Goal: Book appointment/travel/reservation

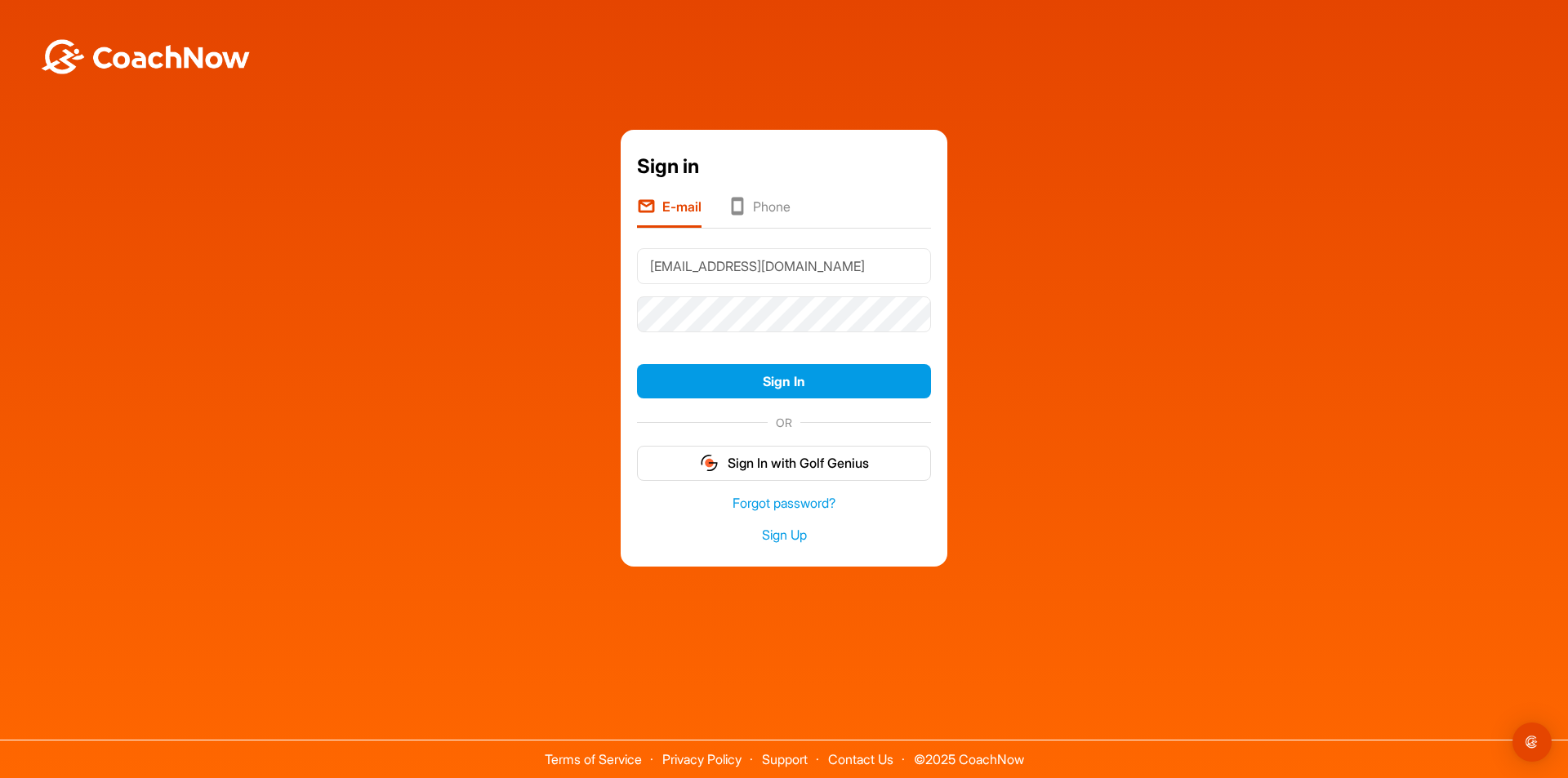
type input "[EMAIL_ADDRESS][DOMAIN_NAME]"
click at [637, 364] on button "Sign In" at bounding box center [784, 382] width 294 height 35
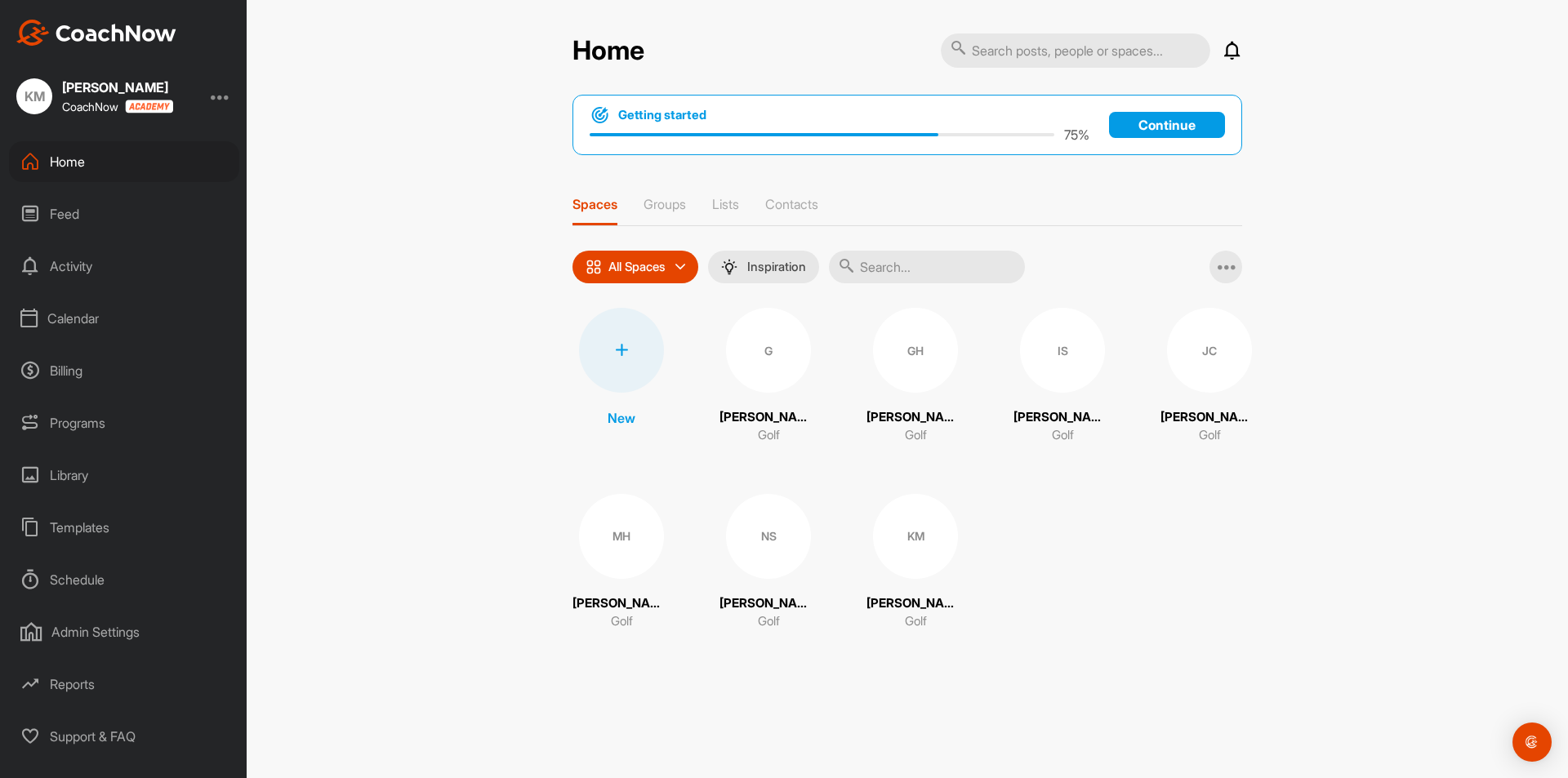
click at [58, 322] on div "Calendar" at bounding box center [124, 318] width 230 height 41
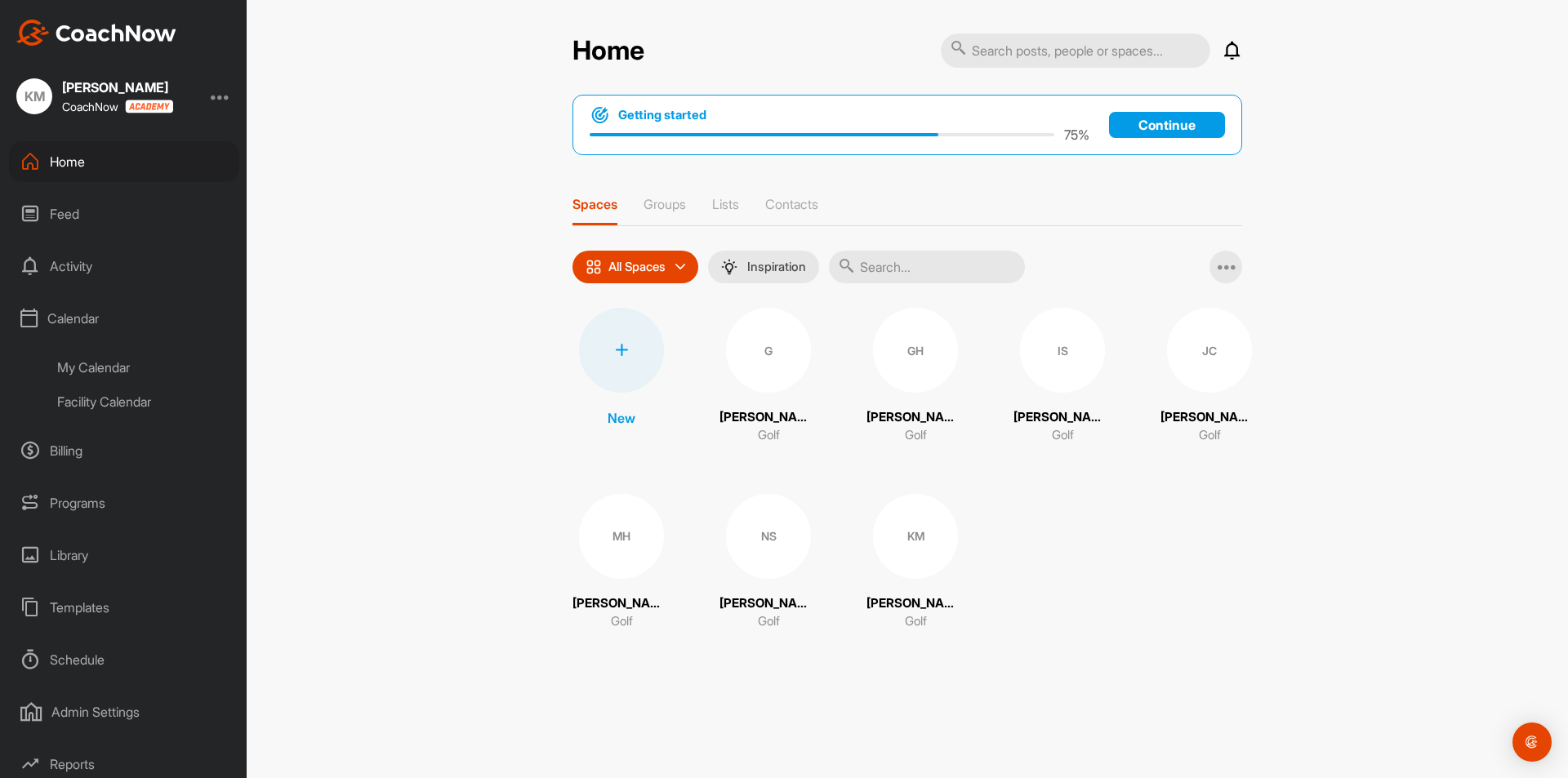
click at [68, 361] on div "My Calendar" at bounding box center [141, 367] width 193 height 34
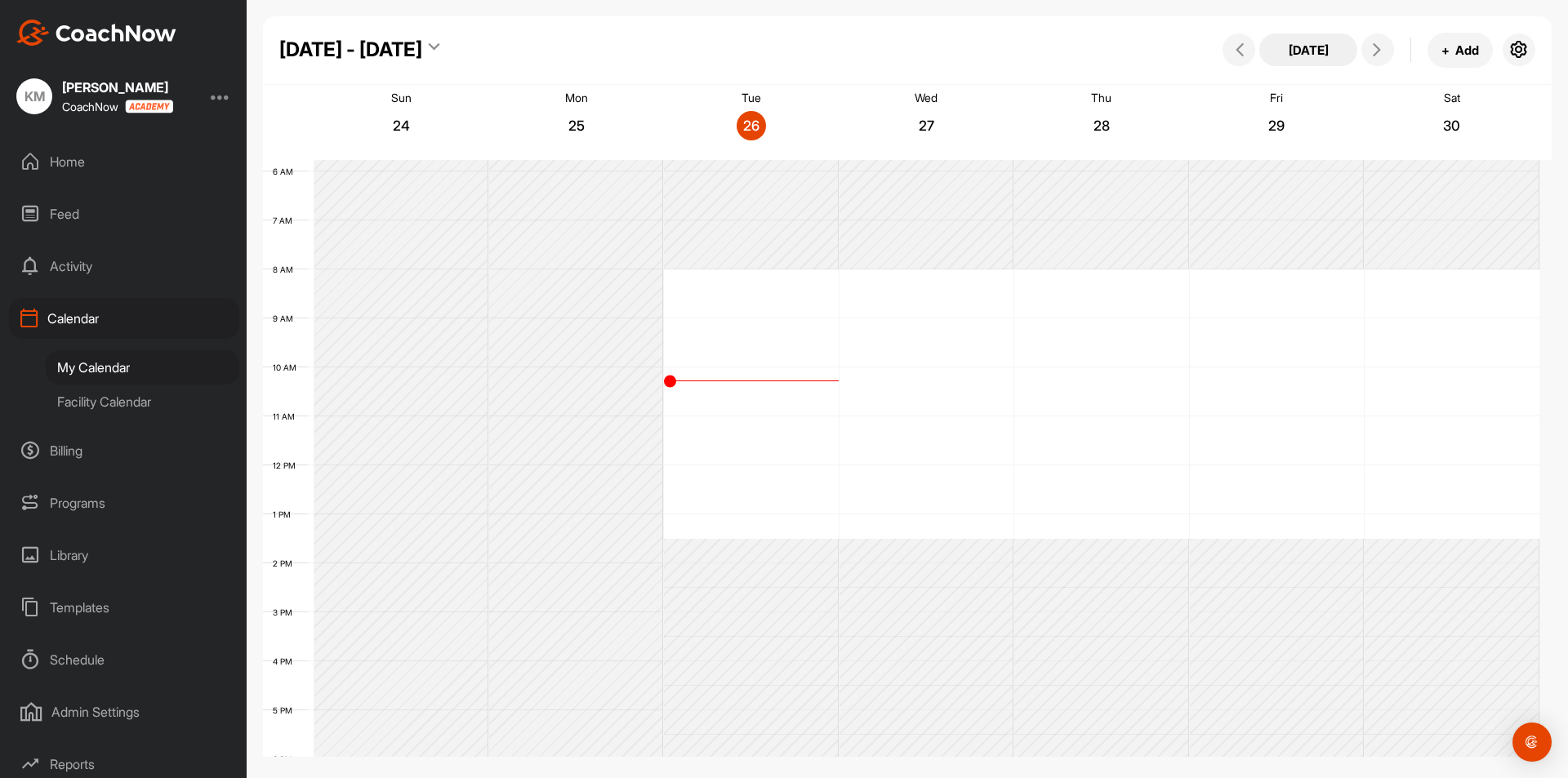
click at [1326, 47] on button "[DATE]" at bounding box center [1308, 49] width 98 height 32
click at [367, 55] on div "[DATE] - [DATE]" at bounding box center [350, 50] width 143 height 30
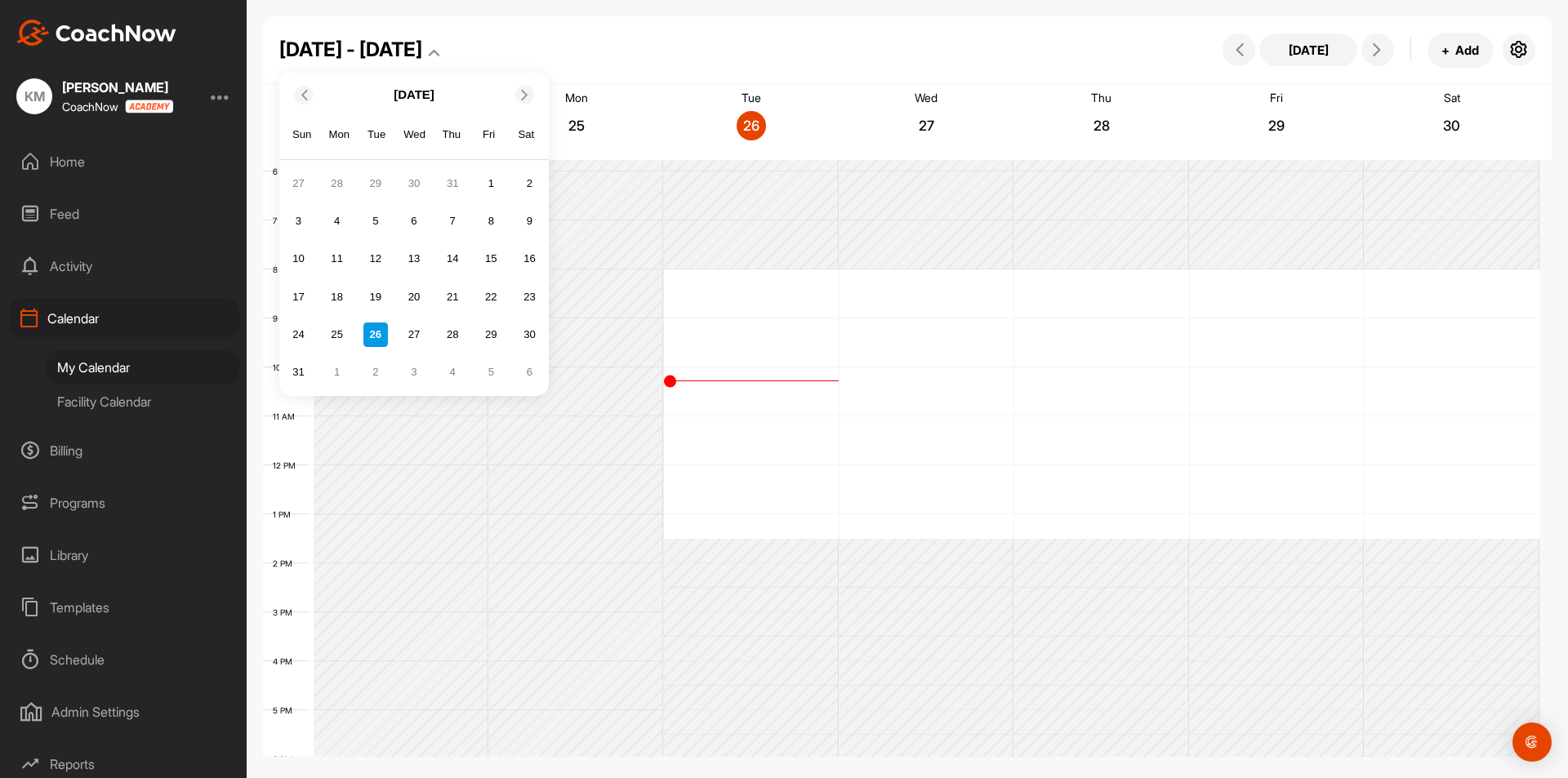
click at [523, 96] on icon at bounding box center [524, 93] width 10 height 10
click at [412, 297] on div "24" at bounding box center [414, 296] width 24 height 24
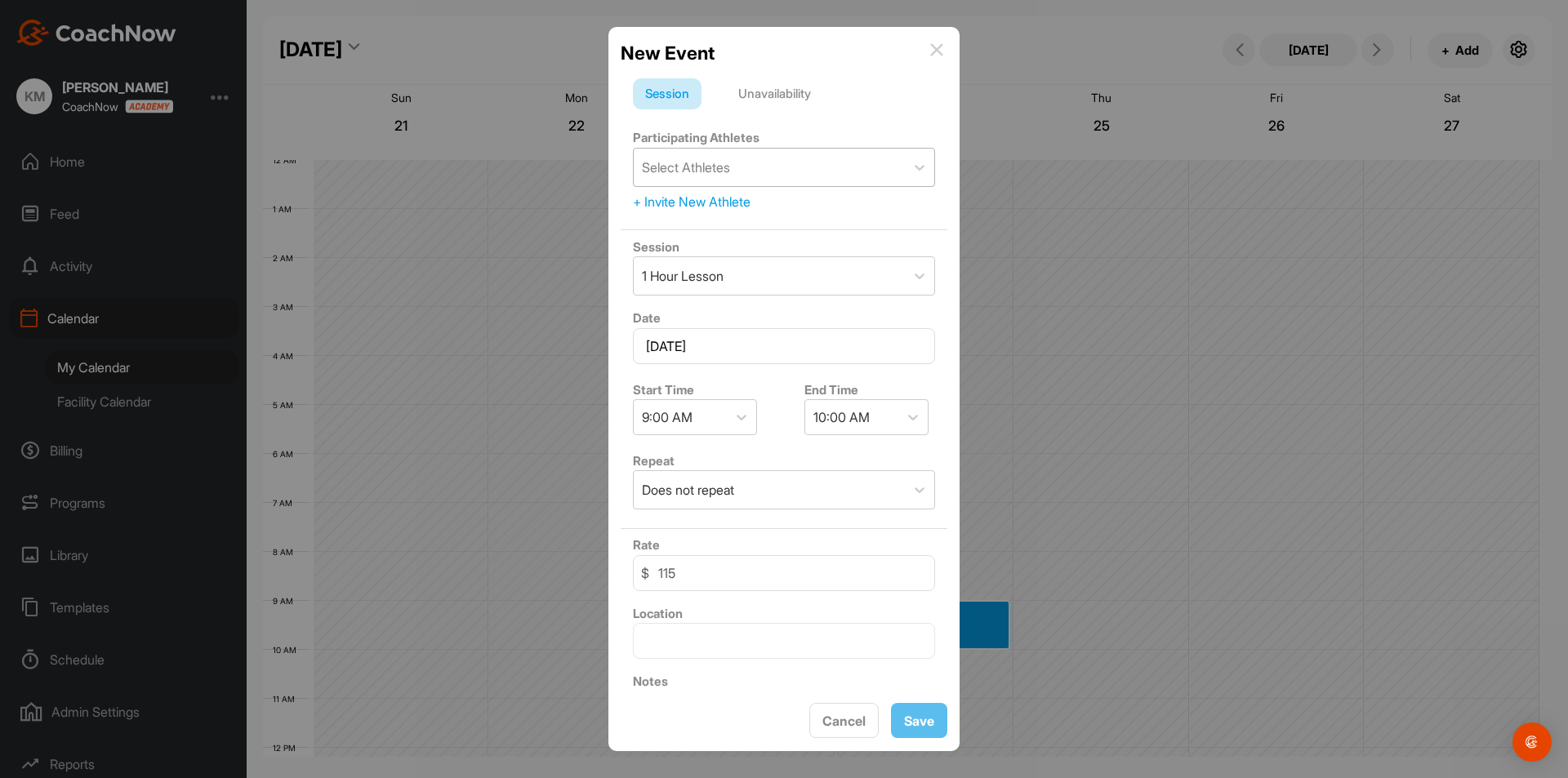
click at [717, 165] on div "Select Athletes" at bounding box center [685, 166] width 88 height 19
type input "[PERSON_NAME]"
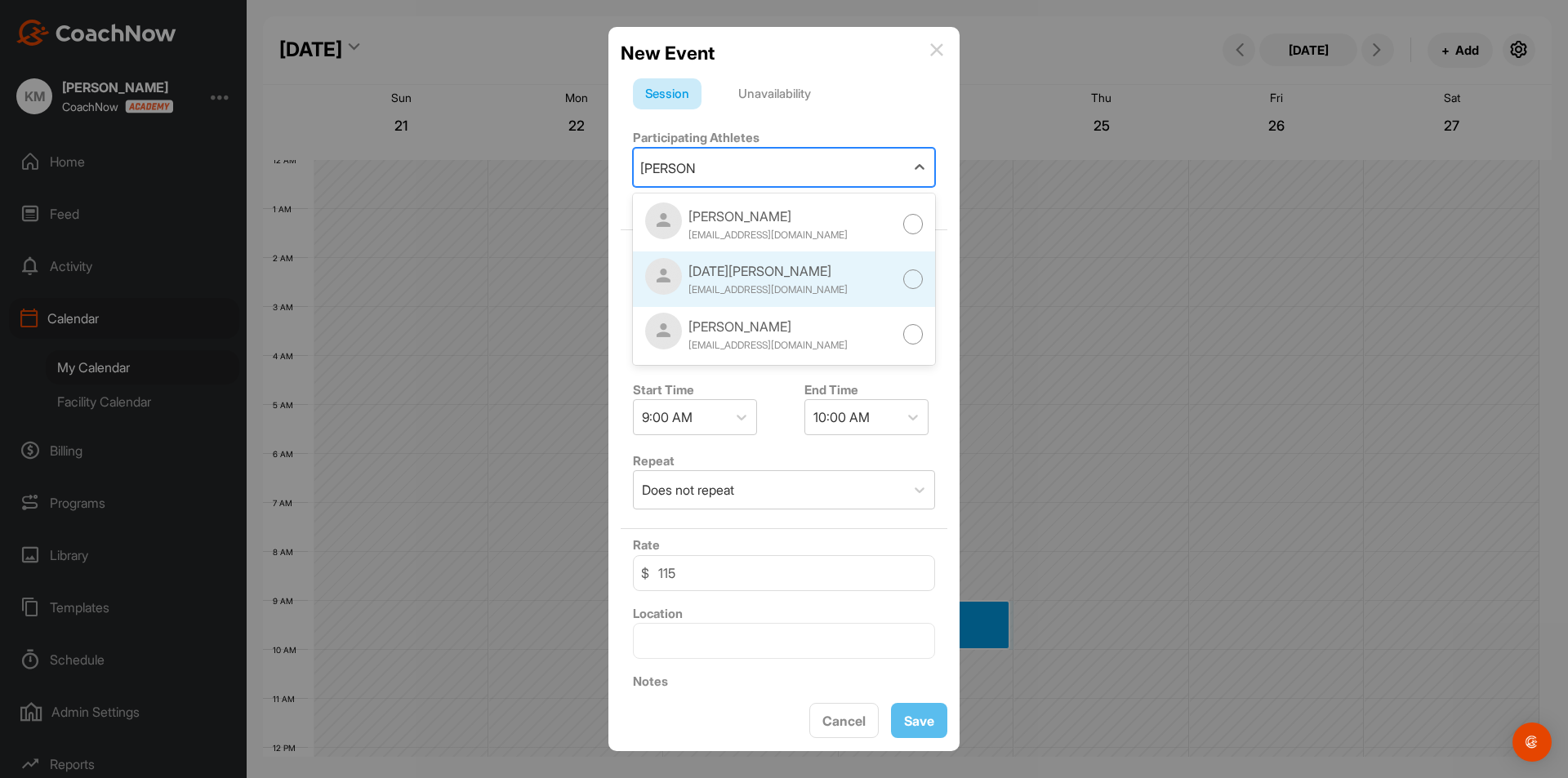
click at [842, 277] on div "[DATE][PERSON_NAME] [EMAIL_ADDRESS][DOMAIN_NAME]" at bounding box center [783, 279] width 302 height 55
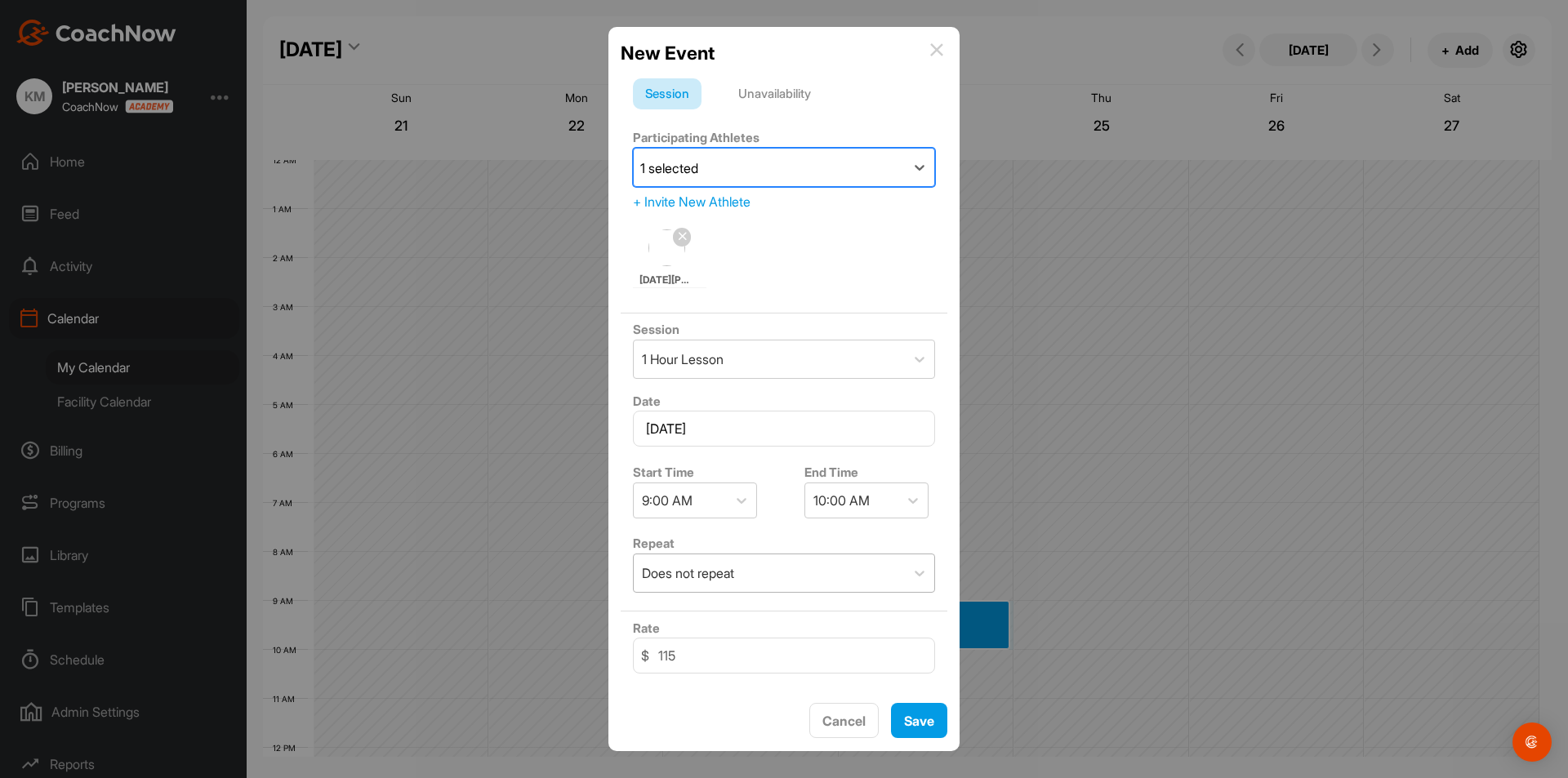
click at [805, 583] on div "Does not repeat" at bounding box center [768, 573] width 271 height 38
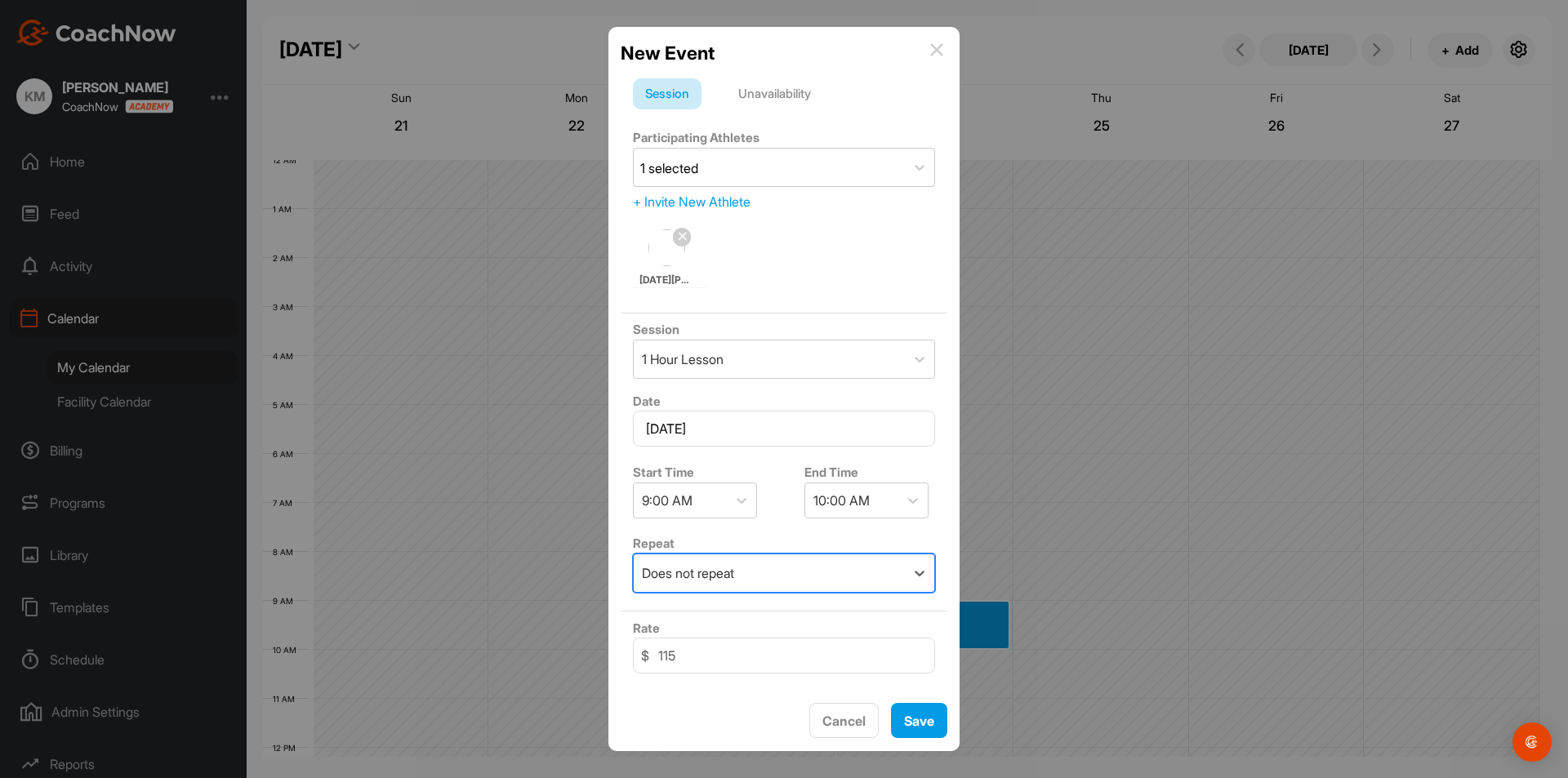
click at [805, 583] on div "Does not repeat" at bounding box center [768, 573] width 271 height 38
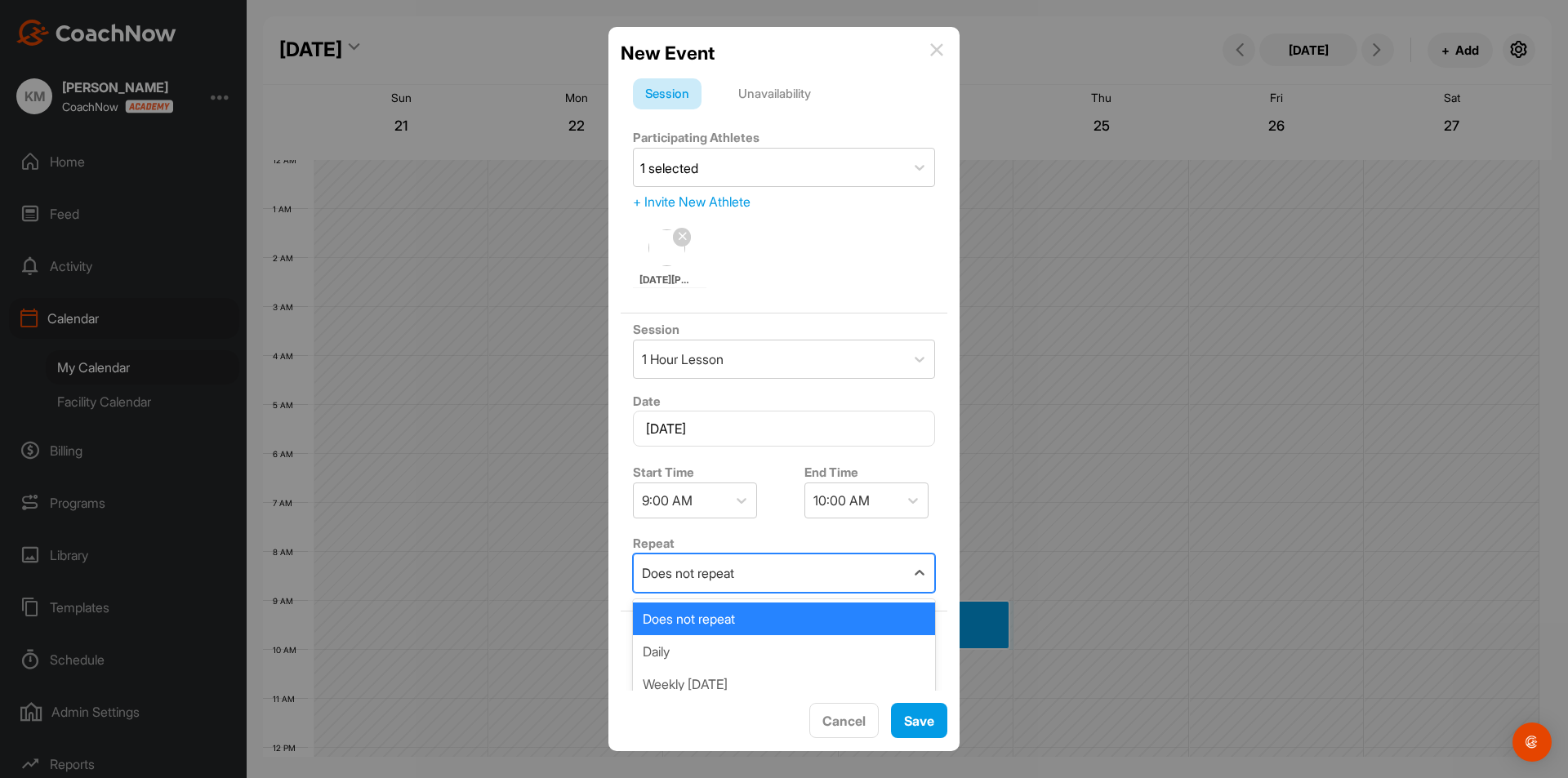
click at [805, 582] on div "Does not repeat" at bounding box center [768, 573] width 271 height 38
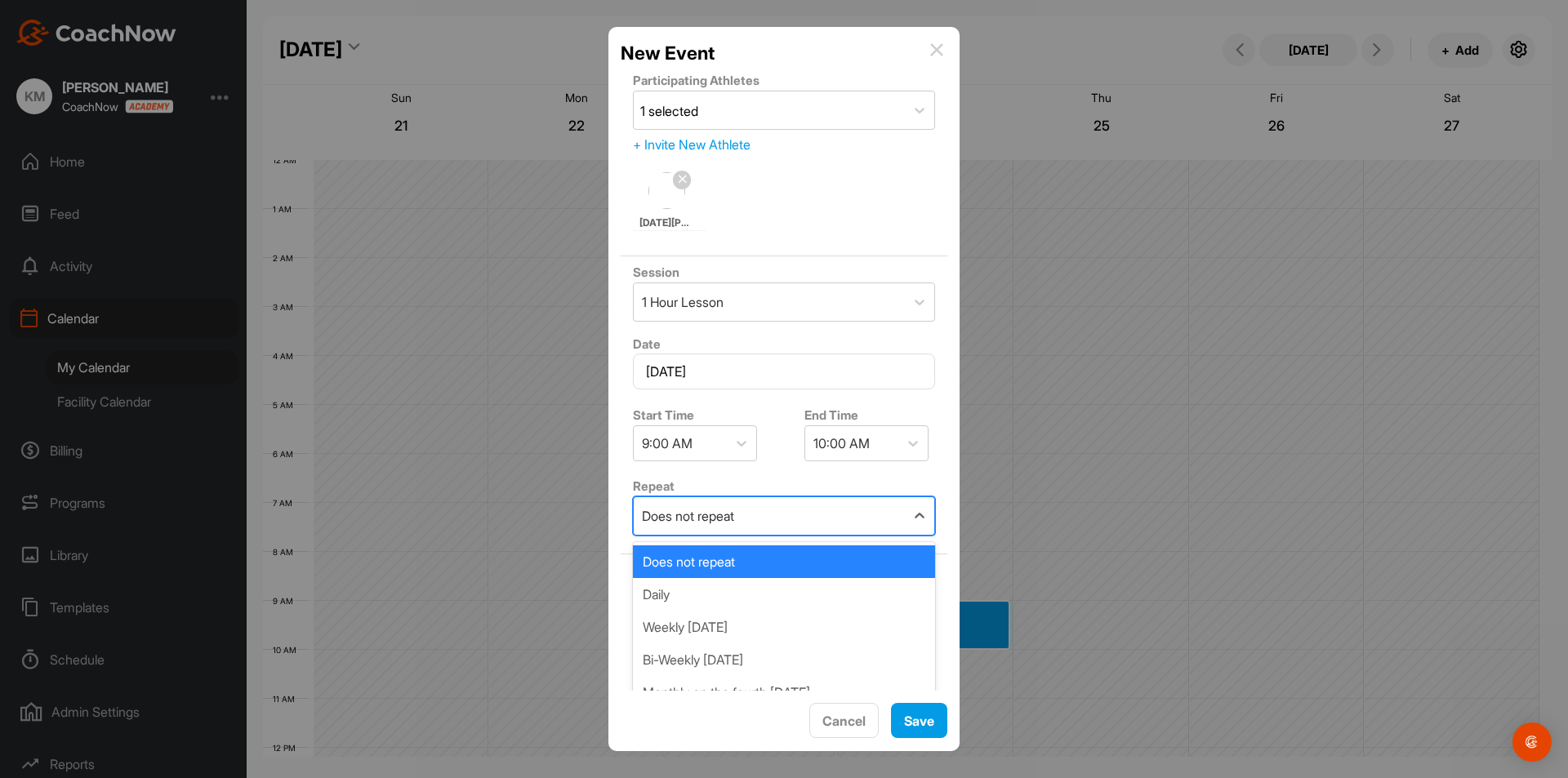
scroll to position [81, 0]
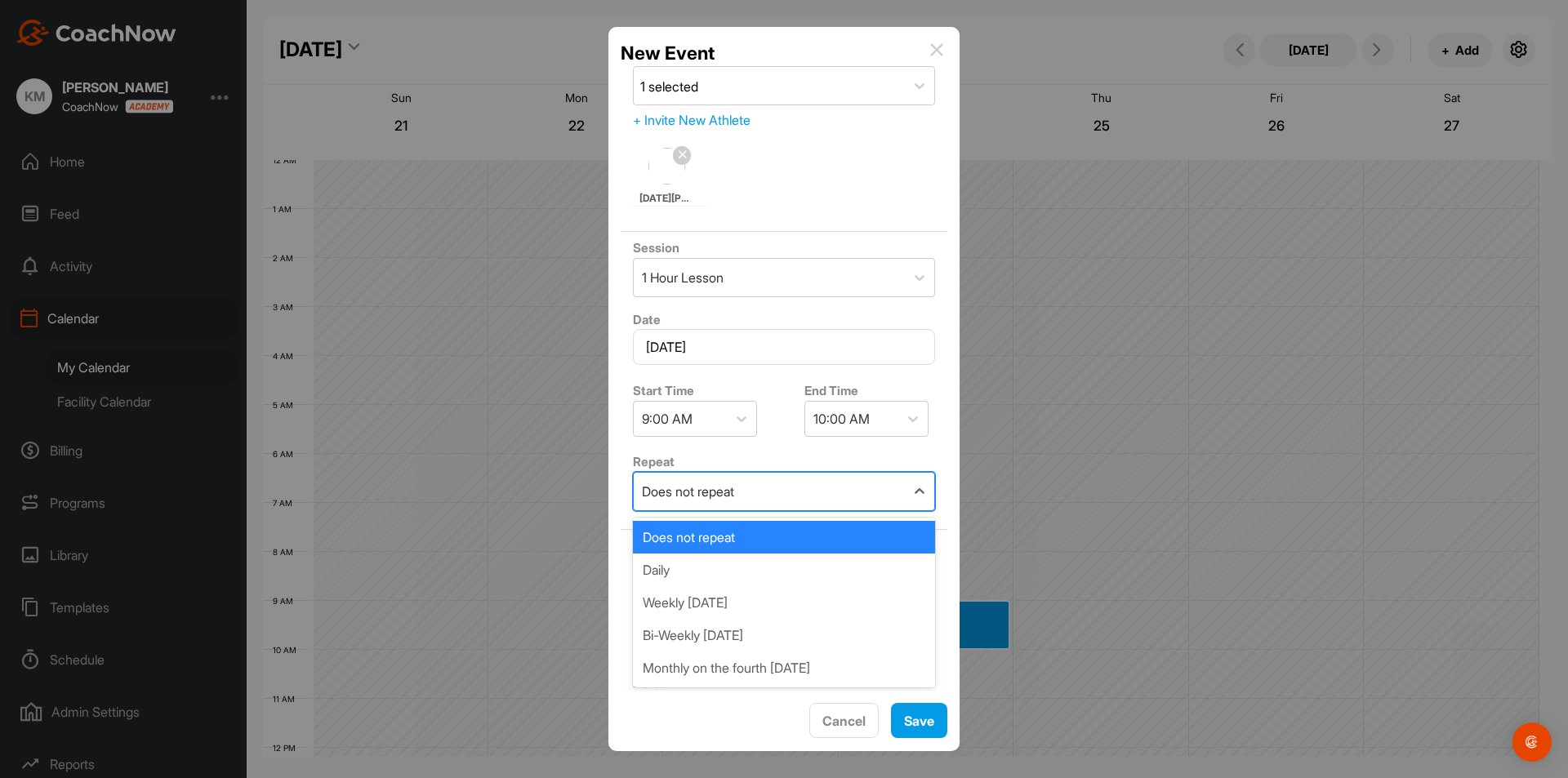
click at [807, 492] on div "Does not repeat" at bounding box center [768, 491] width 271 height 38
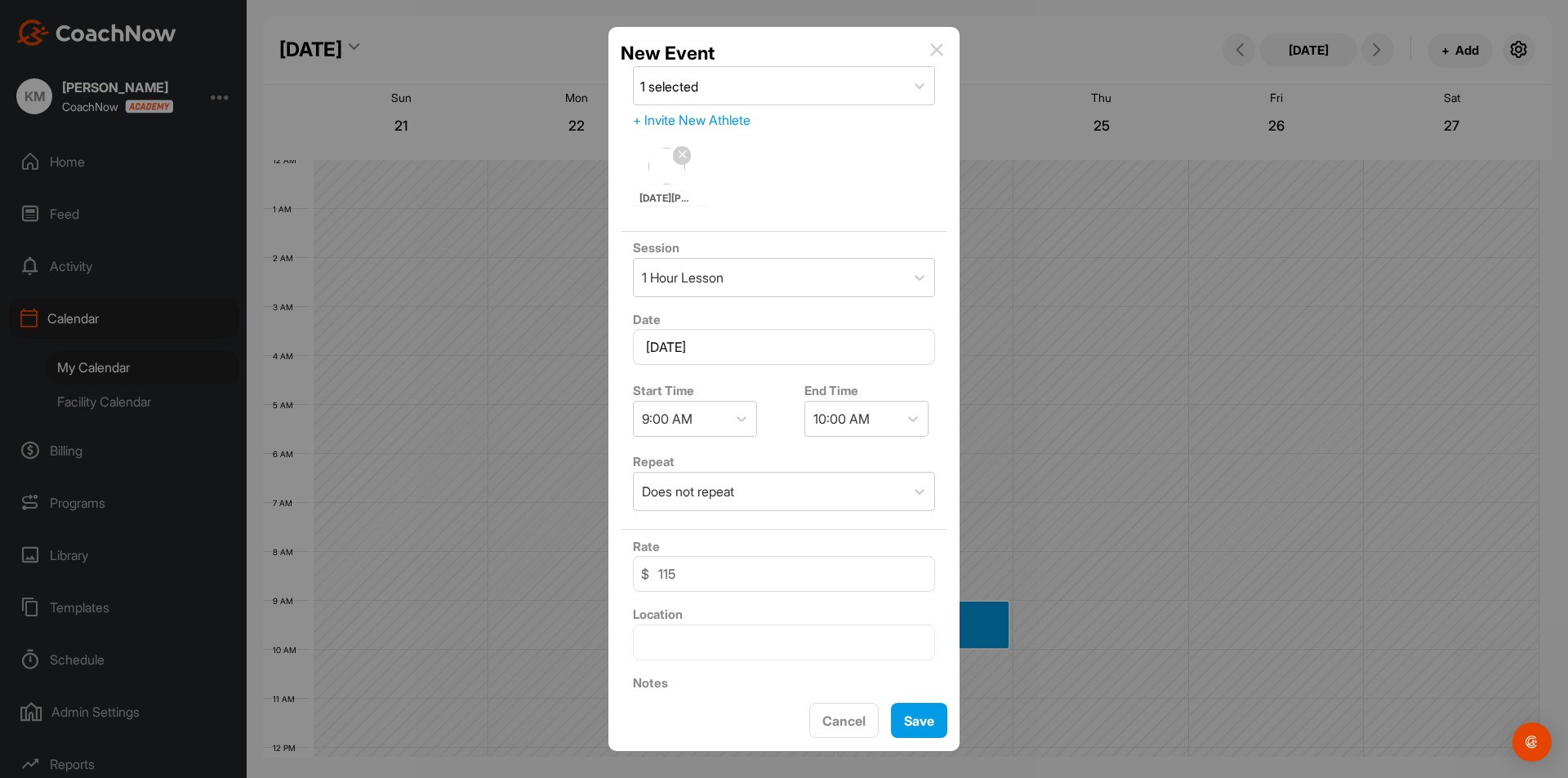
drag, startPoint x: 807, startPoint y: 492, endPoint x: 773, endPoint y: 440, distance: 62.1
click at [773, 440] on div "Start Time 9:00 AM End Time 10:00 AM" at bounding box center [783, 408] width 326 height 74
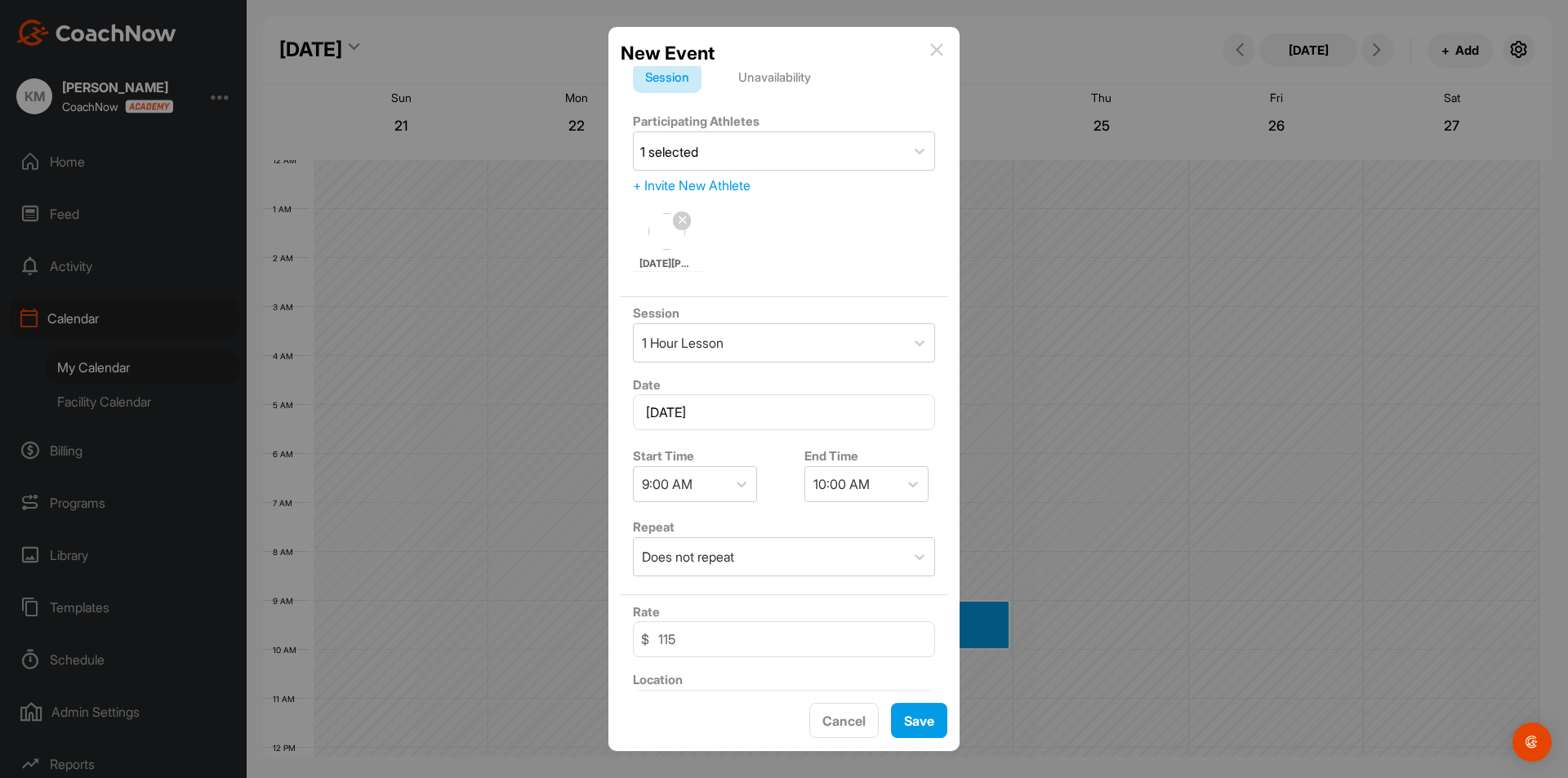
scroll to position [0, 0]
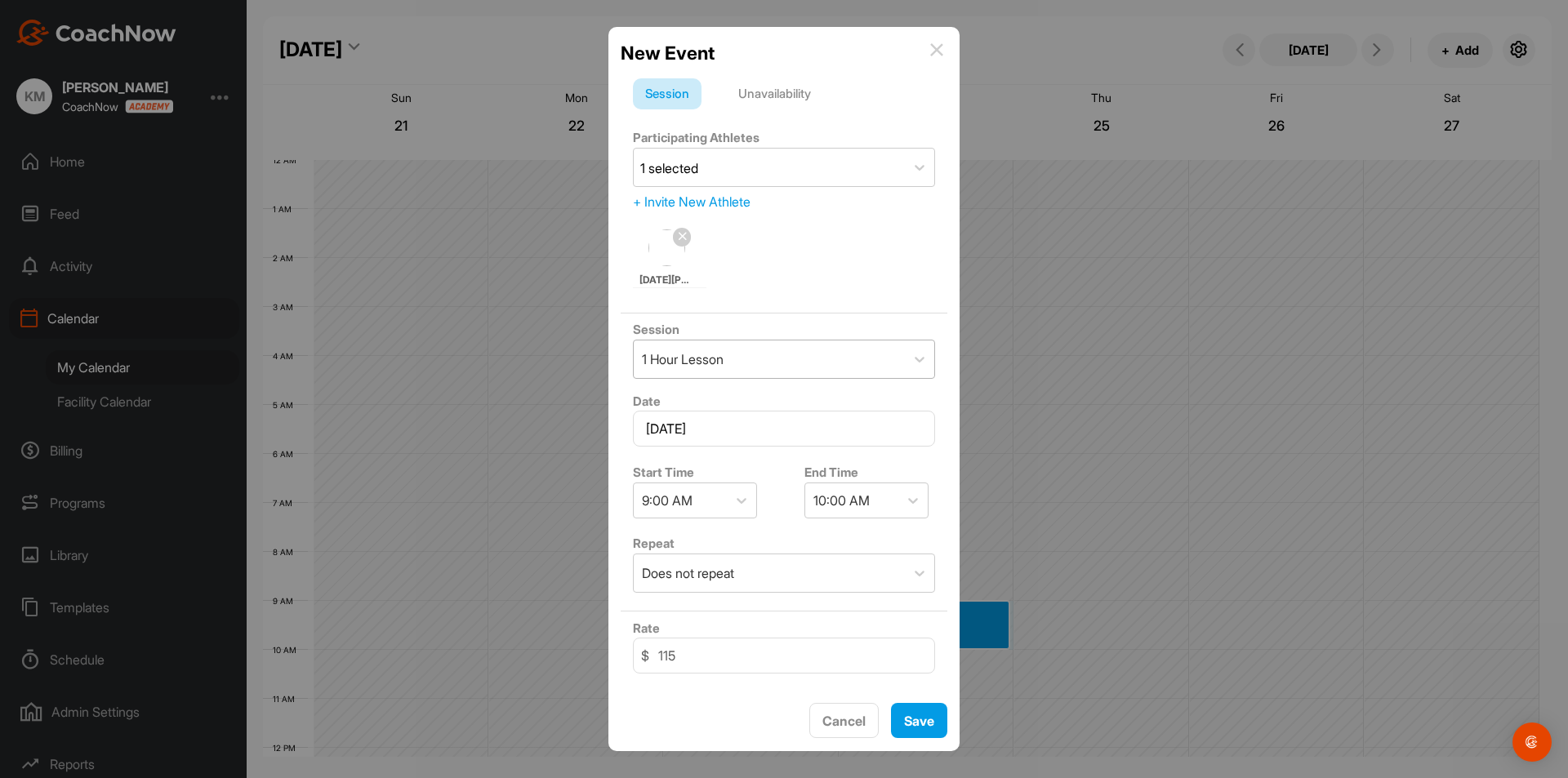
click at [710, 358] on div "1 Hour Lesson" at bounding box center [682, 359] width 81 height 19
click at [708, 361] on div "1 Hour Lesson" at bounding box center [682, 359] width 81 height 19
drag, startPoint x: 732, startPoint y: 538, endPoint x: 737, endPoint y: 552, distance: 14.9
click at [732, 537] on div "Repeat Does not repeat" at bounding box center [783, 564] width 326 height 72
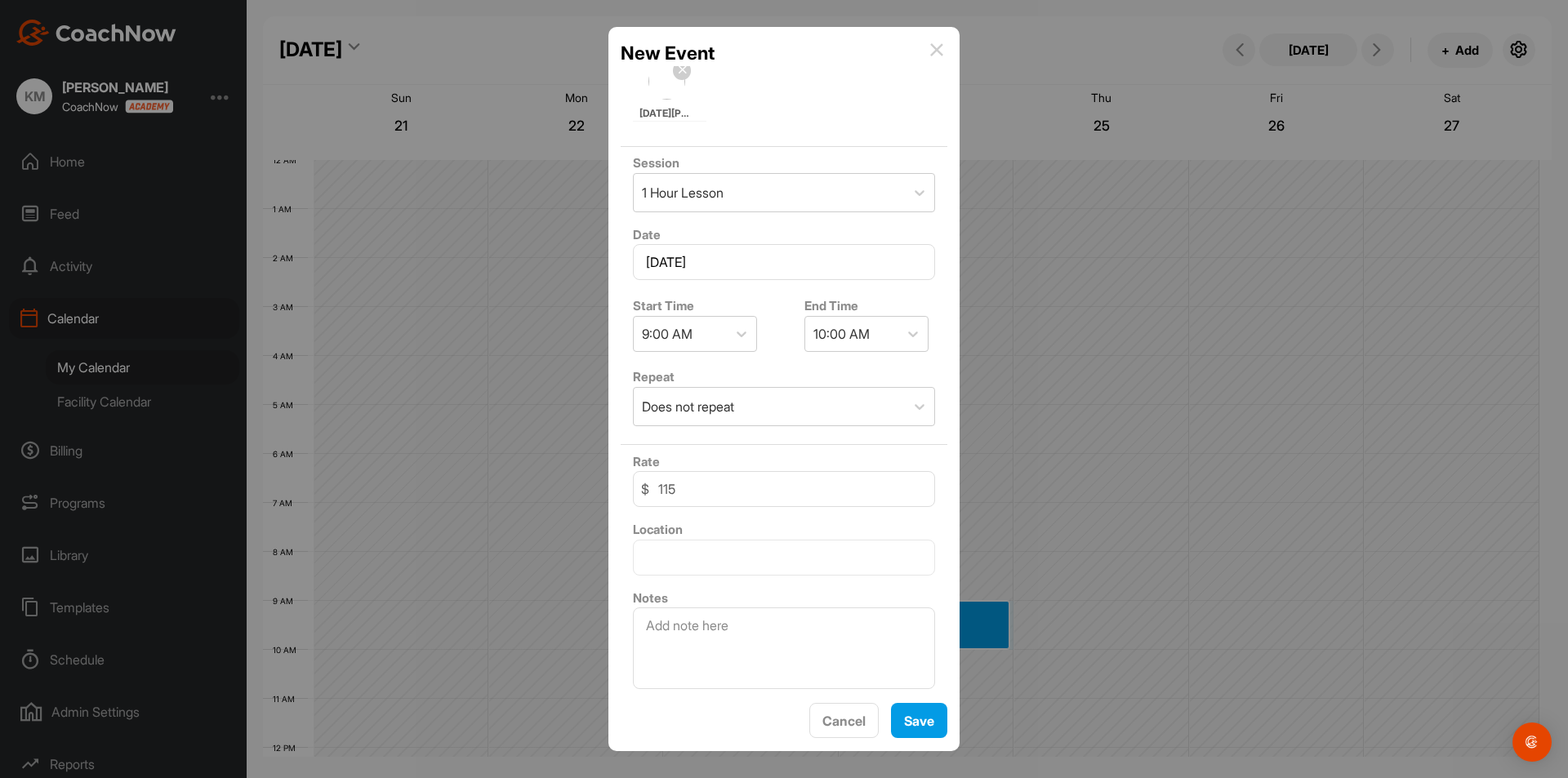
scroll to position [171, 0]
click at [714, 651] on textarea at bounding box center [783, 643] width 302 height 81
click at [854, 625] on textarea "[PERSON_NAME] (Son-in-law) Right Handed" at bounding box center [783, 643] width 302 height 81
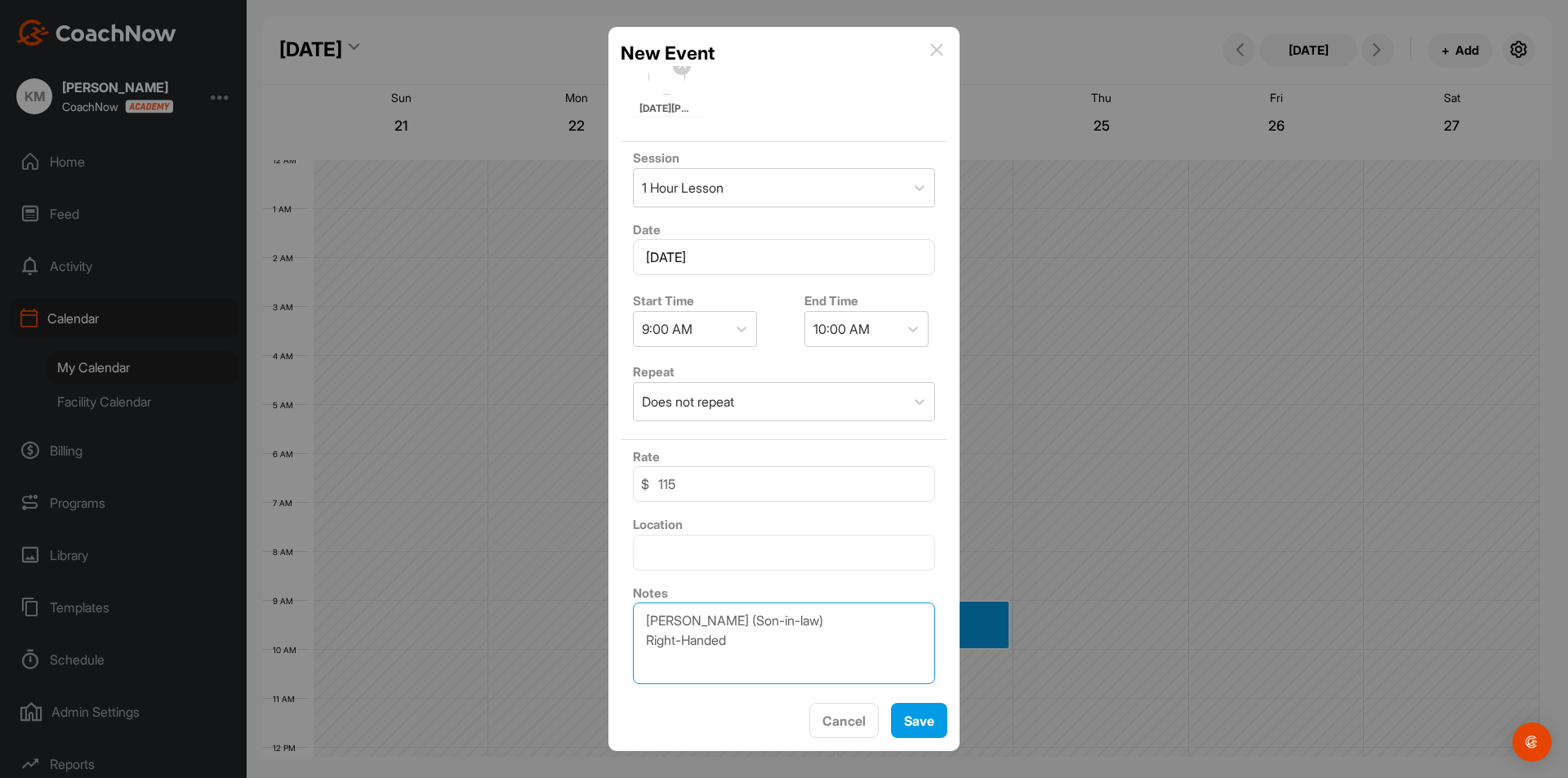
click at [827, 622] on textarea "[PERSON_NAME] (Son-in-law) Right-Handed" at bounding box center [783, 643] width 302 height 81
type textarea "[PERSON_NAME] (Son-in-law) Right-Handed"
click at [919, 708] on button "Save" at bounding box center [919, 720] width 56 height 35
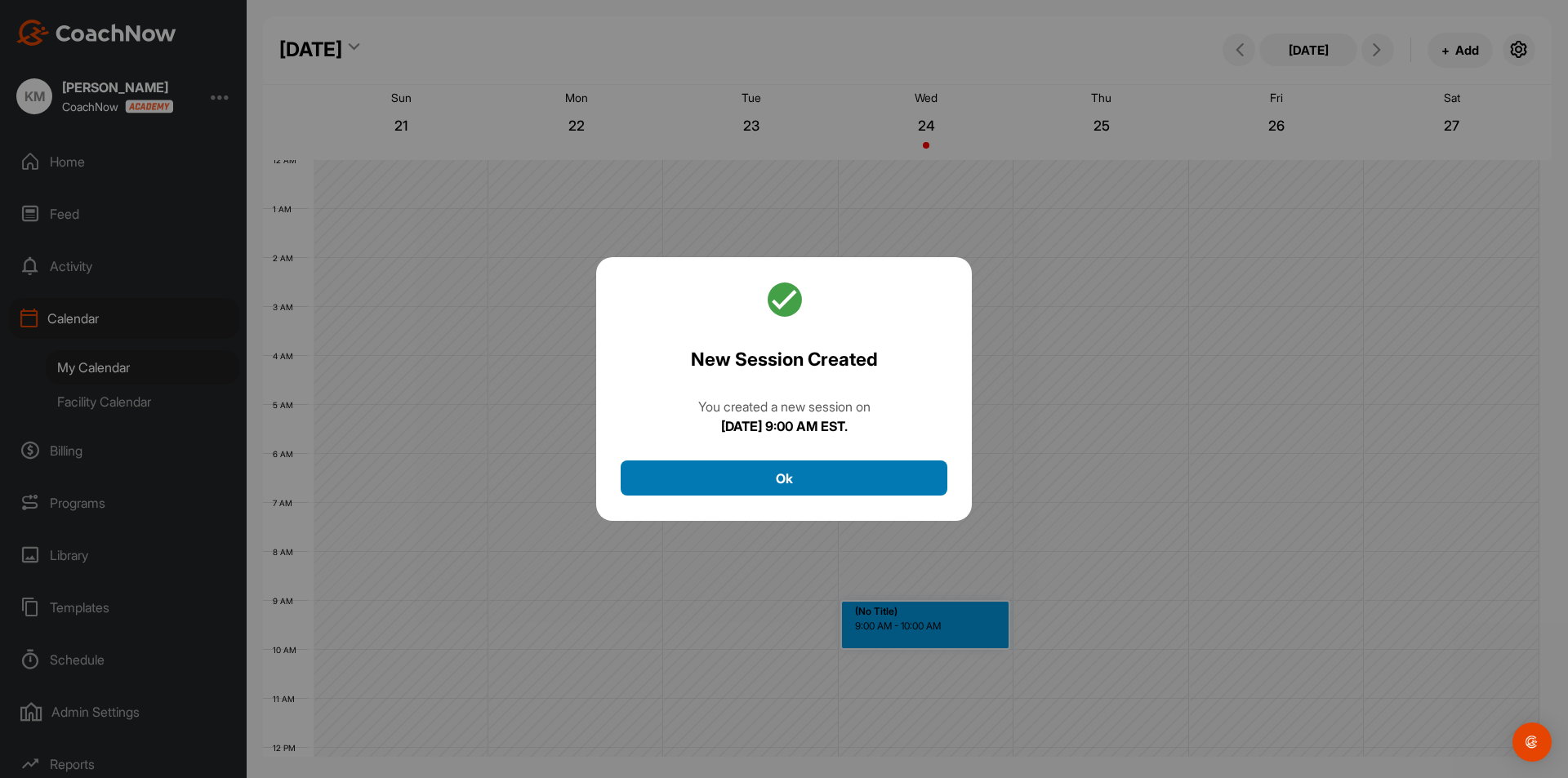
click at [802, 475] on button "Ok" at bounding box center [783, 478] width 326 height 35
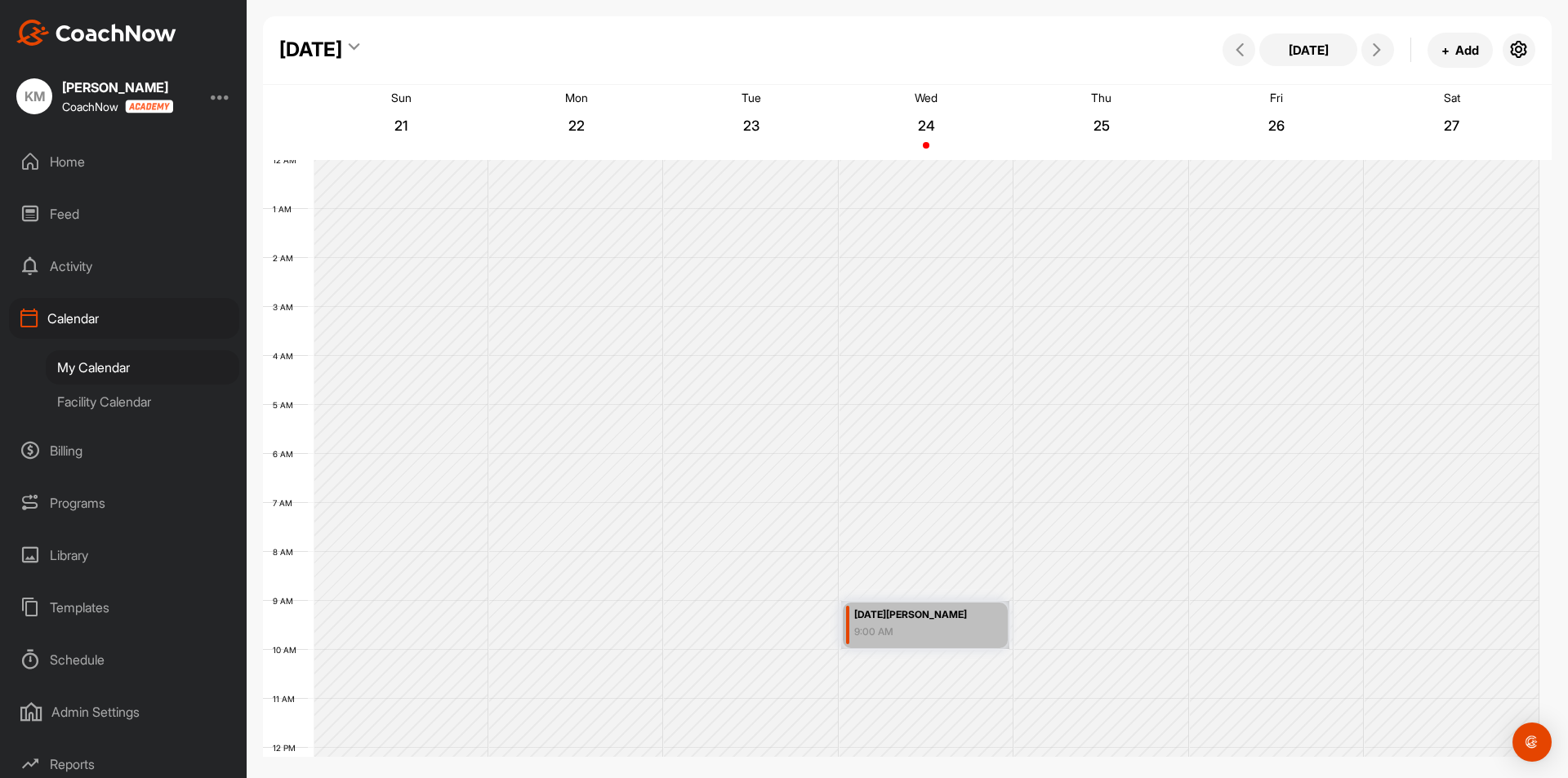
drag, startPoint x: 913, startPoint y: 628, endPoint x: 885, endPoint y: 616, distance: 30.5
click at [885, 616] on link "[DATE][PERSON_NAME] 9:00 AM" at bounding box center [925, 625] width 168 height 48
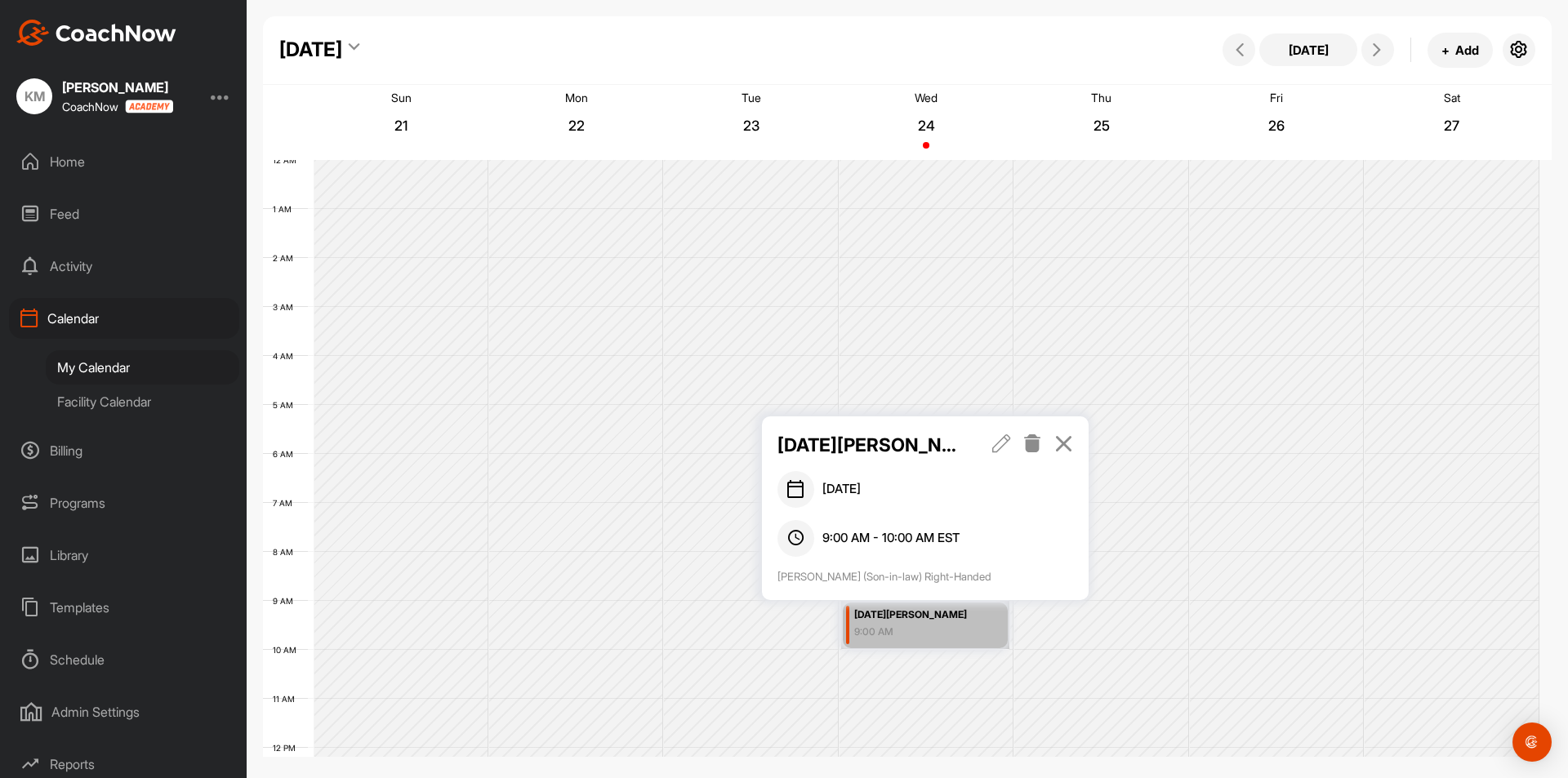
click at [897, 619] on link "[DATE][PERSON_NAME] 9:00 AM" at bounding box center [925, 625] width 168 height 48
drag, startPoint x: 948, startPoint y: 636, endPoint x: 1062, endPoint y: 628, distance: 114.3
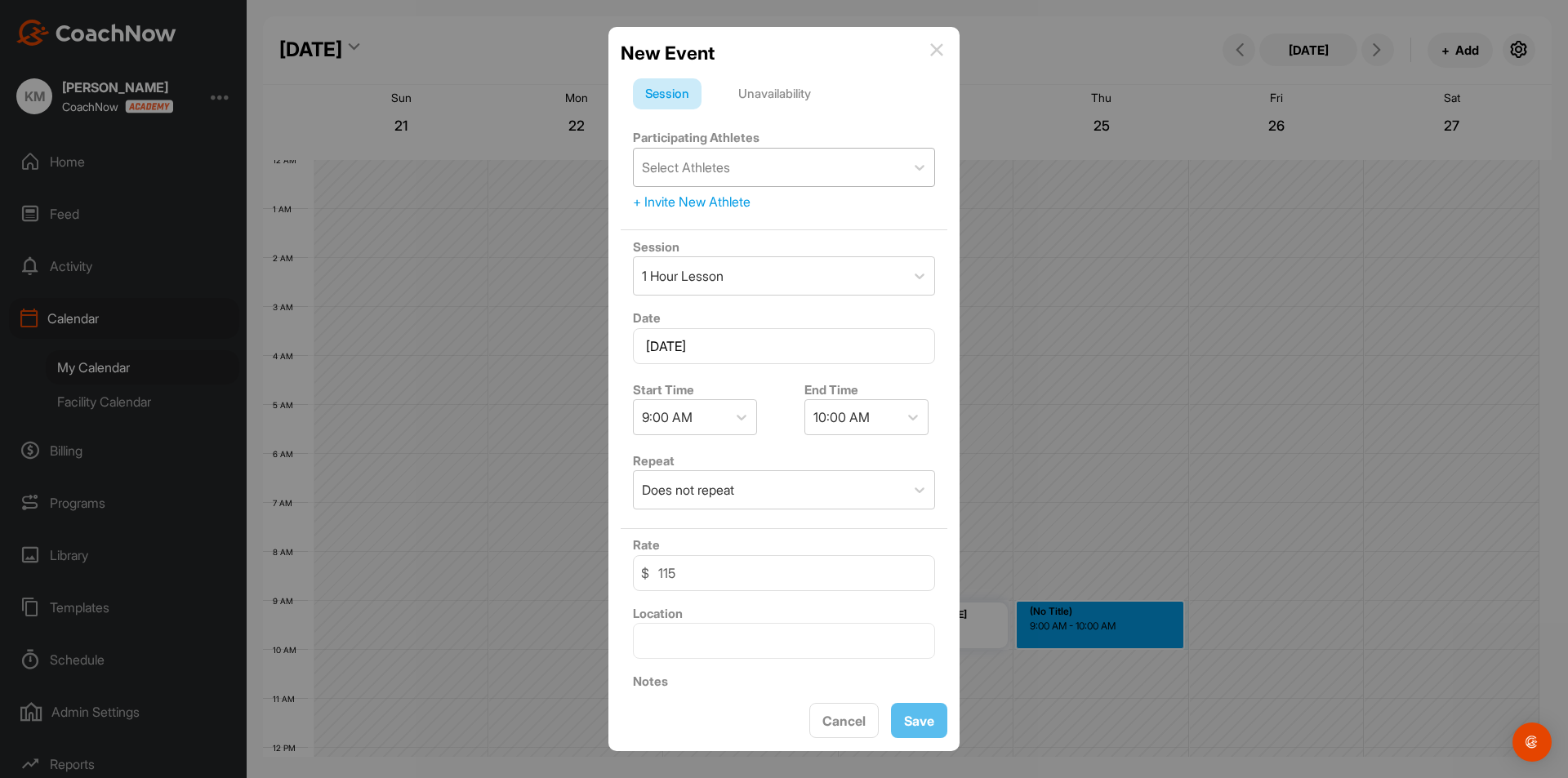
click at [739, 178] on div "Select Athletes" at bounding box center [768, 167] width 271 height 38
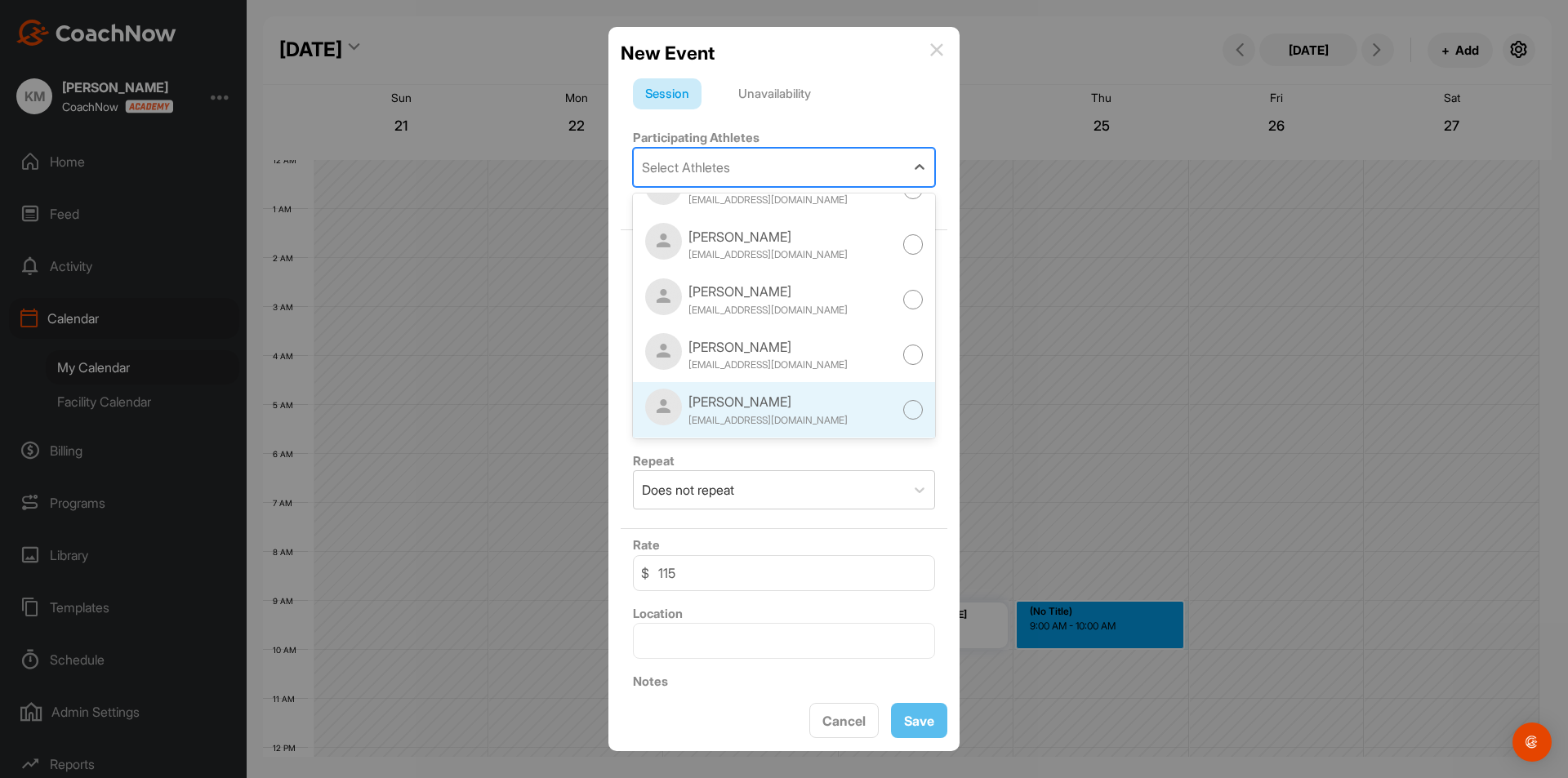
scroll to position [571, 0]
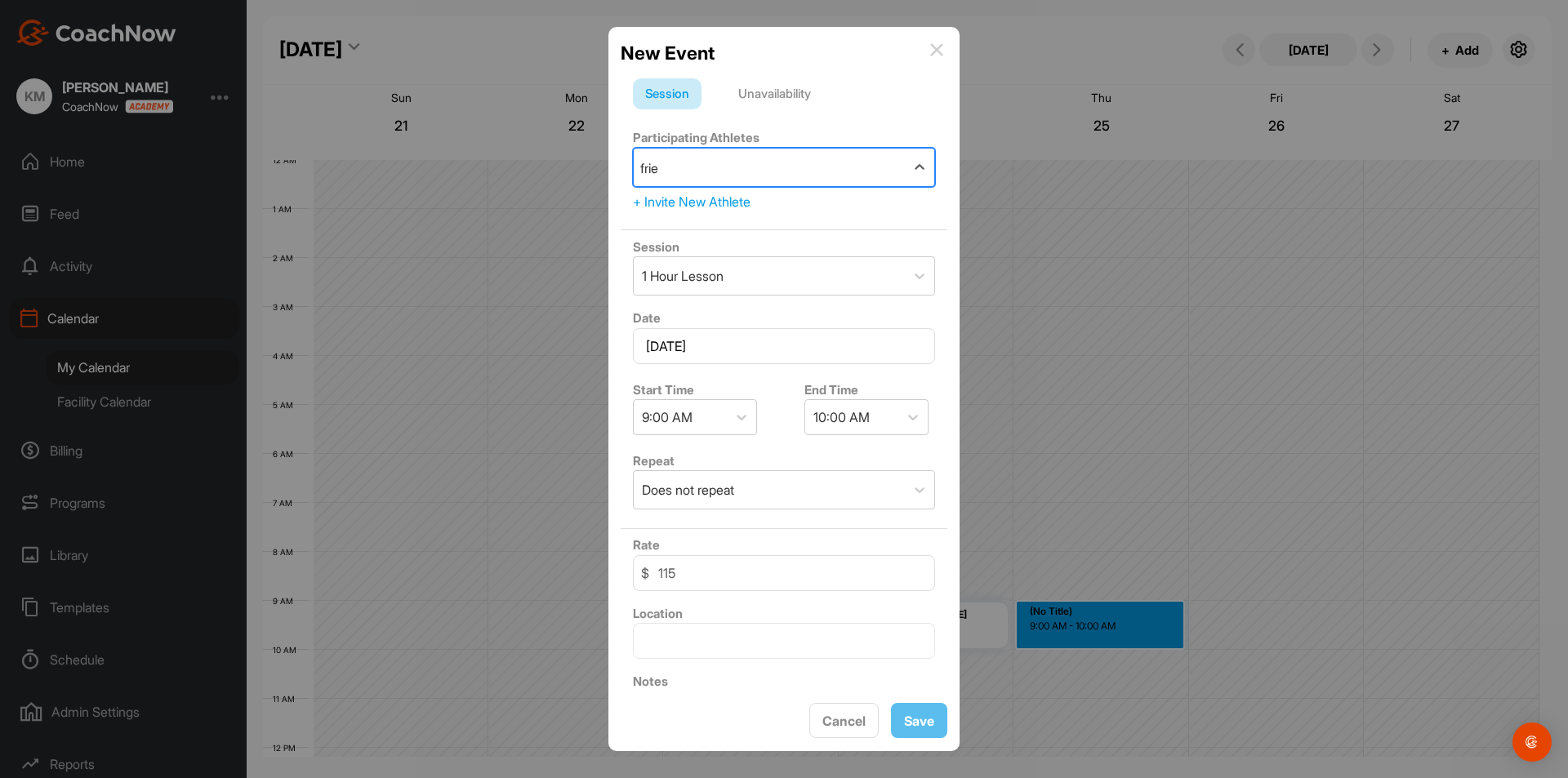
type input "fried"
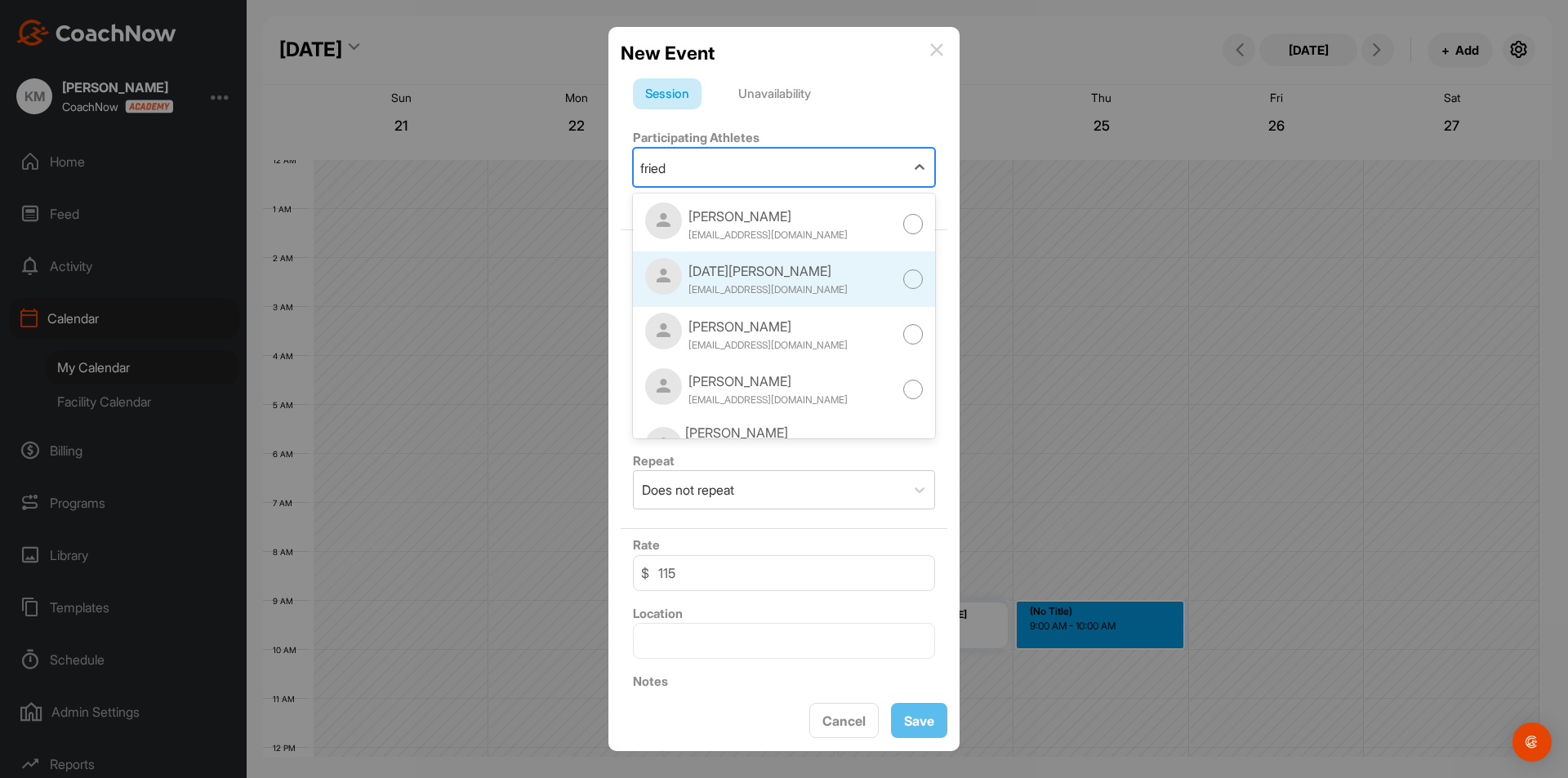
click at [760, 280] on div "[DATE][PERSON_NAME]" at bounding box center [768, 271] width 159 height 19
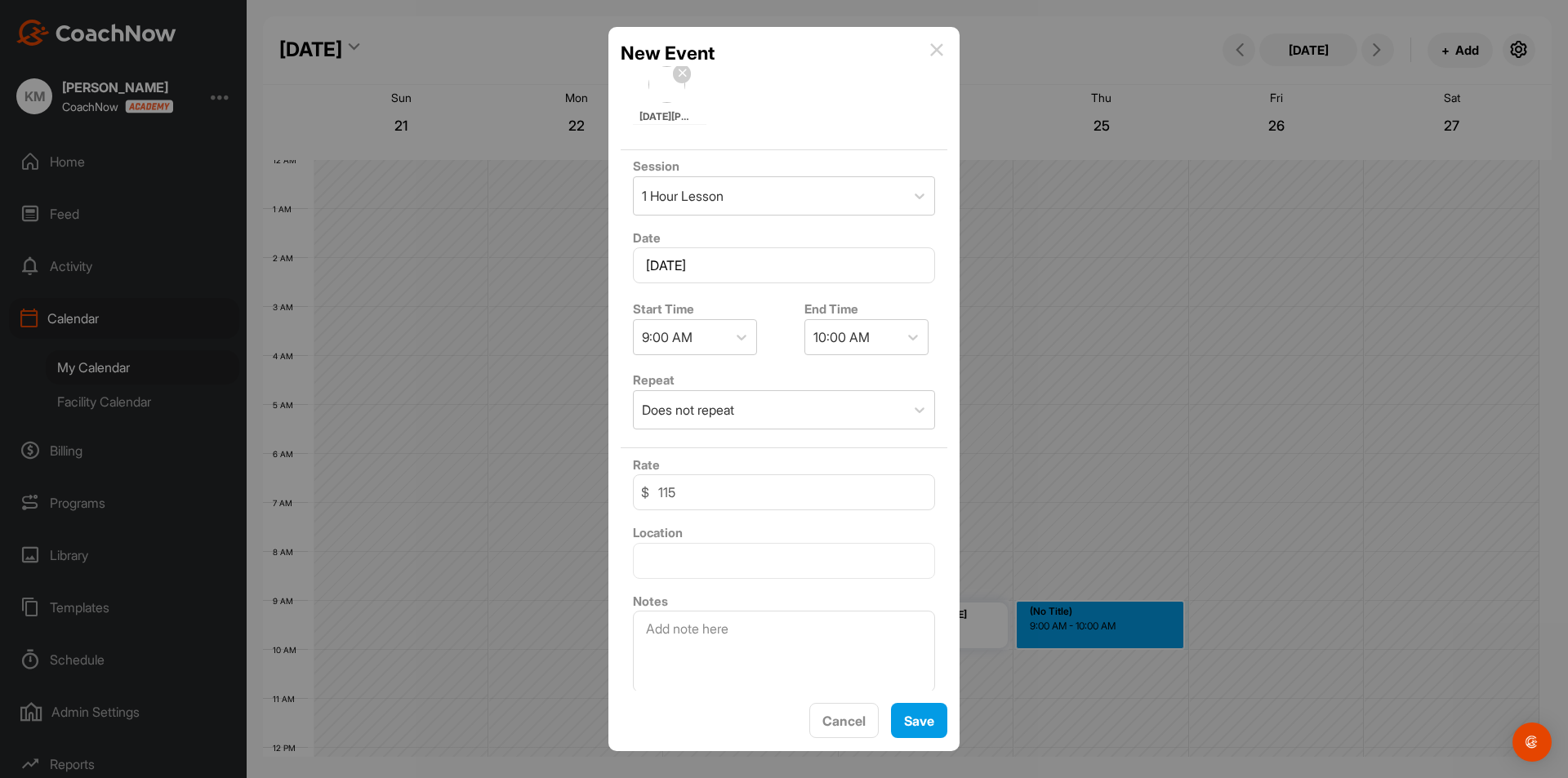
scroll to position [171, 0]
click at [708, 541] on input "text" at bounding box center [783, 553] width 302 height 36
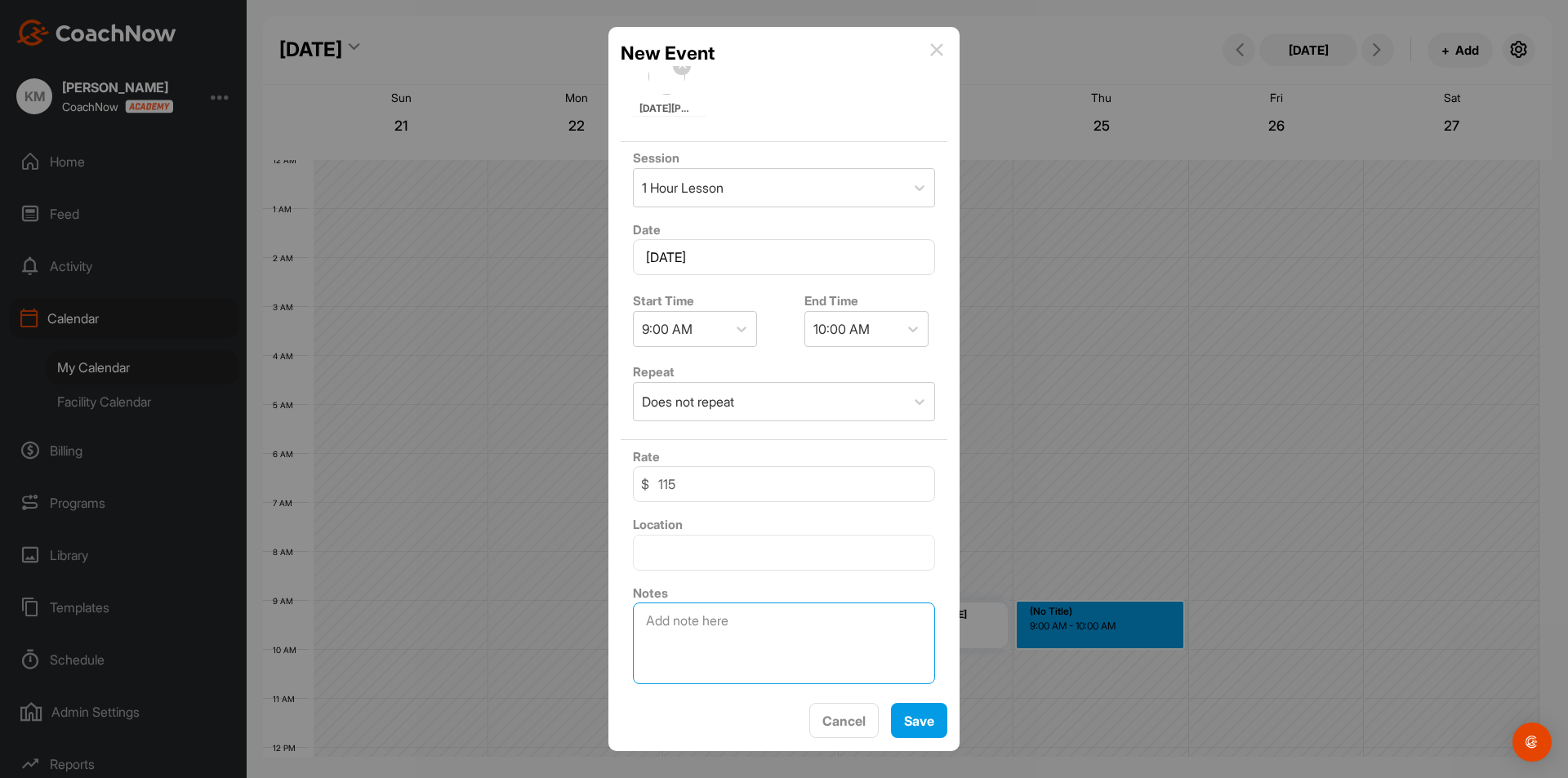
click at [672, 639] on textarea at bounding box center [783, 643] width 302 height 81
click at [549, 587] on div "New Event Session Unavailability Participating Athletes 1 selected + Invite New…" at bounding box center [784, 389] width 1568 height 778
click at [766, 647] on textarea "[PERSON_NAME] (Son-in-law) Right Handed" at bounding box center [783, 643] width 302 height 81
type textarea "[PERSON_NAME] (Son-in-law) Right Handed"
click at [901, 723] on button "Save" at bounding box center [919, 720] width 56 height 35
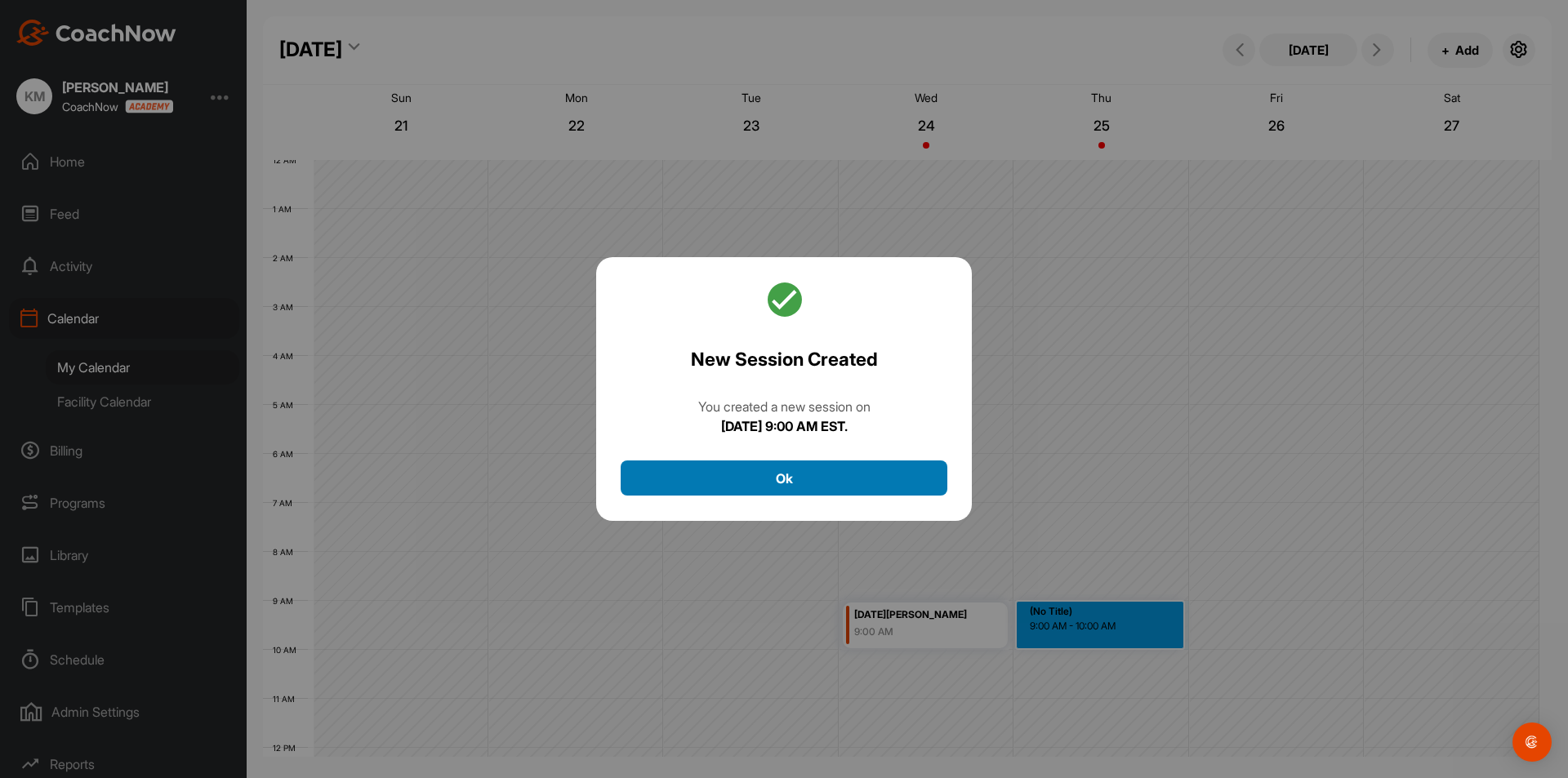
click at [846, 474] on button "Ok" at bounding box center [783, 478] width 326 height 35
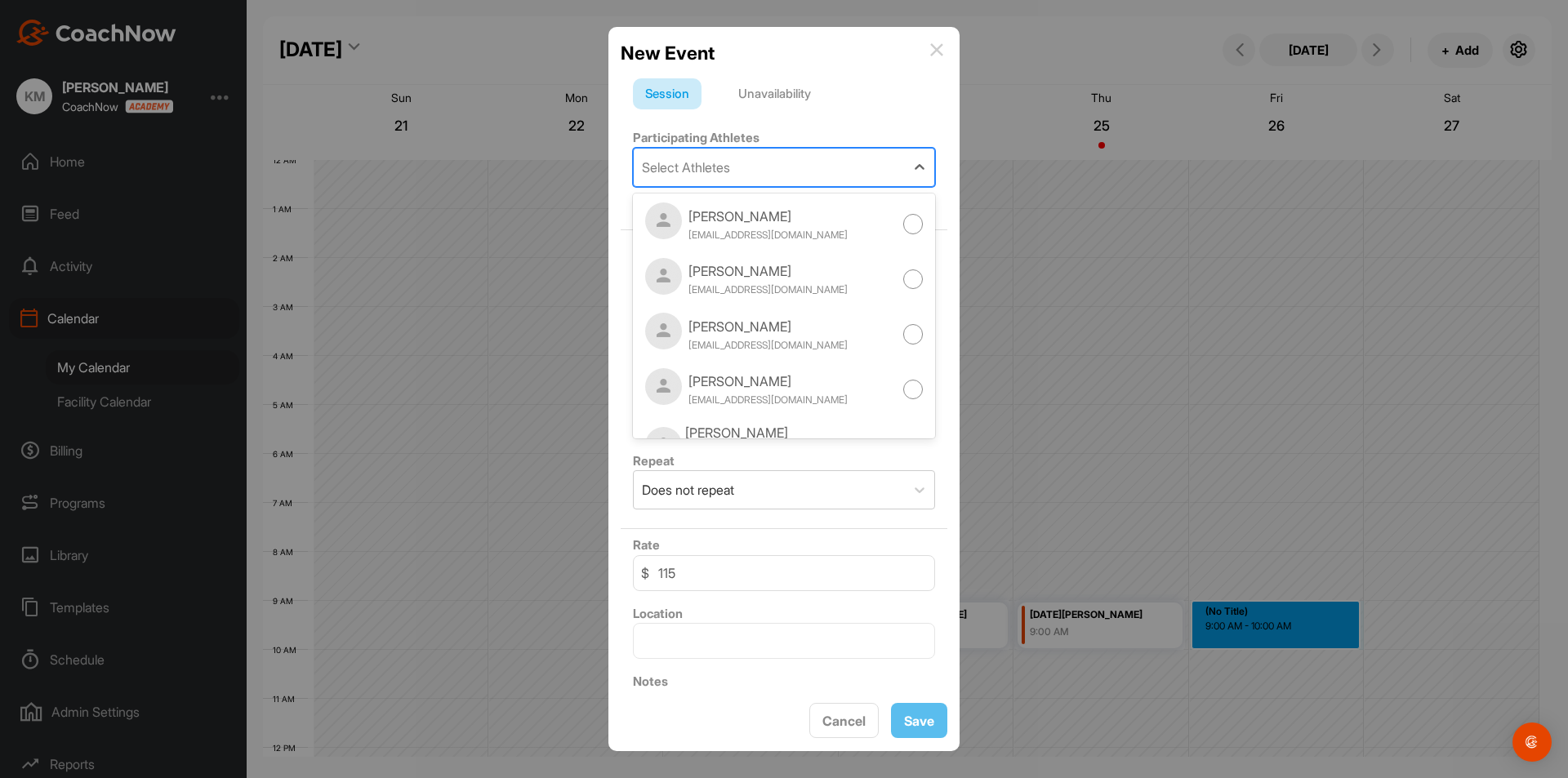
click at [682, 159] on div "Select Athletes" at bounding box center [685, 166] width 88 height 19
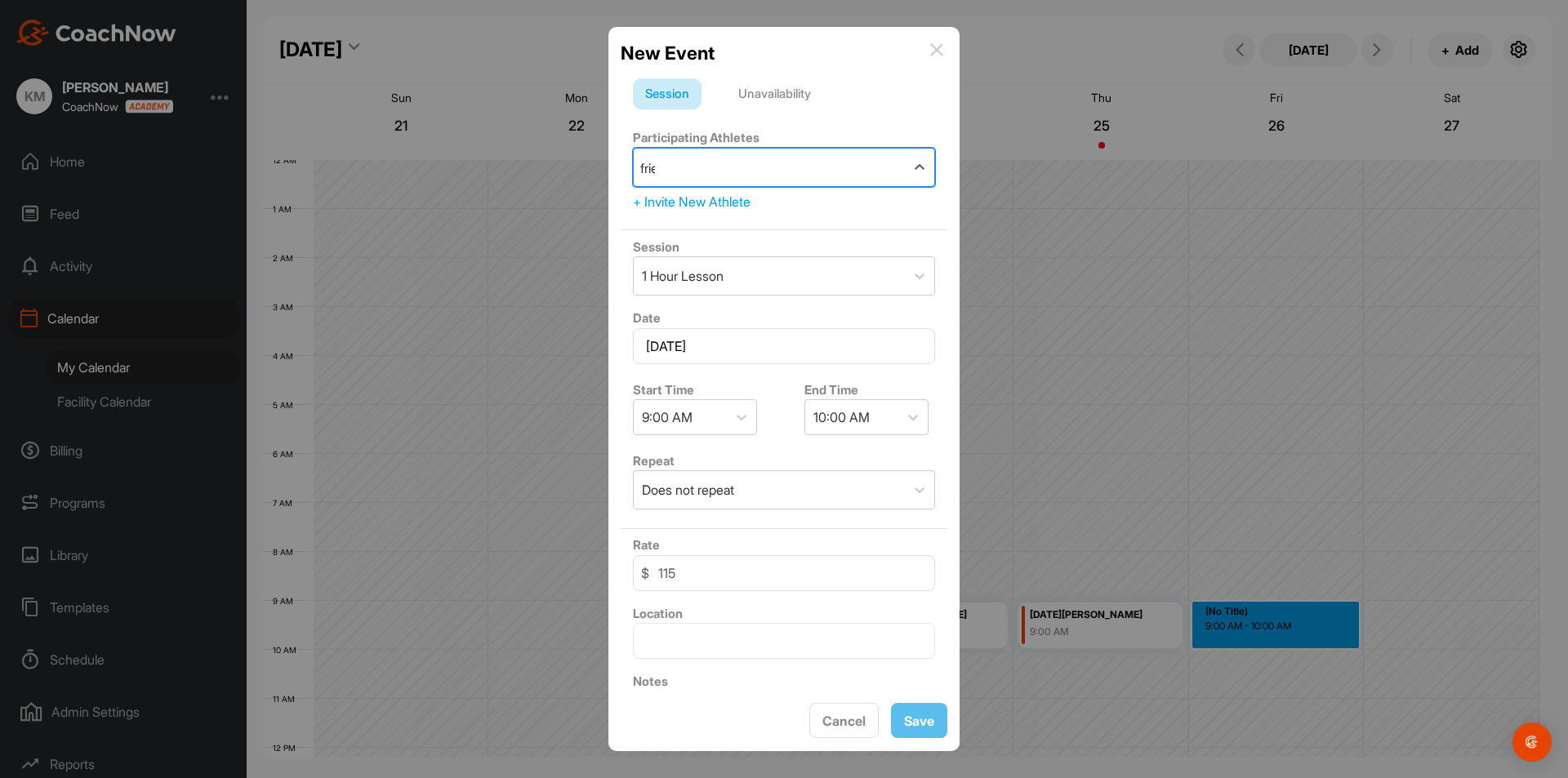
type input "fried"
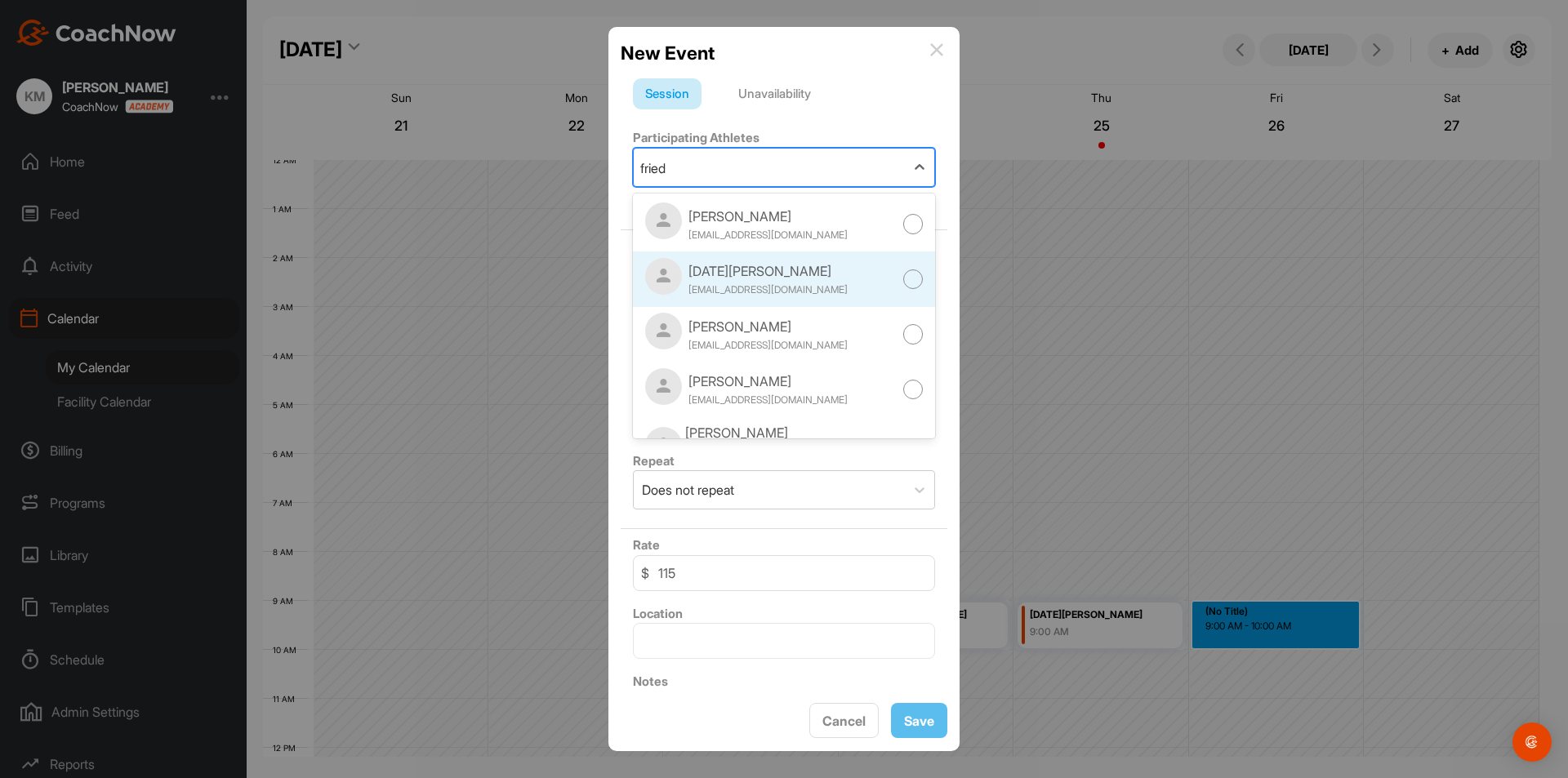
click at [779, 270] on div "[DATE][PERSON_NAME]" at bounding box center [768, 271] width 159 height 19
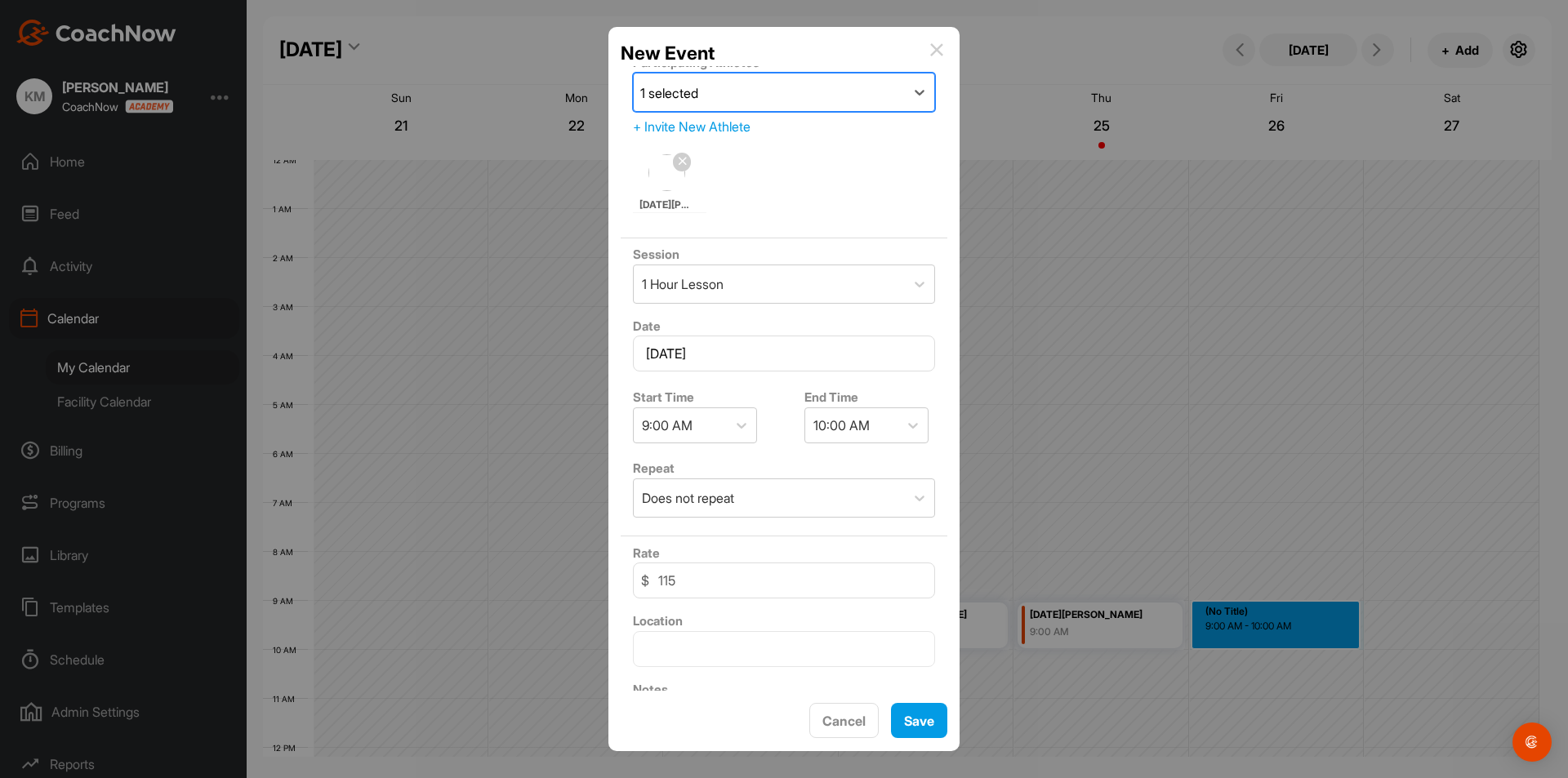
scroll to position [164, 0]
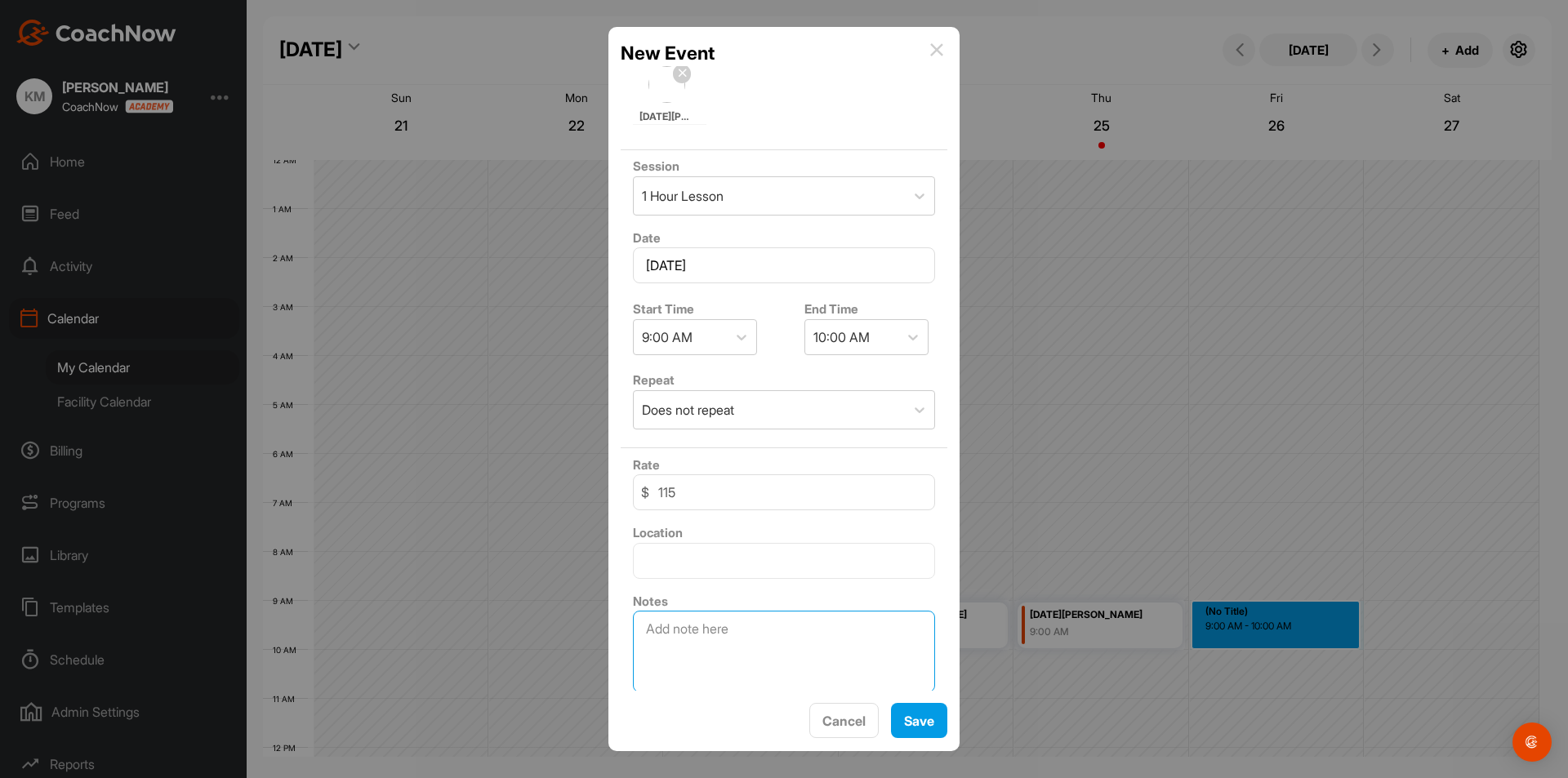
click at [695, 640] on textarea at bounding box center [783, 651] width 302 height 81
paste textarea "[PERSON_NAME] (Son-in-law) Right Handed"
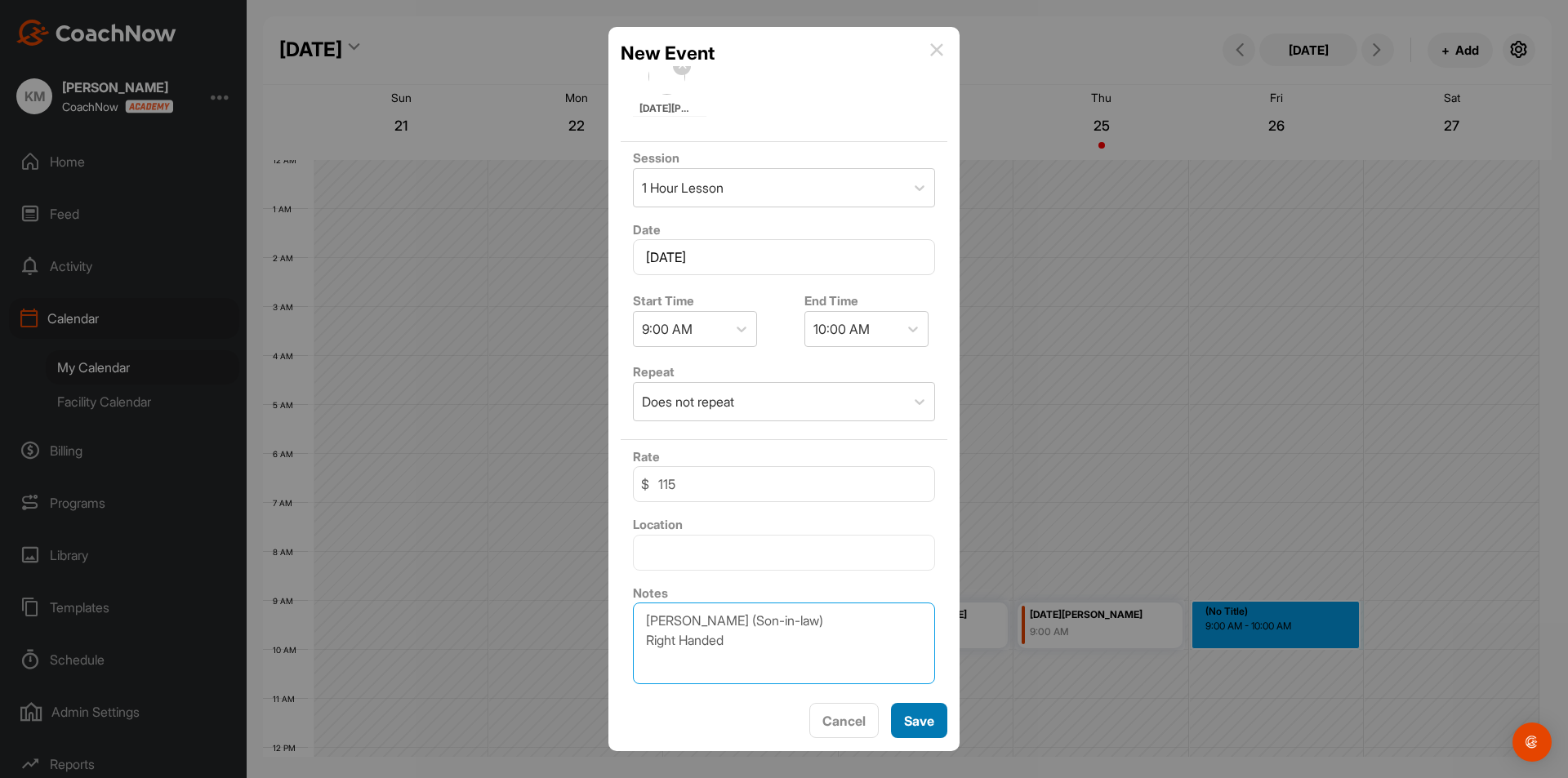
type textarea "[PERSON_NAME] (Son-in-law) Right Handed"
click at [913, 719] on button "Save" at bounding box center [919, 720] width 56 height 35
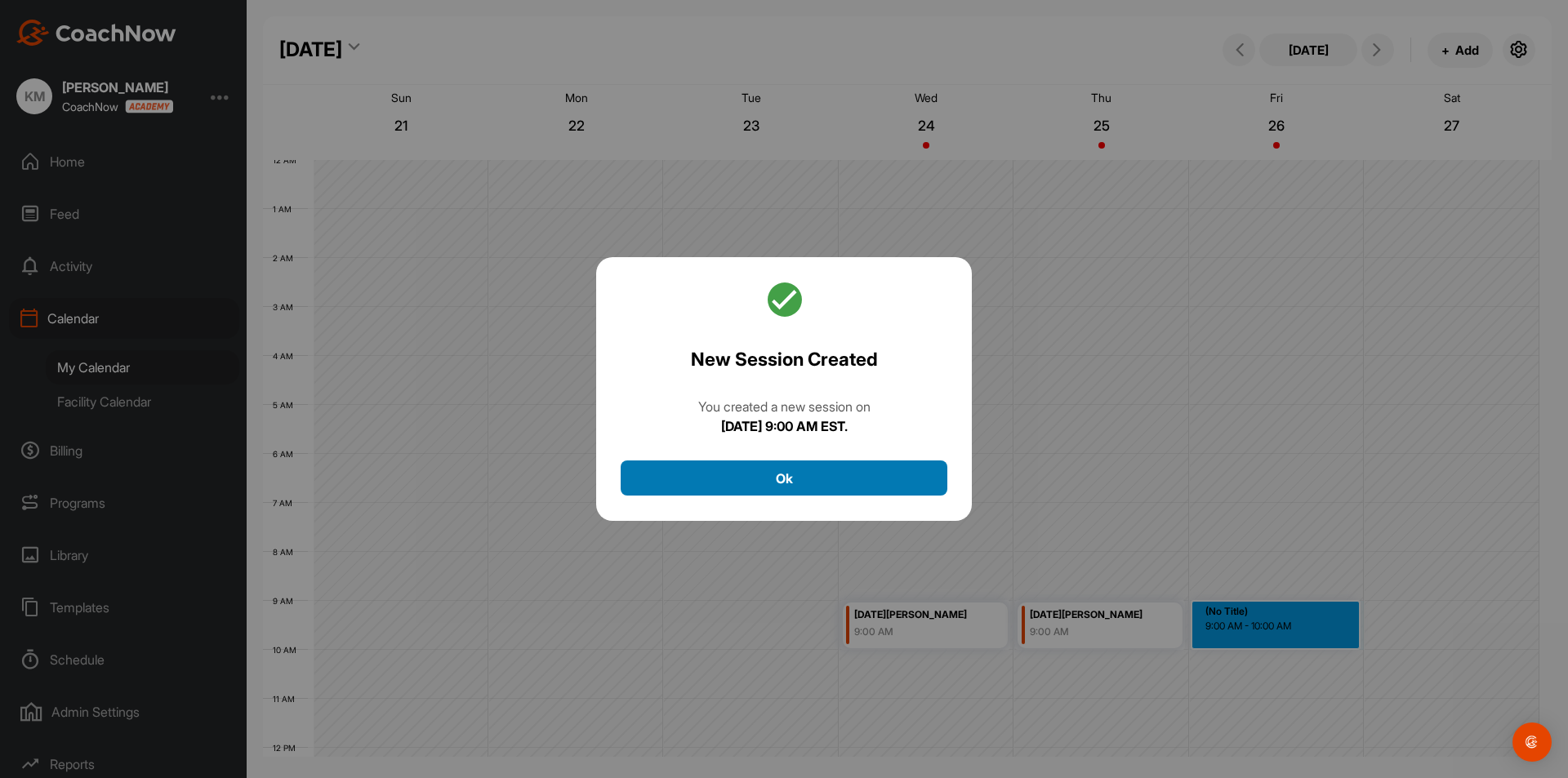
click at [925, 476] on button "Ok" at bounding box center [783, 478] width 326 height 35
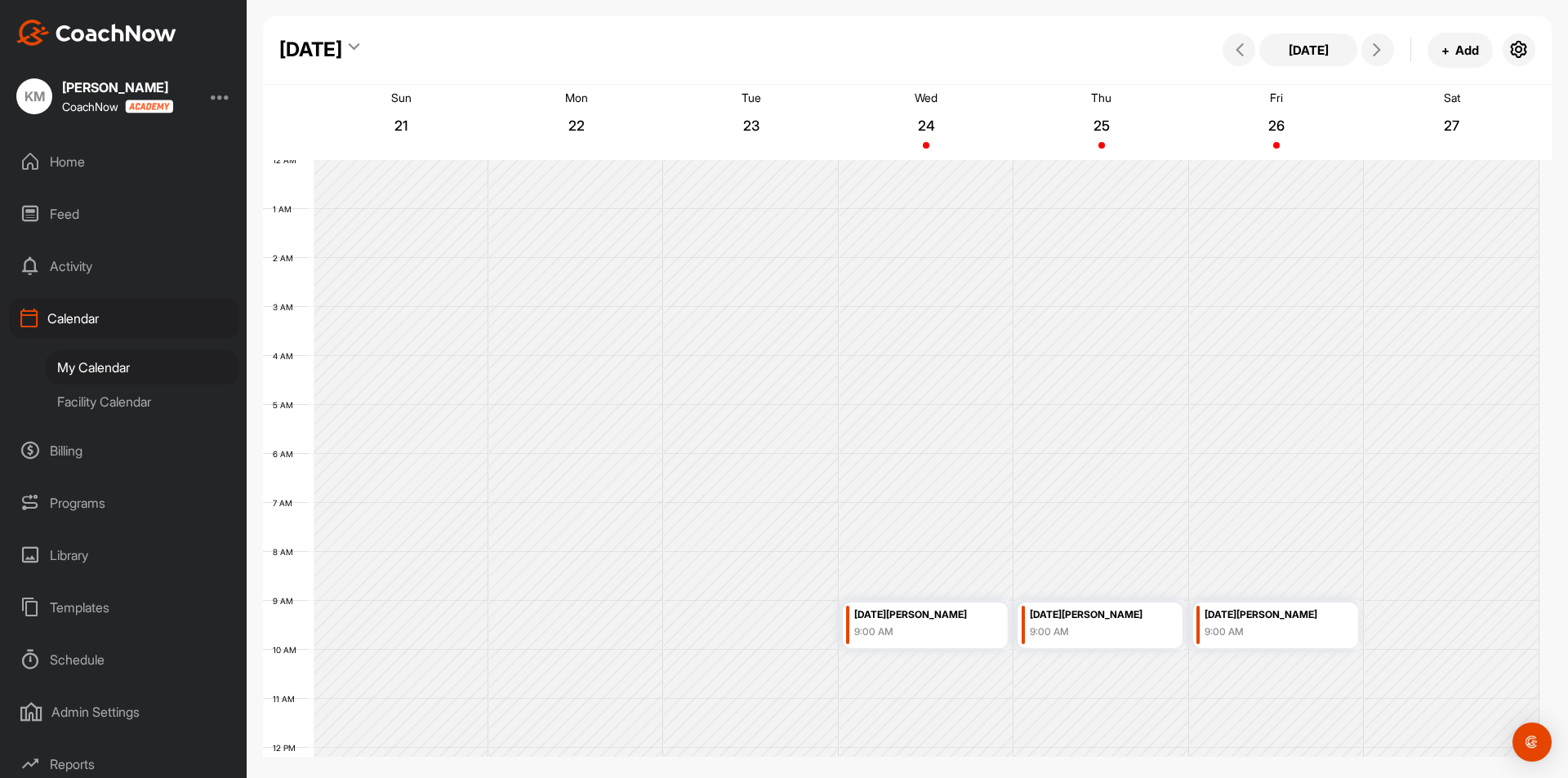
click at [1268, 125] on p "26" at bounding box center [1277, 126] width 30 height 17
click at [433, 33] on div "[DATE] [DATE] + Add" at bounding box center [907, 51] width 1289 height 68
click at [342, 51] on div "[DATE]" at bounding box center [311, 50] width 63 height 30
click at [595, 65] on div "[DATE] [DATE] + Add" at bounding box center [907, 51] width 1289 height 68
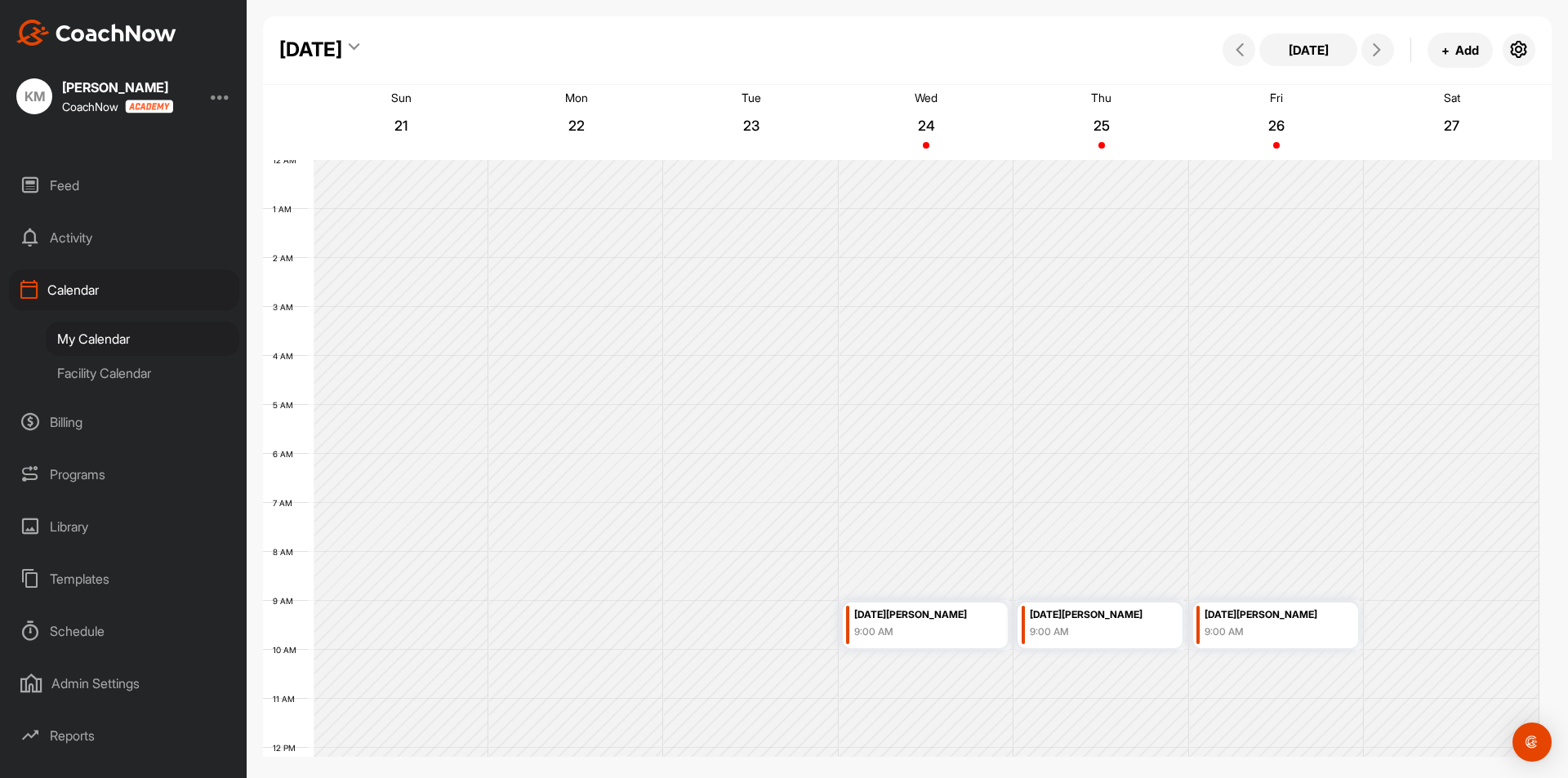
scroll to position [0, 0]
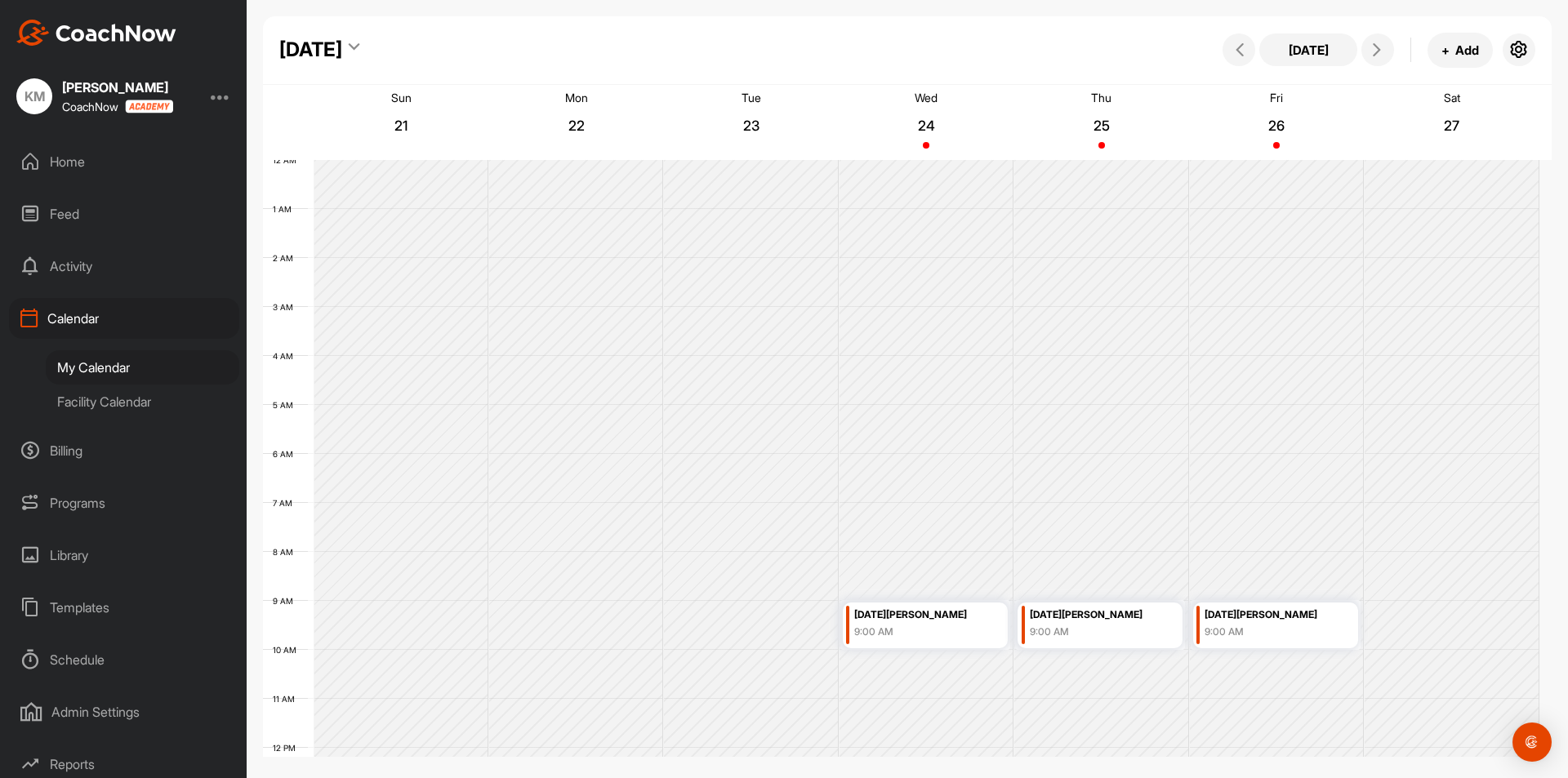
click at [67, 171] on div "Home" at bounding box center [124, 162] width 230 height 41
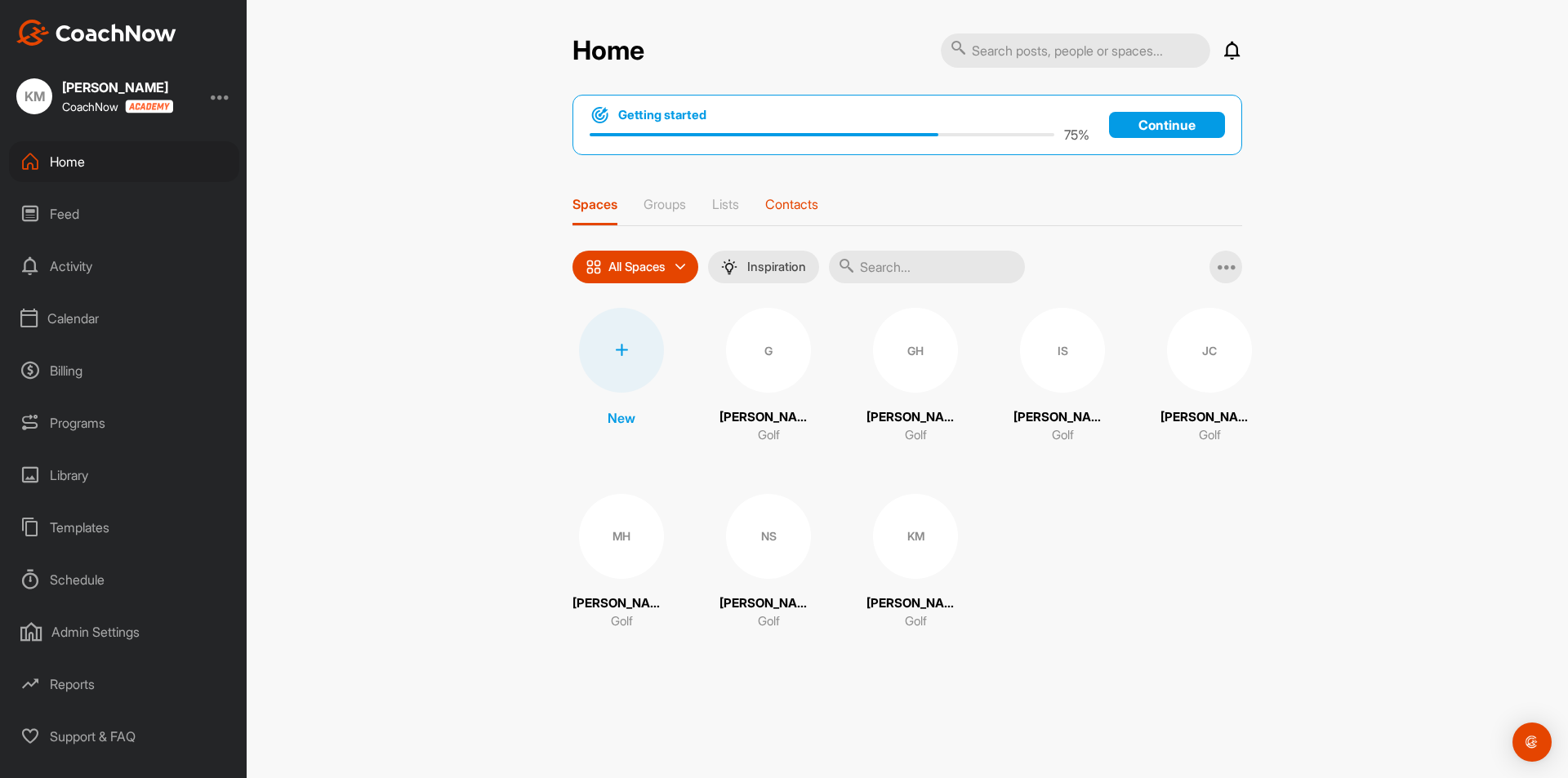
click at [790, 205] on p "Contacts" at bounding box center [791, 204] width 53 height 17
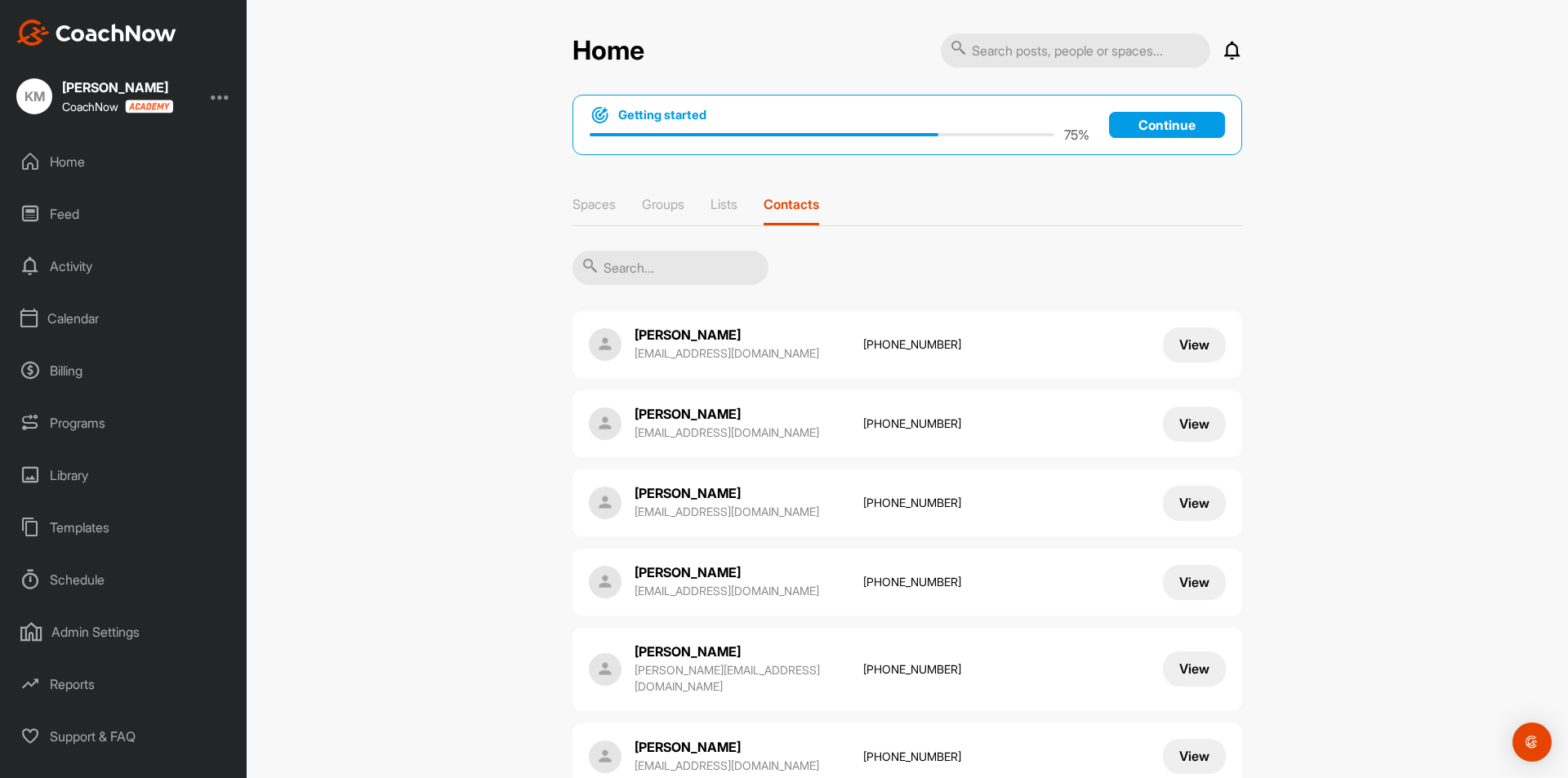
click at [686, 272] on input "text" at bounding box center [670, 267] width 196 height 34
type input "d"
type input "fried"
click at [1201, 424] on button "View" at bounding box center [1194, 424] width 63 height 35
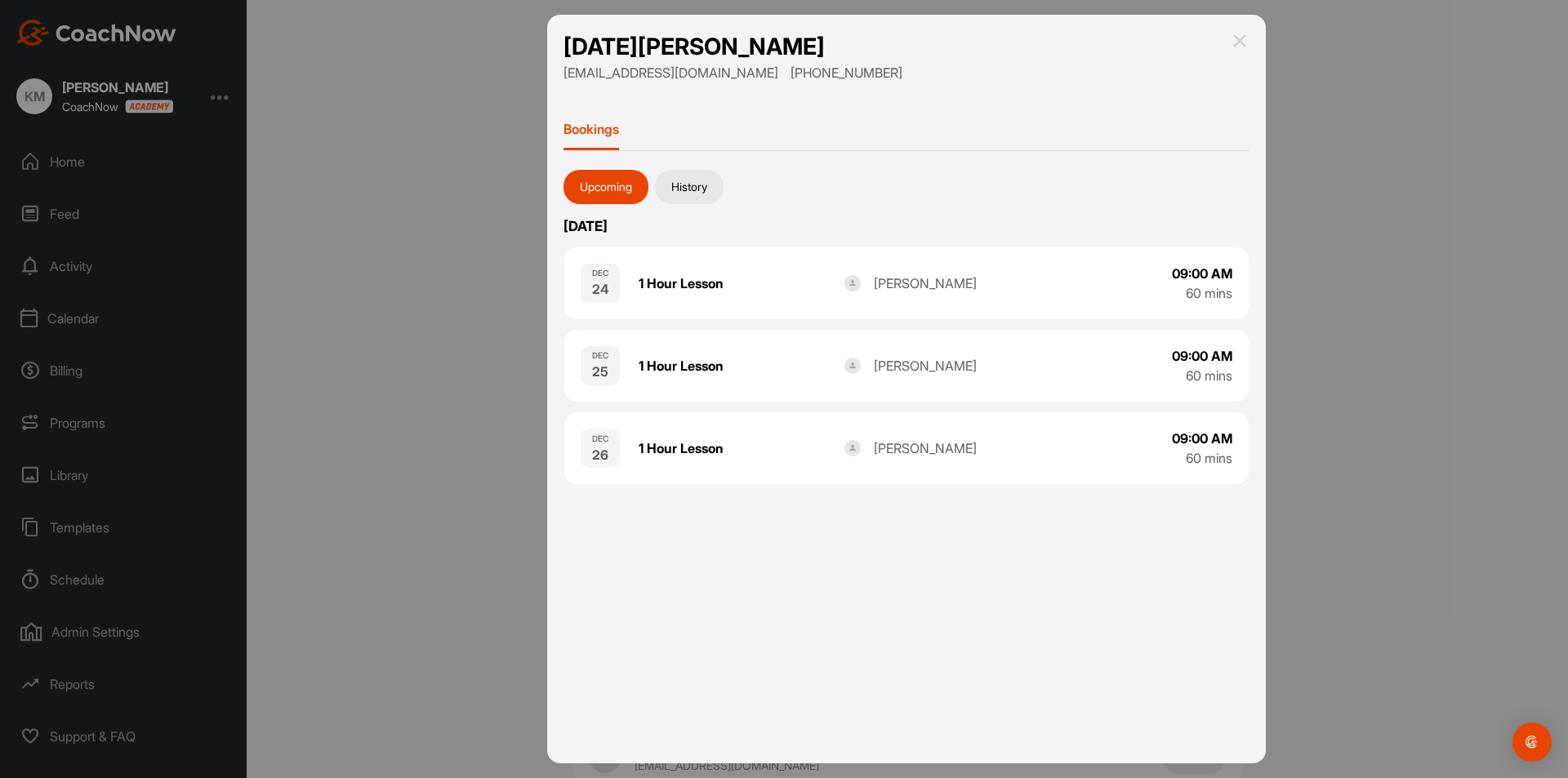
click at [708, 199] on button "History" at bounding box center [689, 187] width 68 height 34
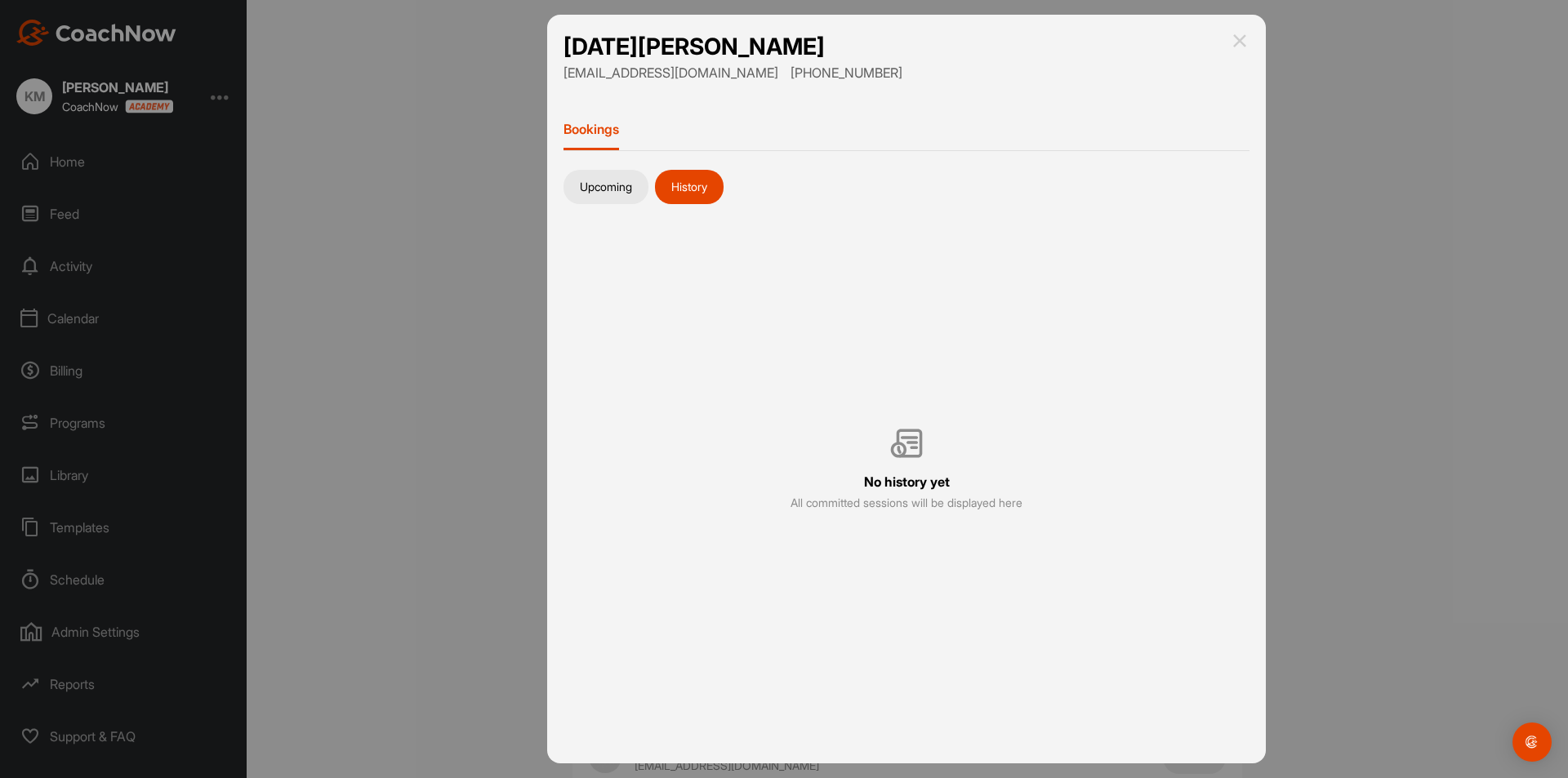
click at [638, 185] on button "Upcoming" at bounding box center [606, 187] width 85 height 34
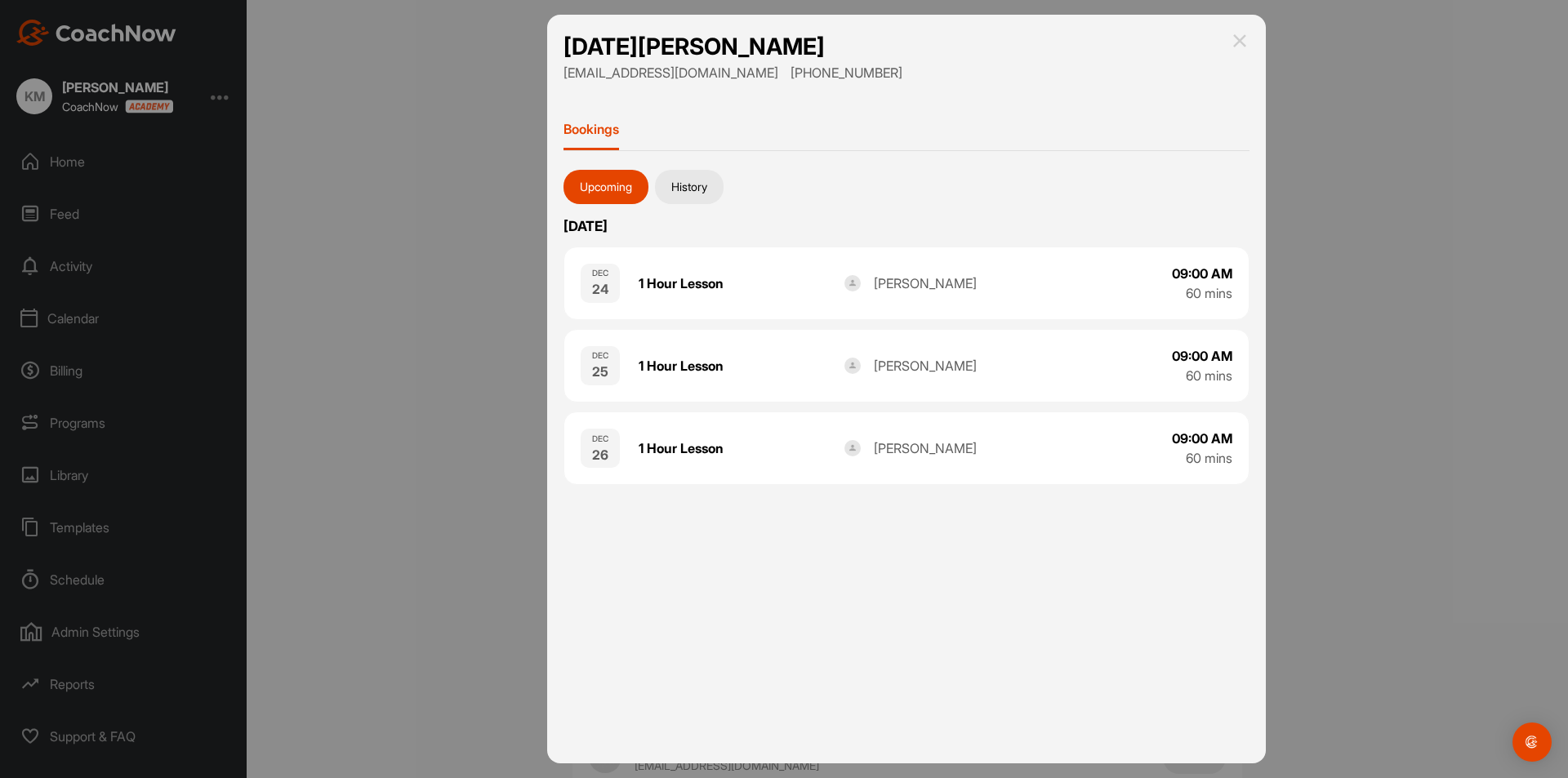
click at [714, 191] on button "History" at bounding box center [689, 187] width 68 height 34
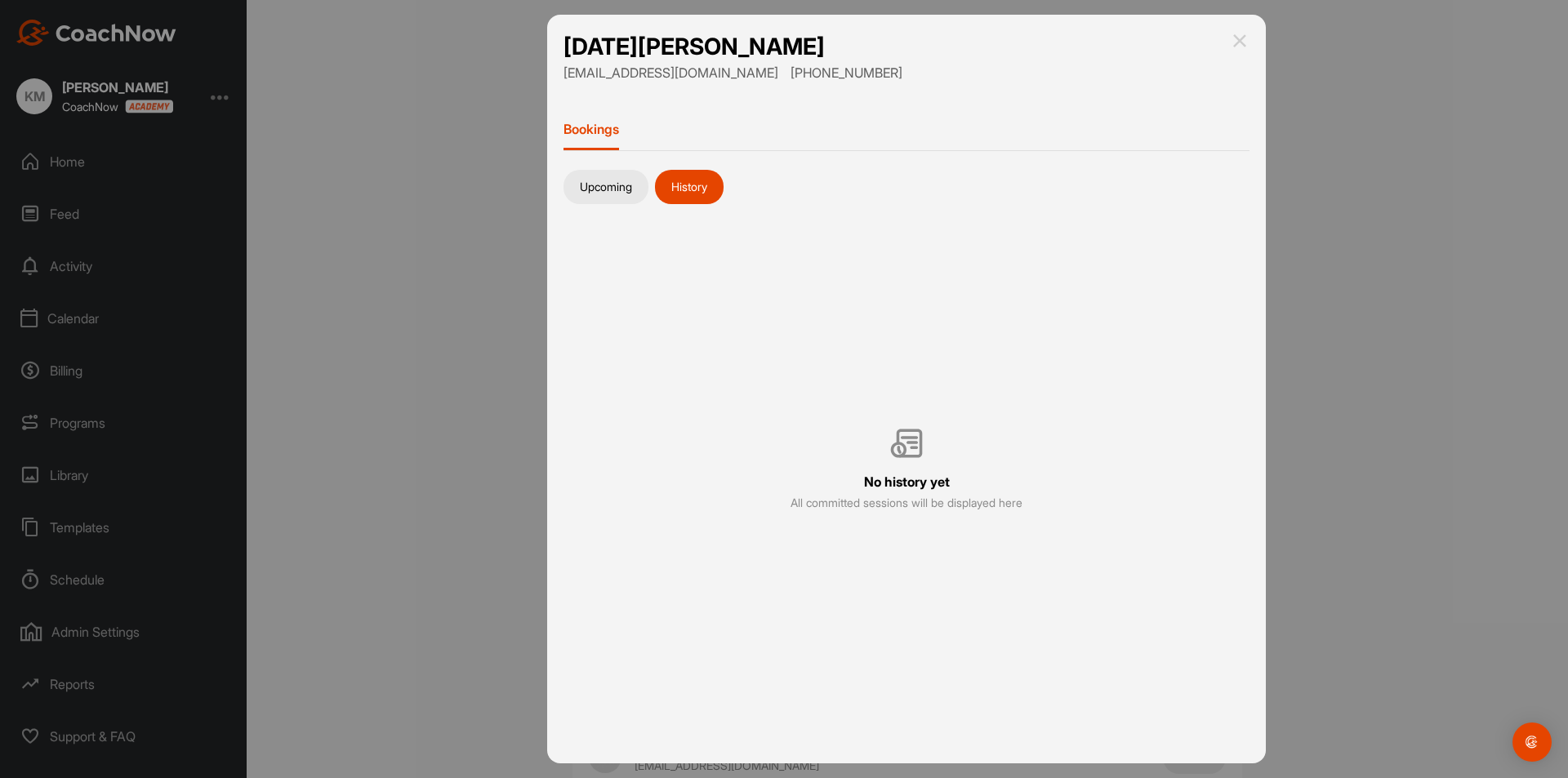
click at [615, 191] on button "Upcoming" at bounding box center [606, 187] width 85 height 34
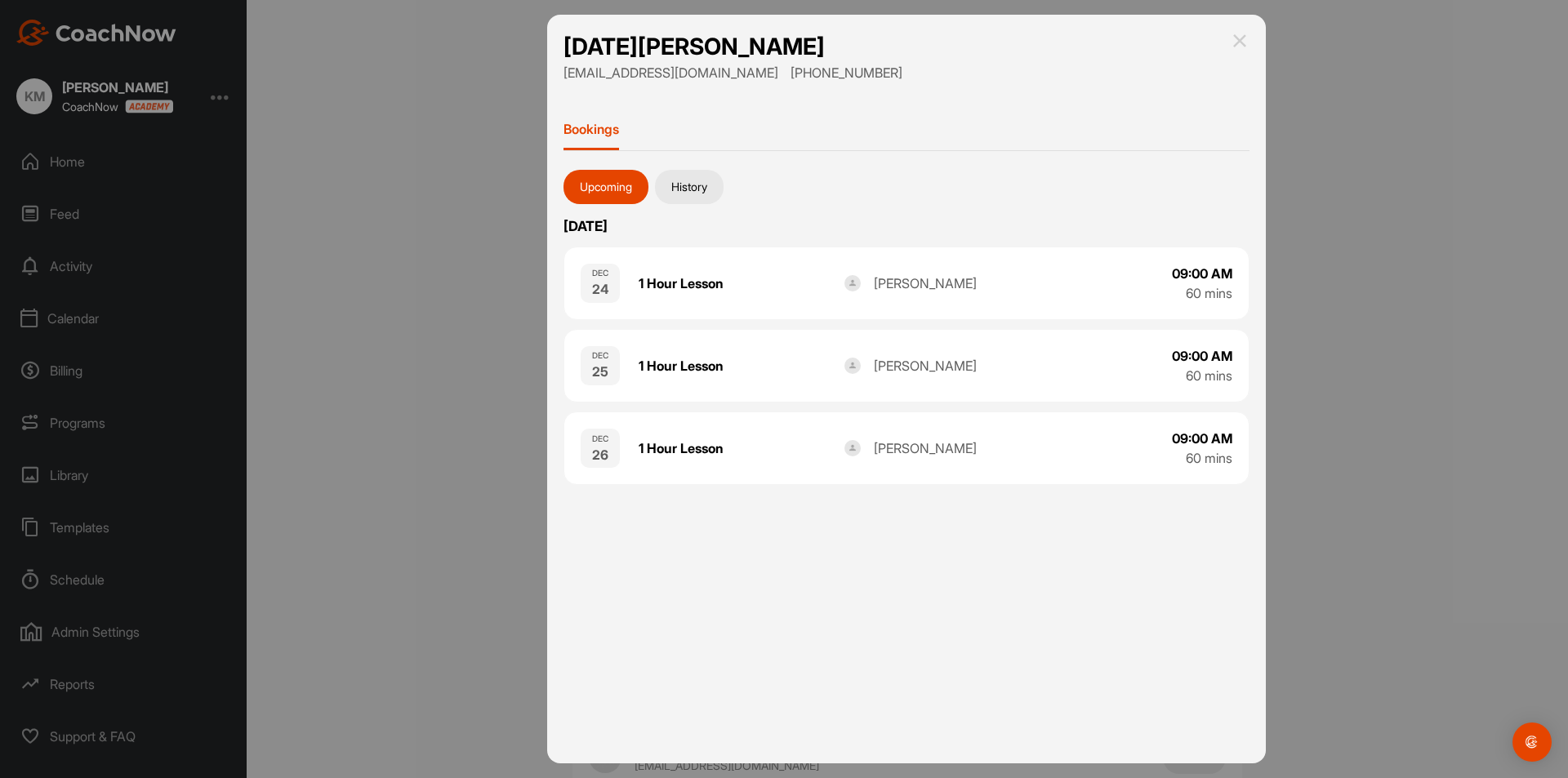
click at [493, 177] on div at bounding box center [784, 389] width 1568 height 778
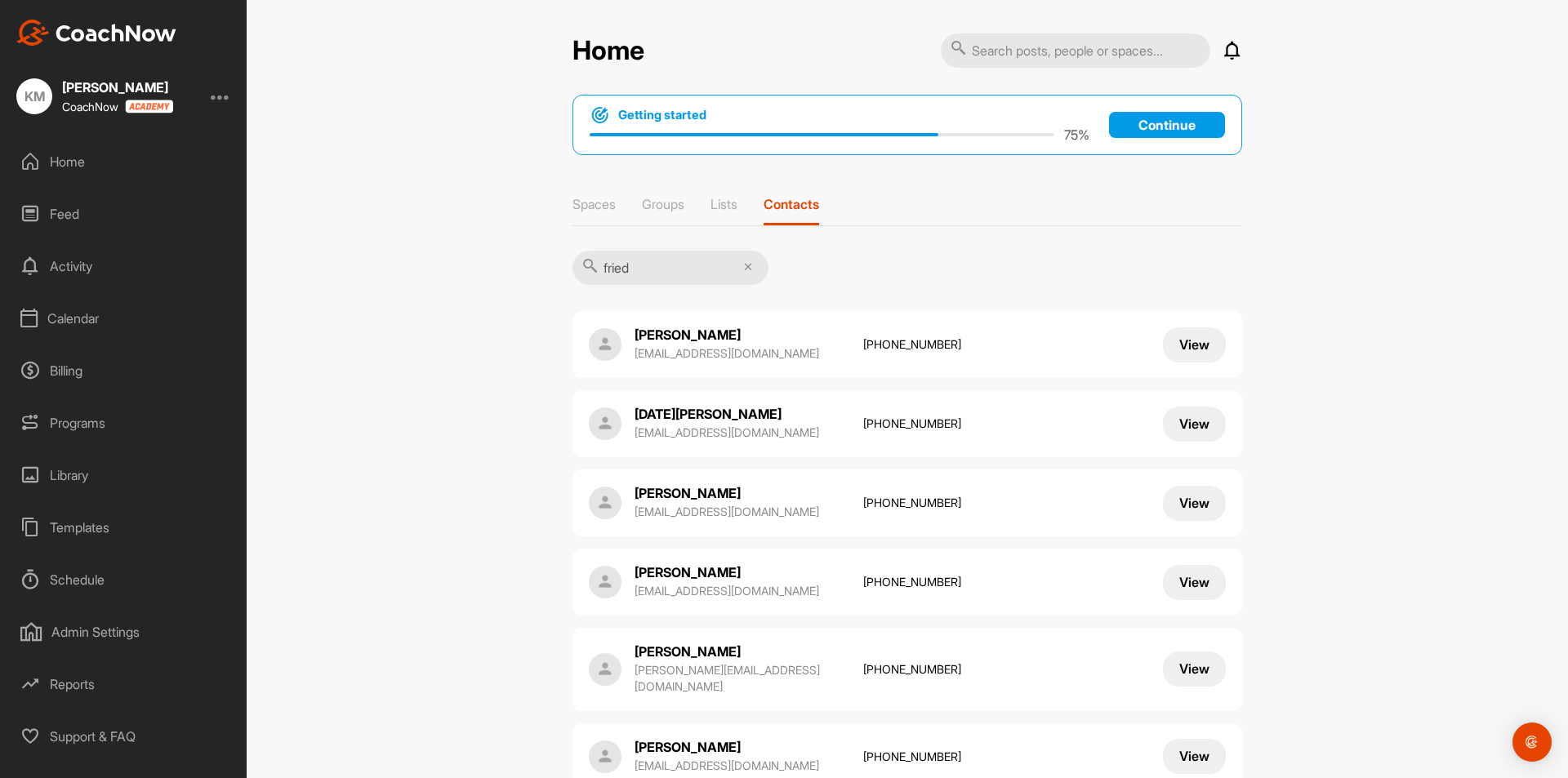
click at [759, 432] on p "[EMAIL_ADDRESS][DOMAIN_NAME]" at bounding box center [741, 432] width 213 height 17
click at [468, 349] on div "Home Notifications Invitations No Notifications View All Getting started 75 % C…" at bounding box center [907, 389] width 1321 height 778
click at [749, 269] on input "fried" at bounding box center [670, 267] width 196 height 34
click at [744, 263] on icon at bounding box center [748, 266] width 8 height 8
click at [67, 155] on div "Home" at bounding box center [124, 162] width 230 height 41
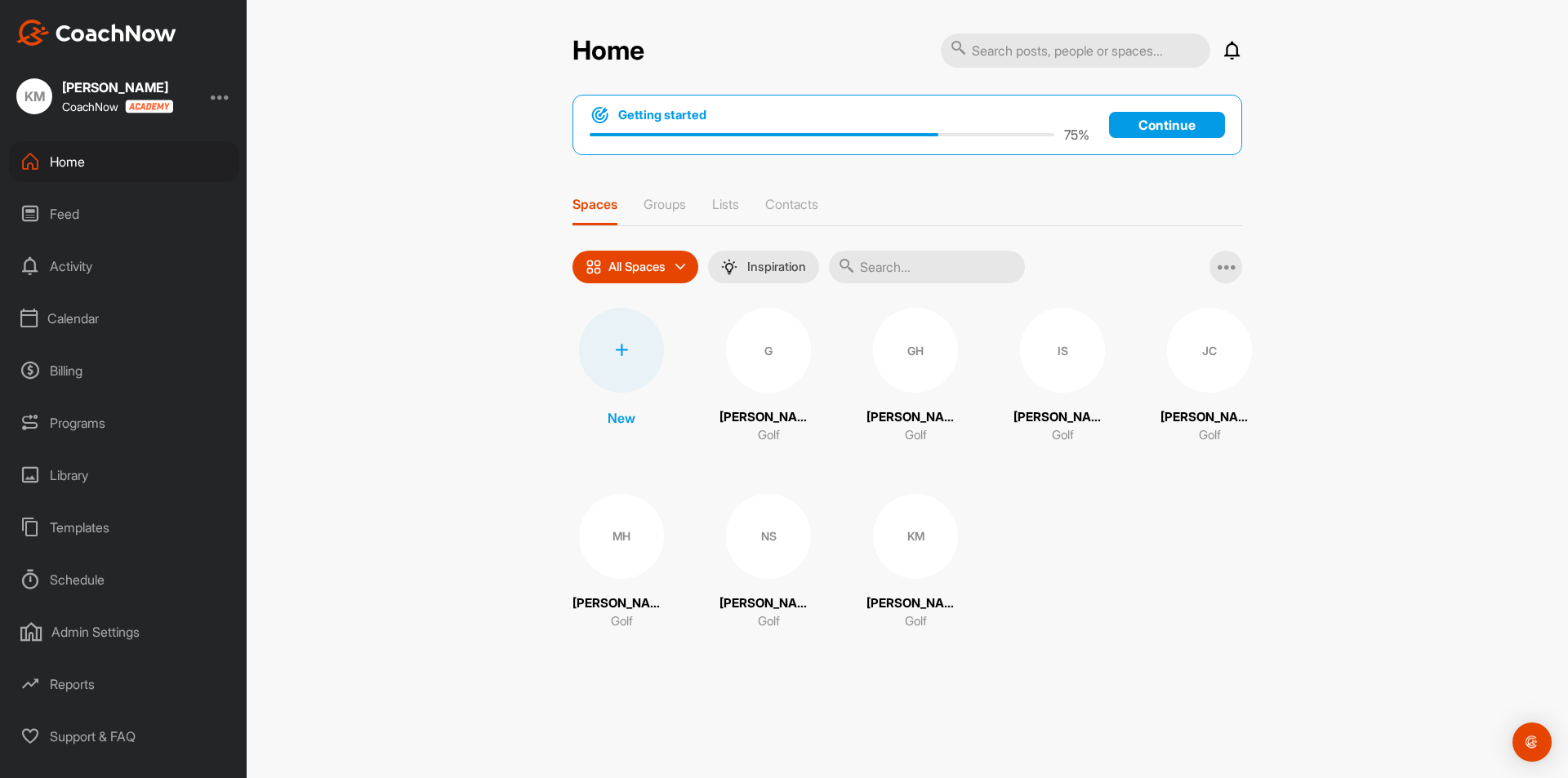
click at [65, 418] on div "Programs" at bounding box center [124, 422] width 230 height 41
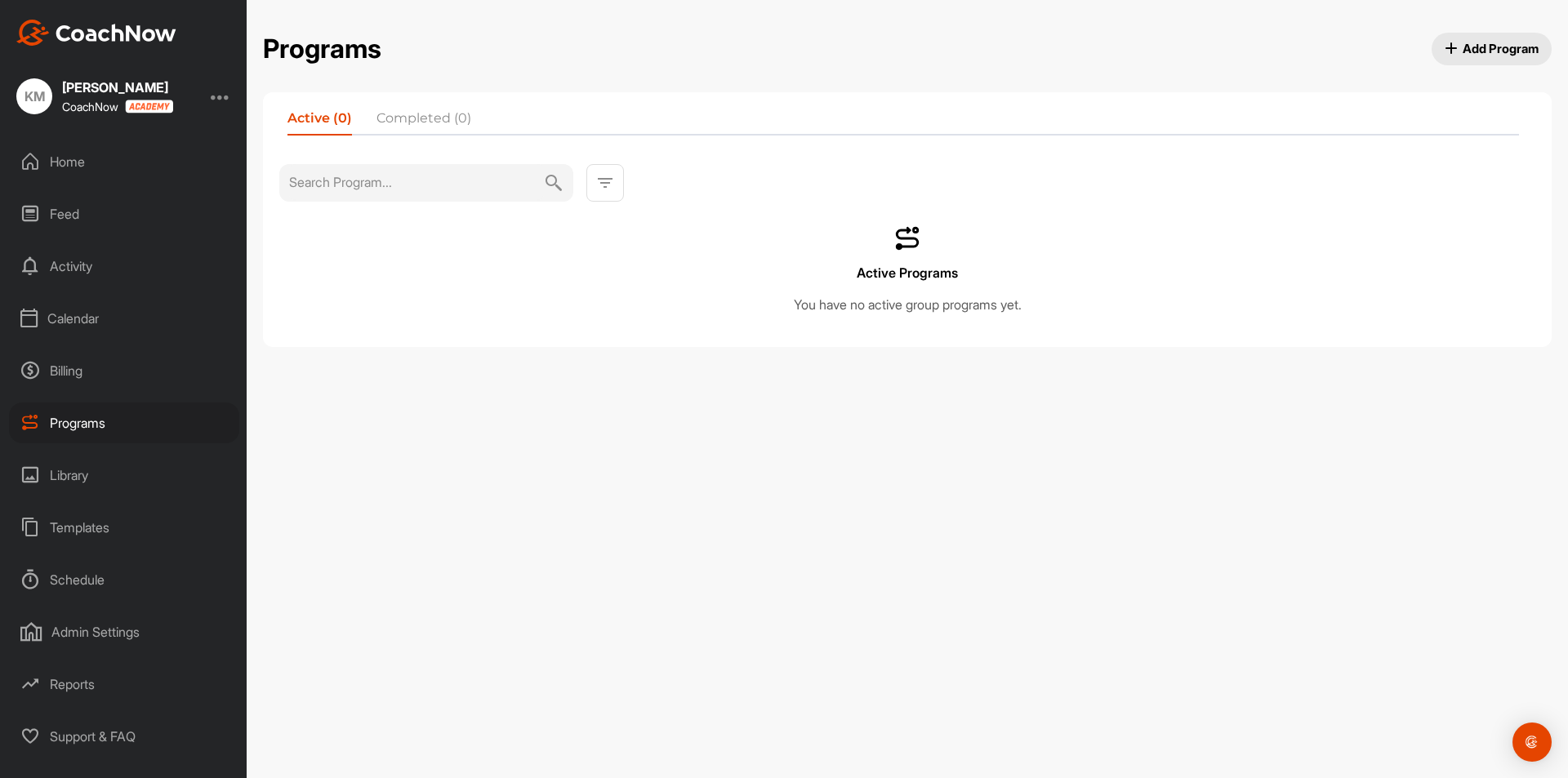
click at [59, 206] on div "Feed" at bounding box center [124, 213] width 230 height 41
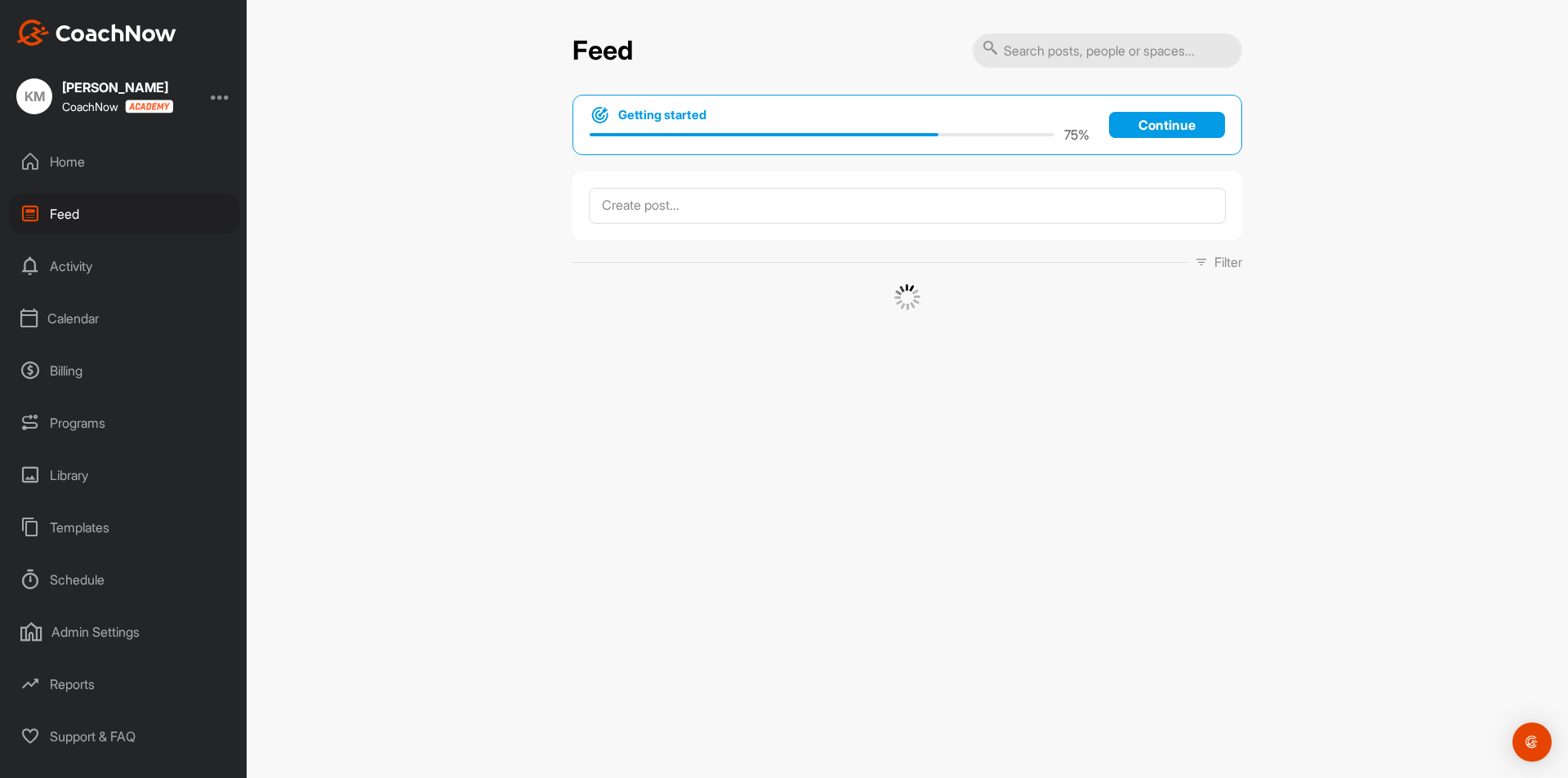
click at [60, 164] on div "Home" at bounding box center [124, 162] width 230 height 41
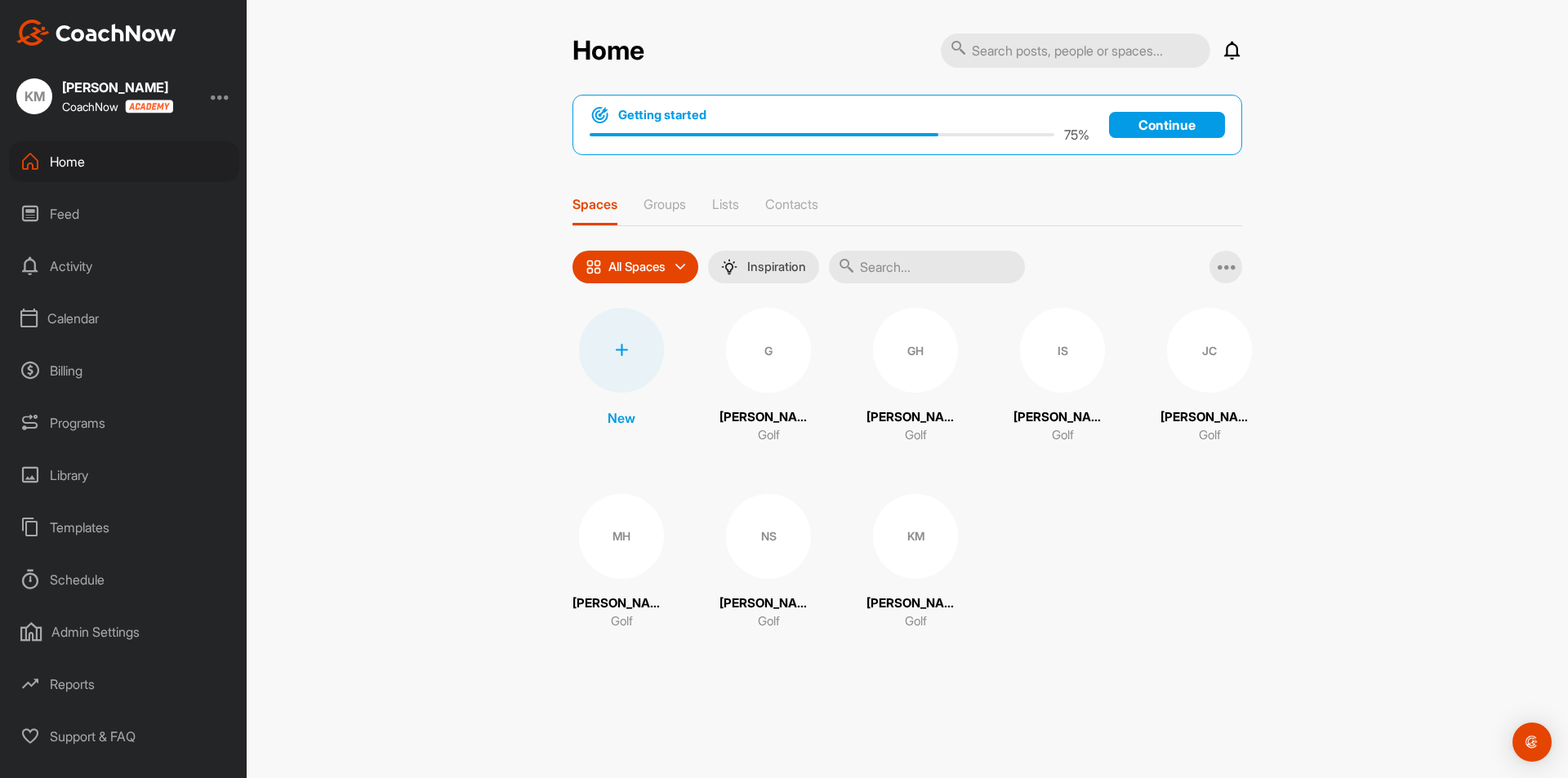
click at [221, 92] on div at bounding box center [220, 96] width 19 height 19
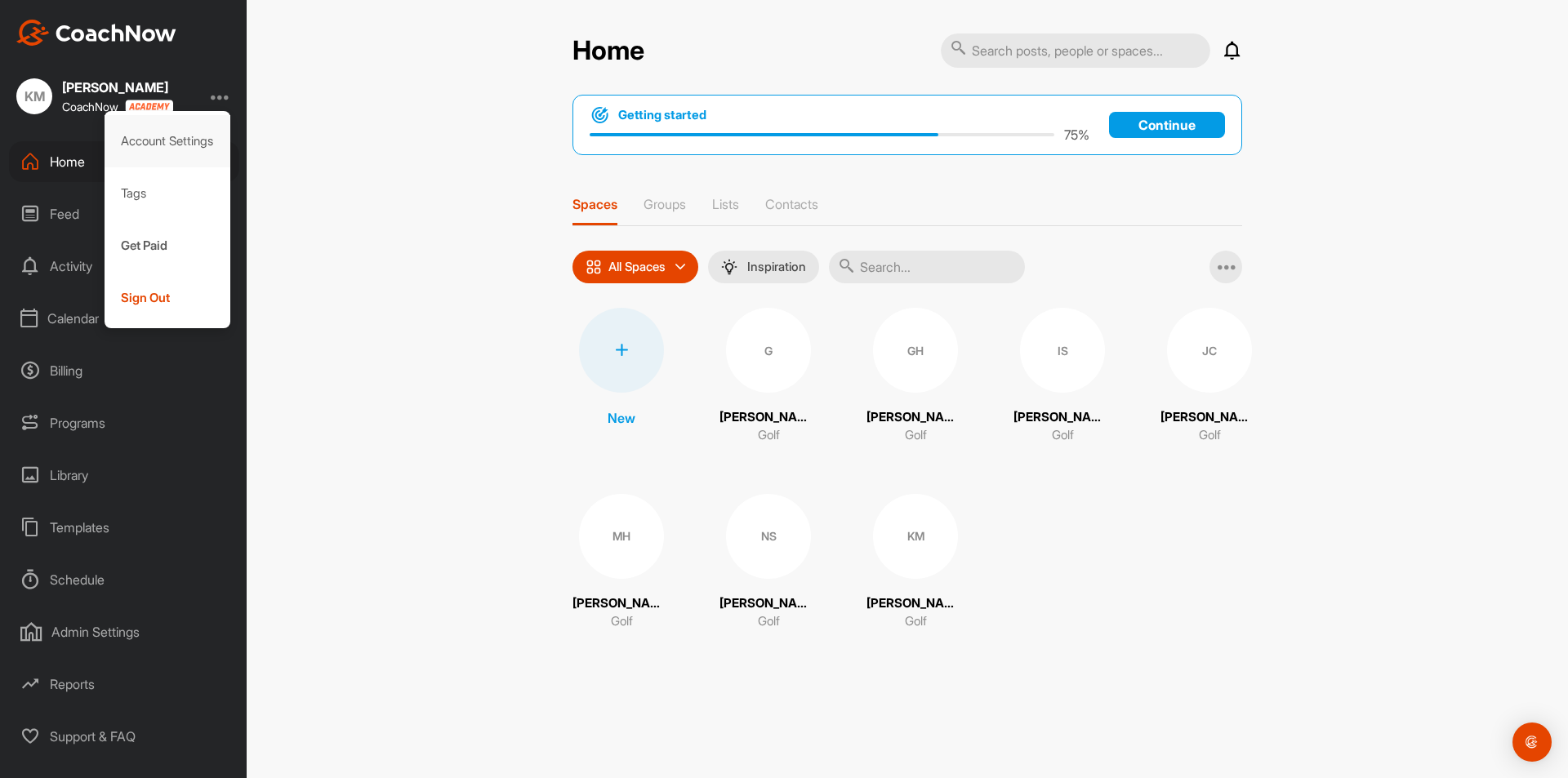
click at [190, 142] on div "Account Settings" at bounding box center [167, 141] width 127 height 53
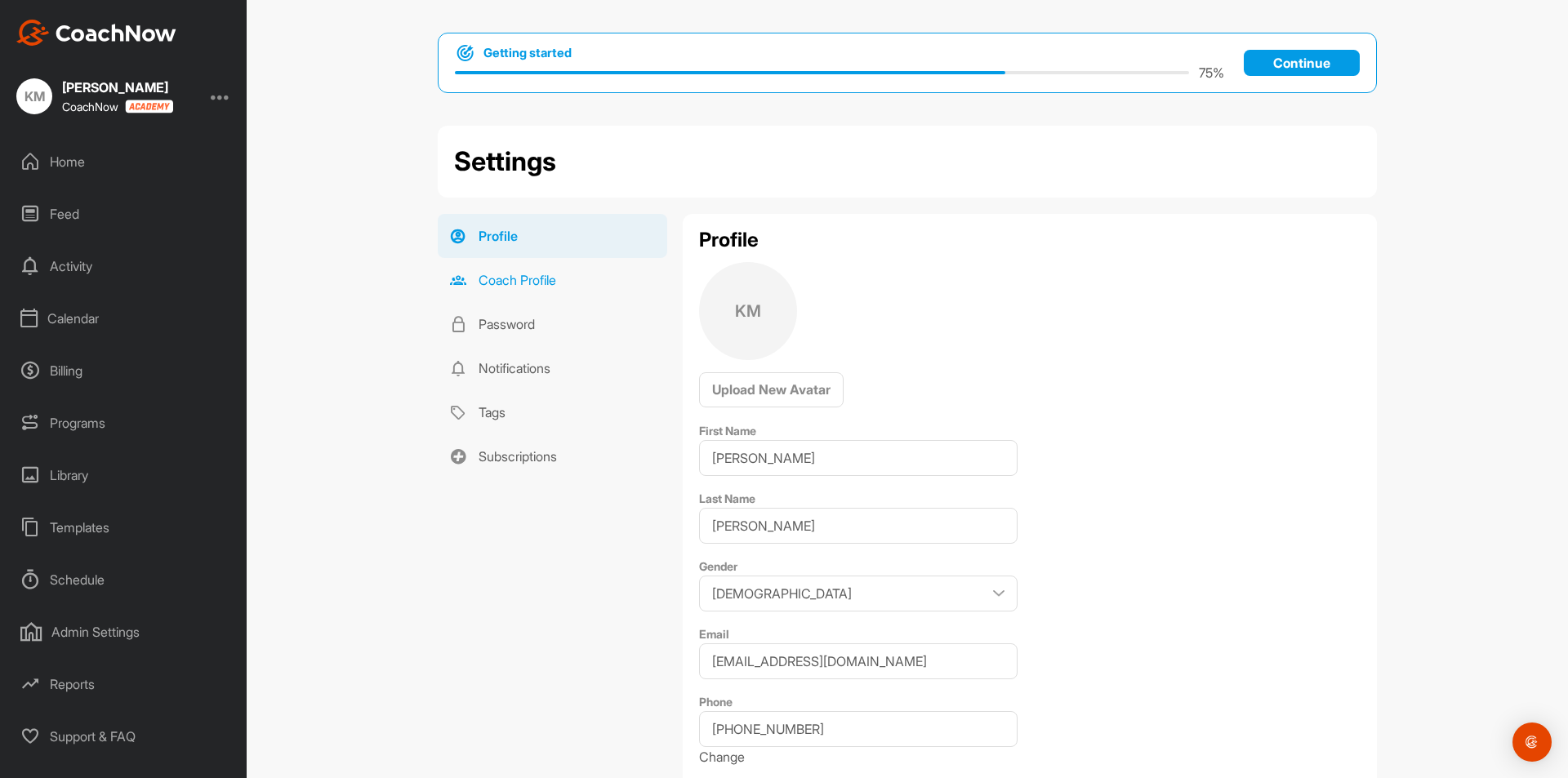
click at [522, 288] on link "Coach Profile" at bounding box center [552, 280] width 229 height 44
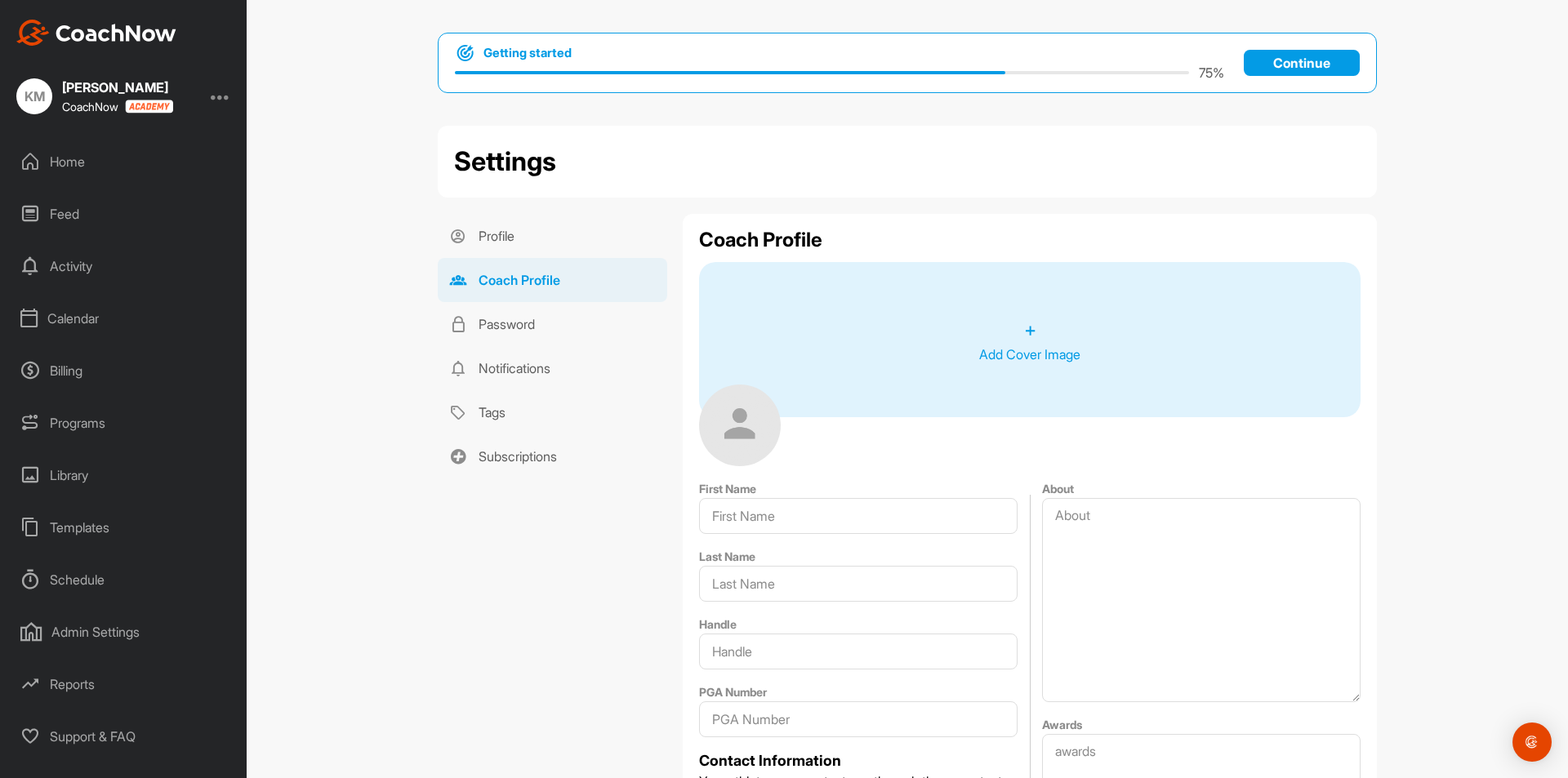
type input "[PERSON_NAME]"
type input "27645682"
type input "[EMAIL_ADDRESS][DOMAIN_NAME]"
type input "Addison Reserve CC"
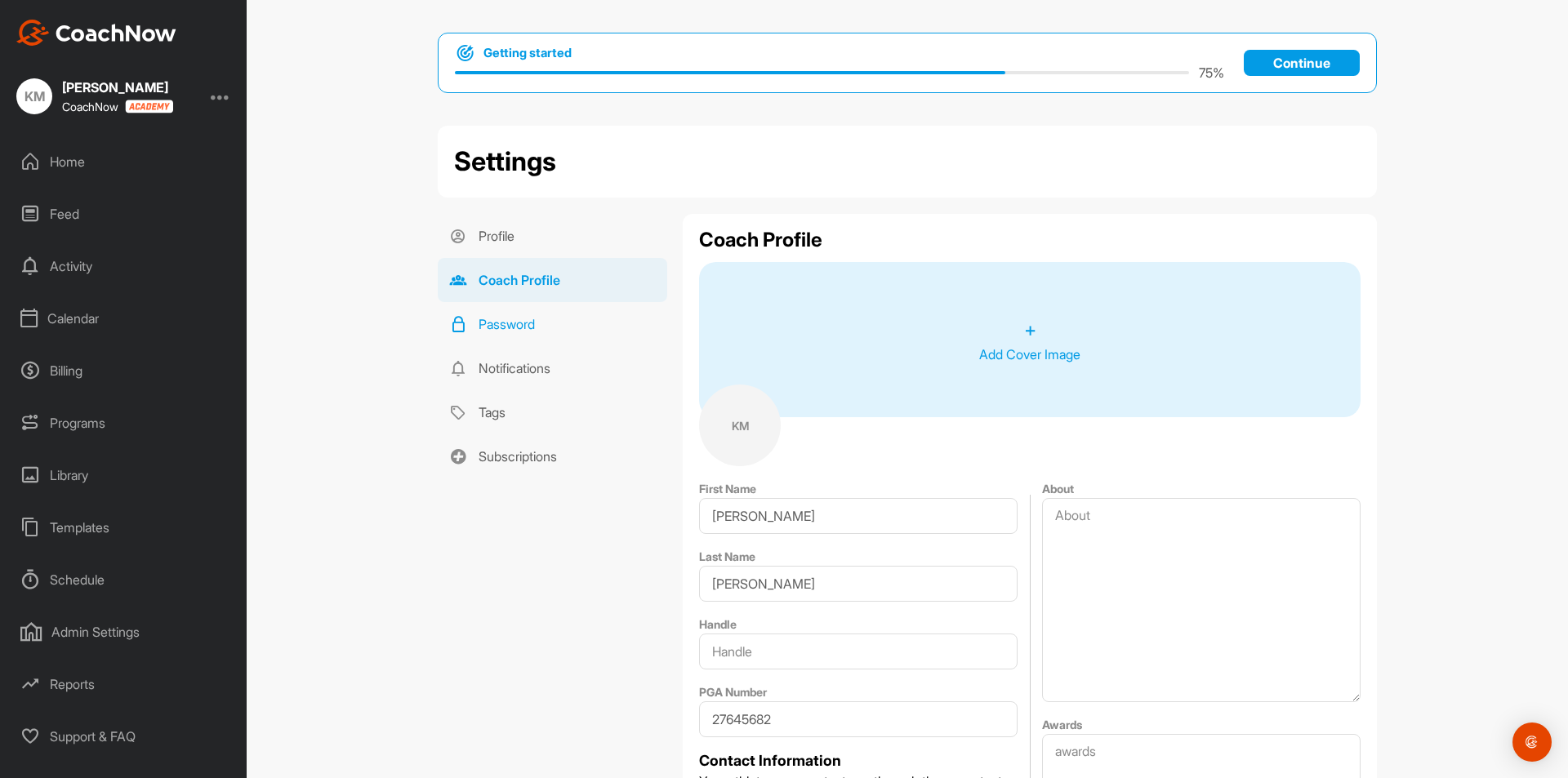
click at [527, 325] on link "Password" at bounding box center [552, 324] width 229 height 44
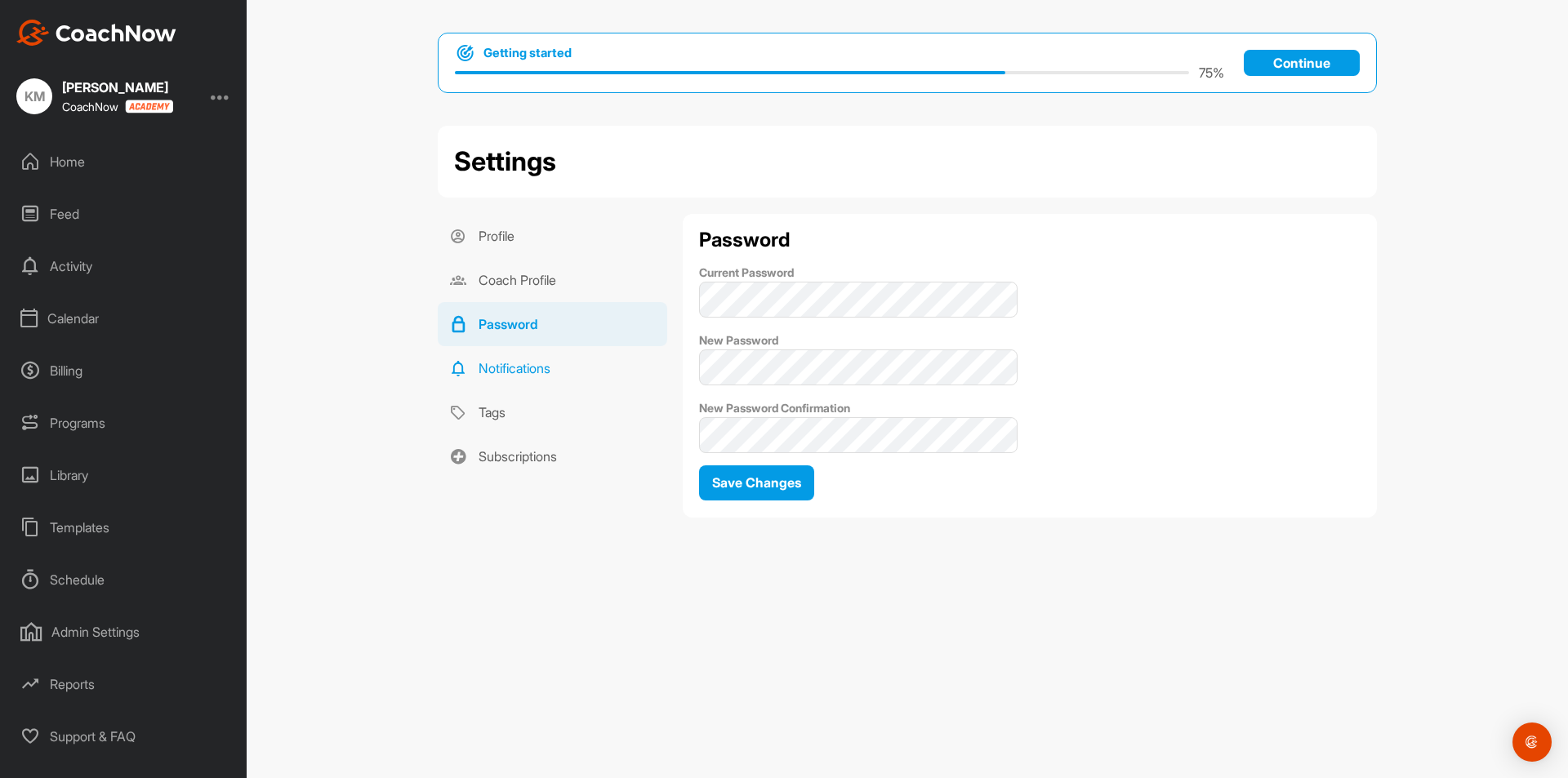
click at [521, 359] on link "Notifications" at bounding box center [552, 368] width 229 height 44
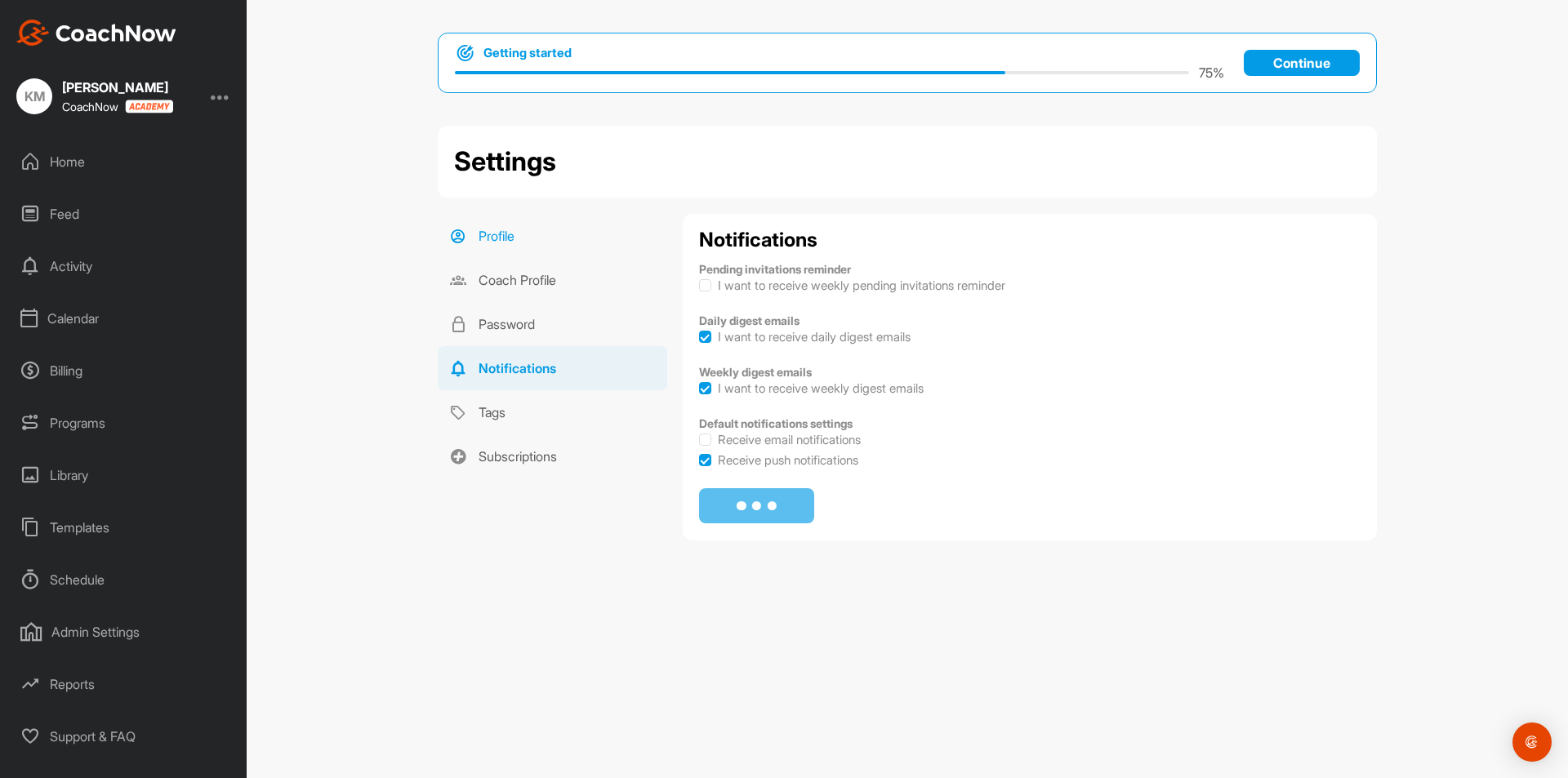
checkbox input "true"
click at [523, 292] on link "Coach Profile" at bounding box center [552, 280] width 229 height 44
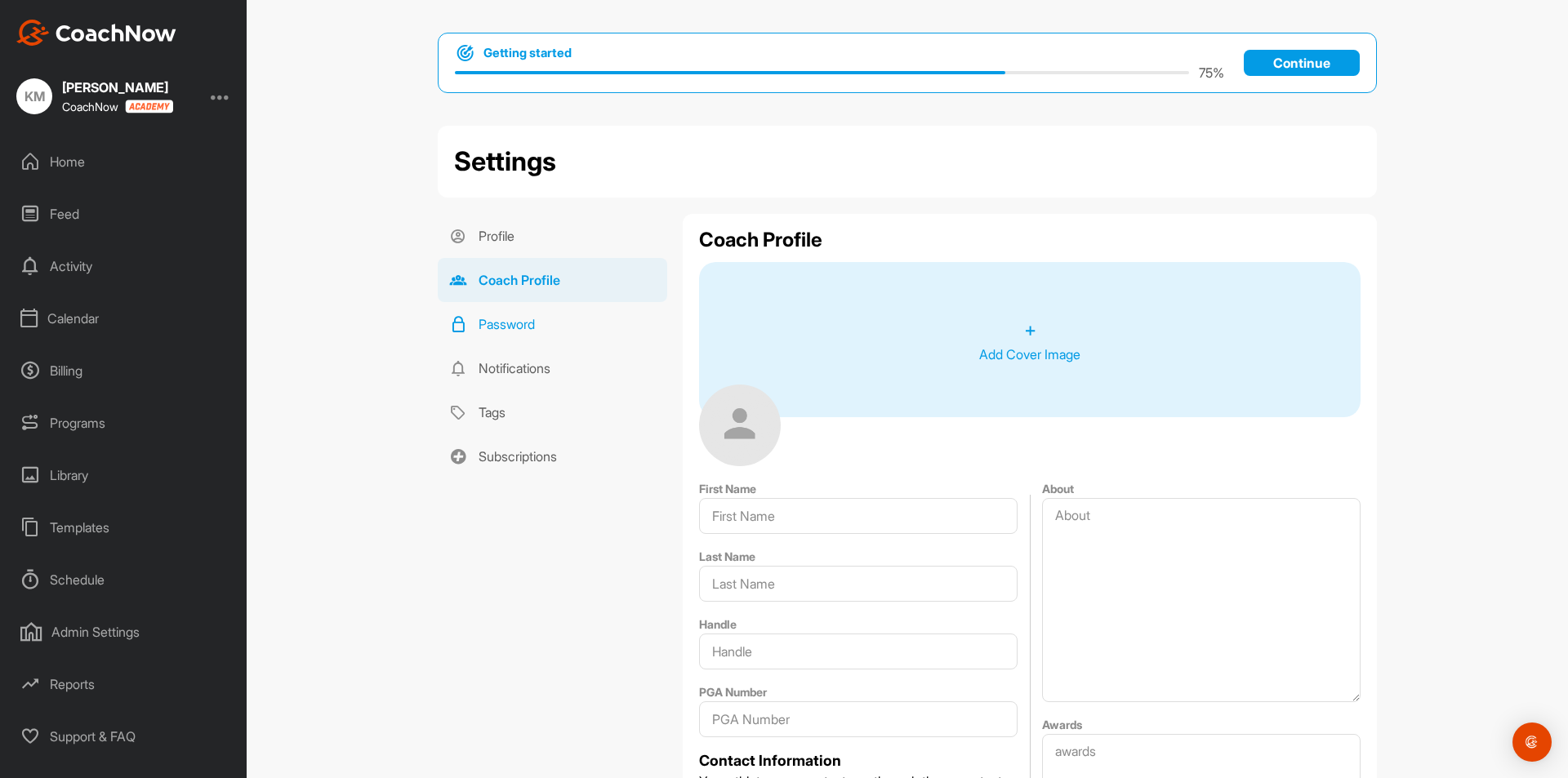
type input "[PERSON_NAME]"
type input "27645682"
type input "[EMAIL_ADDRESS][DOMAIN_NAME]"
type input "Addison Reserve CC"
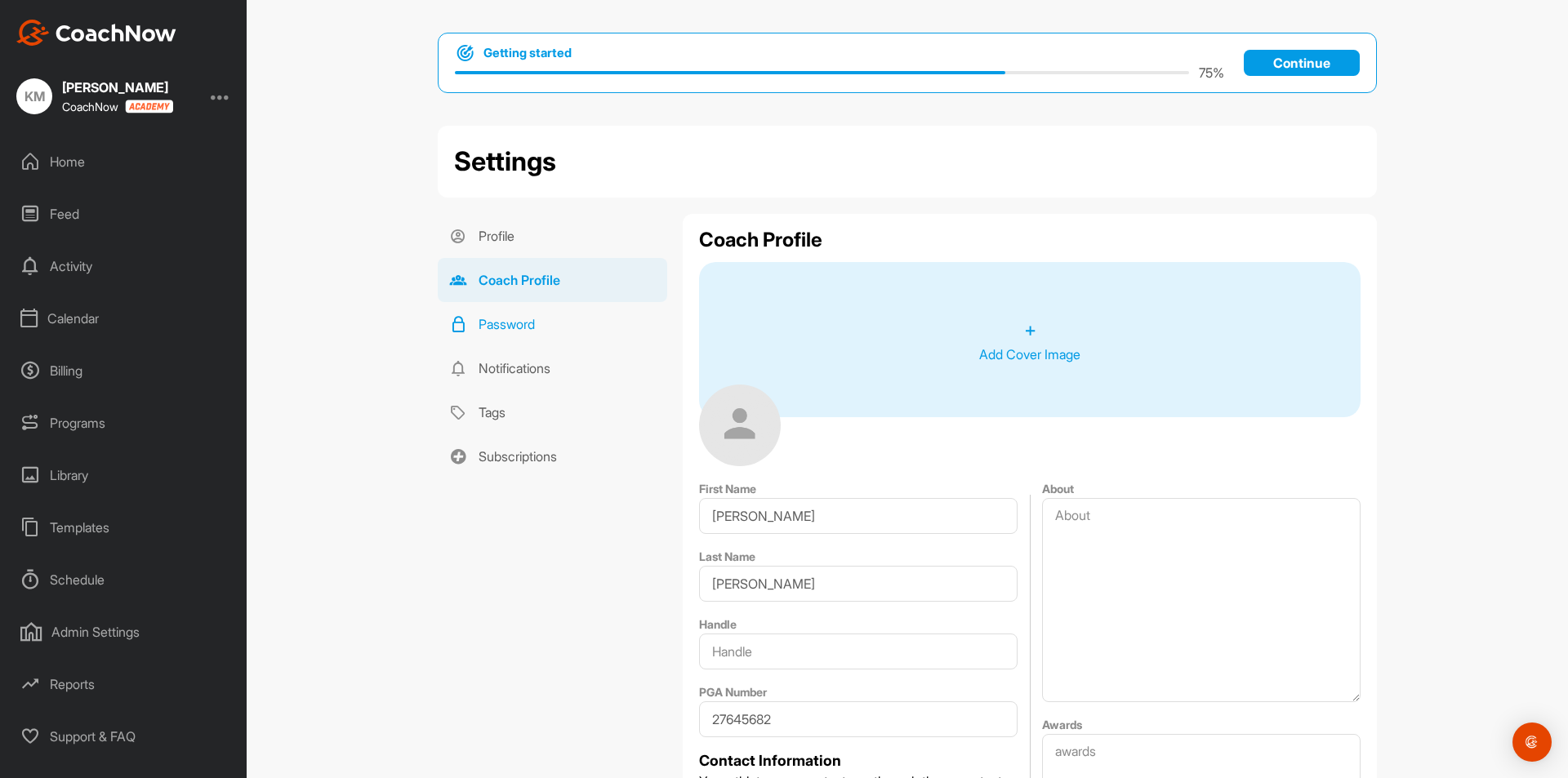
click at [514, 318] on link "Password" at bounding box center [552, 324] width 229 height 44
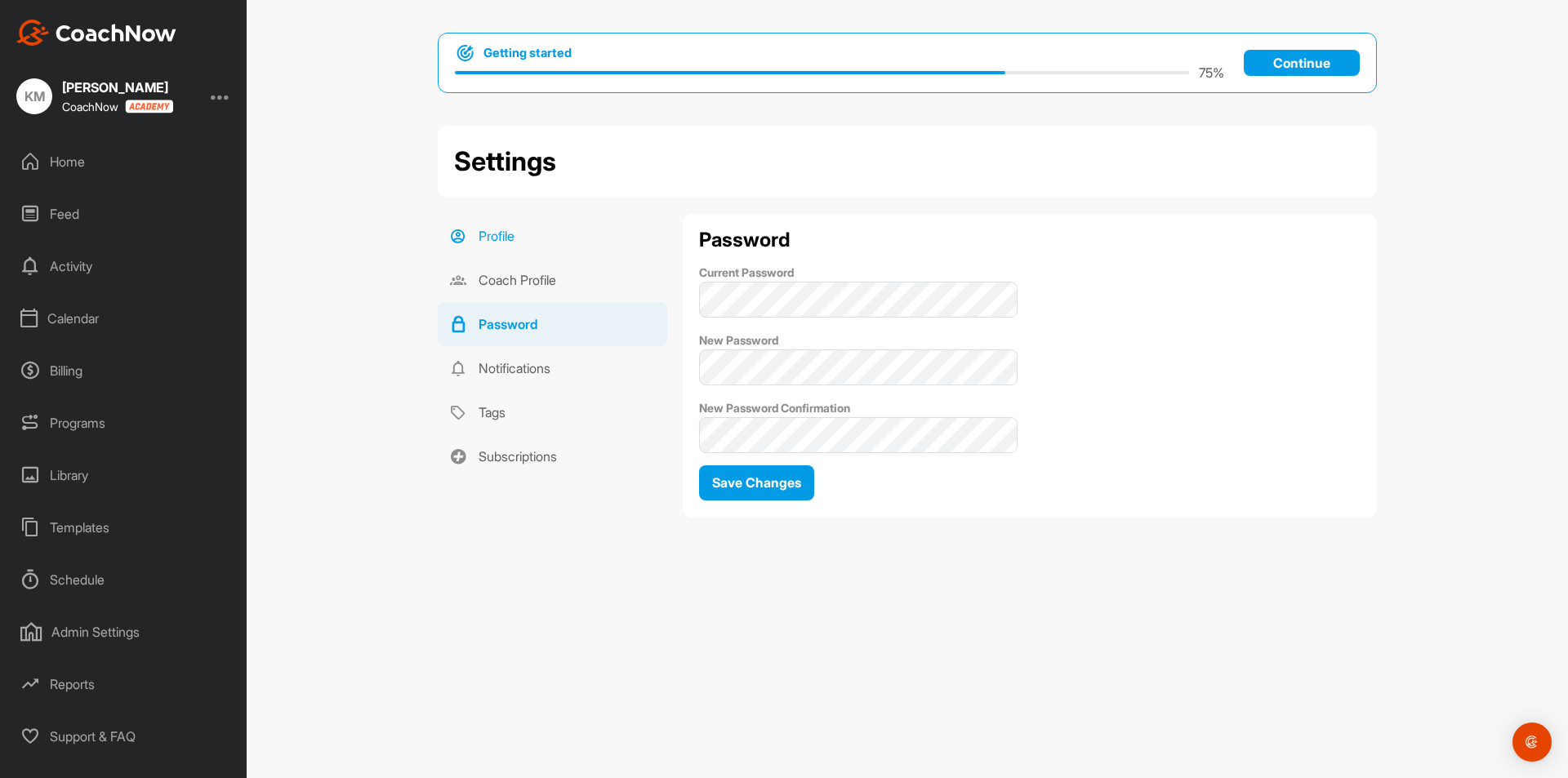
click at [494, 255] on link "Profile" at bounding box center [552, 236] width 229 height 44
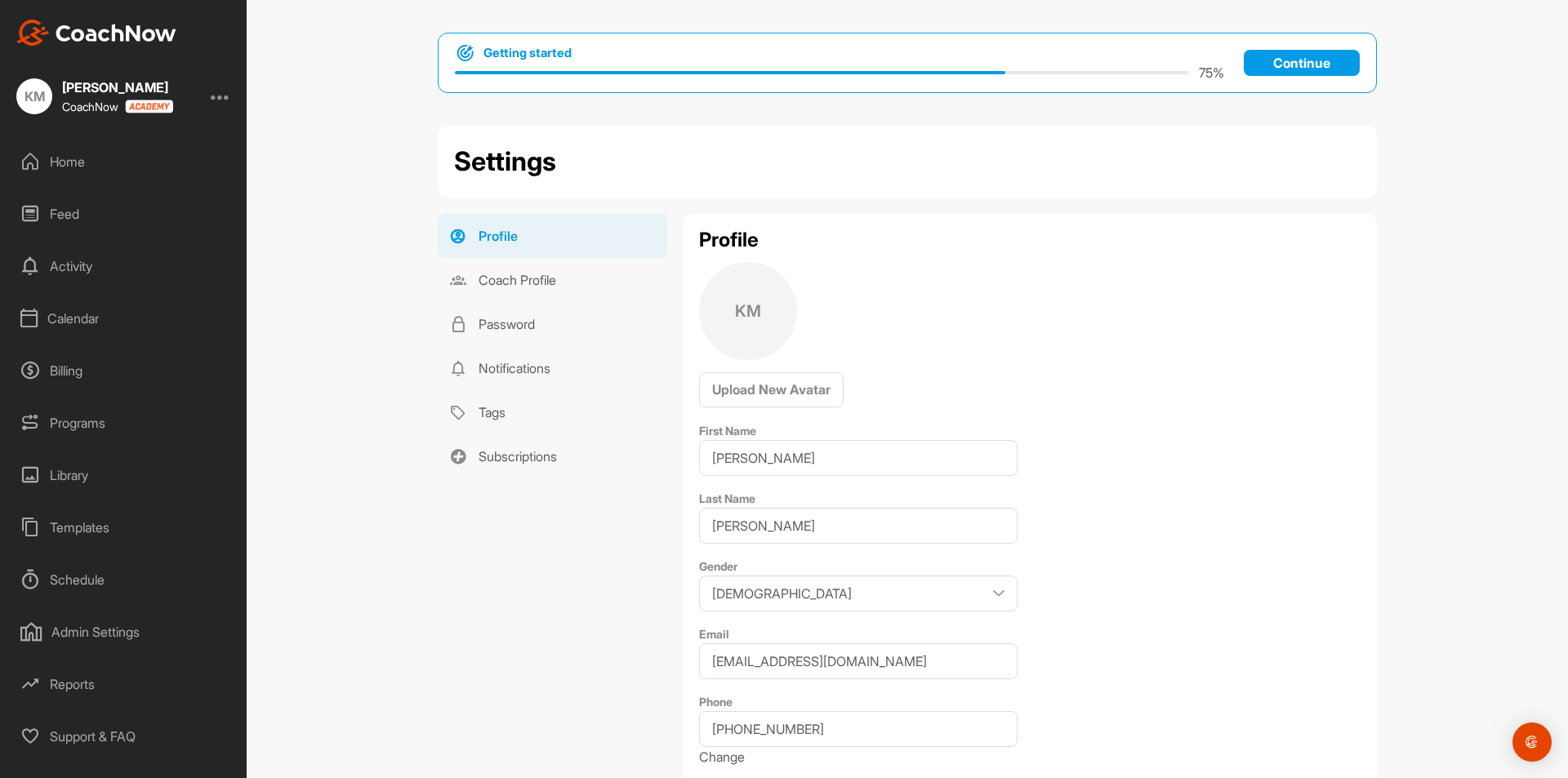
click at [73, 372] on div "Billing" at bounding box center [124, 371] width 230 height 41
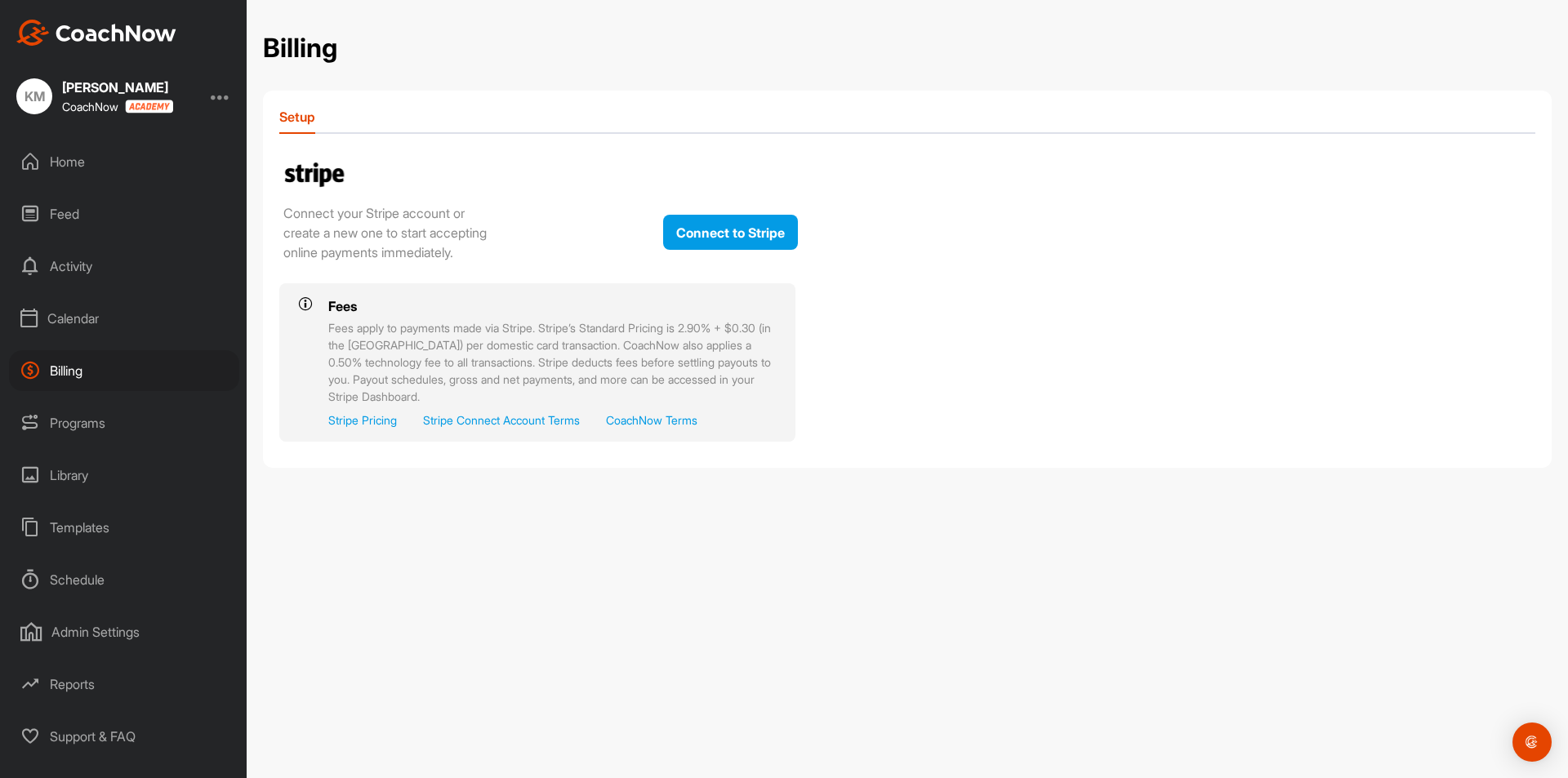
click at [55, 590] on div "Schedule" at bounding box center [124, 579] width 230 height 41
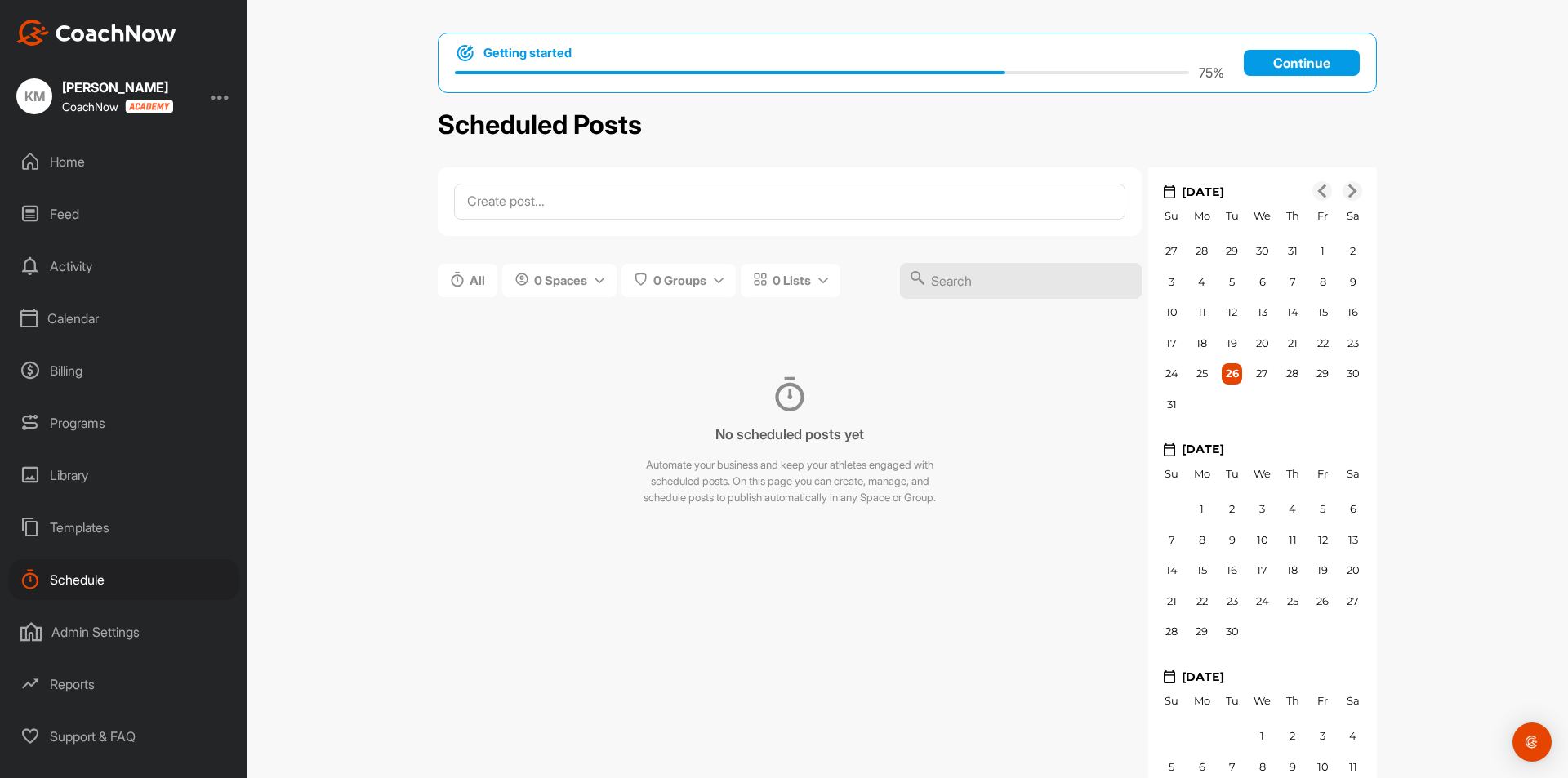
drag, startPoint x: 787, startPoint y: 395, endPoint x: 759, endPoint y: 414, distance: 33.8
click at [759, 414] on div "No scheduled posts yet Automate your business and keep your athletes engaged wi…" at bounding box center [789, 441] width 704 height 202
click at [74, 630] on div "Admin Settings" at bounding box center [124, 632] width 230 height 41
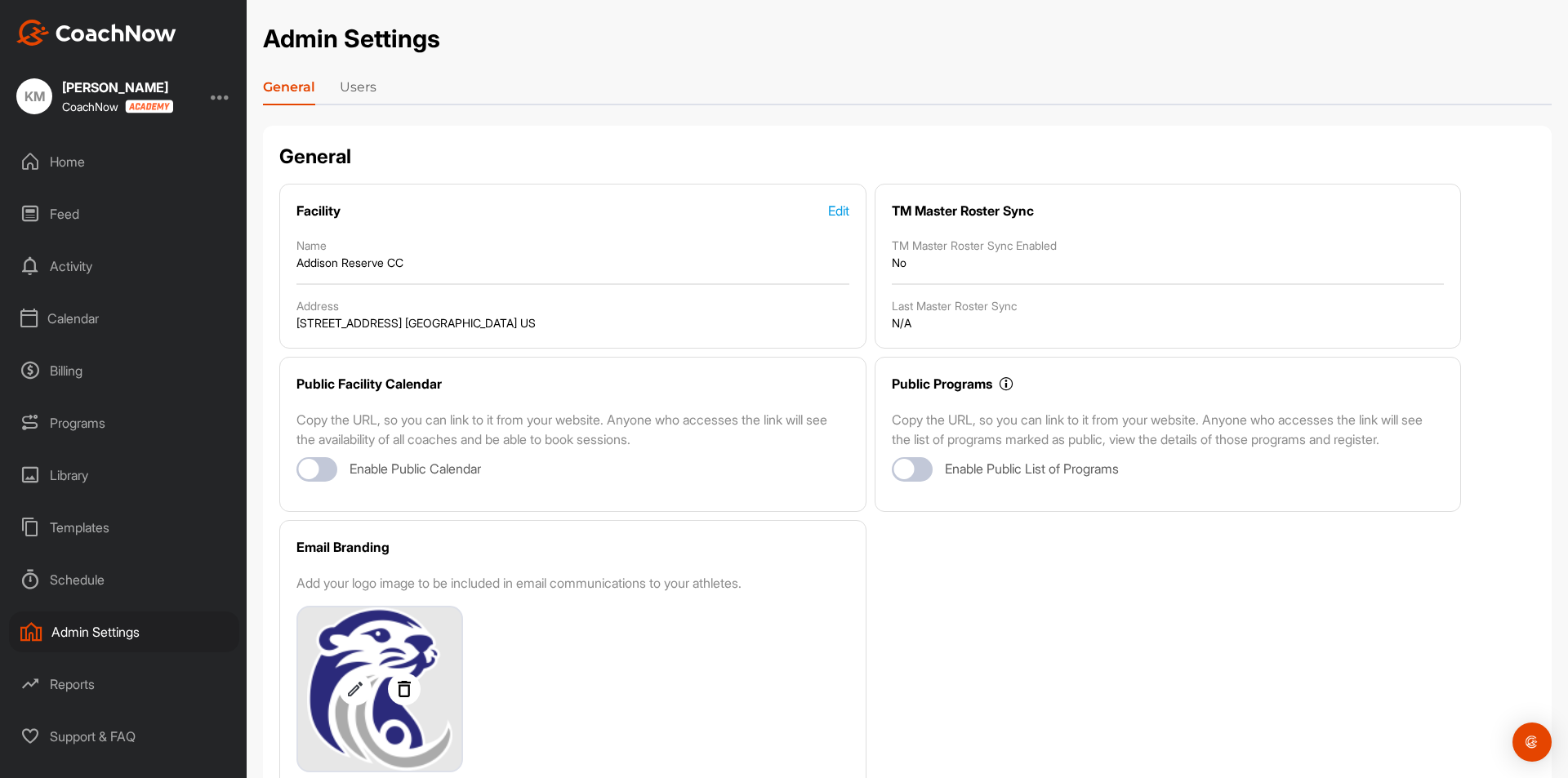
click at [365, 86] on link "Users" at bounding box center [358, 91] width 37 height 26
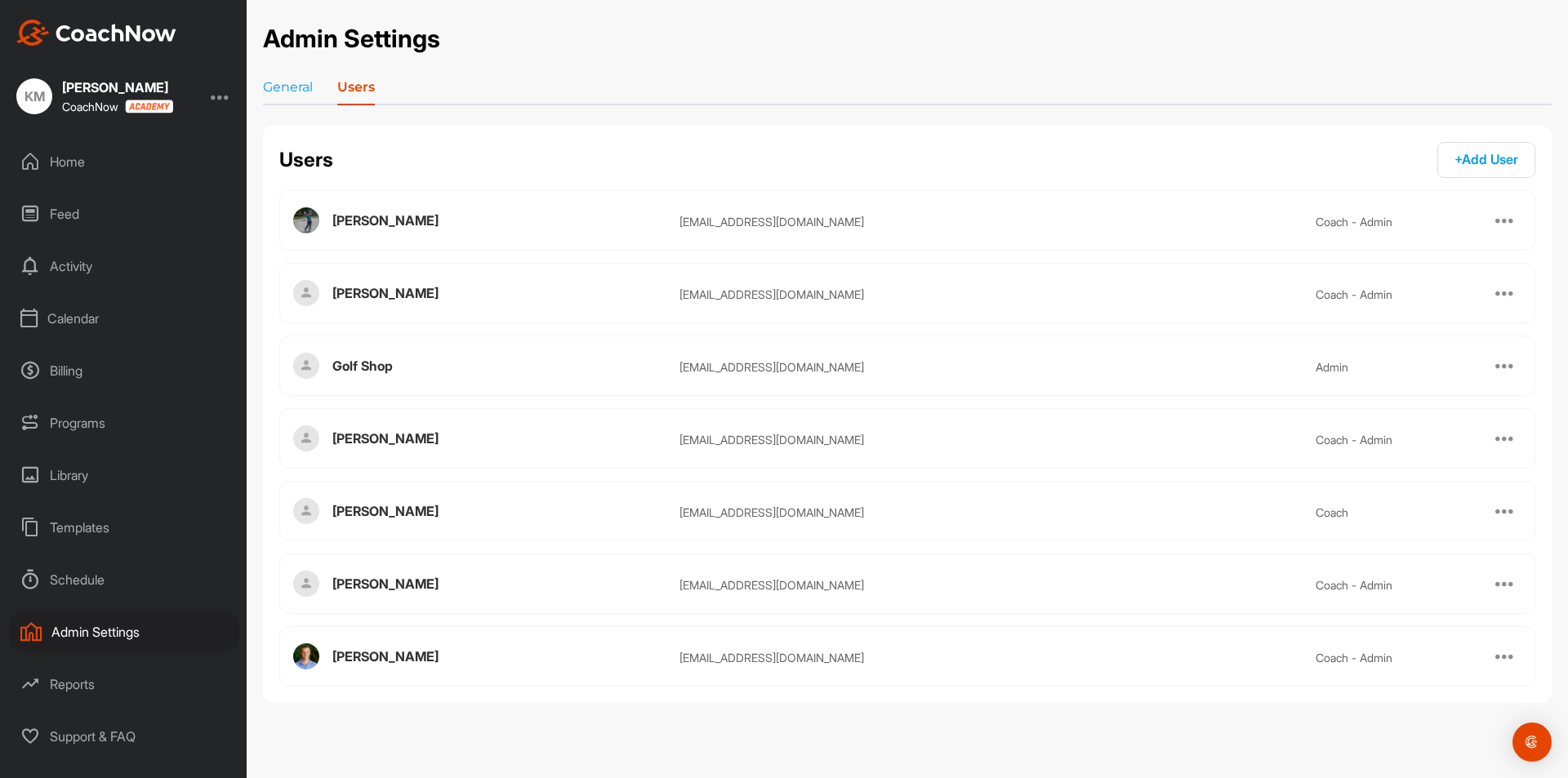
click at [1509, 580] on div at bounding box center [1504, 583] width 19 height 19
click at [761, 346] on div "Golf Shop [EMAIL_ADDRESS][DOMAIN_NAME] admin" at bounding box center [907, 365] width 1256 height 60
click at [59, 218] on div "Feed" at bounding box center [124, 213] width 230 height 41
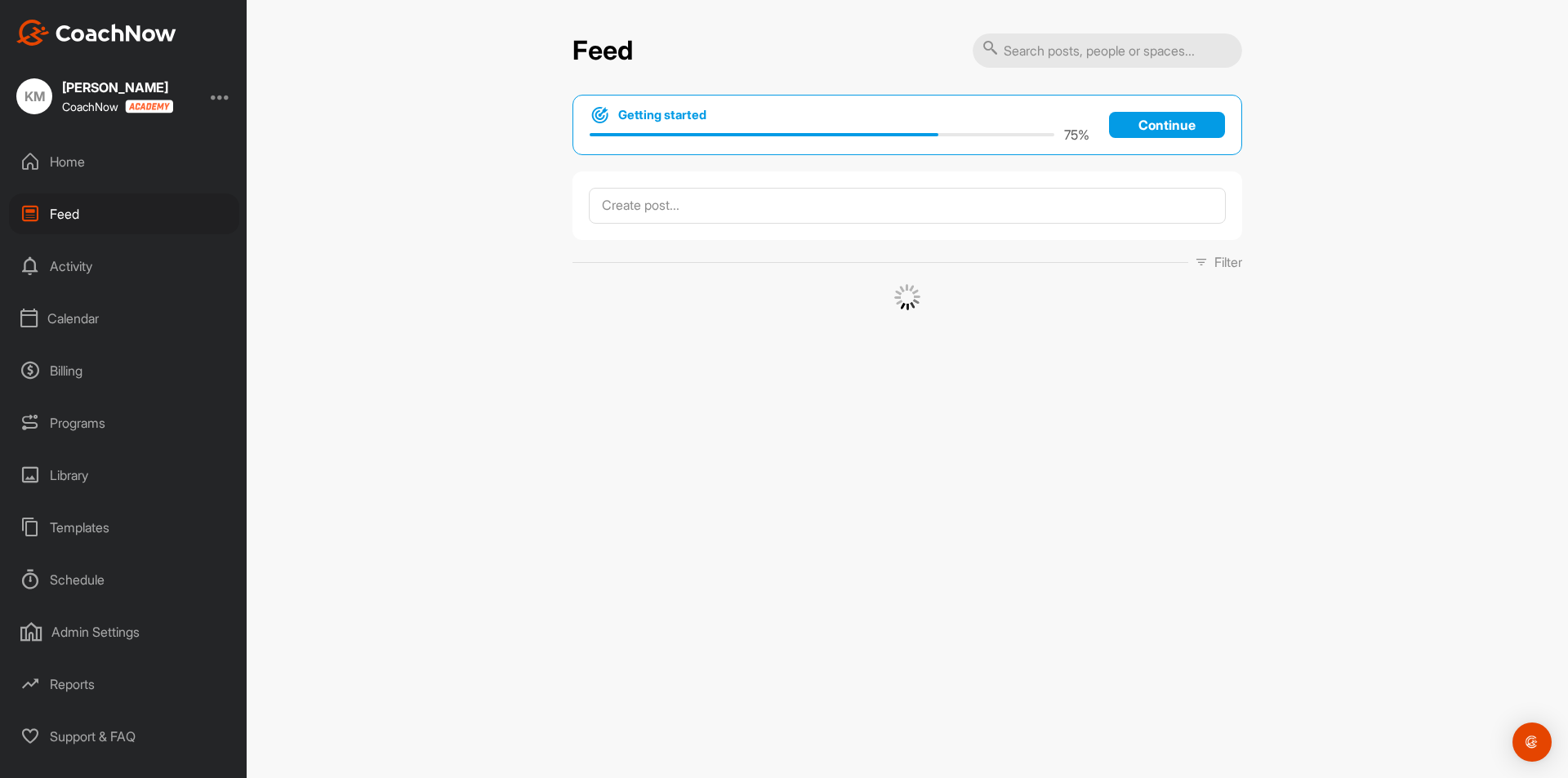
click at [57, 164] on div "Home" at bounding box center [124, 162] width 230 height 41
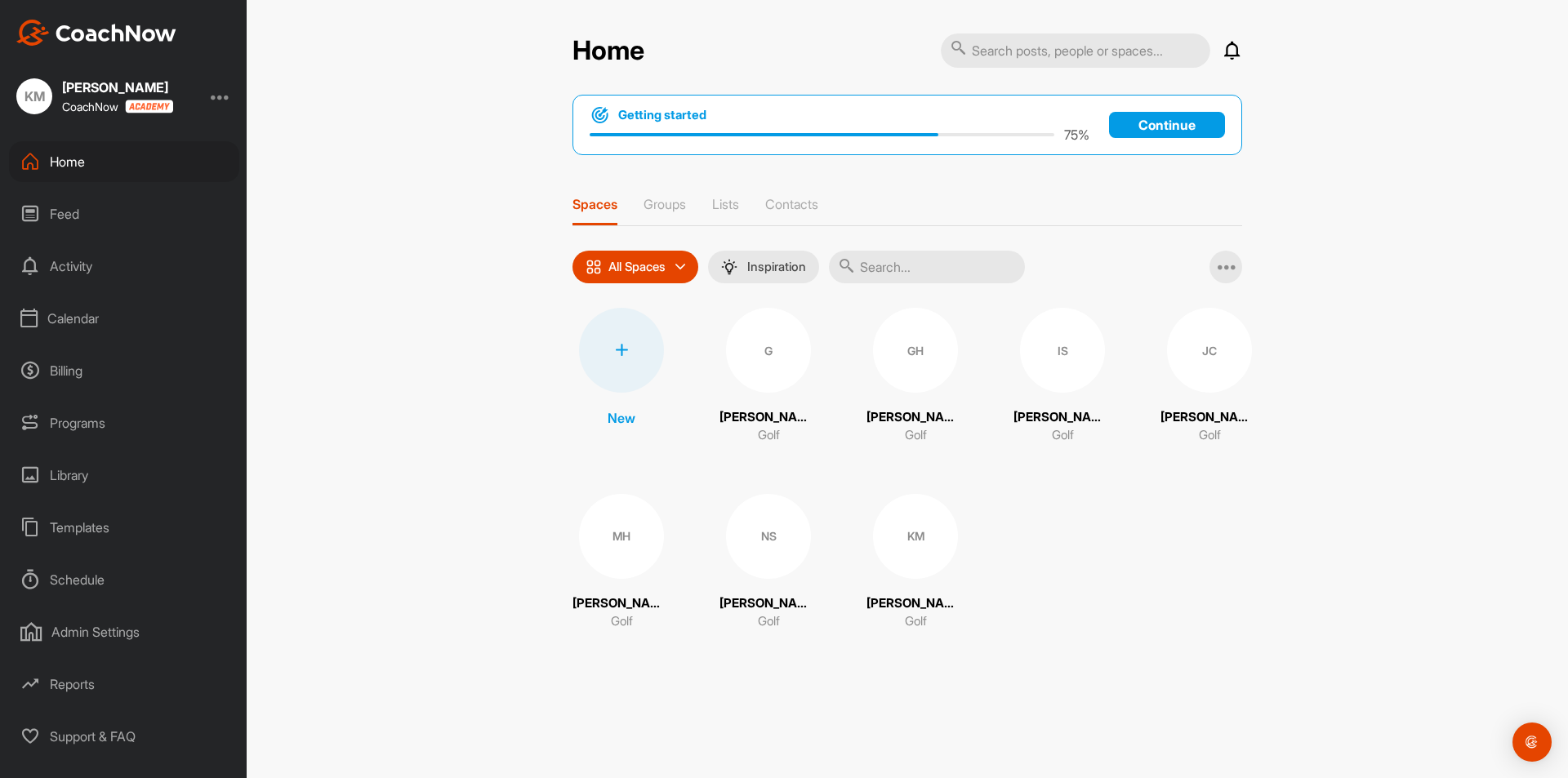
click at [65, 205] on div "Feed" at bounding box center [124, 213] width 230 height 41
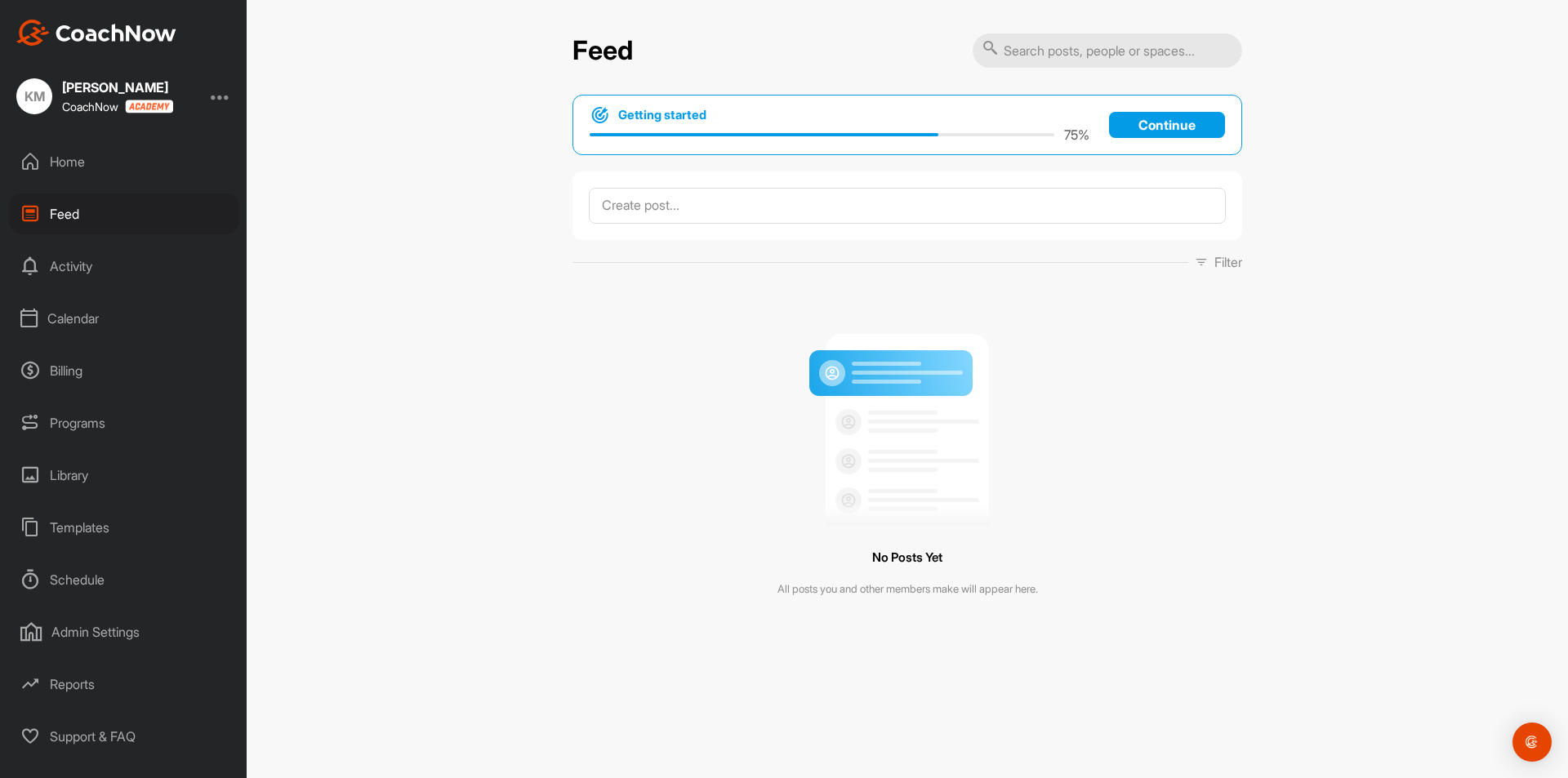
click at [57, 263] on div "Activity" at bounding box center [124, 266] width 230 height 41
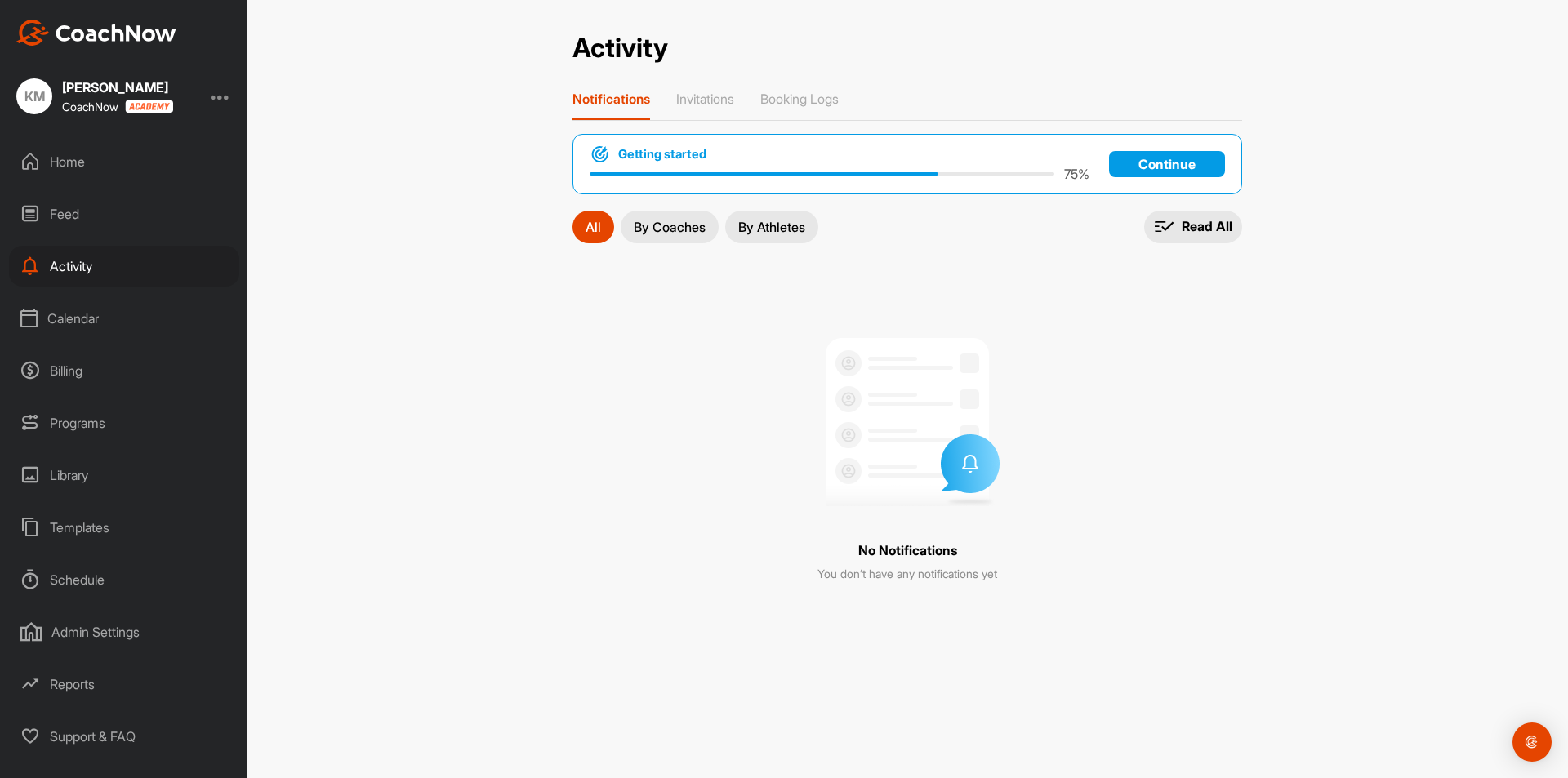
click at [51, 322] on div "Calendar" at bounding box center [124, 318] width 230 height 41
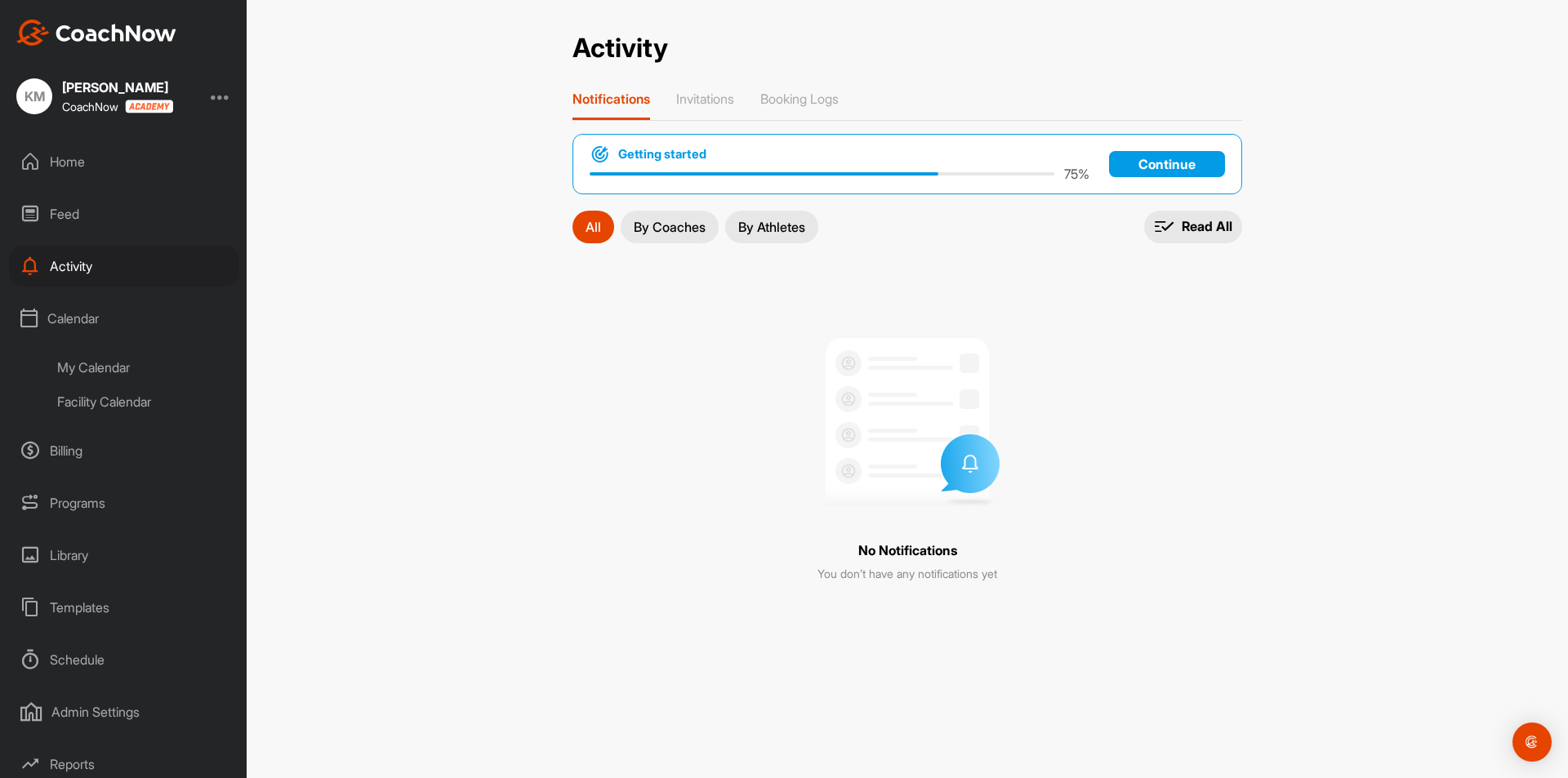
click at [73, 374] on div "My Calendar" at bounding box center [141, 367] width 193 height 34
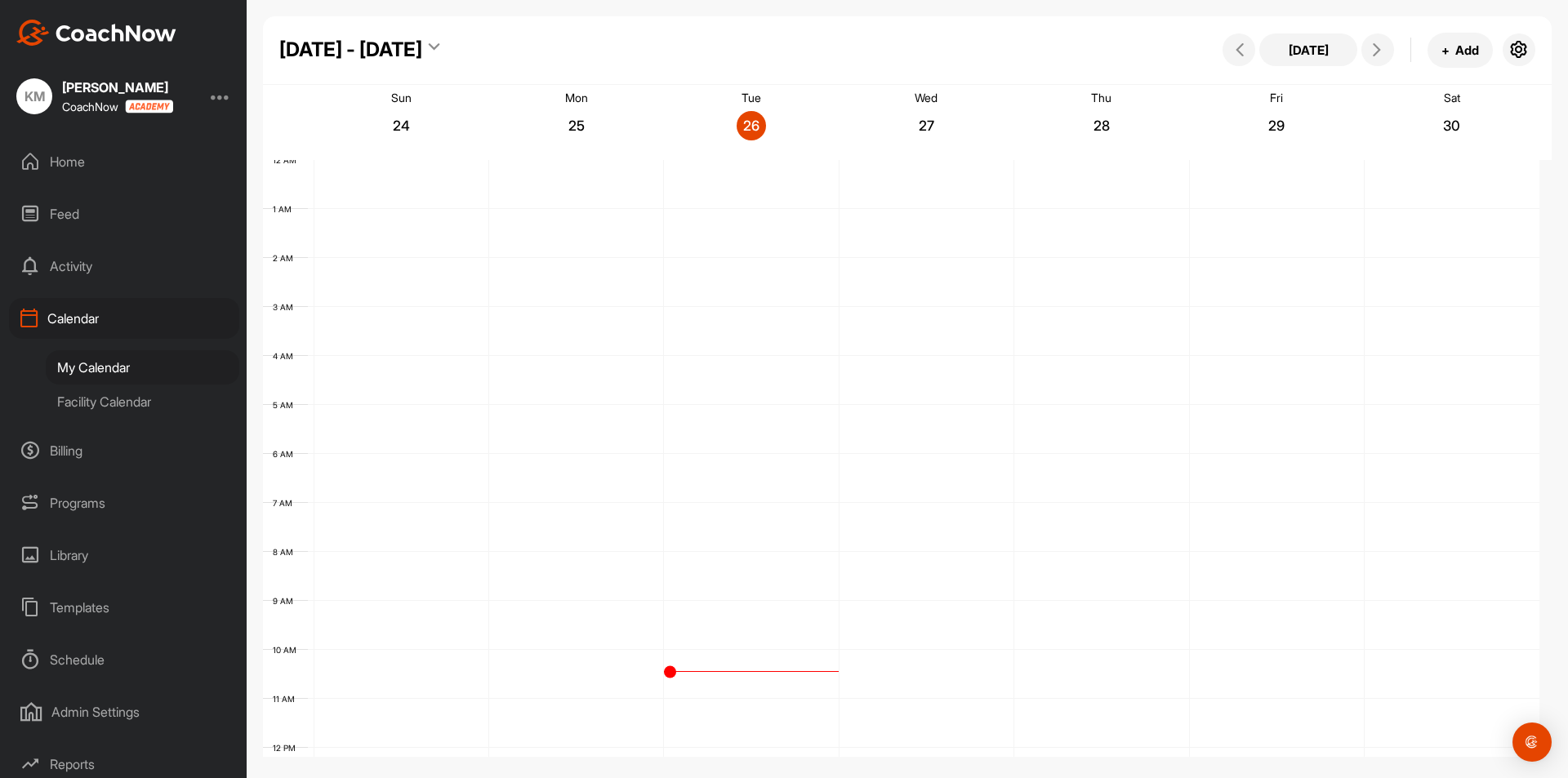
scroll to position [283, 0]
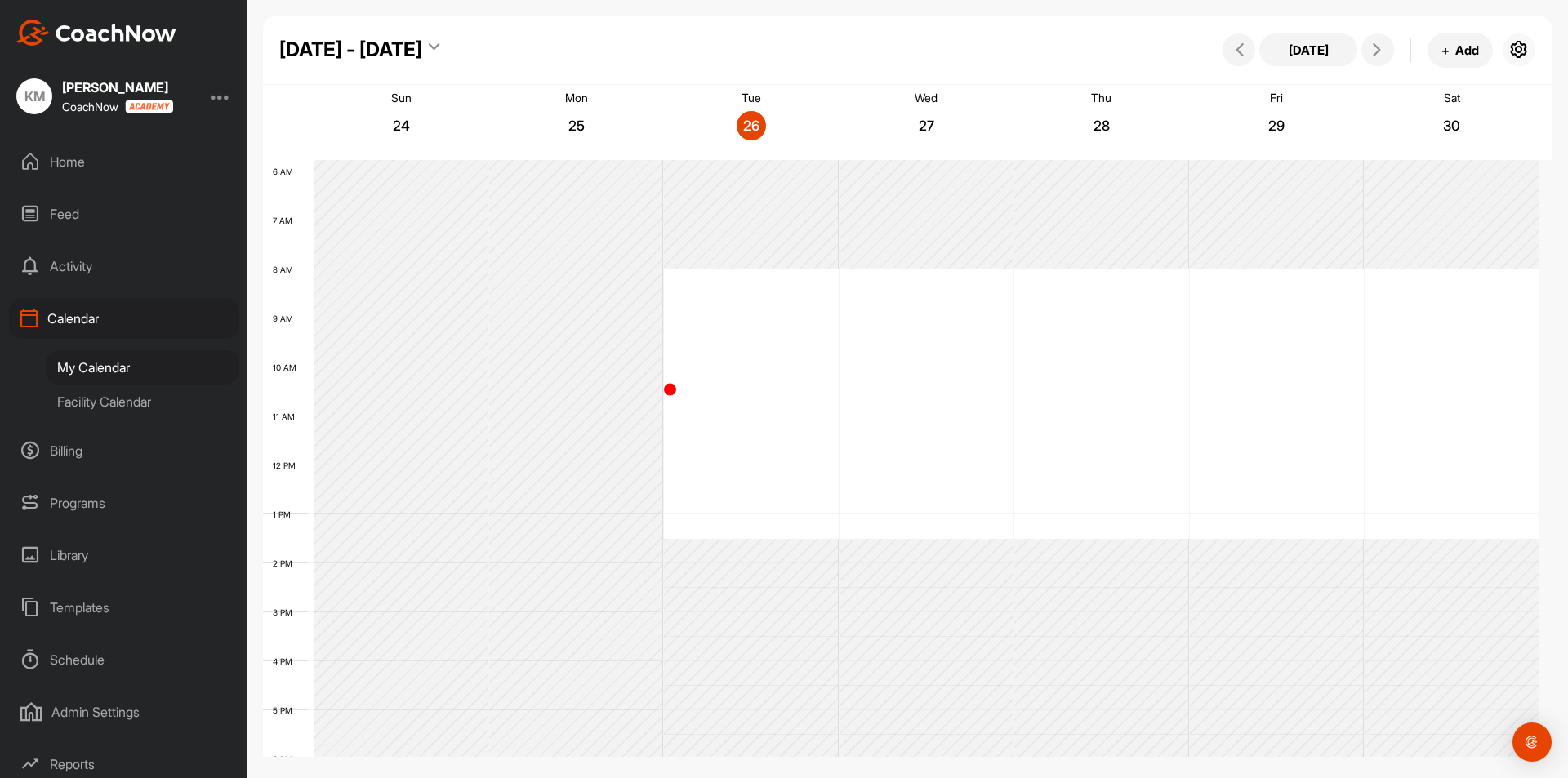
click at [1526, 45] on icon "button" at bounding box center [1518, 49] width 19 height 19
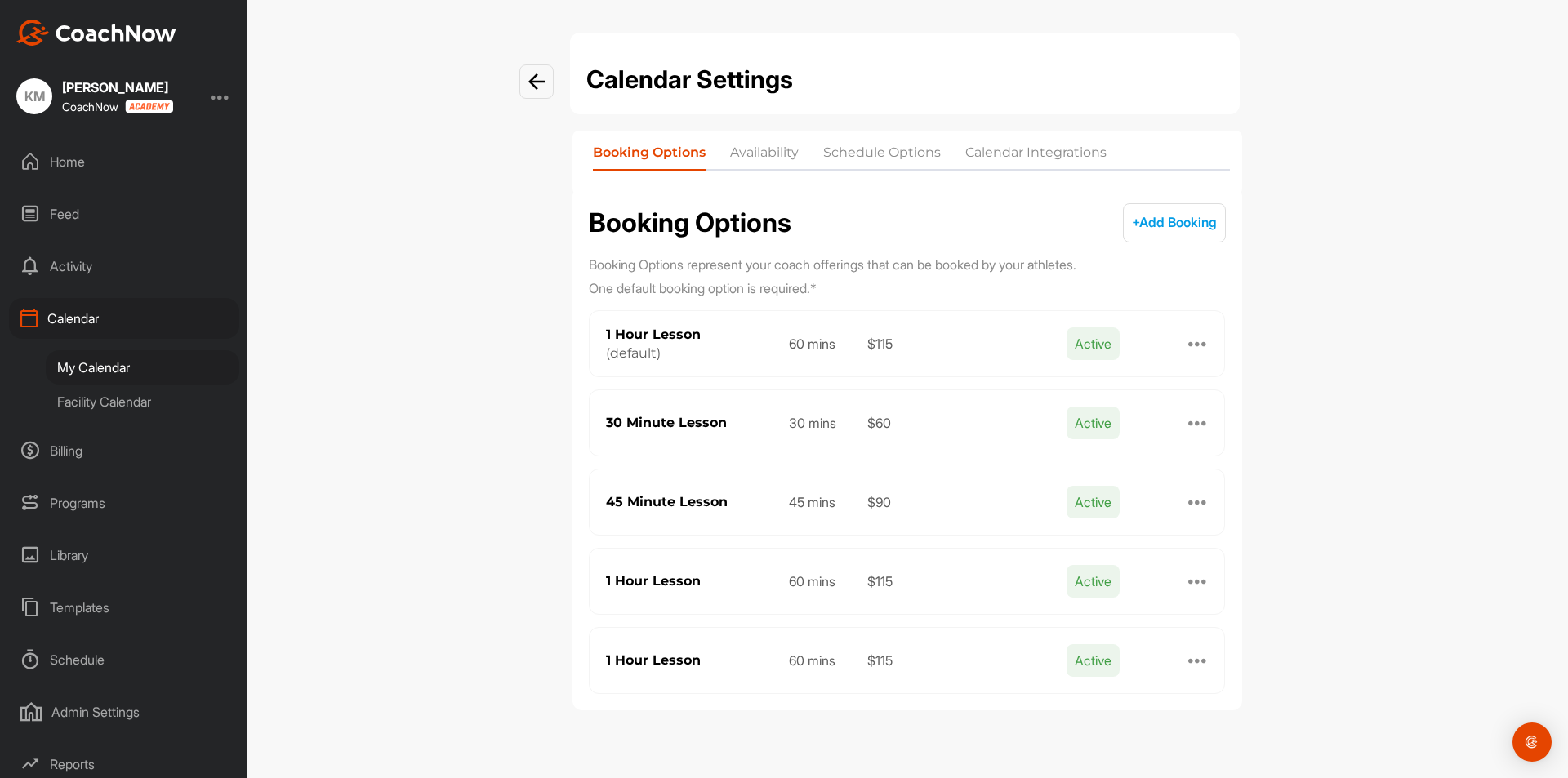
click at [769, 162] on li "Availability" at bounding box center [765, 156] width 68 height 26
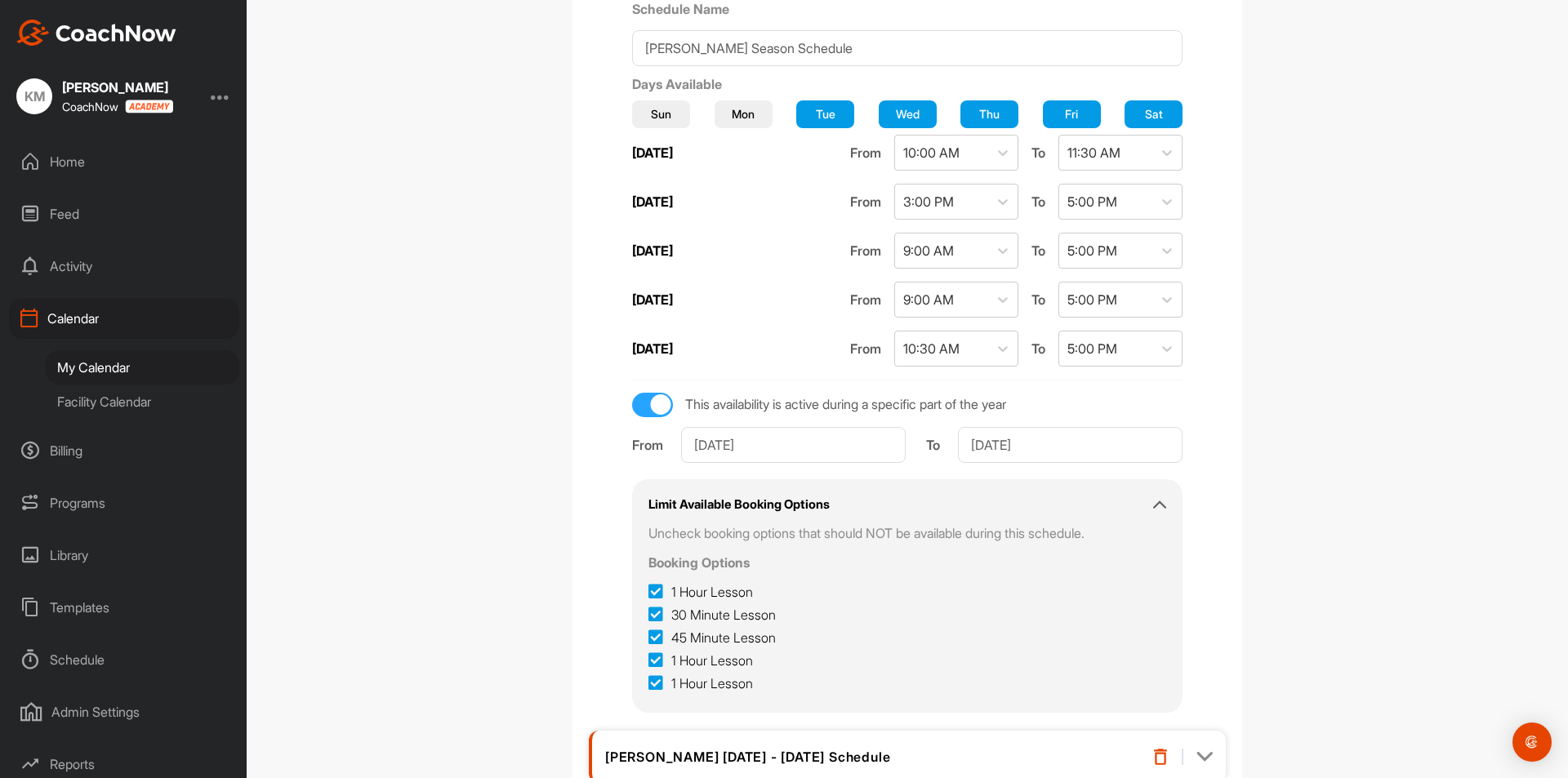
scroll to position [326, 0]
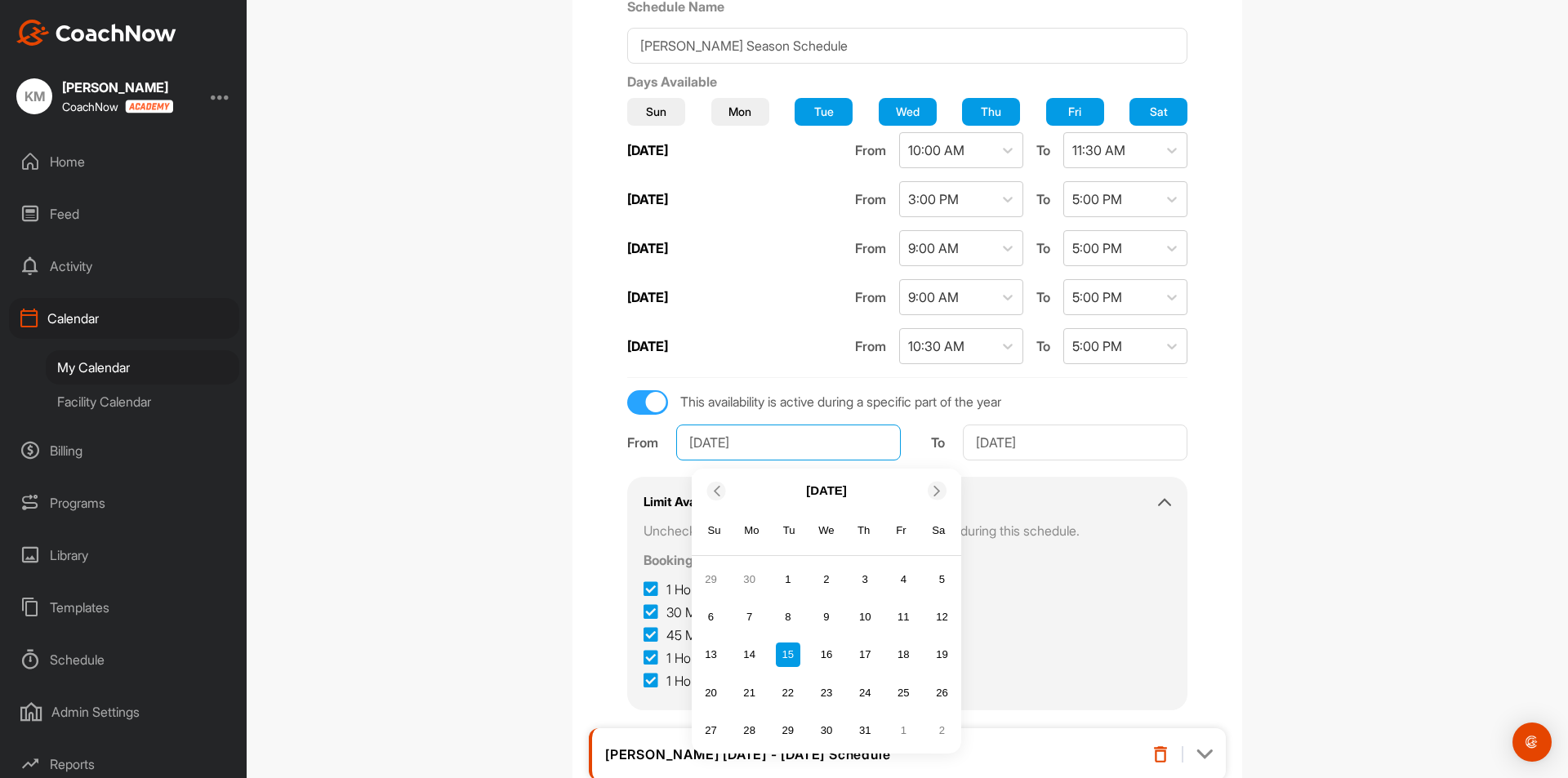
click at [781, 443] on input "[DATE]" at bounding box center [788, 442] width 225 height 36
click at [932, 490] on icon at bounding box center [937, 490] width 10 height 10
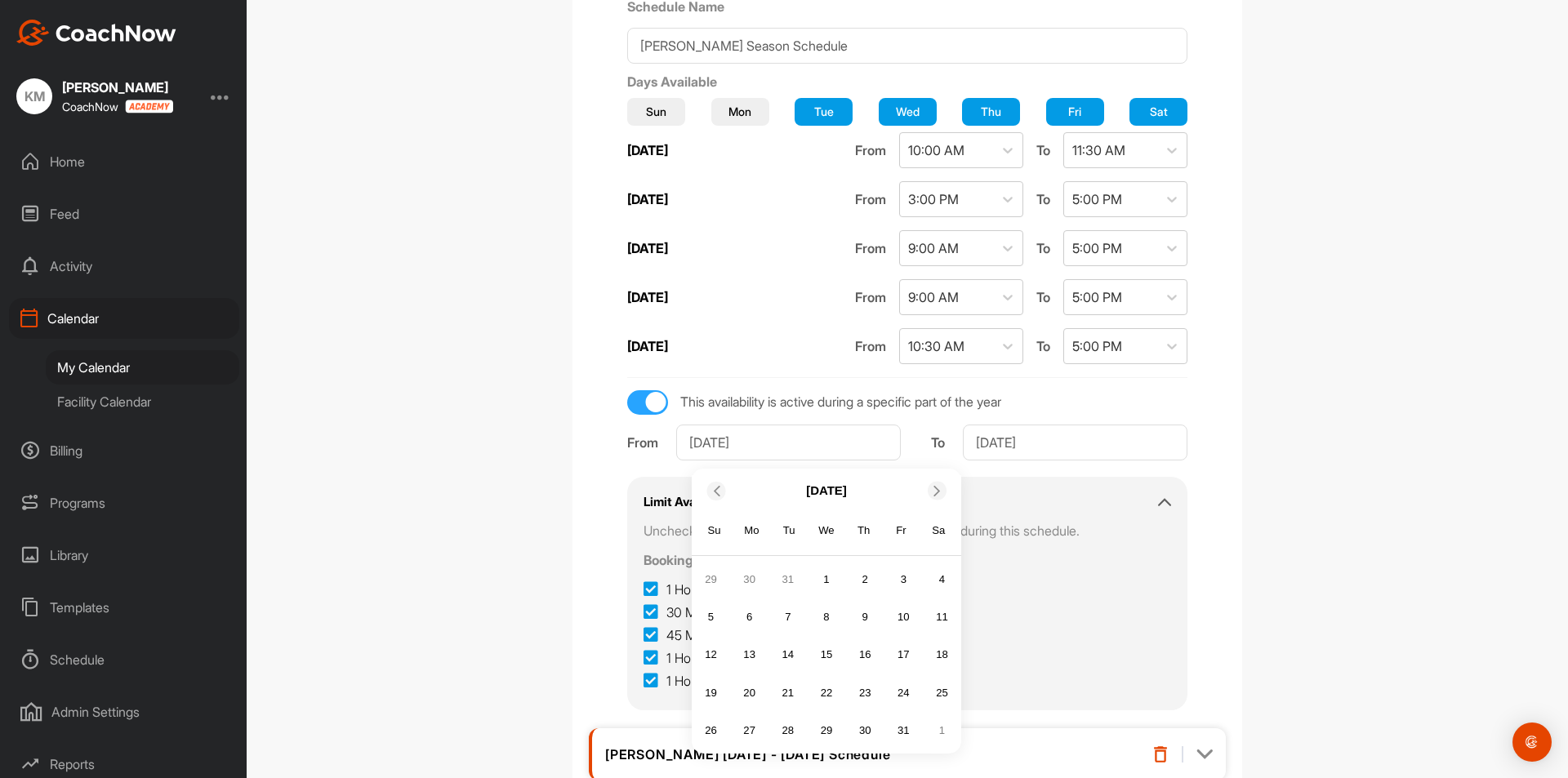
click at [932, 490] on icon at bounding box center [937, 490] width 10 height 10
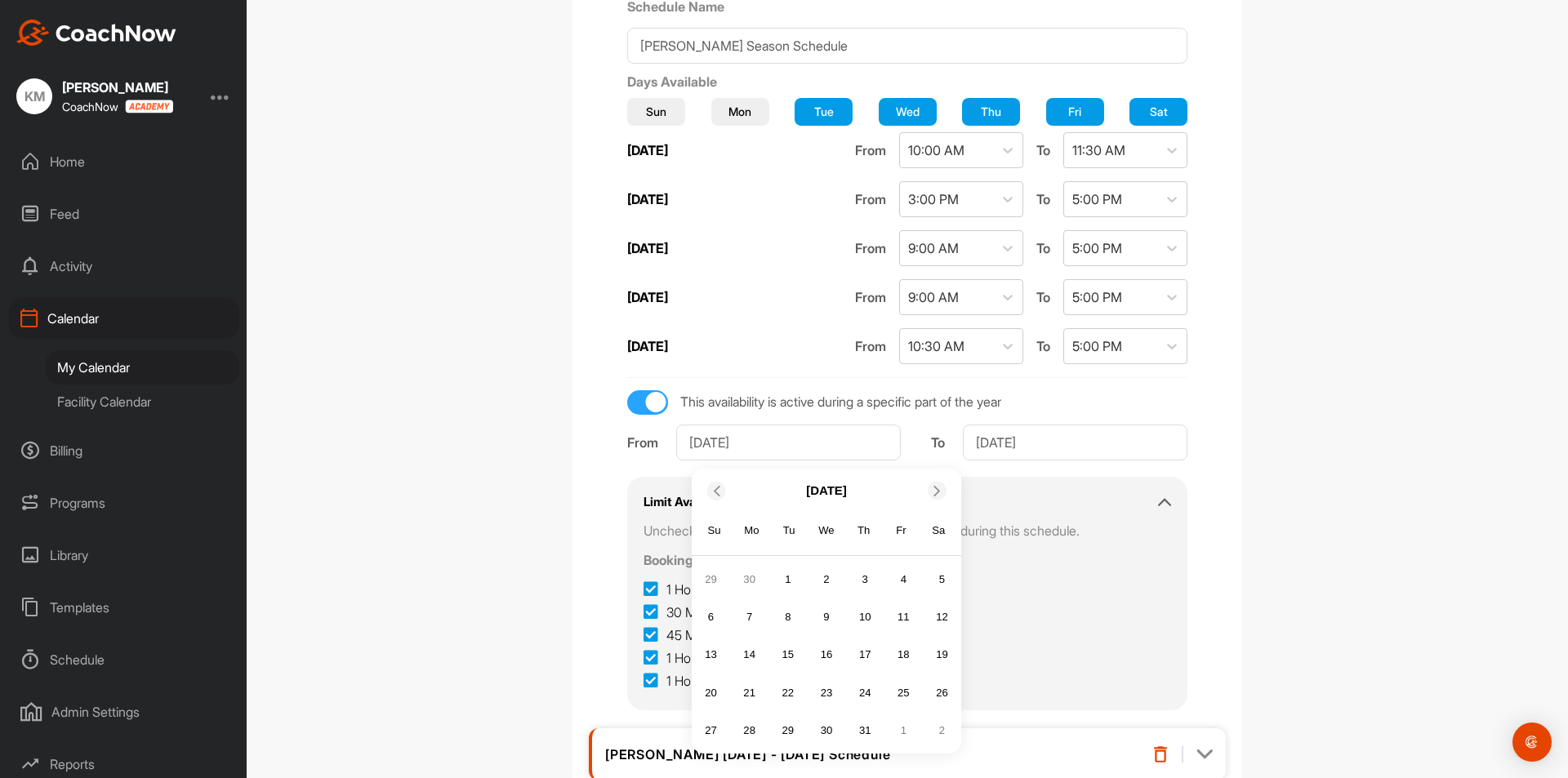
click at [932, 490] on icon at bounding box center [937, 490] width 10 height 10
click at [741, 651] on div "13" at bounding box center [750, 654] width 24 height 24
type input "[DATE]"
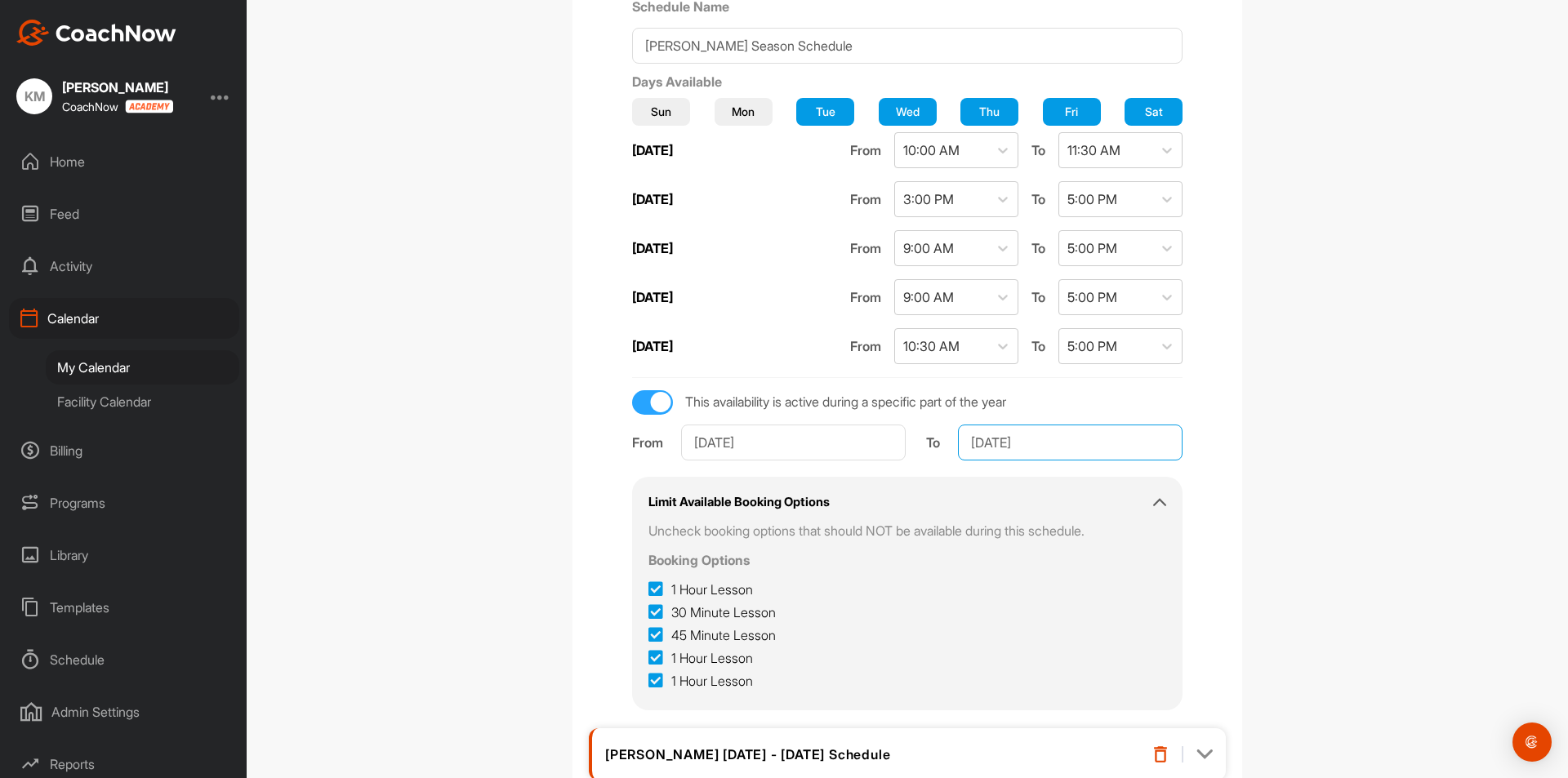
click at [1048, 440] on input "[DATE]" at bounding box center [1070, 442] width 225 height 36
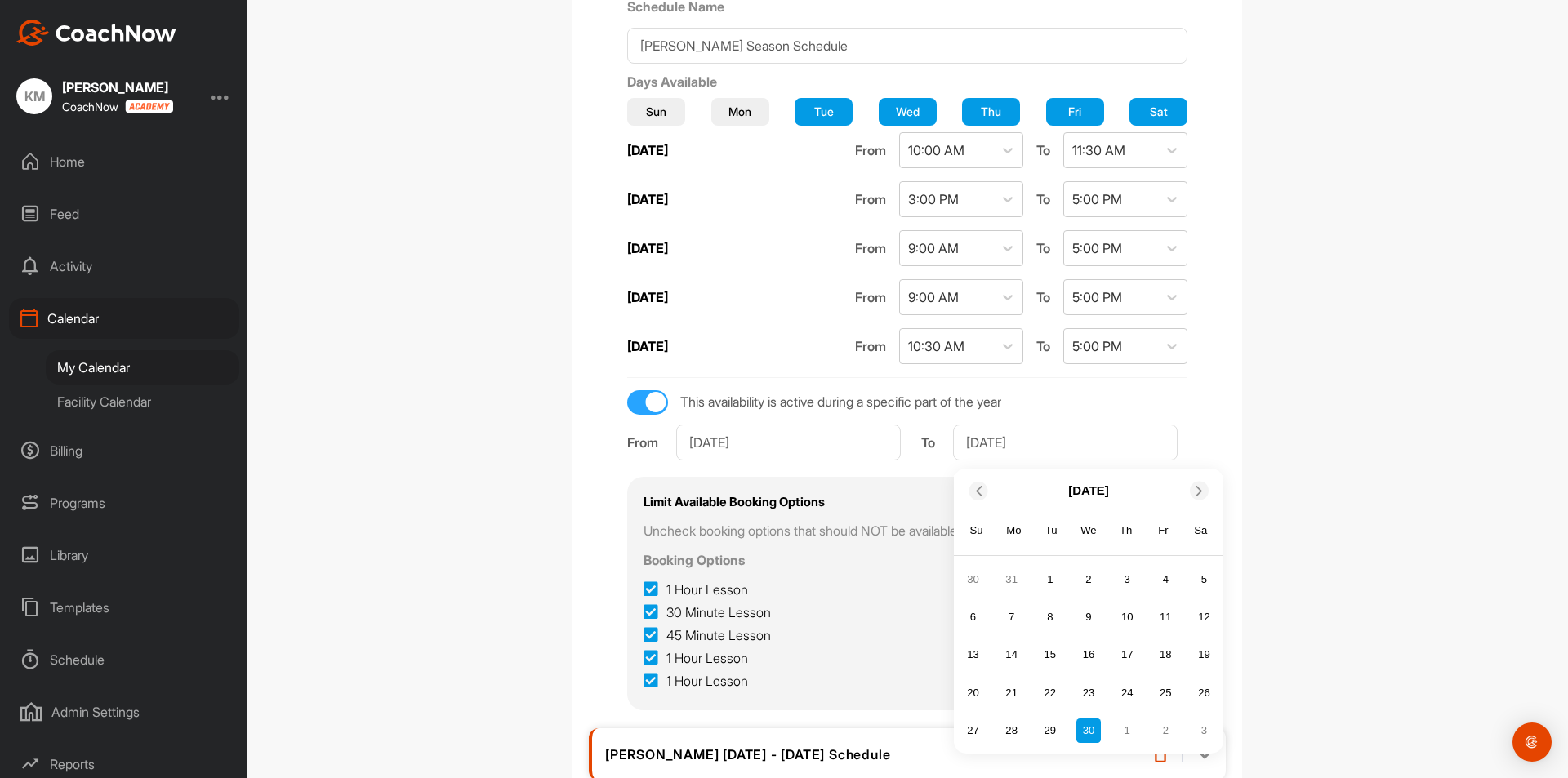
click at [1498, 299] on div "Calendar Settings Booking Options Availability Schedule Options Calendar Integr…" at bounding box center [907, 389] width 1321 height 778
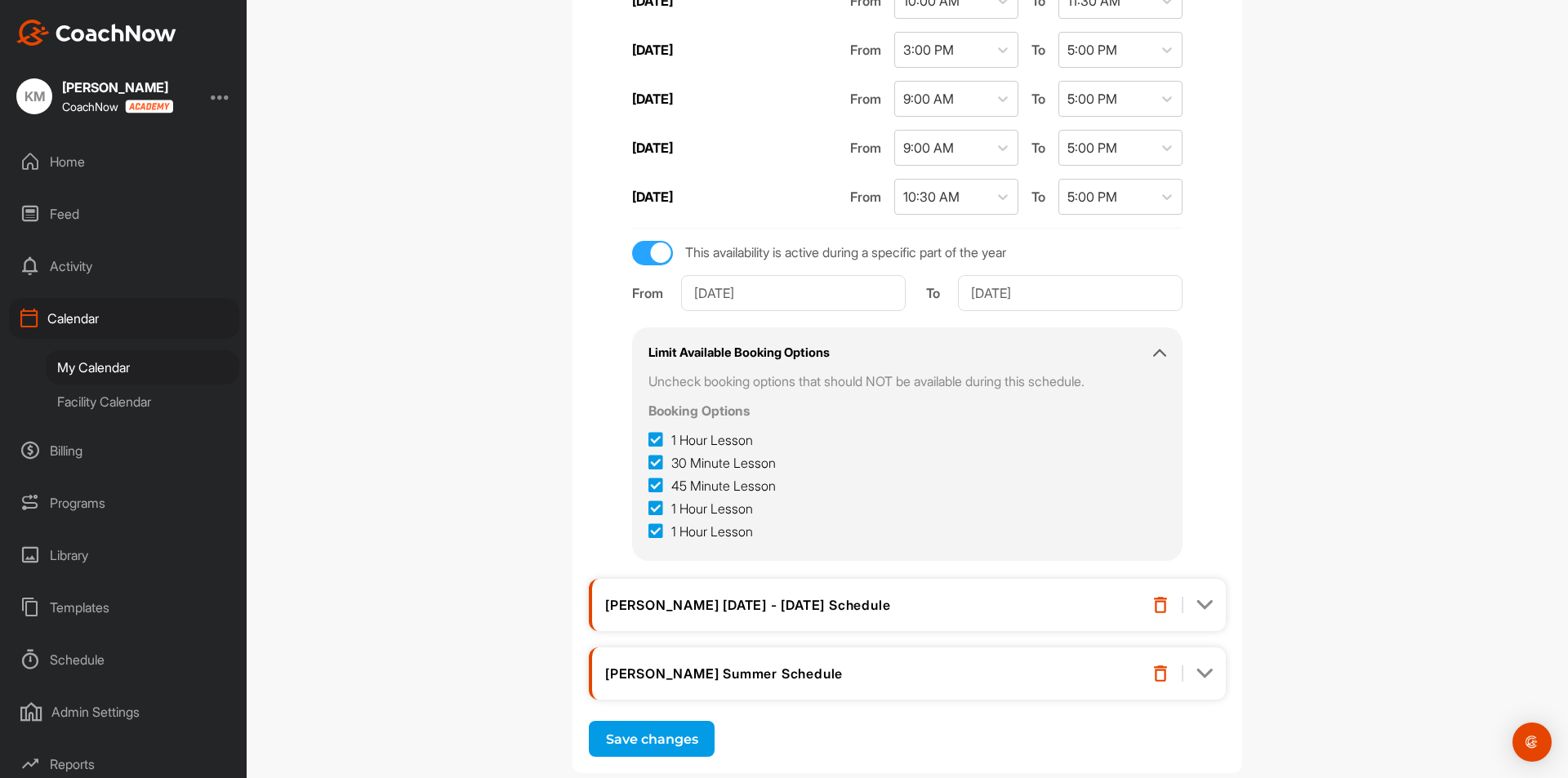
scroll to position [490, 0]
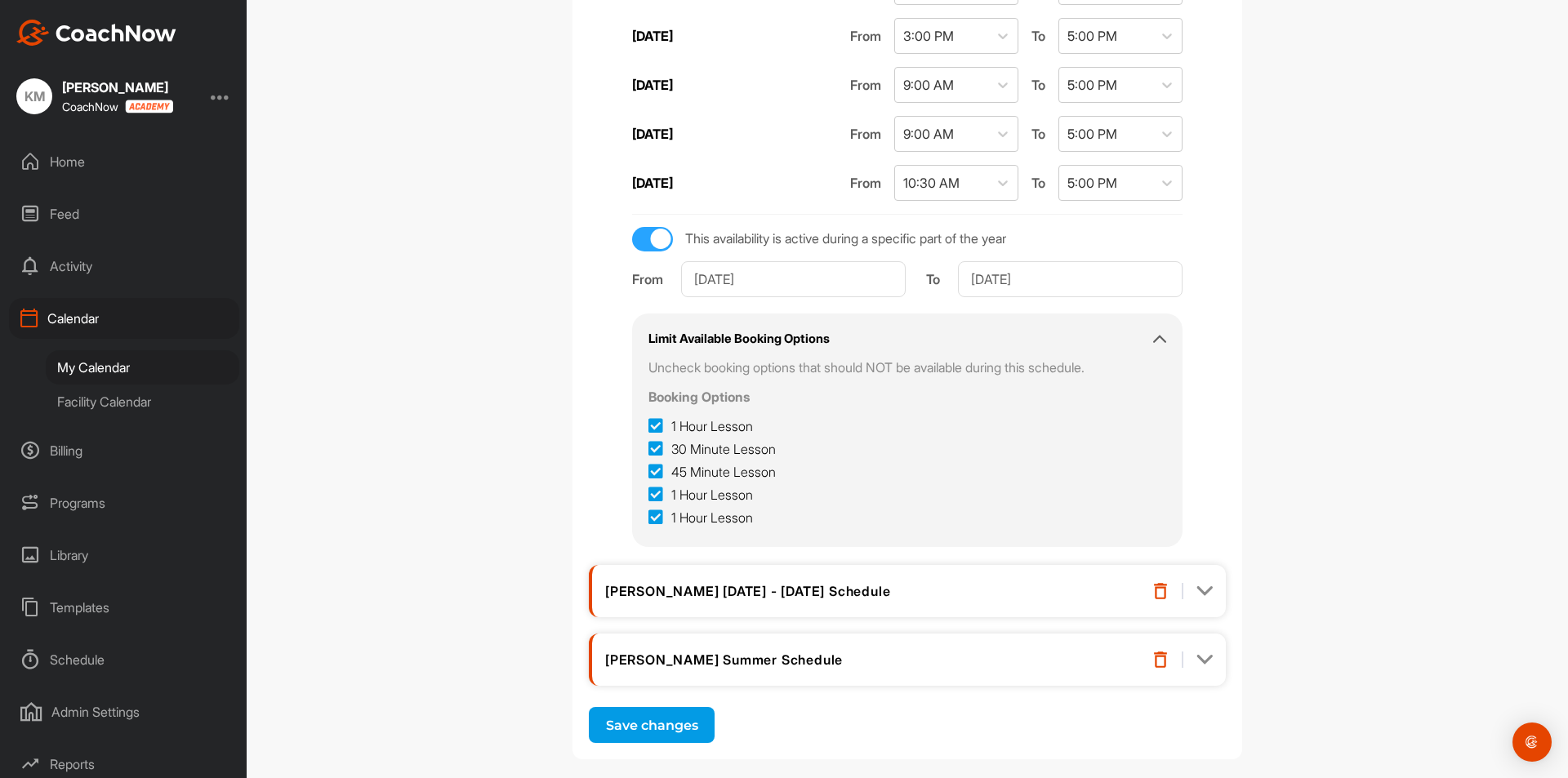
click at [1202, 588] on img at bounding box center [1205, 591] width 17 height 17
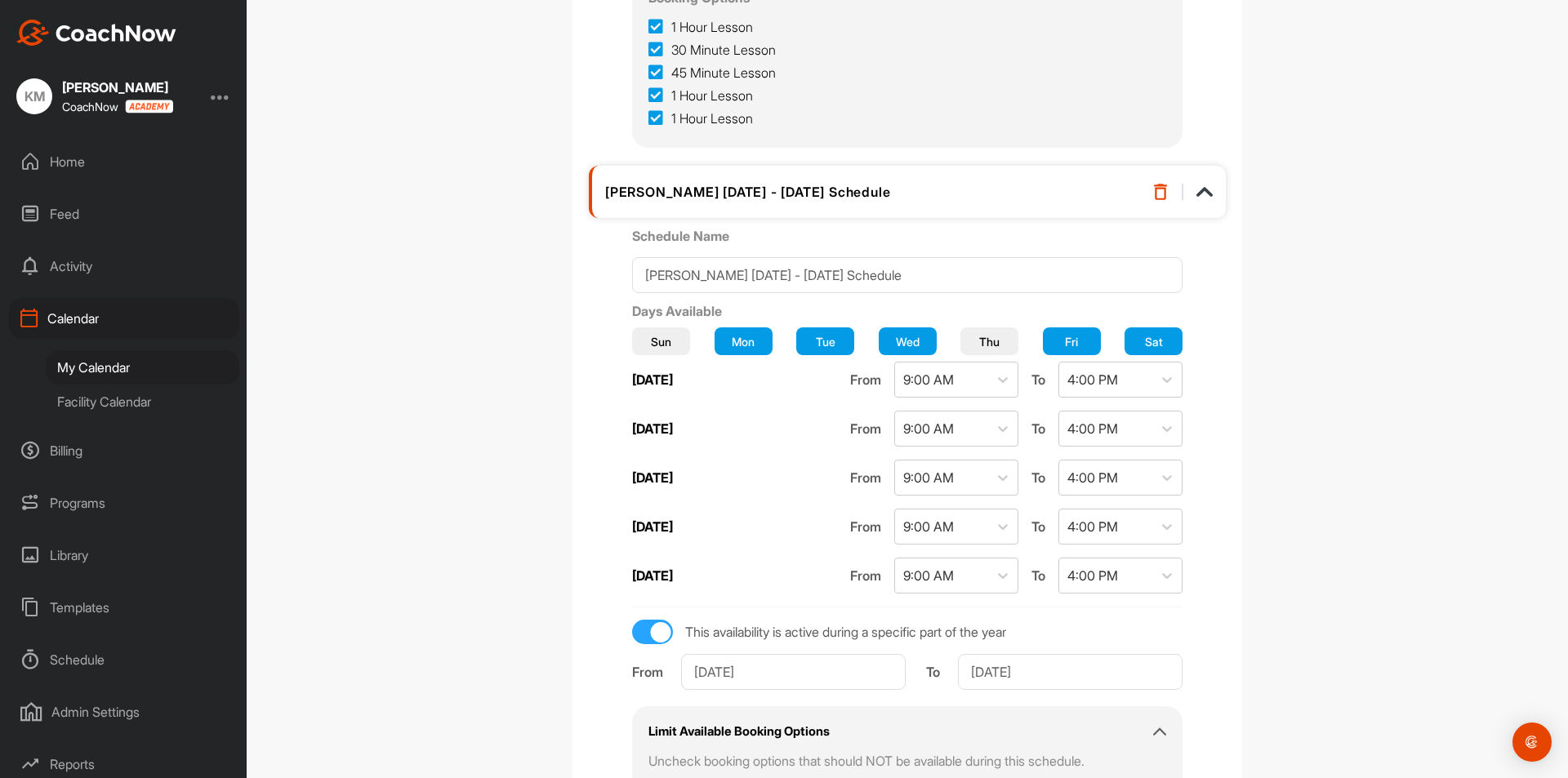
scroll to position [979, 0]
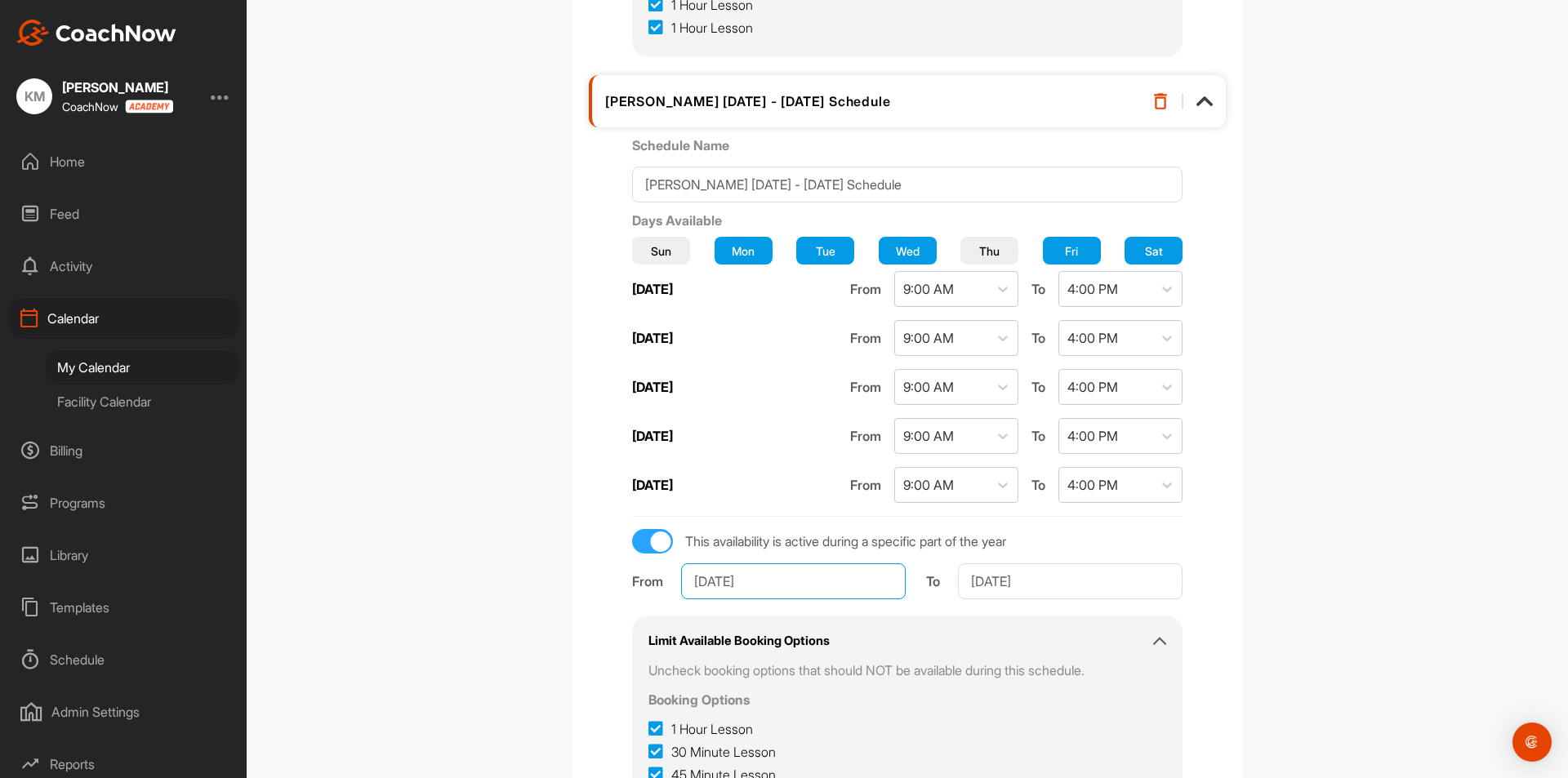
click at [801, 577] on input "[DATE]" at bounding box center [793, 580] width 225 height 36
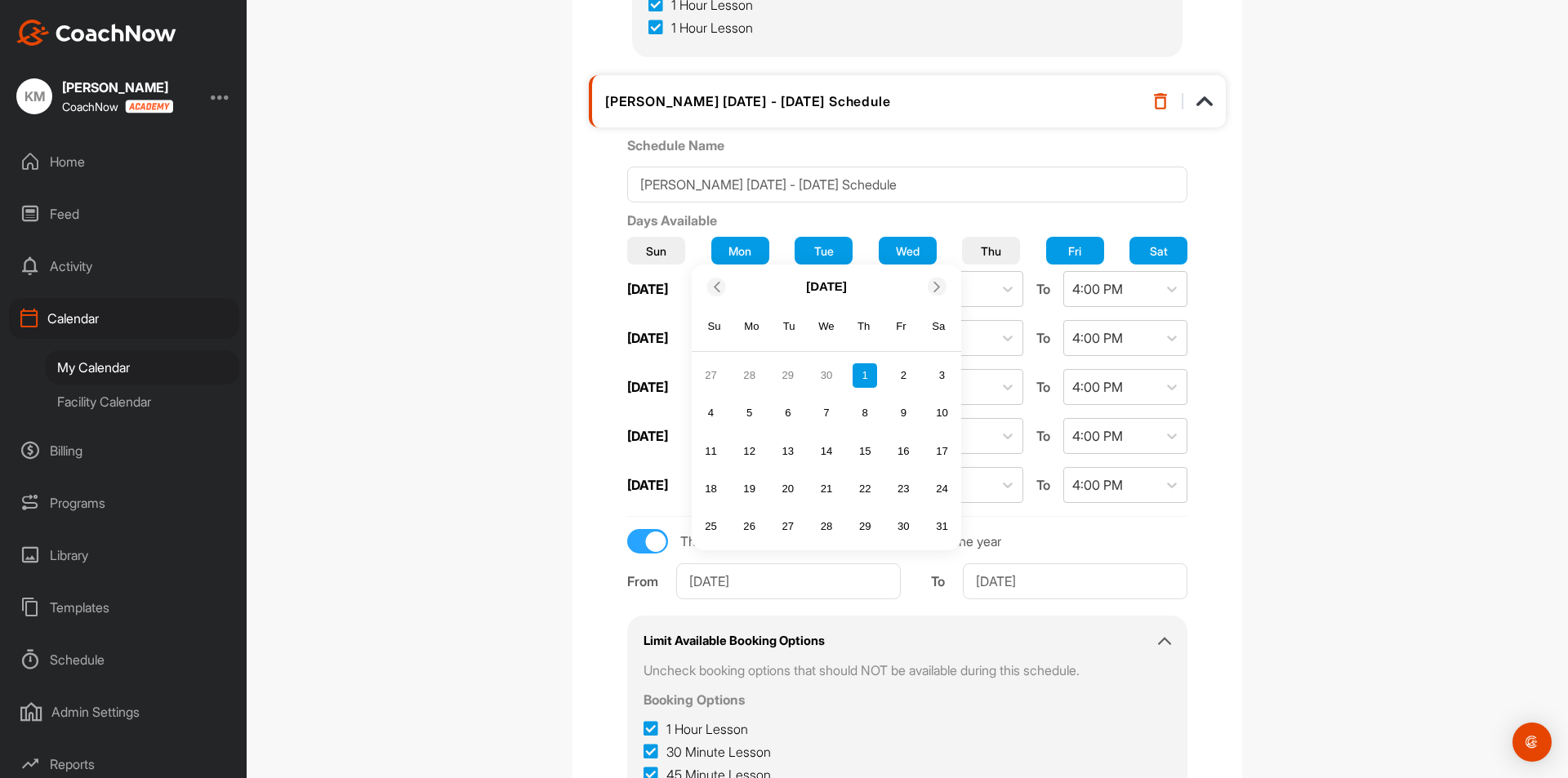
click at [932, 282] on icon at bounding box center [937, 286] width 10 height 10
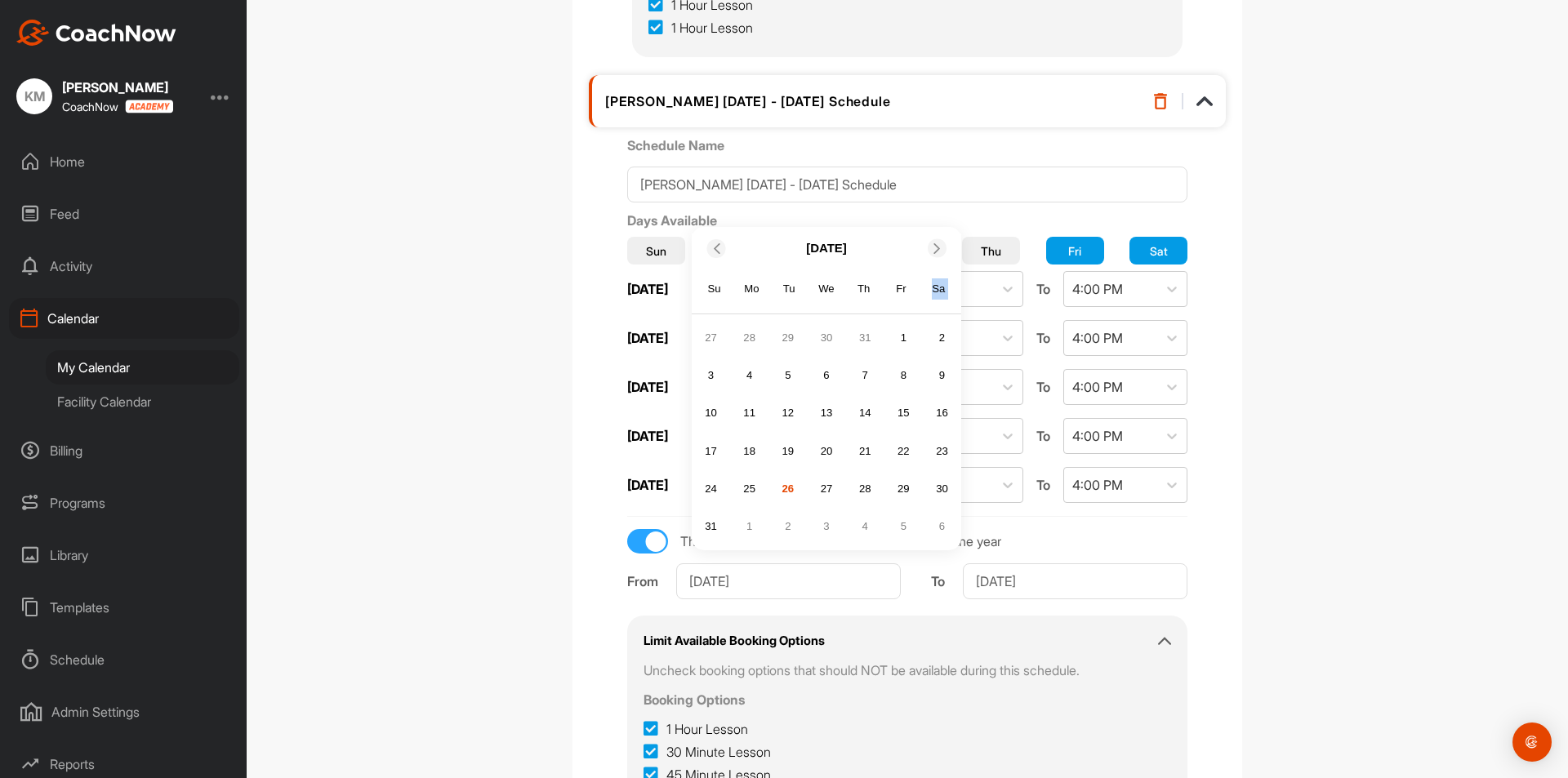
click at [930, 282] on div "Sa" at bounding box center [938, 288] width 21 height 21
click at [929, 241] on div at bounding box center [937, 249] width 18 height 18
click at [932, 281] on icon at bounding box center [937, 286] width 10 height 10
click at [932, 252] on icon at bounding box center [937, 248] width 10 height 10
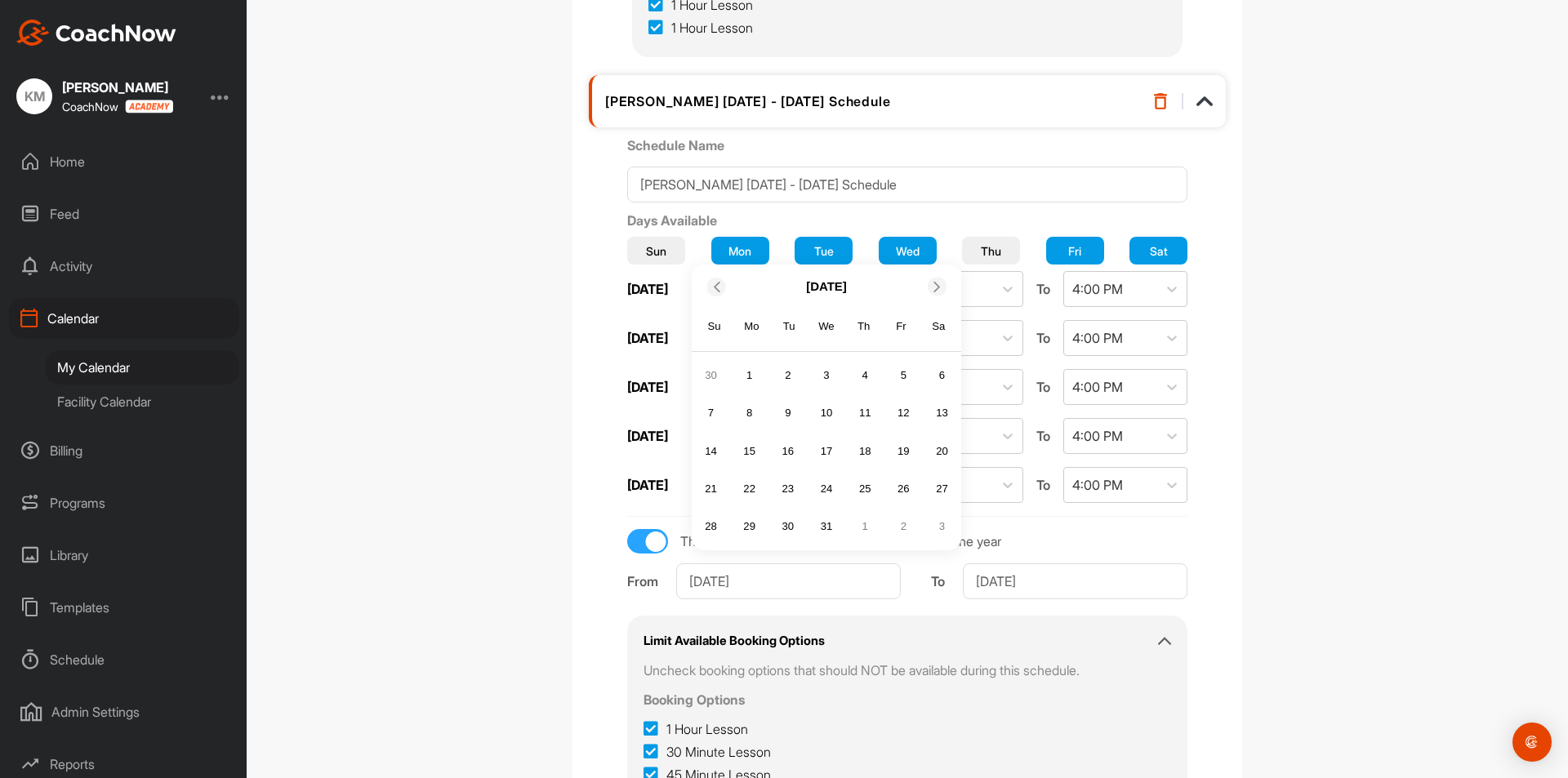
click at [926, 275] on div "[DATE]" at bounding box center [826, 286] width 269 height 31
click at [932, 283] on icon at bounding box center [937, 286] width 10 height 10
click at [929, 315] on div at bounding box center [937, 324] width 18 height 18
click at [931, 294] on div at bounding box center [937, 286] width 18 height 18
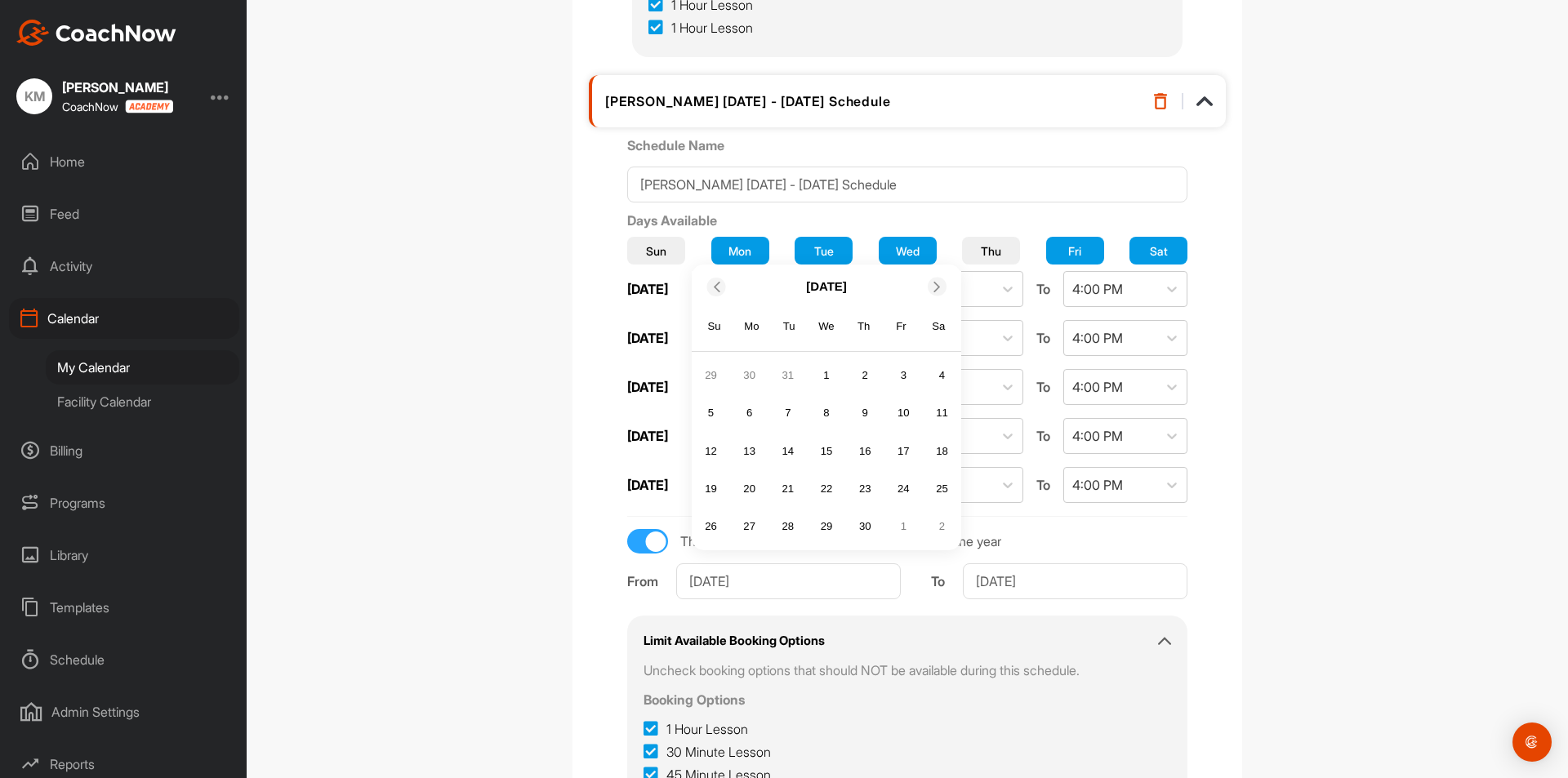
click at [931, 294] on div at bounding box center [937, 286] width 18 height 18
click at [891, 334] on div "1" at bounding box center [903, 337] width 24 height 24
type input "[DATE]"
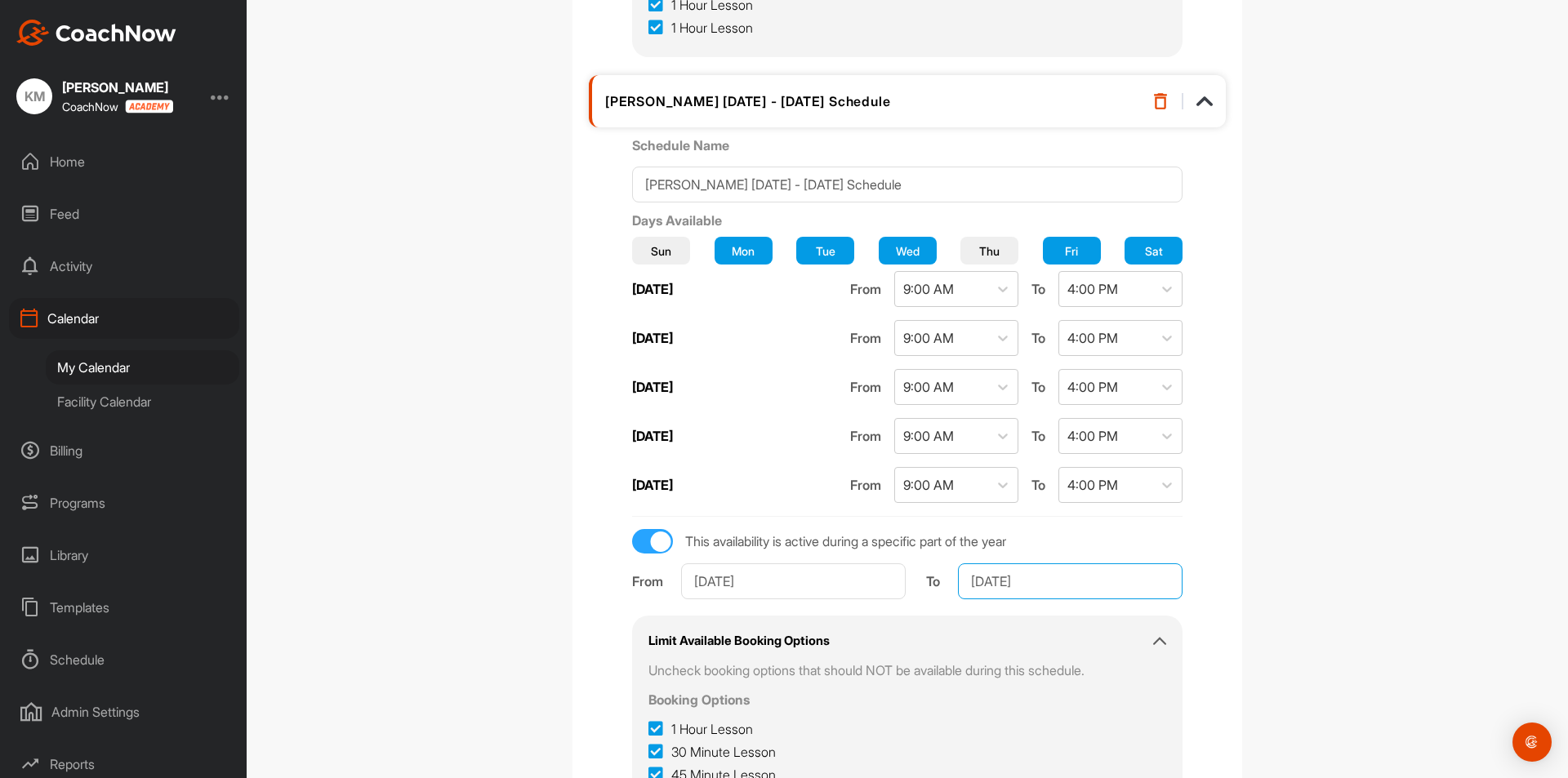
click at [1015, 583] on input "[DATE]" at bounding box center [1070, 580] width 225 height 36
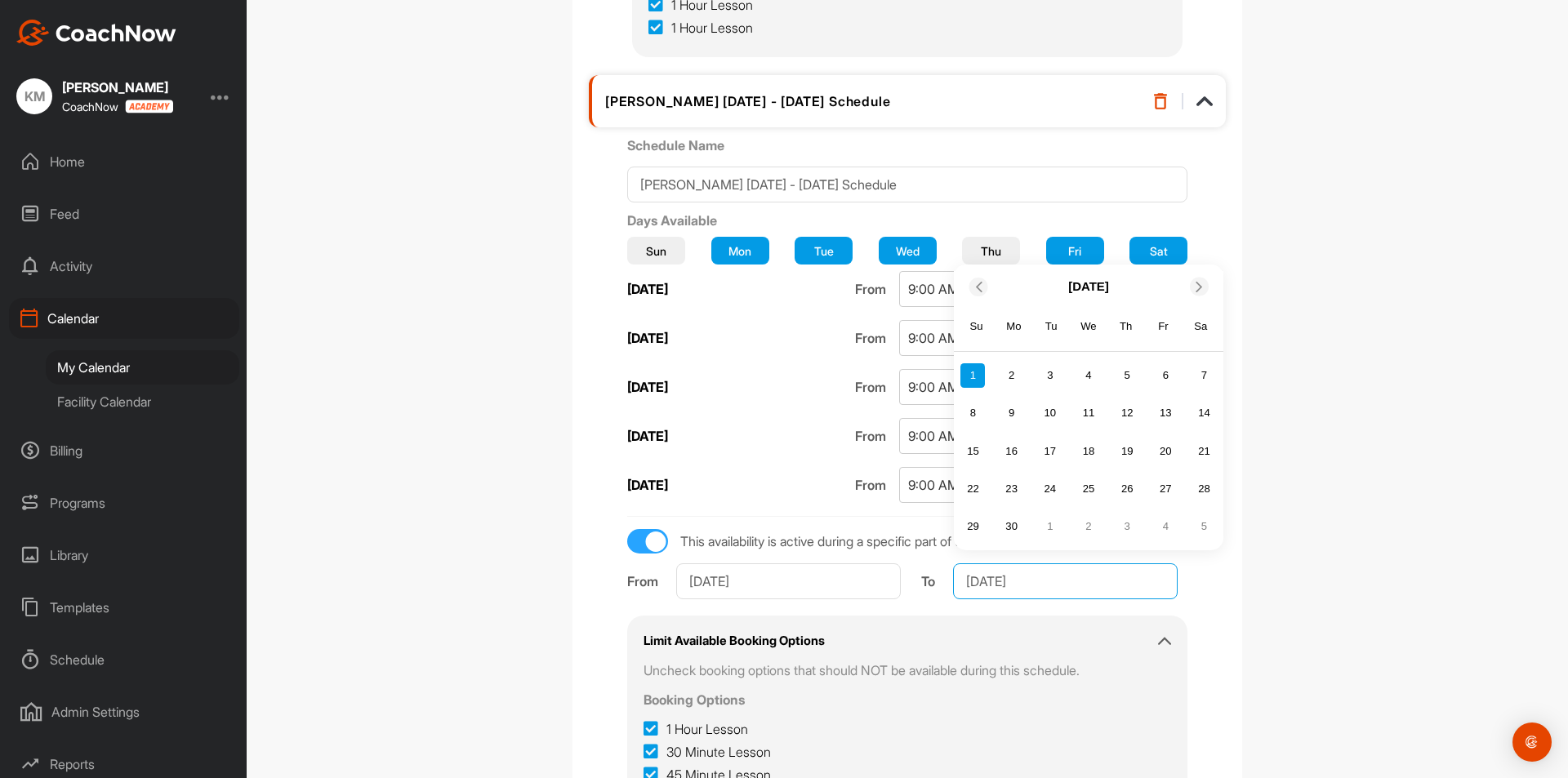
click at [1045, 583] on input "[DATE]" at bounding box center [1065, 580] width 225 height 36
type input "[DATE]"
click at [1429, 486] on div "Calendar Settings Booking Options Availability Schedule Options Calendar Integr…" at bounding box center [907, 389] width 1321 height 778
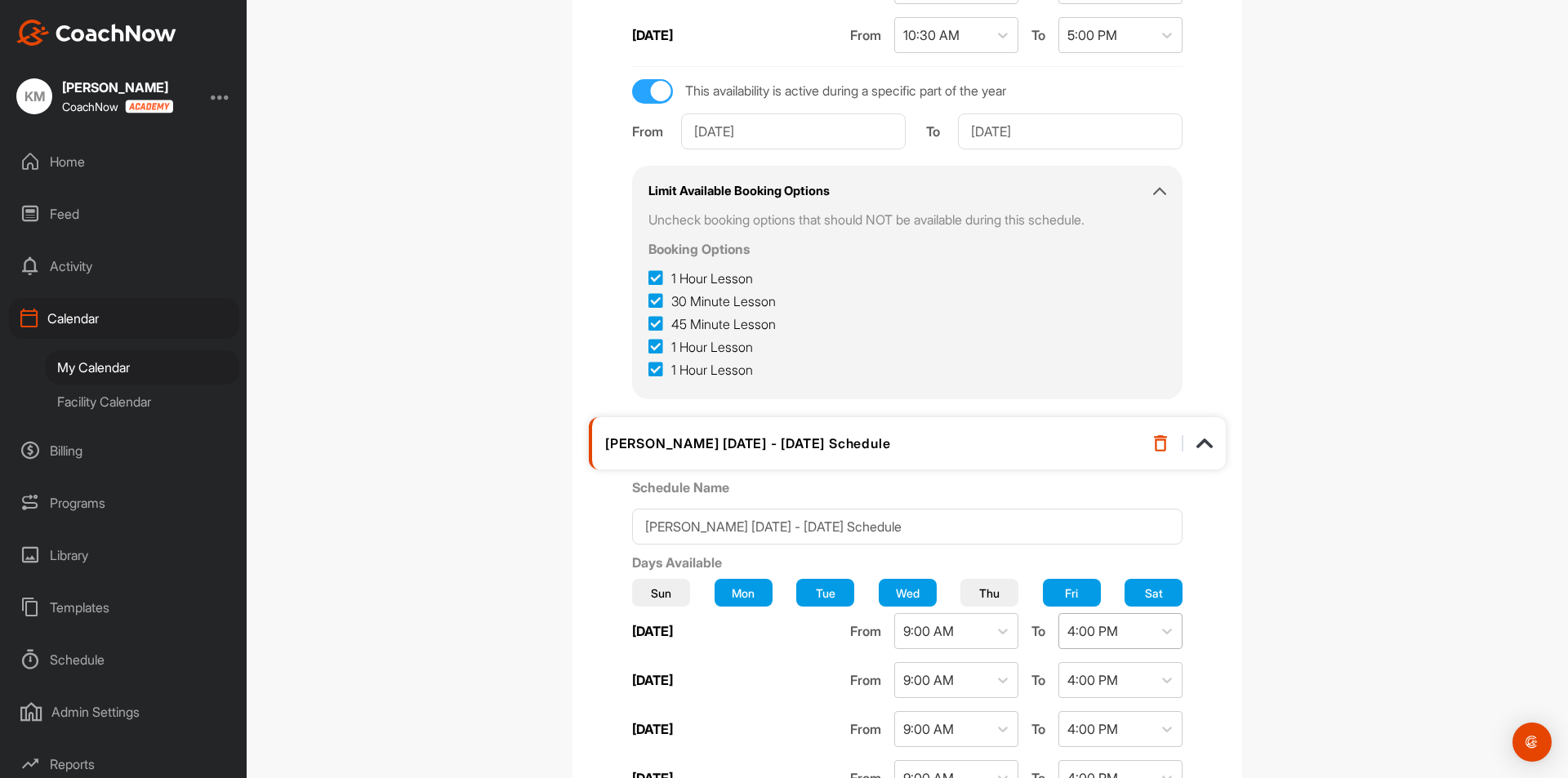
scroll to position [490, 0]
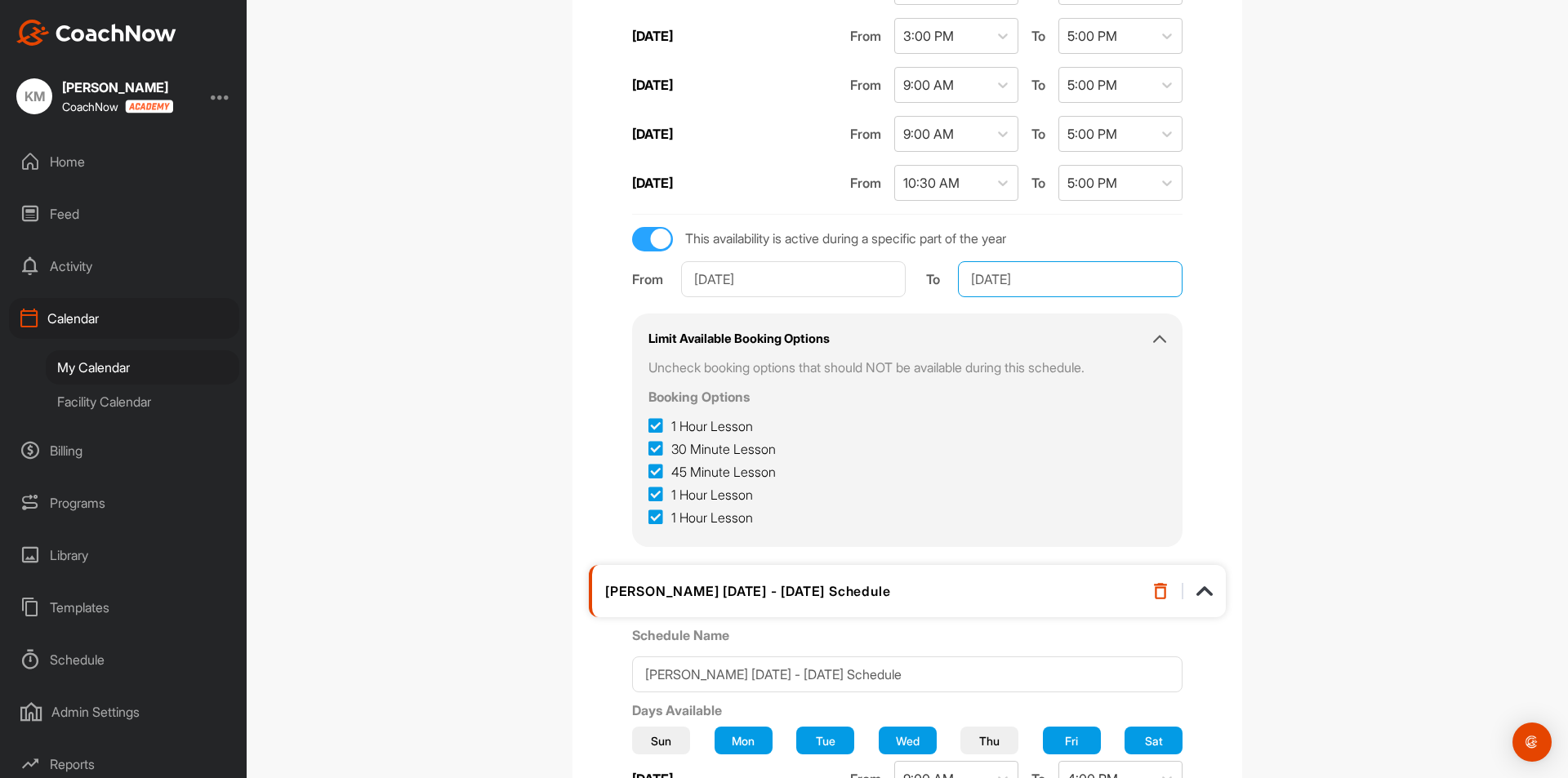
click at [1052, 277] on input "[DATE]" at bounding box center [1070, 279] width 225 height 36
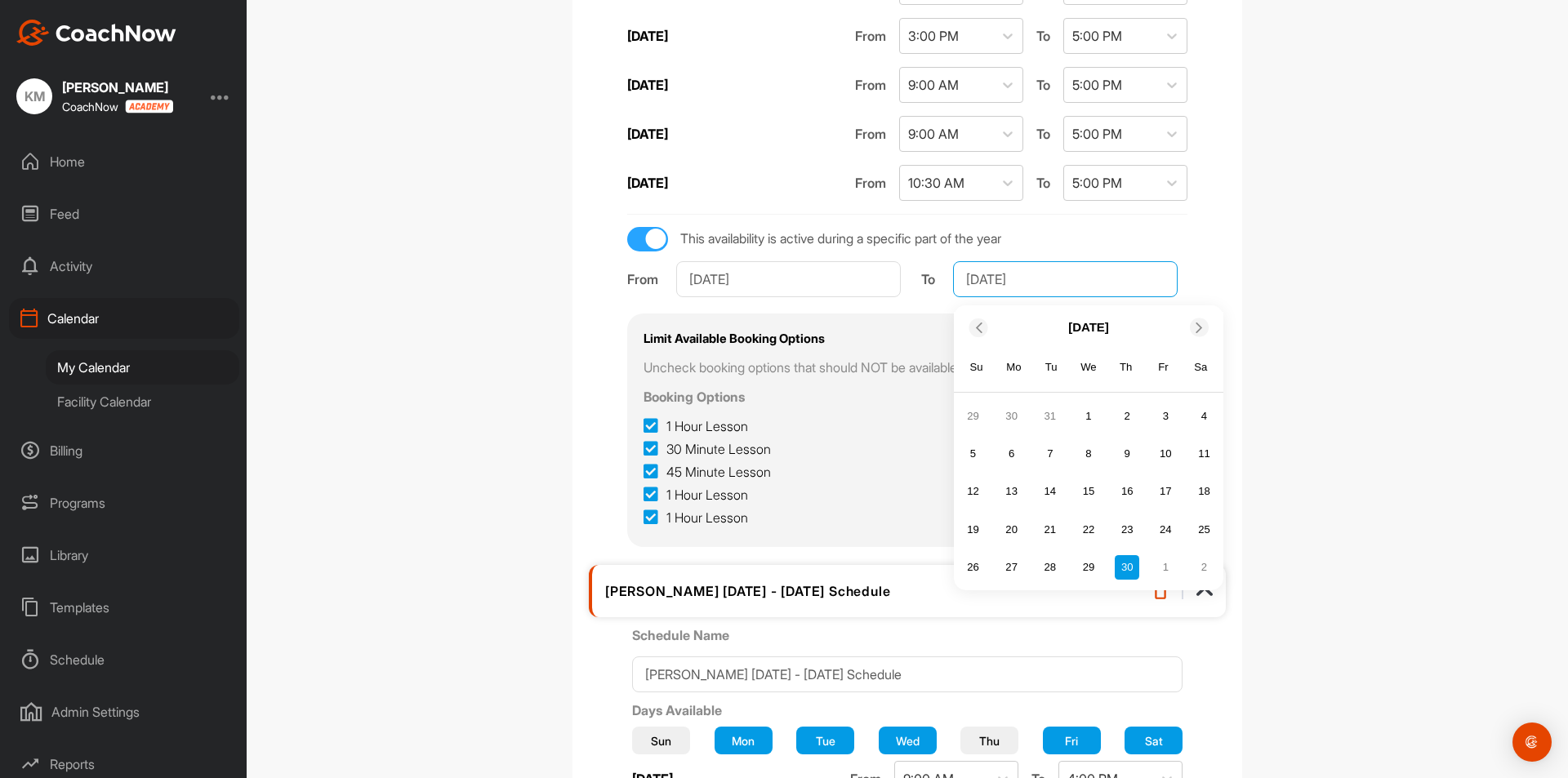
type input "[DATE]"
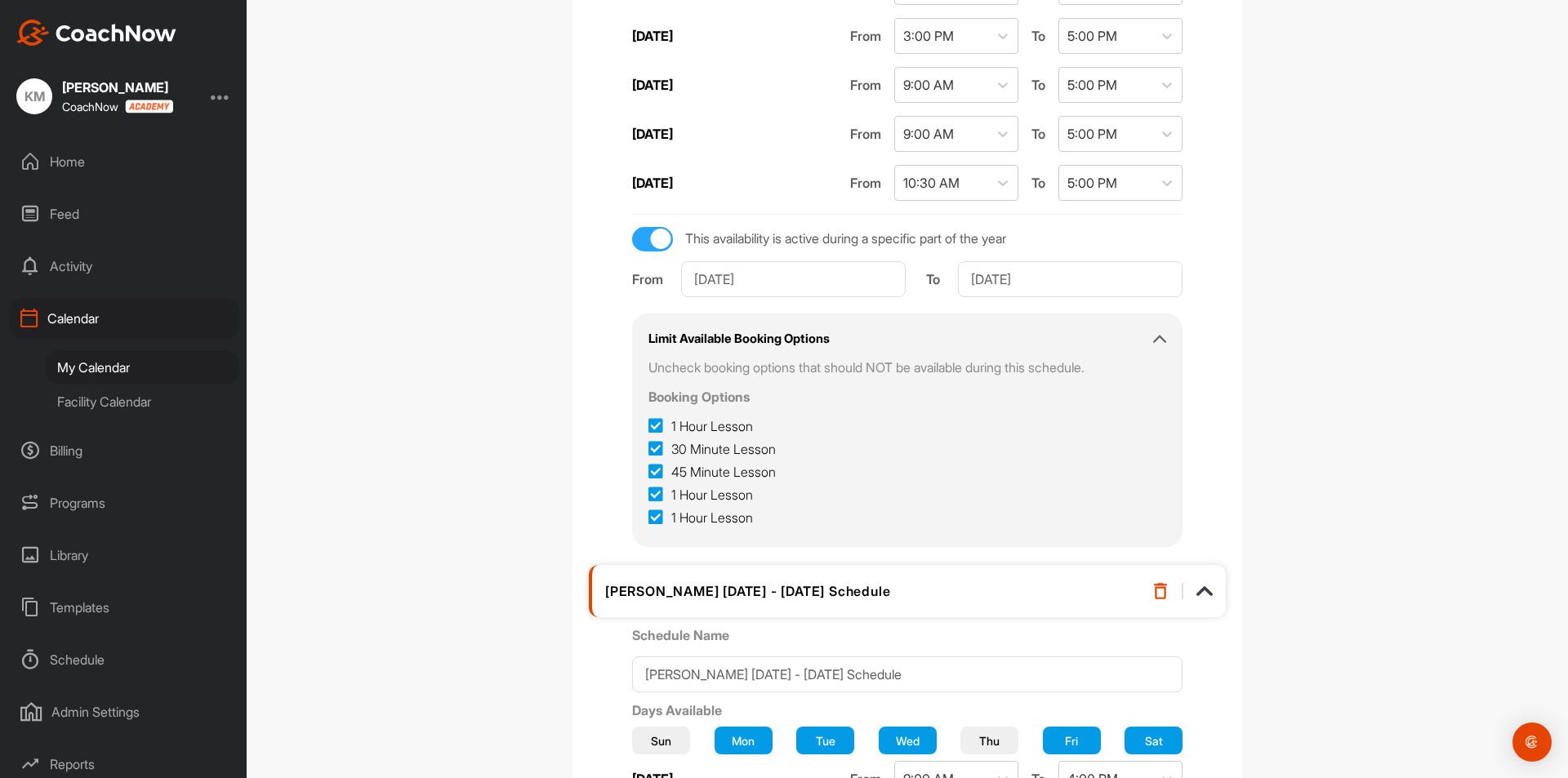
click at [1305, 270] on div "Calendar Settings Booking Options Availability Schedule Options Calendar Integr…" at bounding box center [907, 389] width 1321 height 778
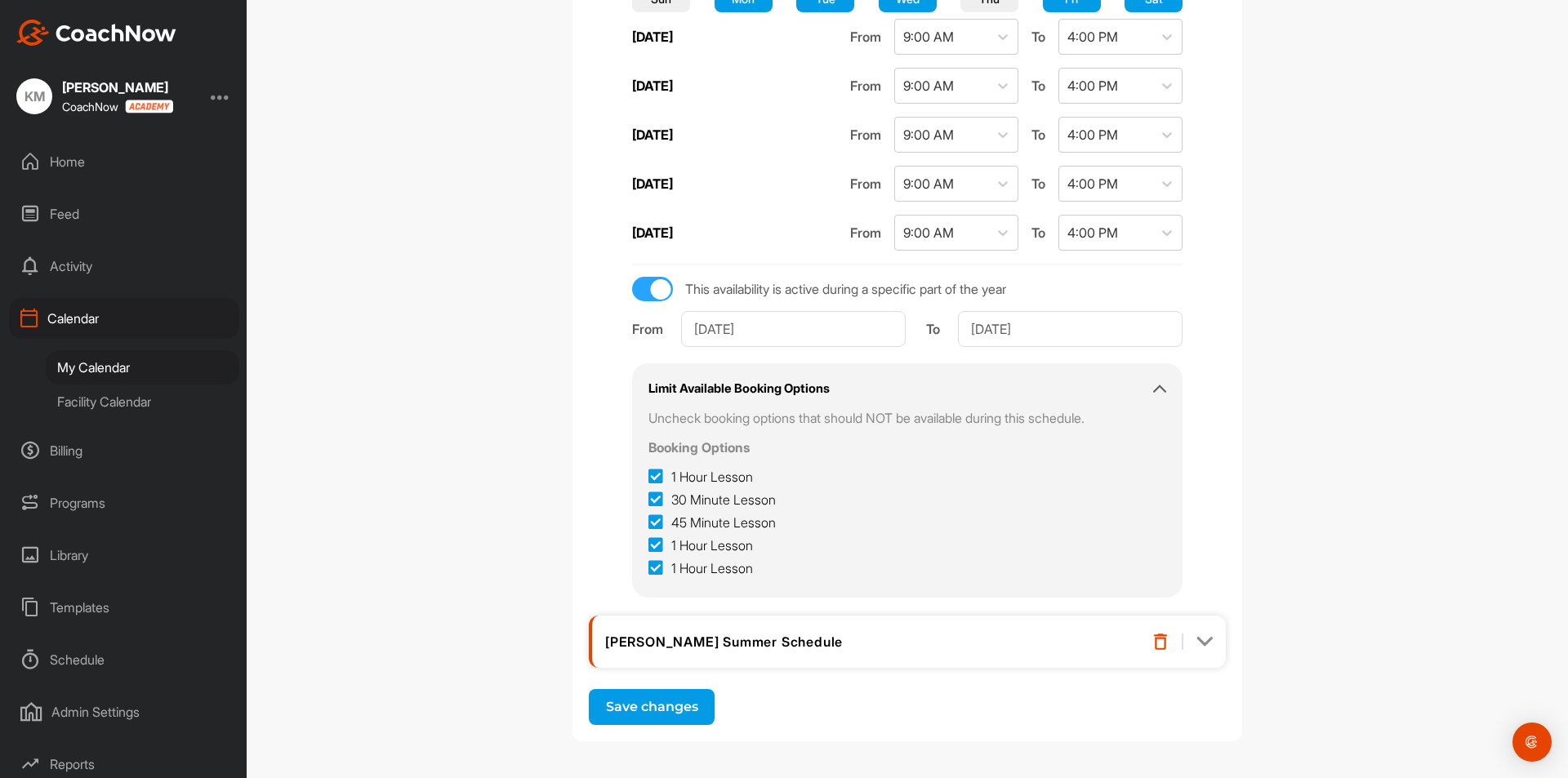
scroll to position [1233, 0]
click at [781, 641] on div "[PERSON_NAME] Summer Schedule" at bounding box center [863, 640] width 516 height 17
click at [1201, 642] on img at bounding box center [1205, 640] width 17 height 17
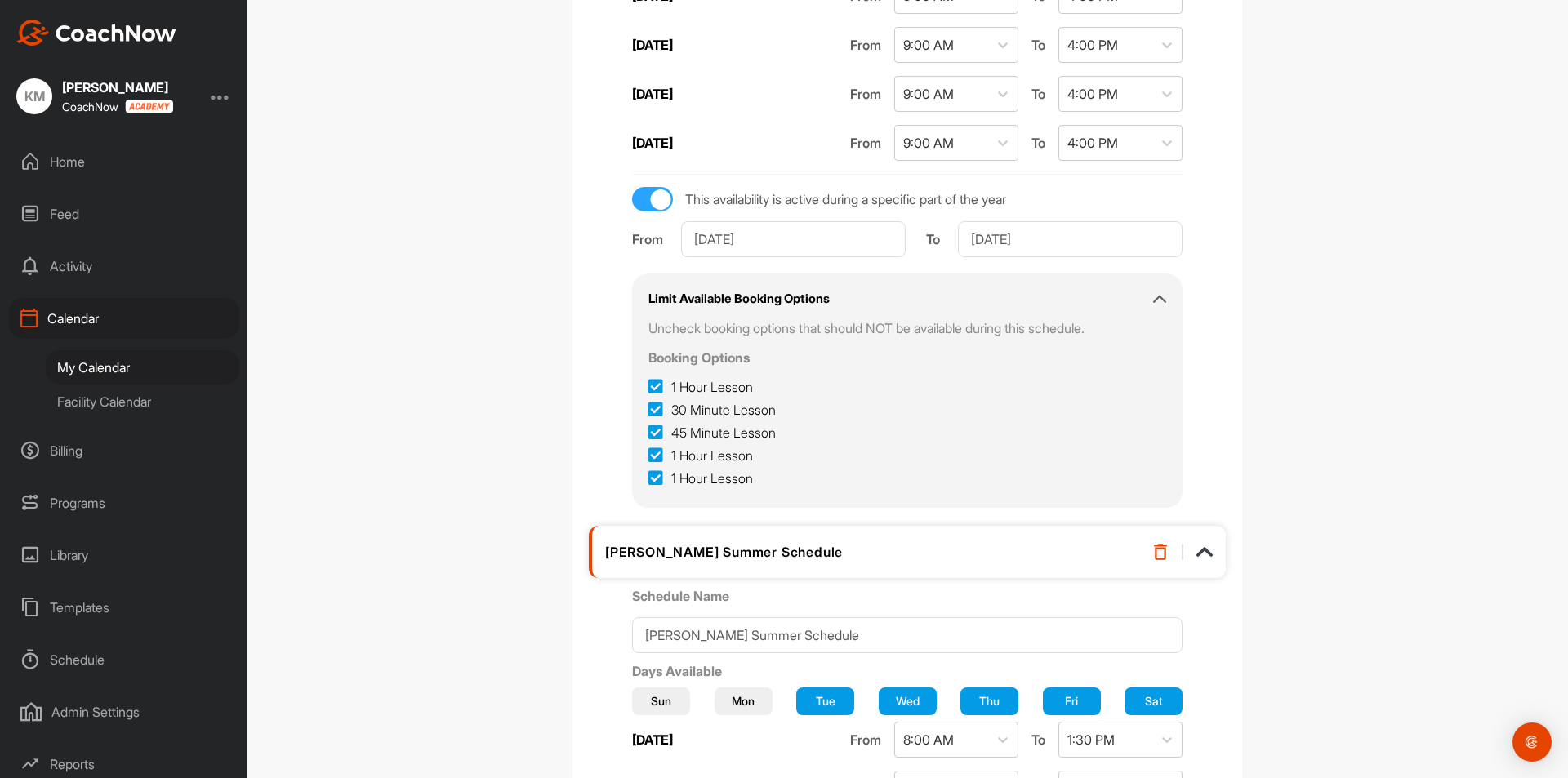
scroll to position [1221, 0]
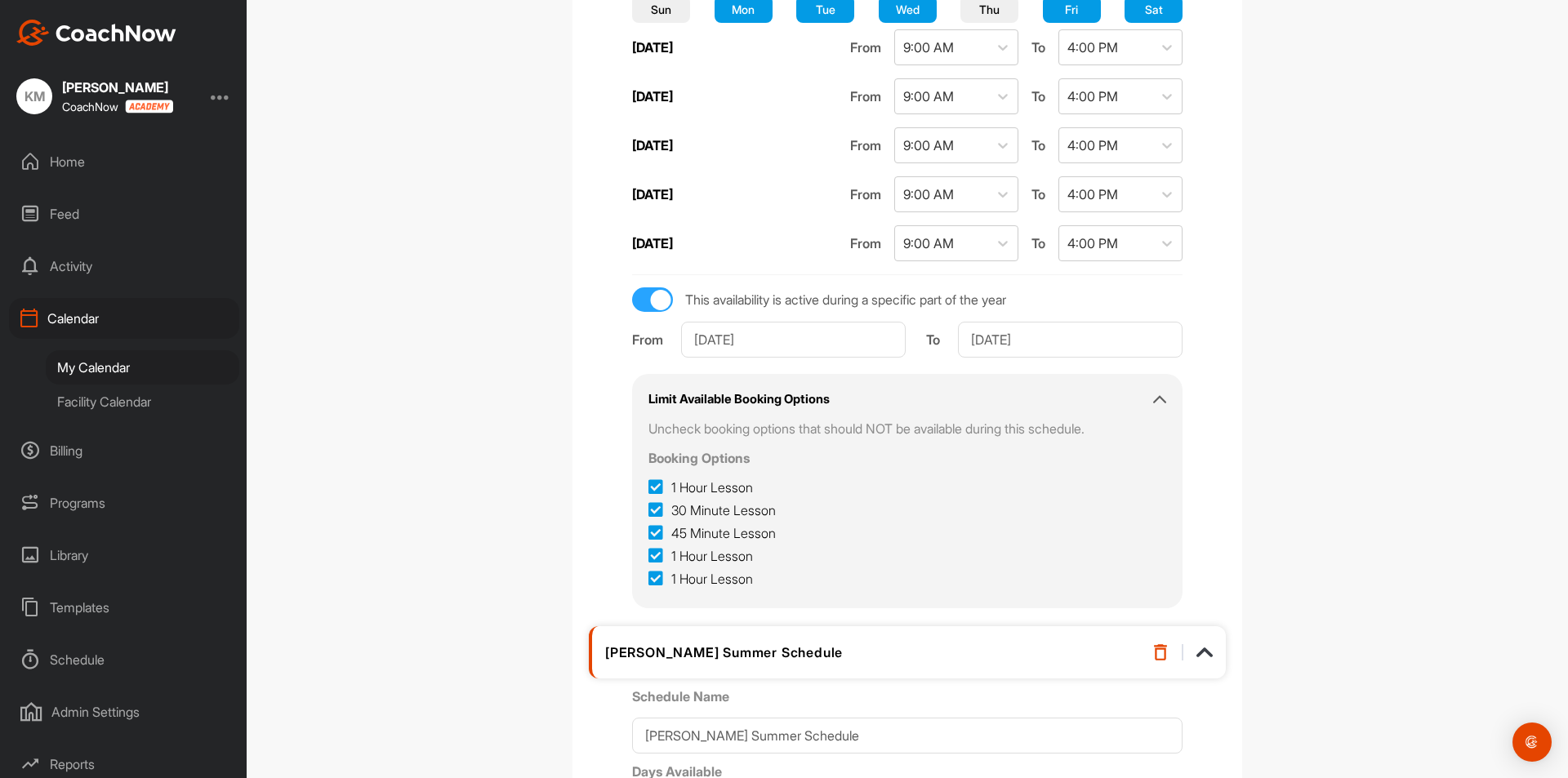
click at [1202, 650] on img at bounding box center [1205, 652] width 17 height 17
click at [1199, 653] on img at bounding box center [1205, 652] width 17 height 17
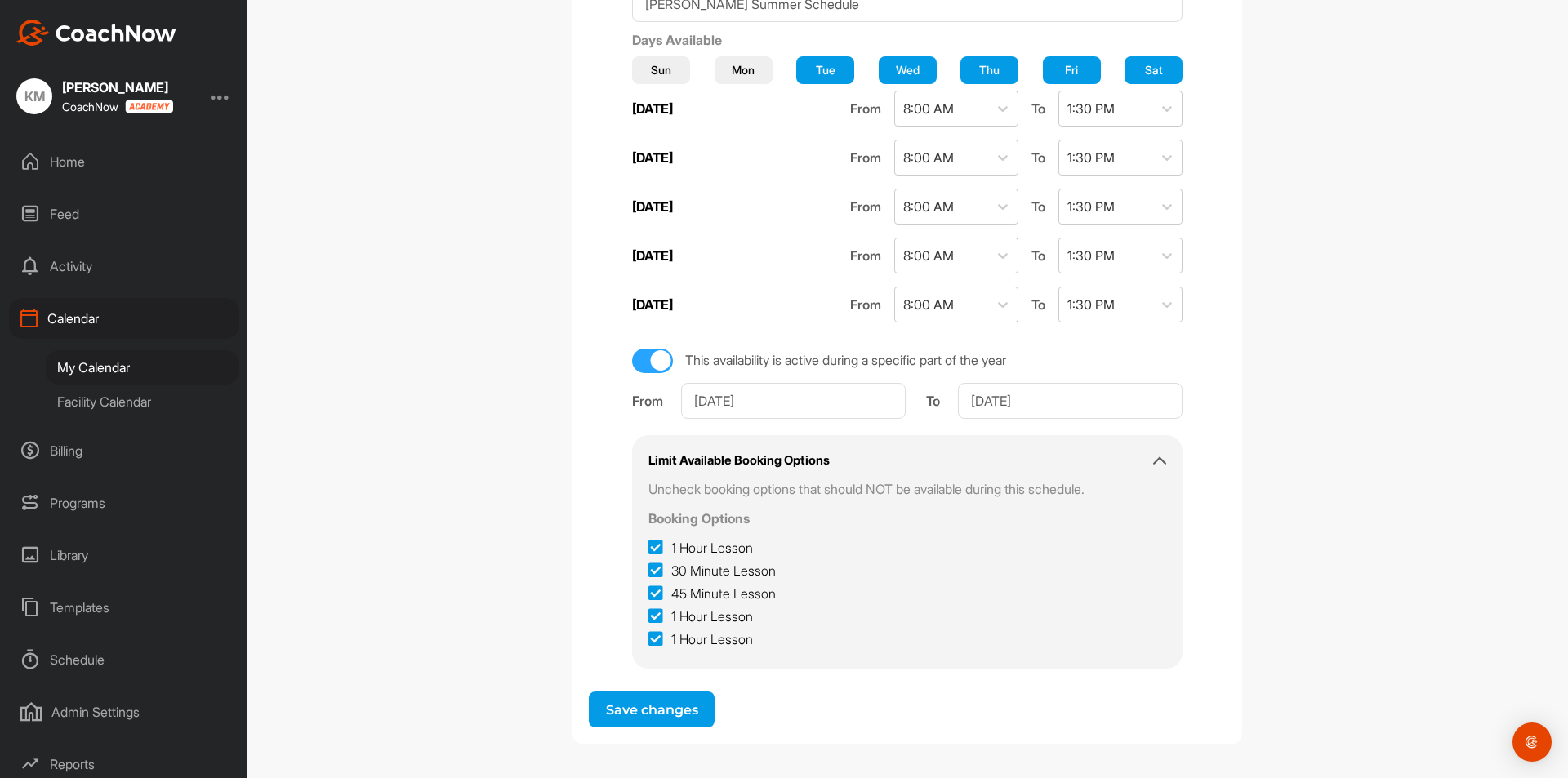
scroll to position [1955, 0]
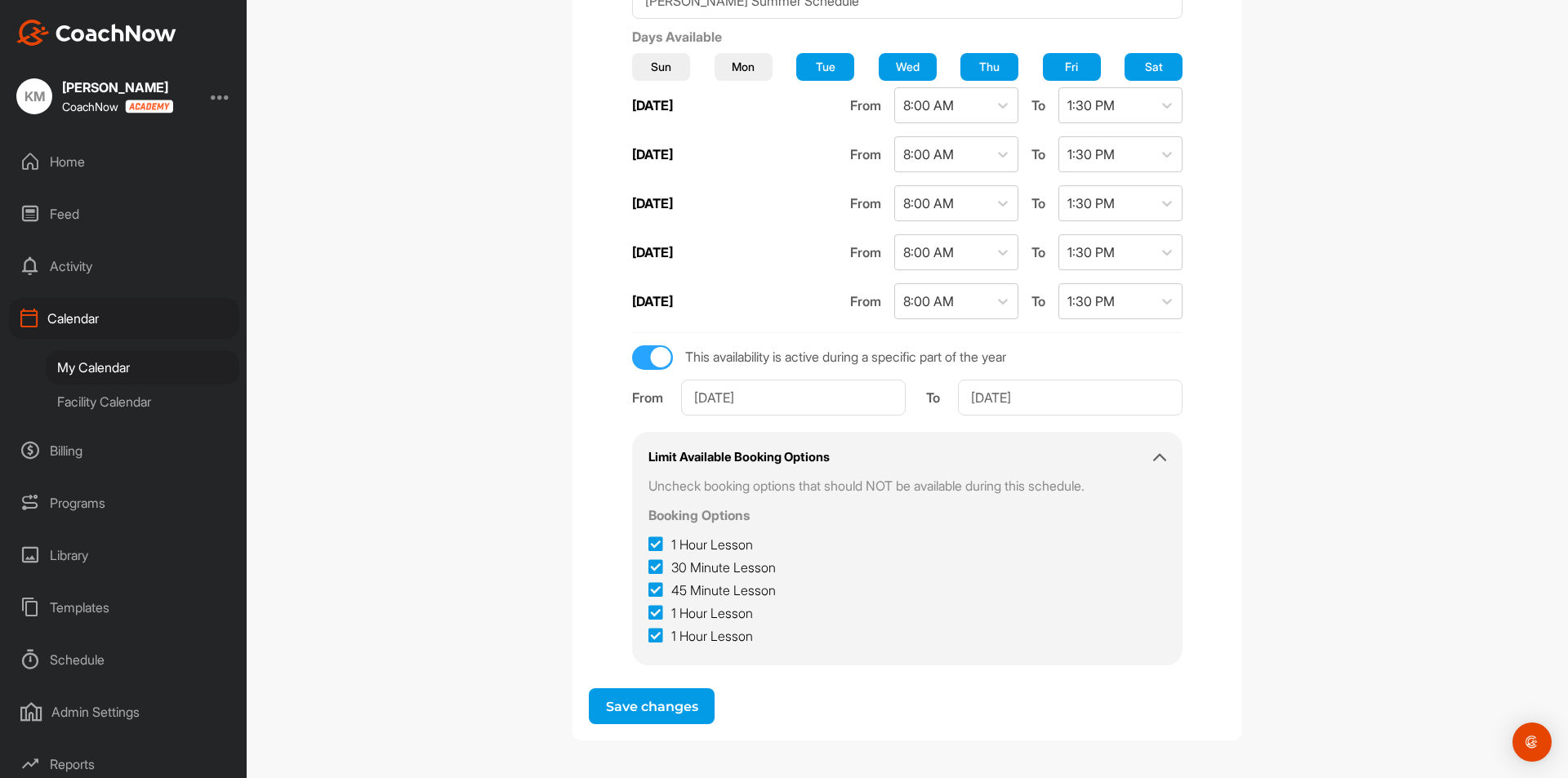
click at [631, 710] on button "Save changes" at bounding box center [652, 706] width 126 height 36
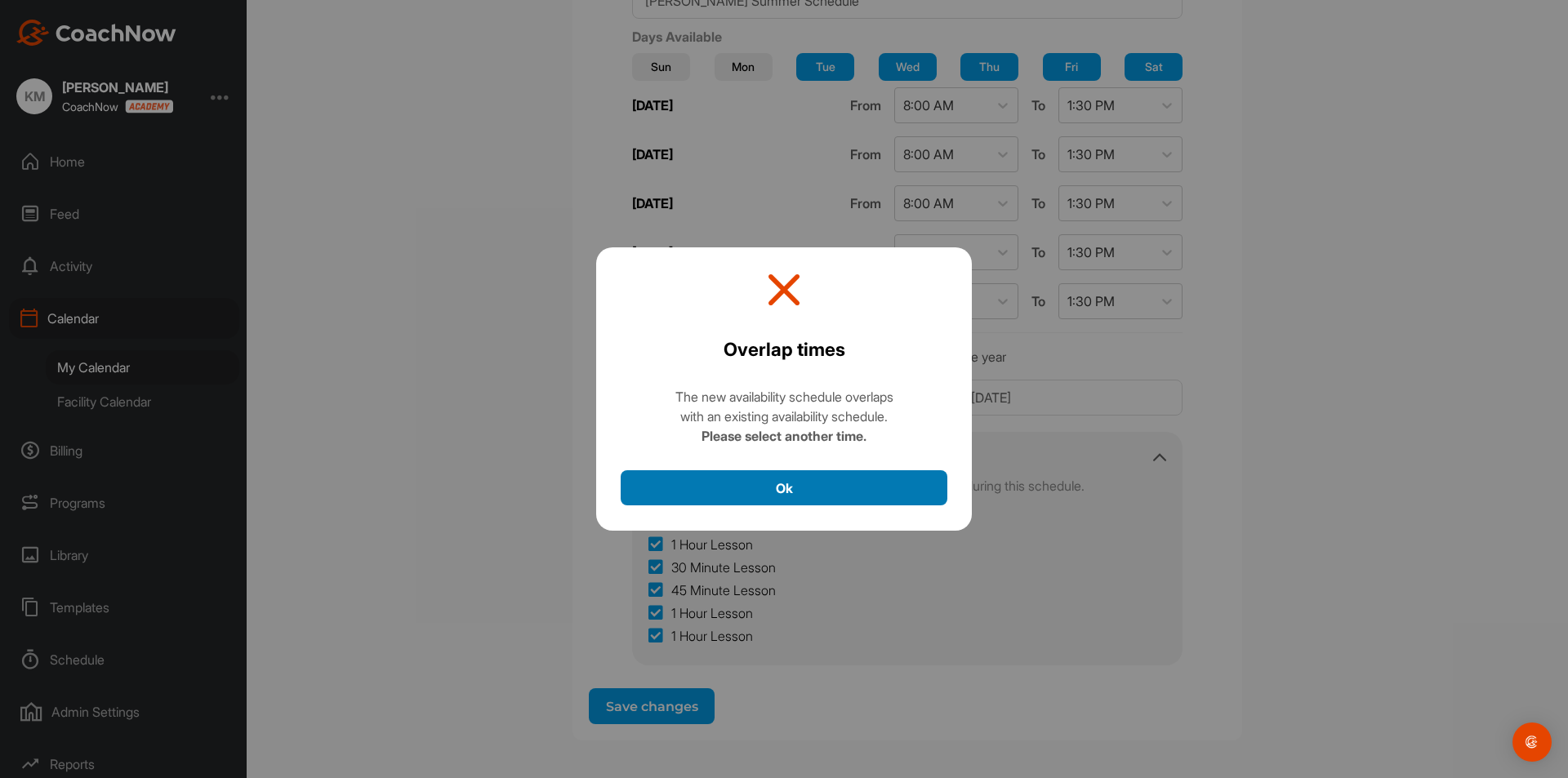
click at [770, 483] on button "Ok" at bounding box center [783, 488] width 326 height 35
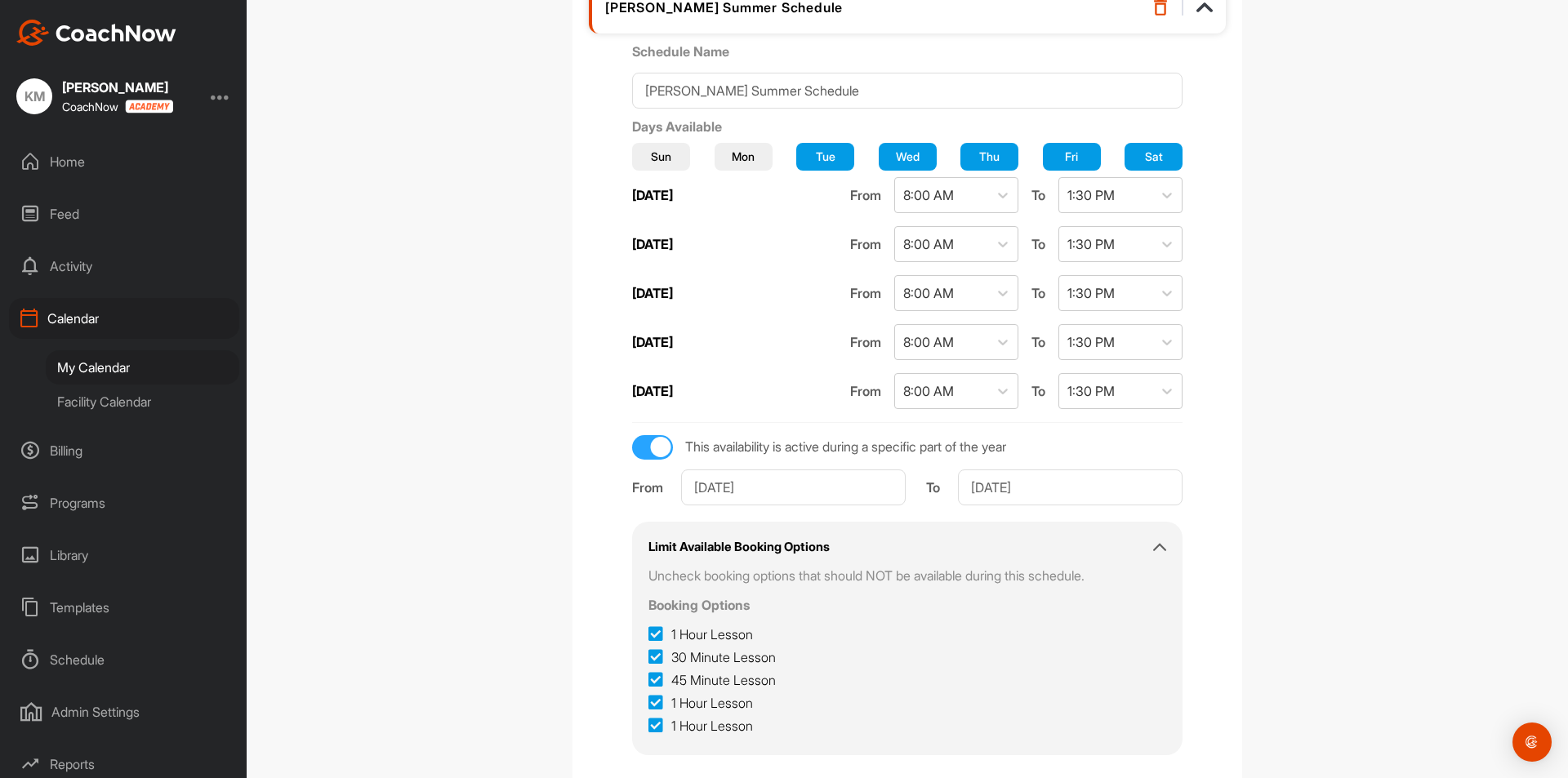
scroll to position [1877, 0]
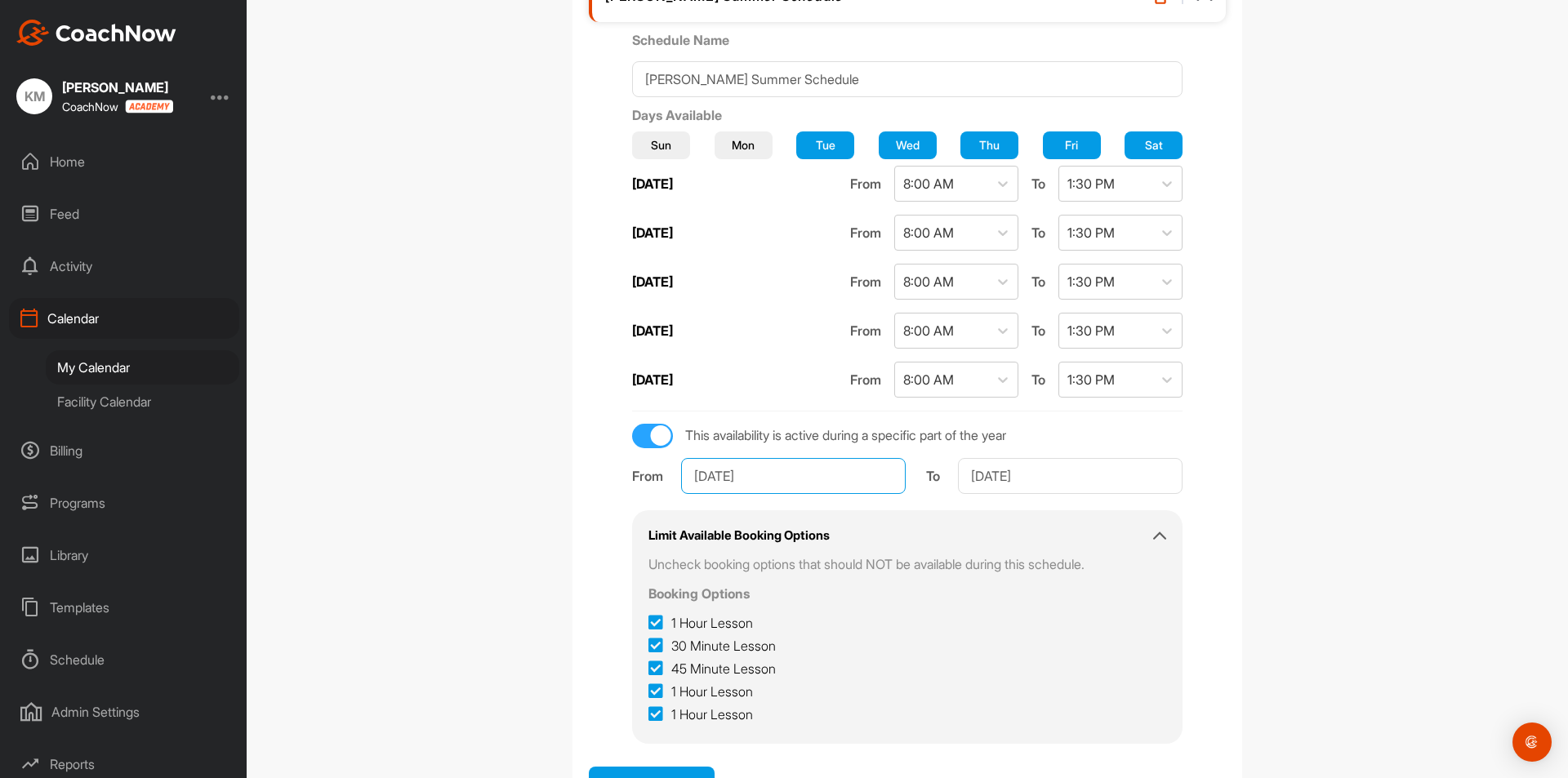
click at [835, 479] on input "[DATE]" at bounding box center [793, 475] width 225 height 36
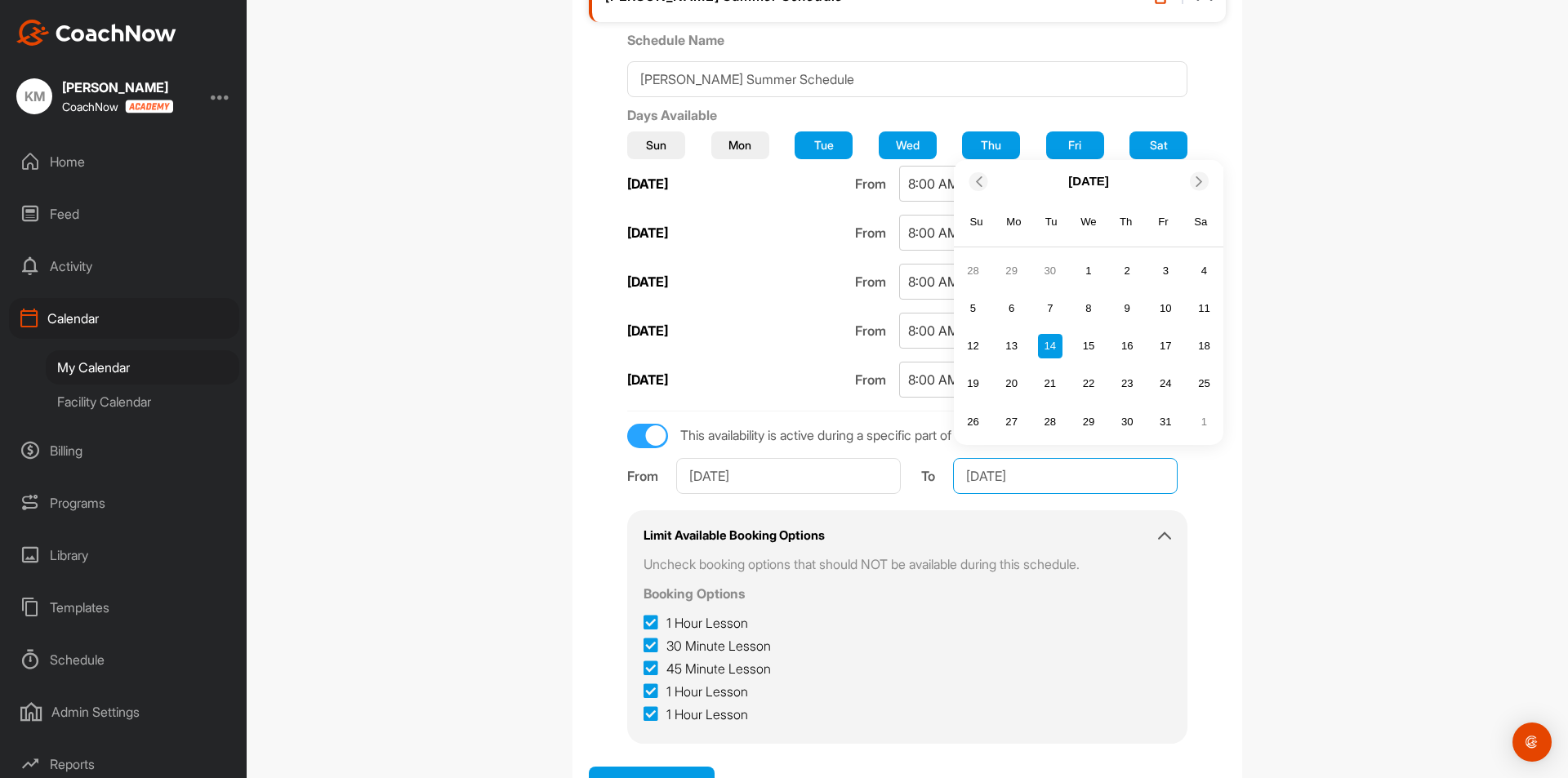
click at [1007, 479] on input "[DATE]" at bounding box center [1065, 475] width 225 height 36
type input "[DATE]"
click at [1325, 505] on div "Calendar Settings Booking Options Availability Schedule Options Calendar Integr…" at bounding box center [907, 389] width 1321 height 778
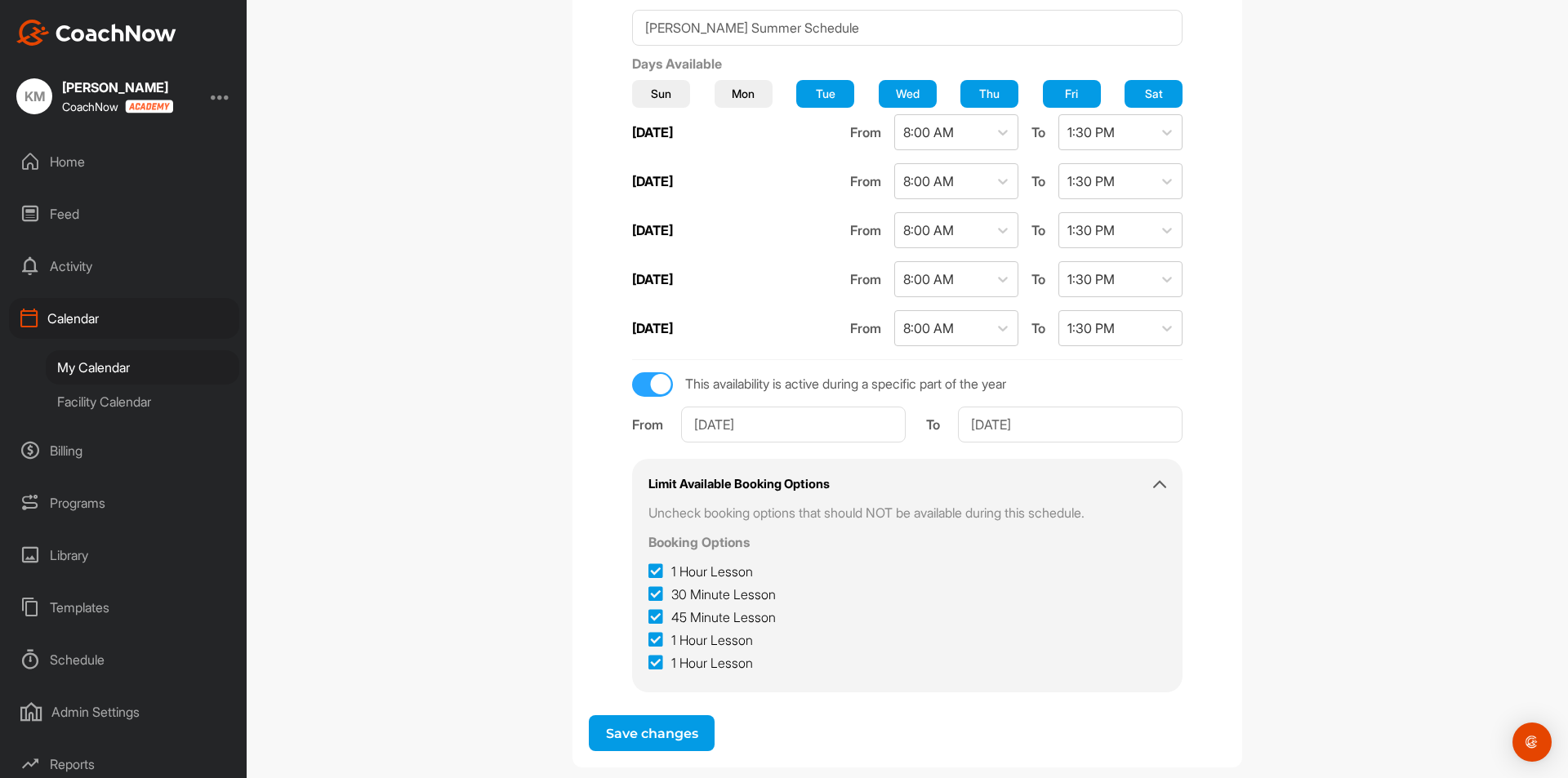
scroll to position [1955, 0]
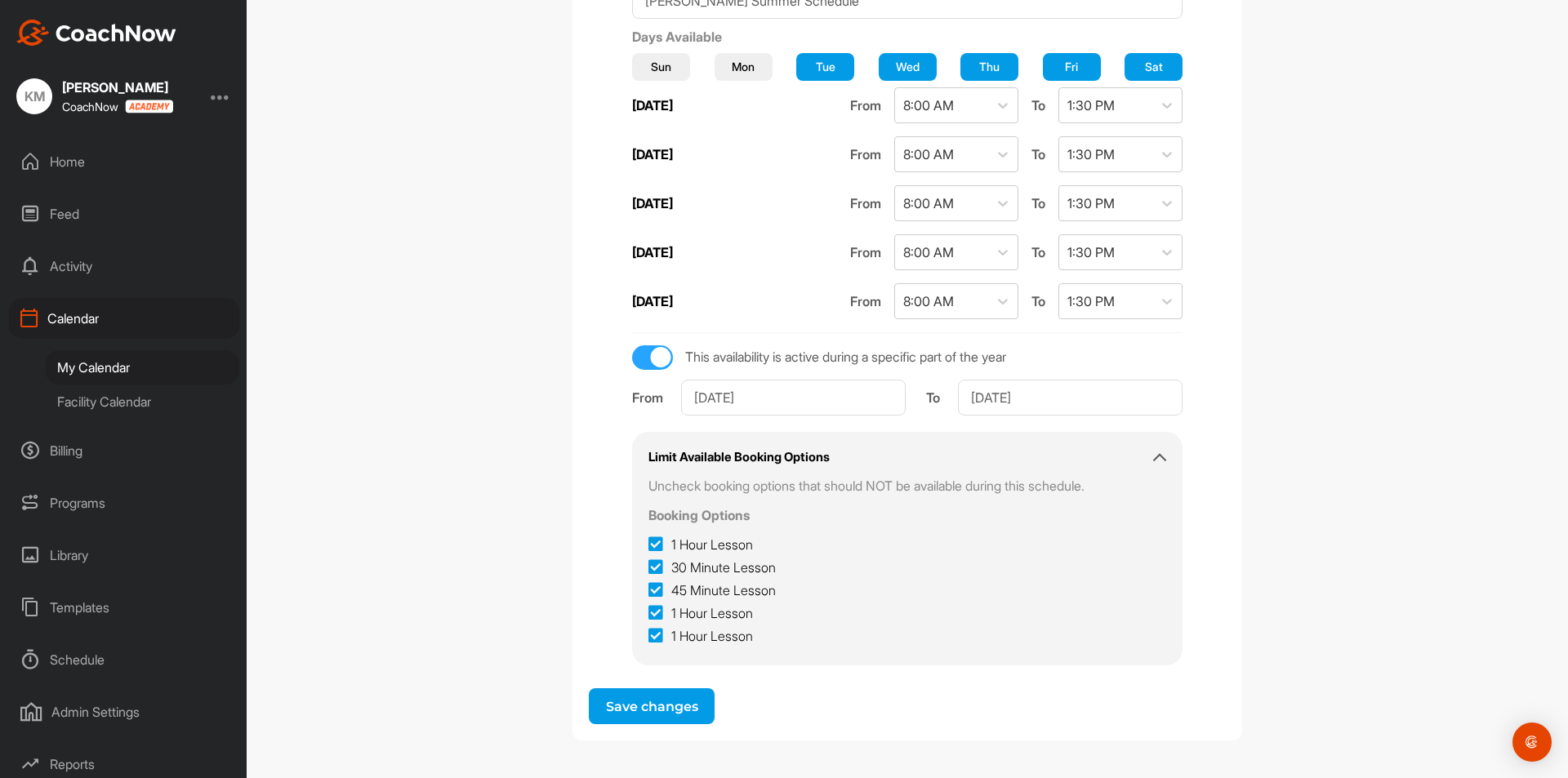
click at [691, 703] on button "Save changes" at bounding box center [652, 706] width 126 height 36
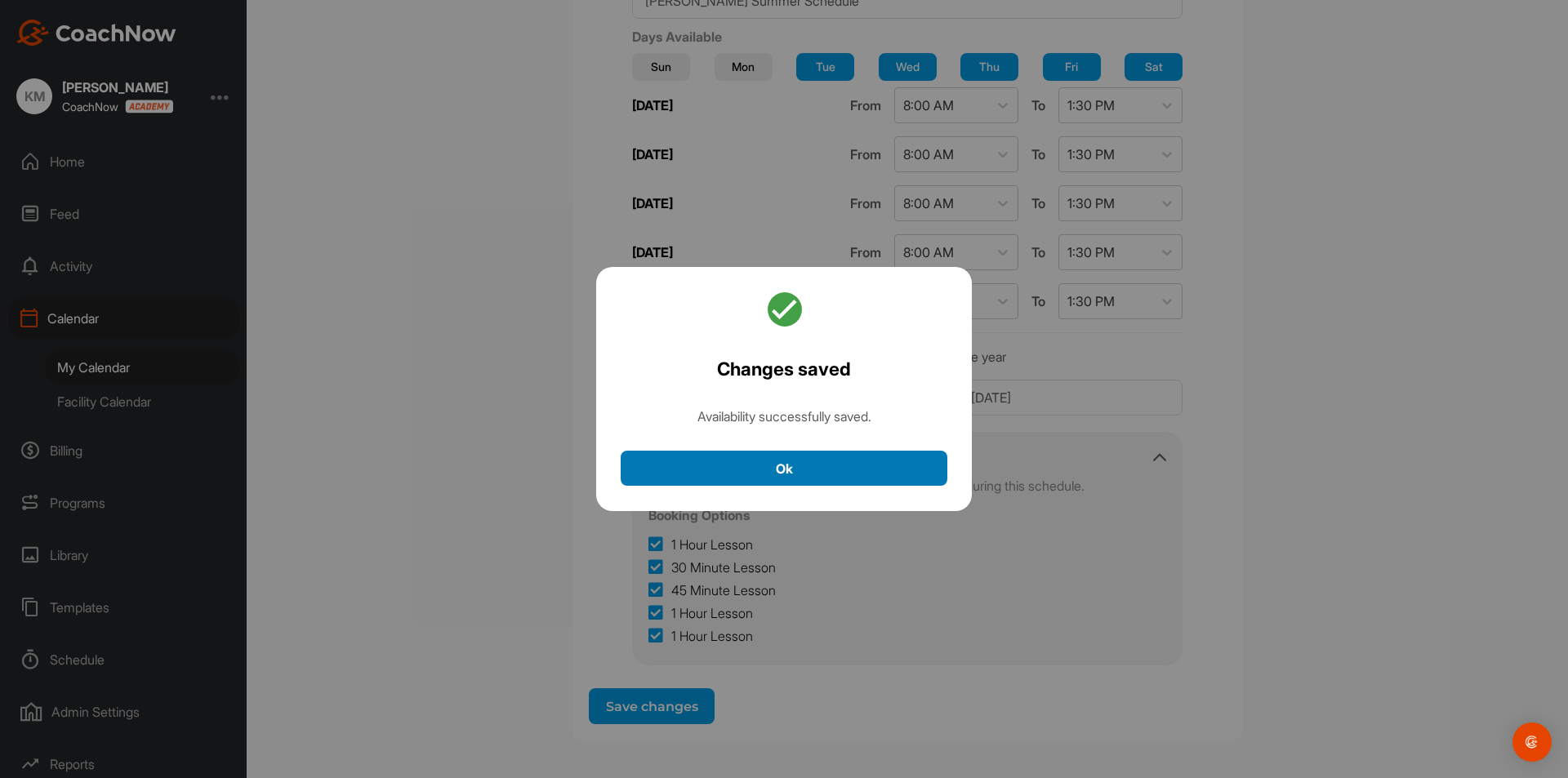
click at [811, 463] on button "Ok" at bounding box center [783, 468] width 326 height 35
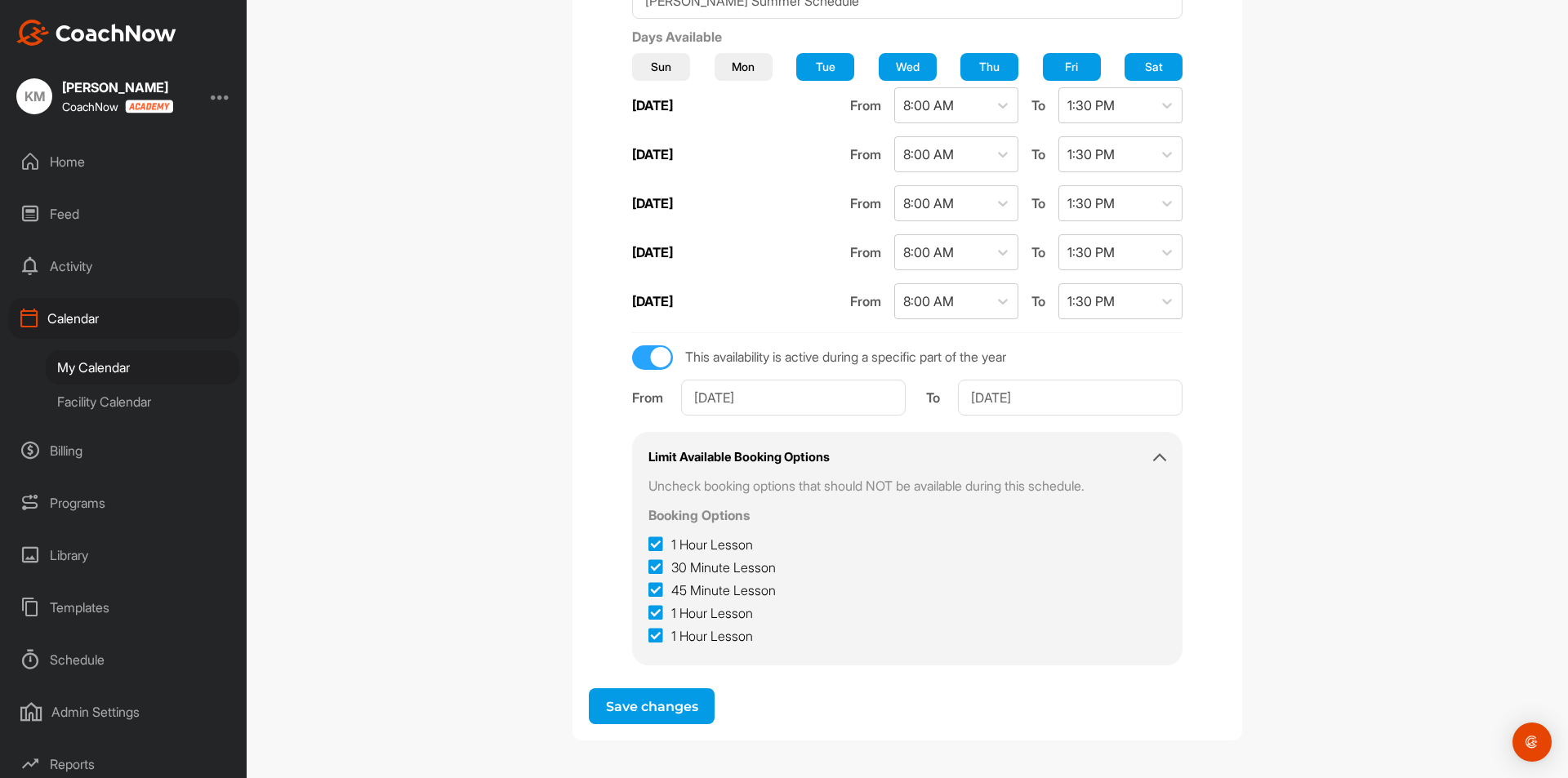
click at [647, 699] on button "Save changes" at bounding box center [652, 706] width 126 height 36
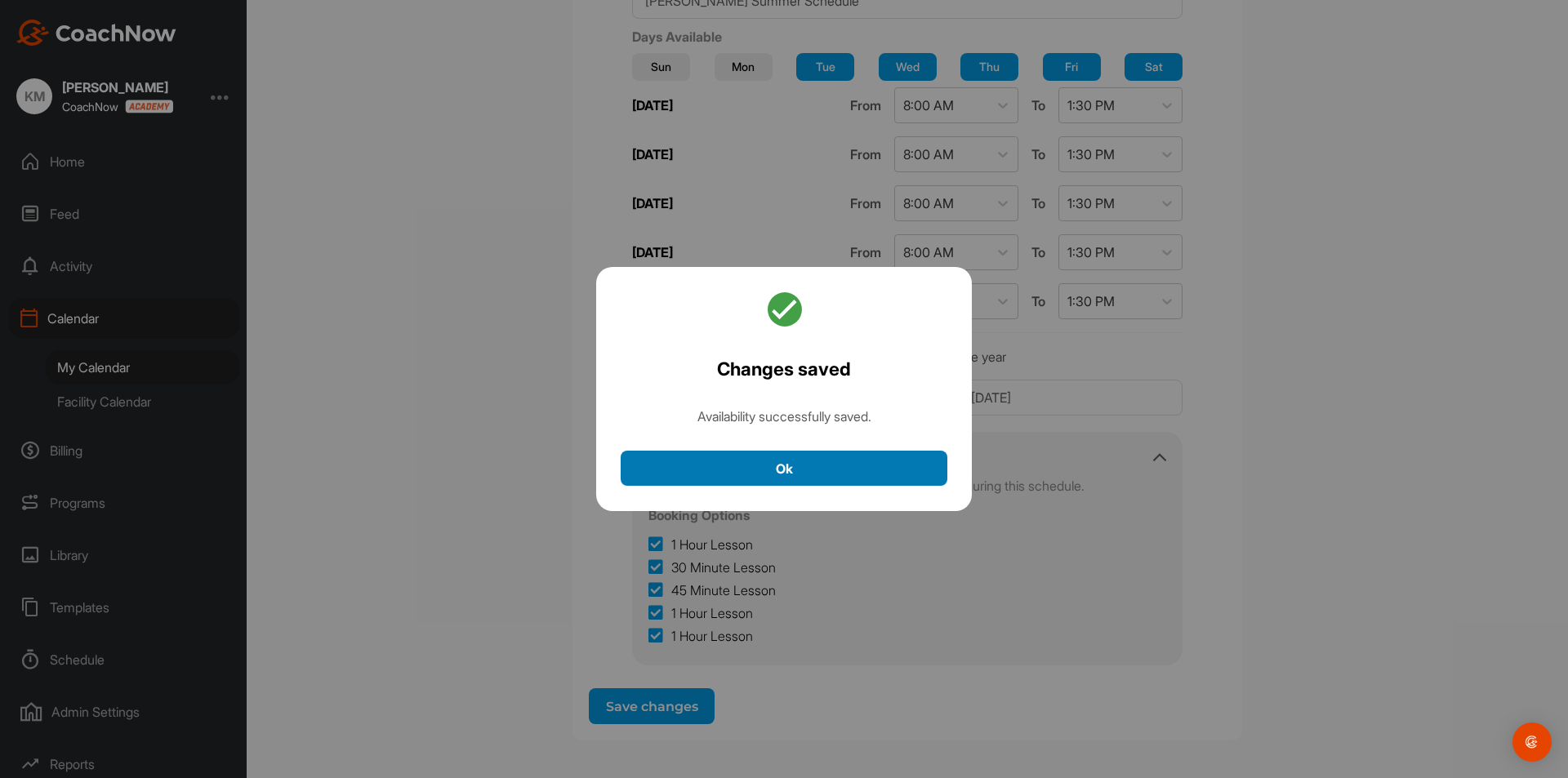
click at [757, 457] on button "Ok" at bounding box center [783, 468] width 326 height 35
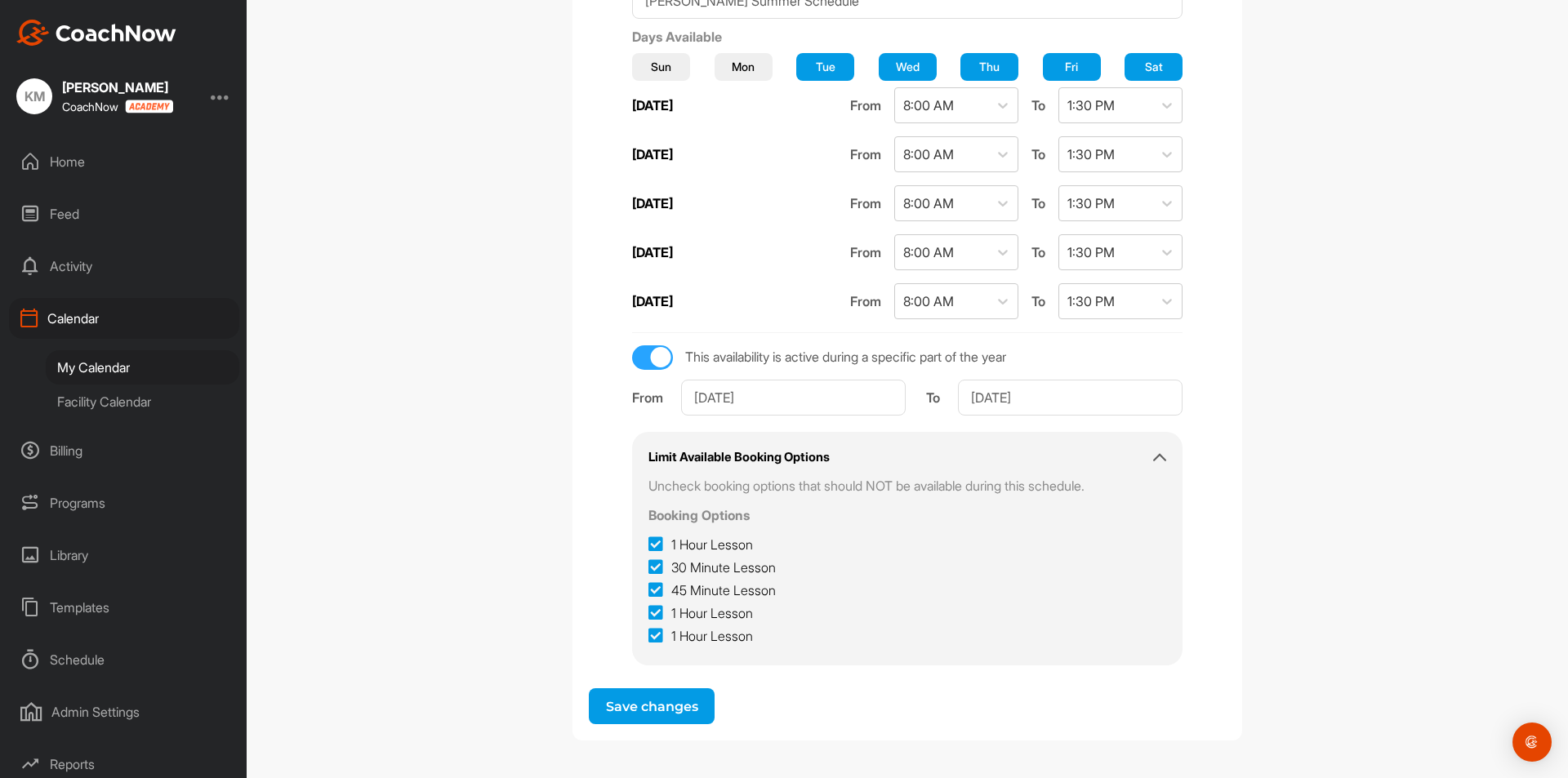
click at [672, 702] on button "Save changes" at bounding box center [652, 706] width 126 height 36
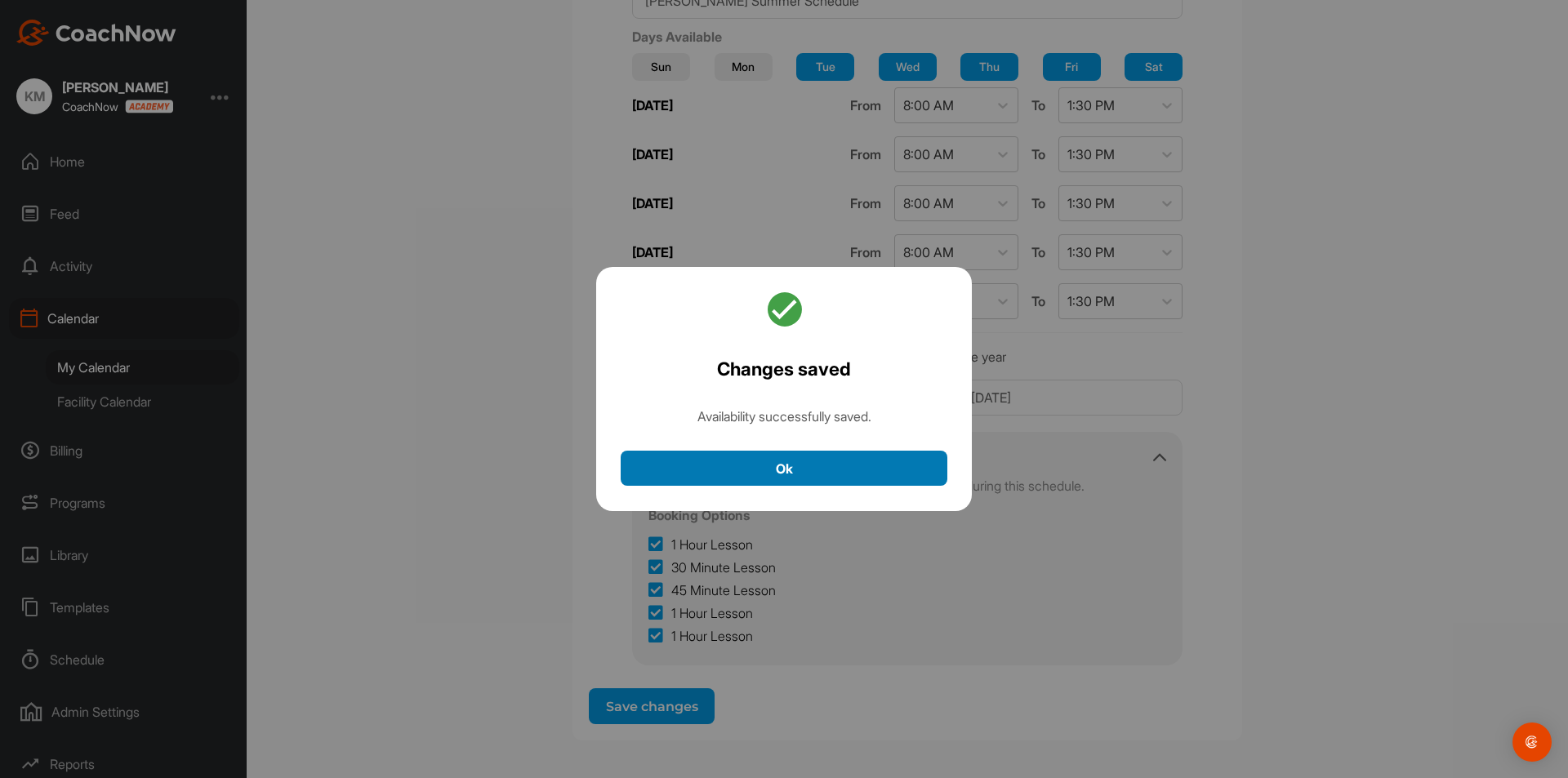
click at [851, 461] on button "Ok" at bounding box center [783, 468] width 326 height 35
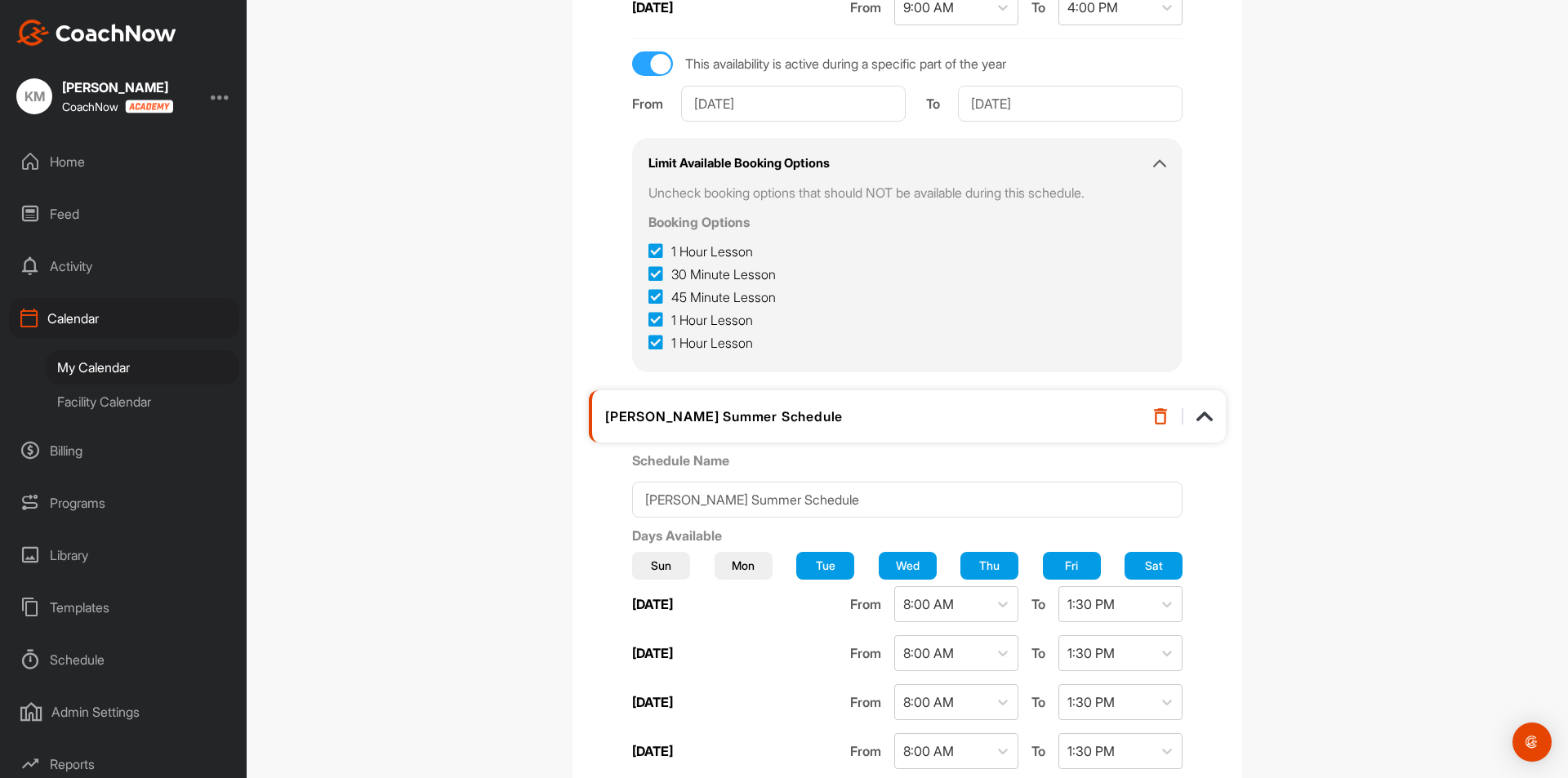
scroll to position [1303, 0]
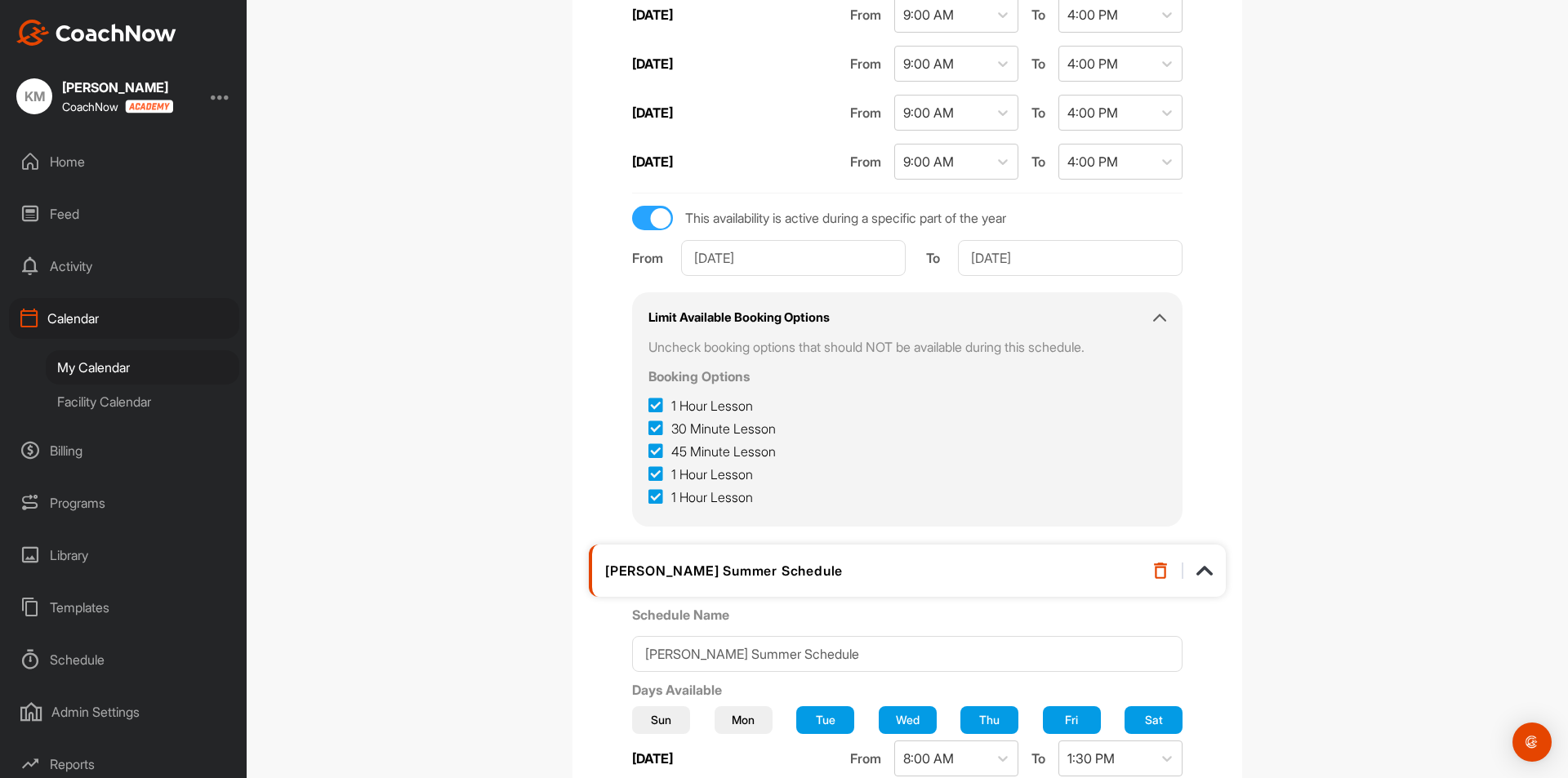
click at [102, 375] on div "My Calendar" at bounding box center [141, 367] width 193 height 34
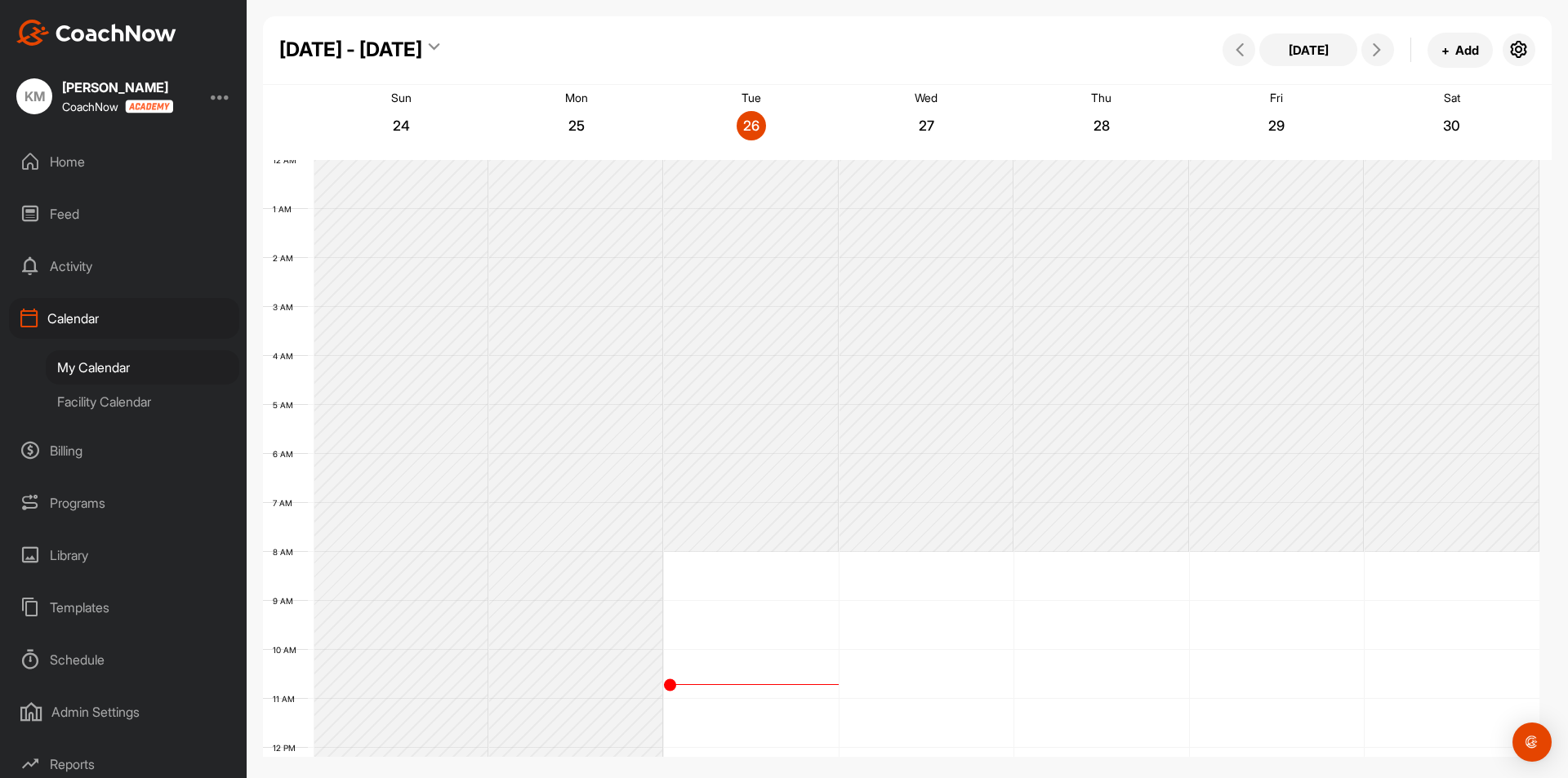
scroll to position [283, 0]
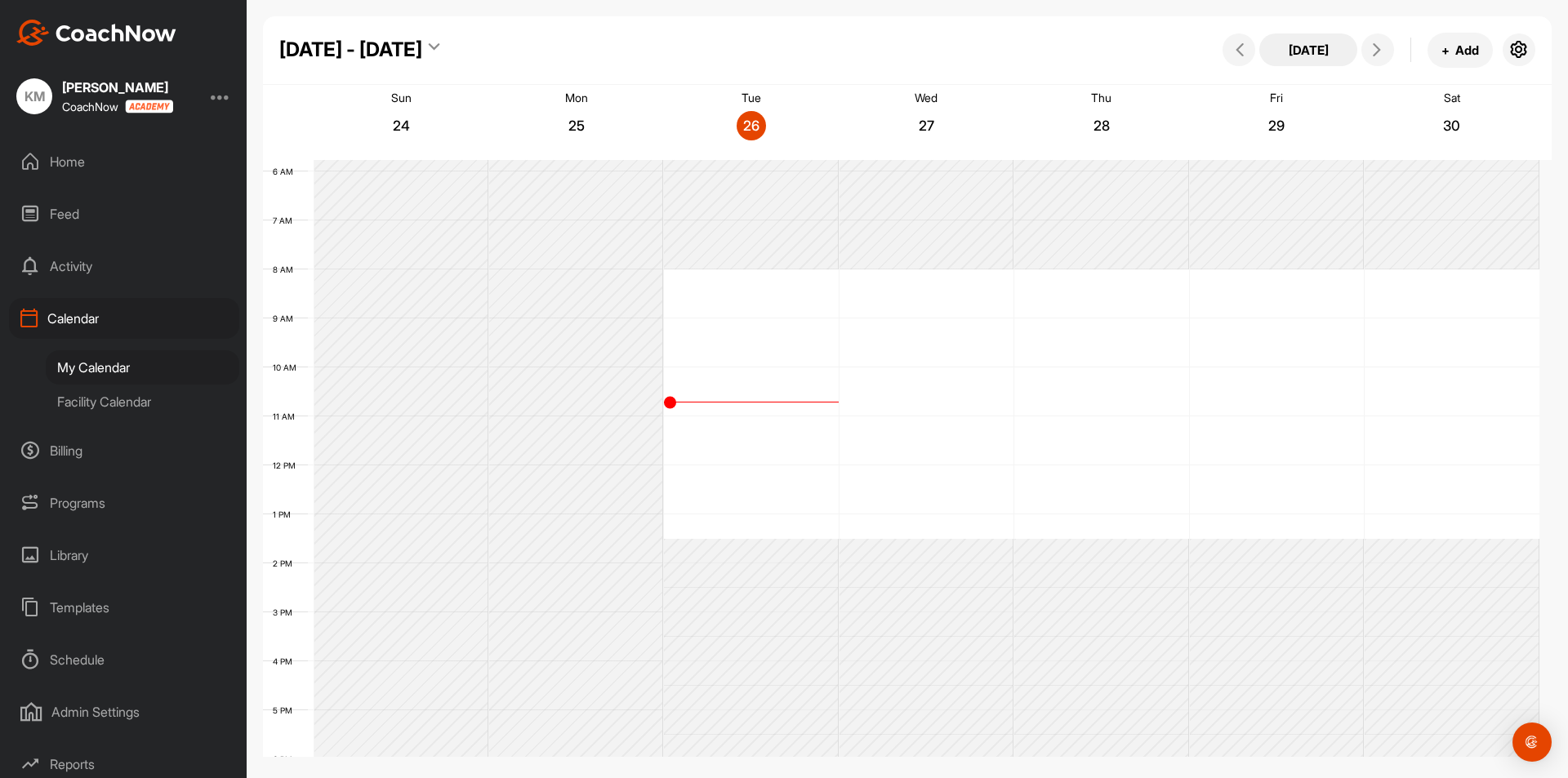
click at [1327, 47] on button "[DATE]" at bounding box center [1308, 49] width 98 height 32
click at [325, 66] on div "[DATE] - [DATE] [DATE] + Add" at bounding box center [907, 51] width 1289 height 68
click at [328, 45] on div "[DATE] - [DATE]" at bounding box center [350, 50] width 143 height 30
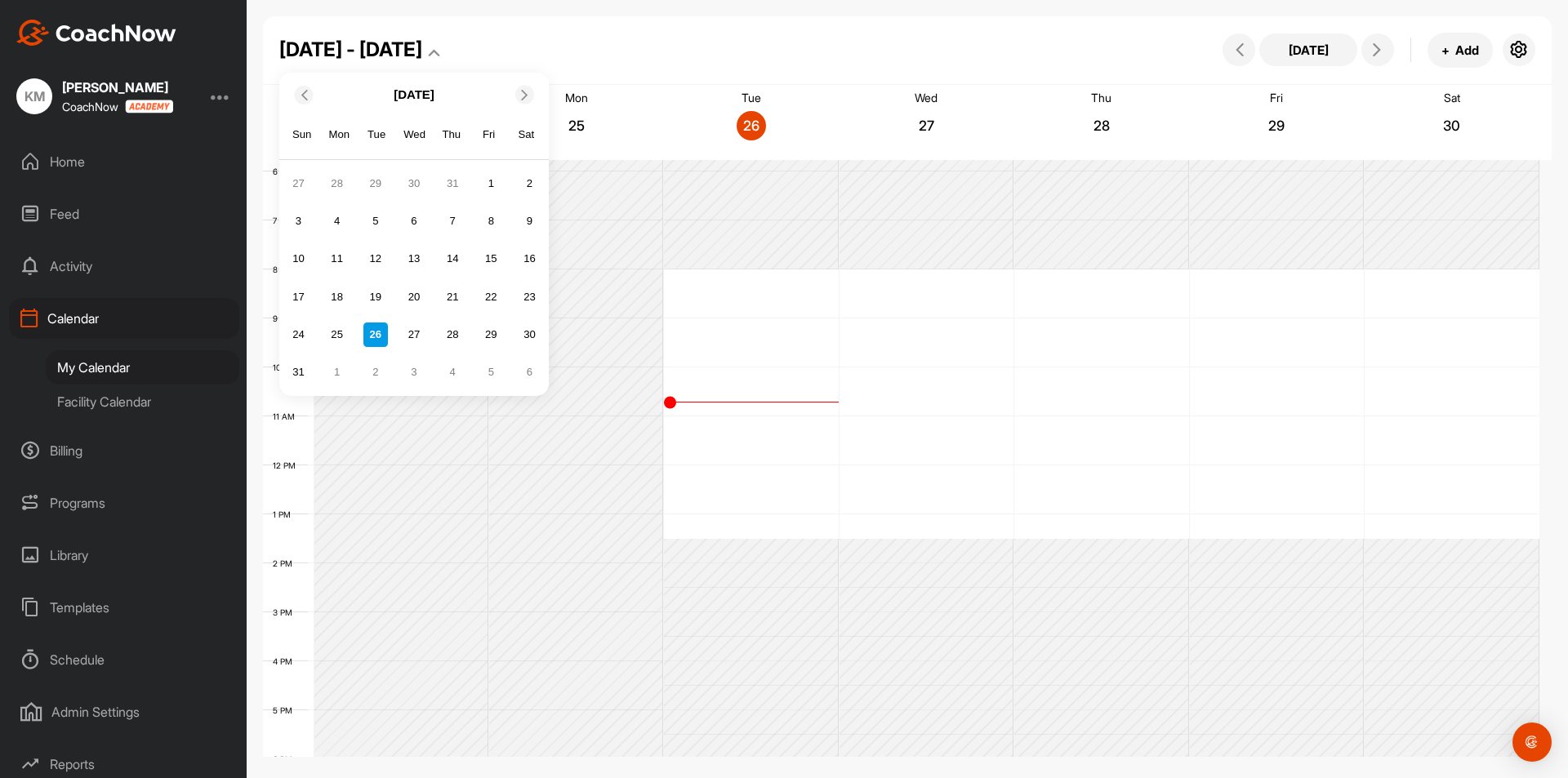
click at [513, 93] on div "[DATE]" at bounding box center [413, 95] width 269 height 31
click at [518, 93] on div at bounding box center [524, 95] width 18 height 18
click at [526, 99] on icon at bounding box center [524, 93] width 10 height 10
click at [524, 103] on div at bounding box center [524, 95] width 18 height 18
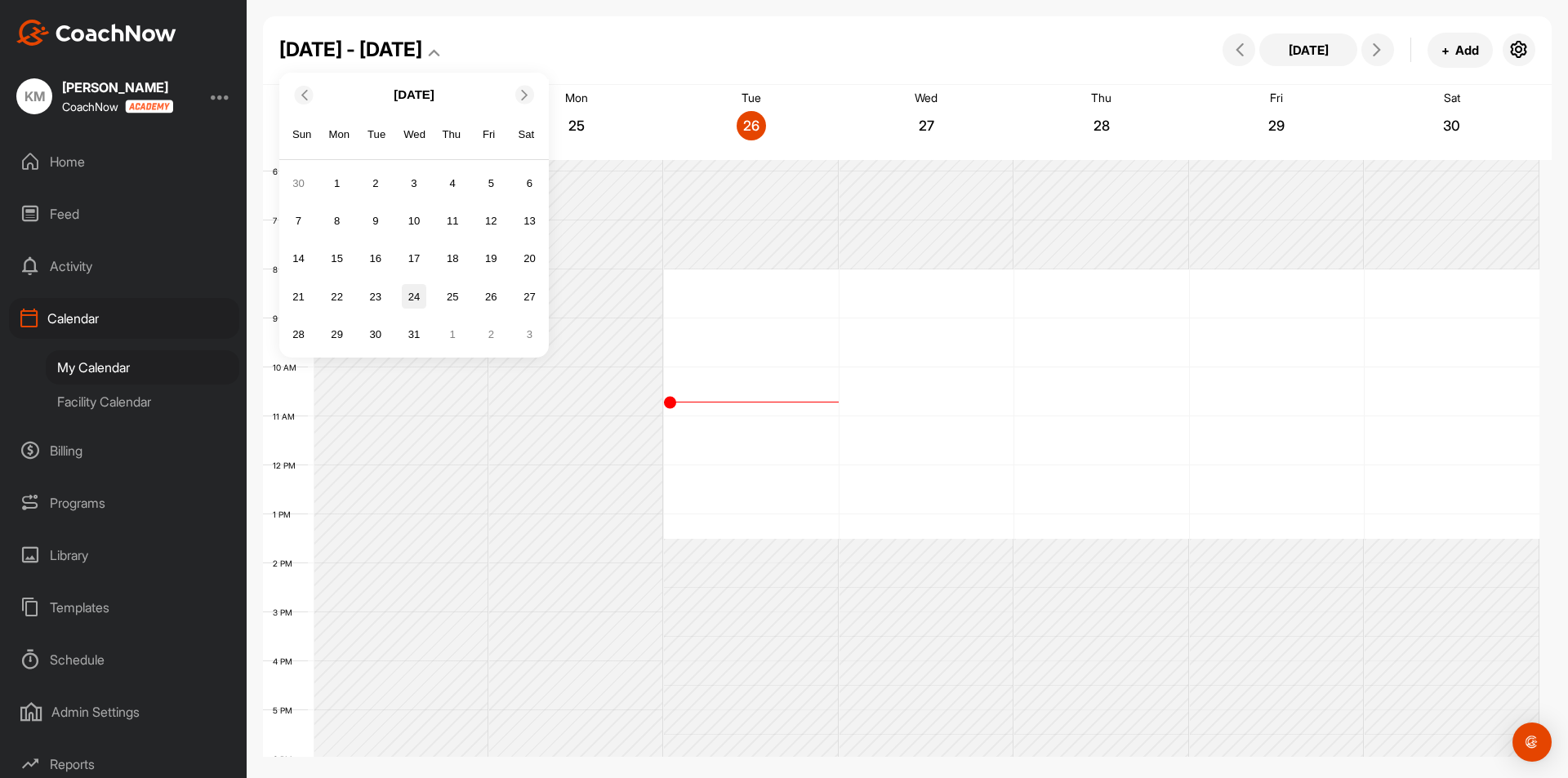
click at [410, 298] on div "24" at bounding box center [414, 296] width 24 height 24
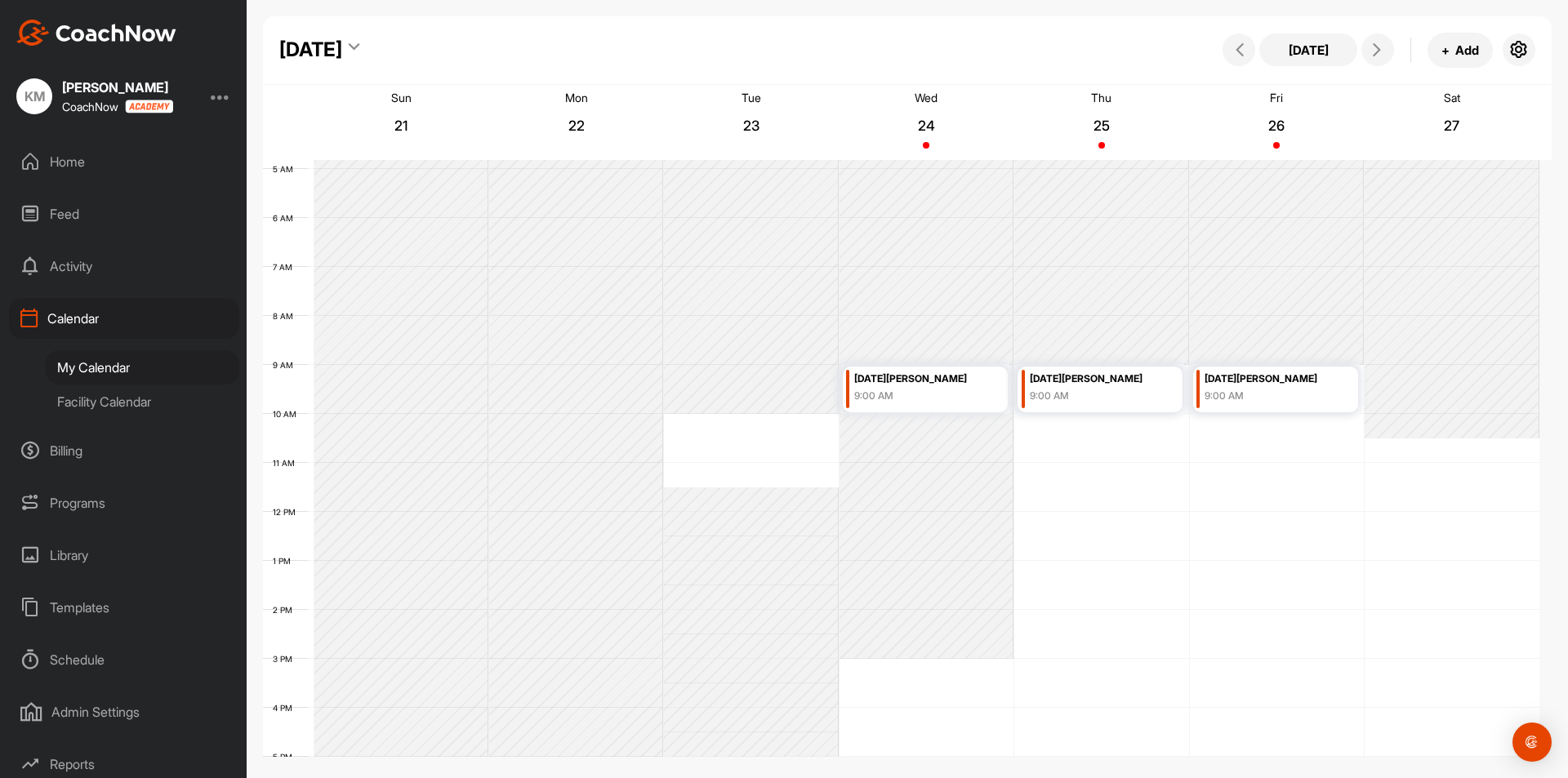
scroll to position [245, 0]
click at [1523, 48] on icon "button" at bounding box center [1518, 49] width 19 height 19
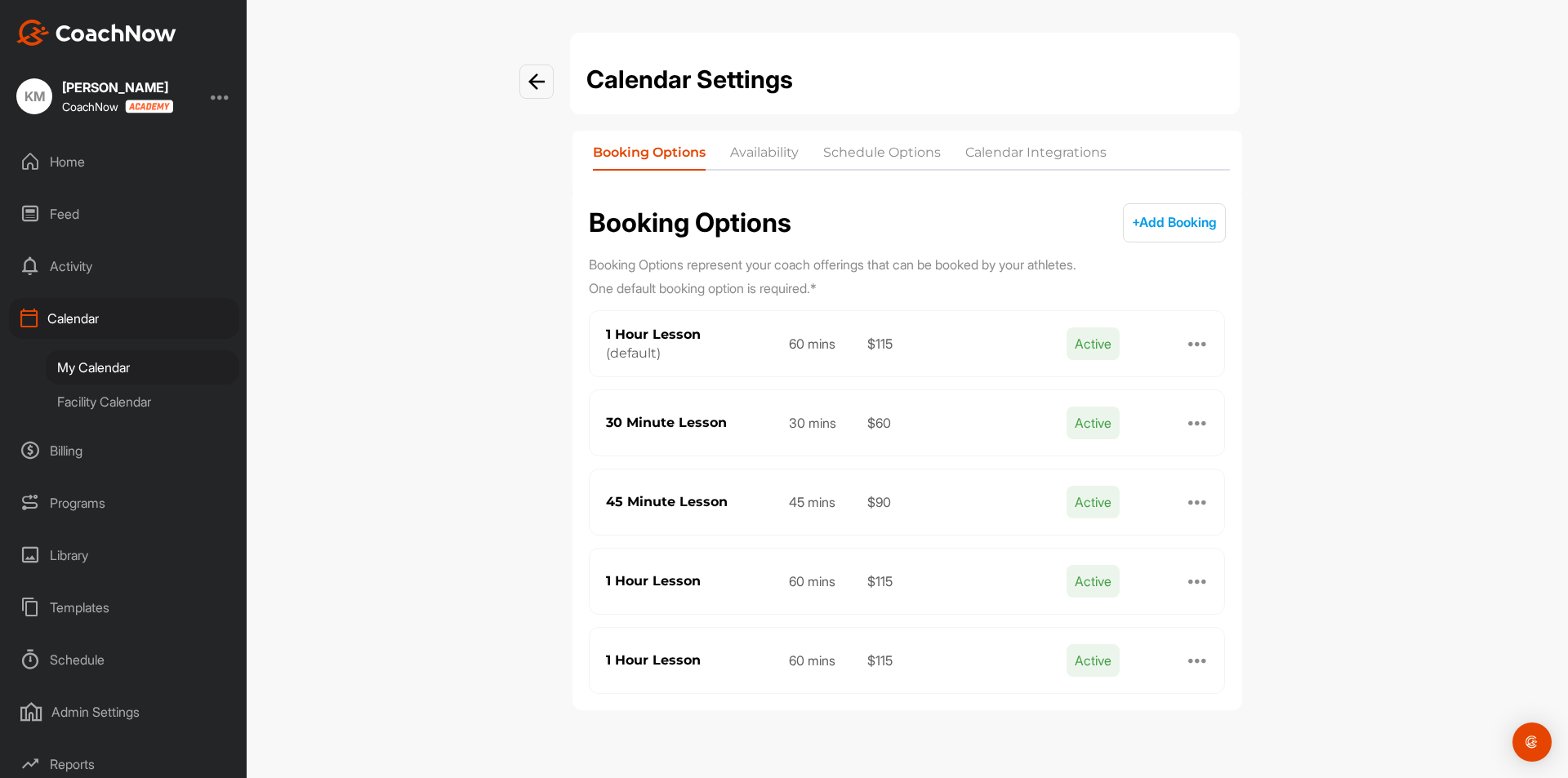
click at [791, 160] on li "Availability" at bounding box center [765, 156] width 68 height 26
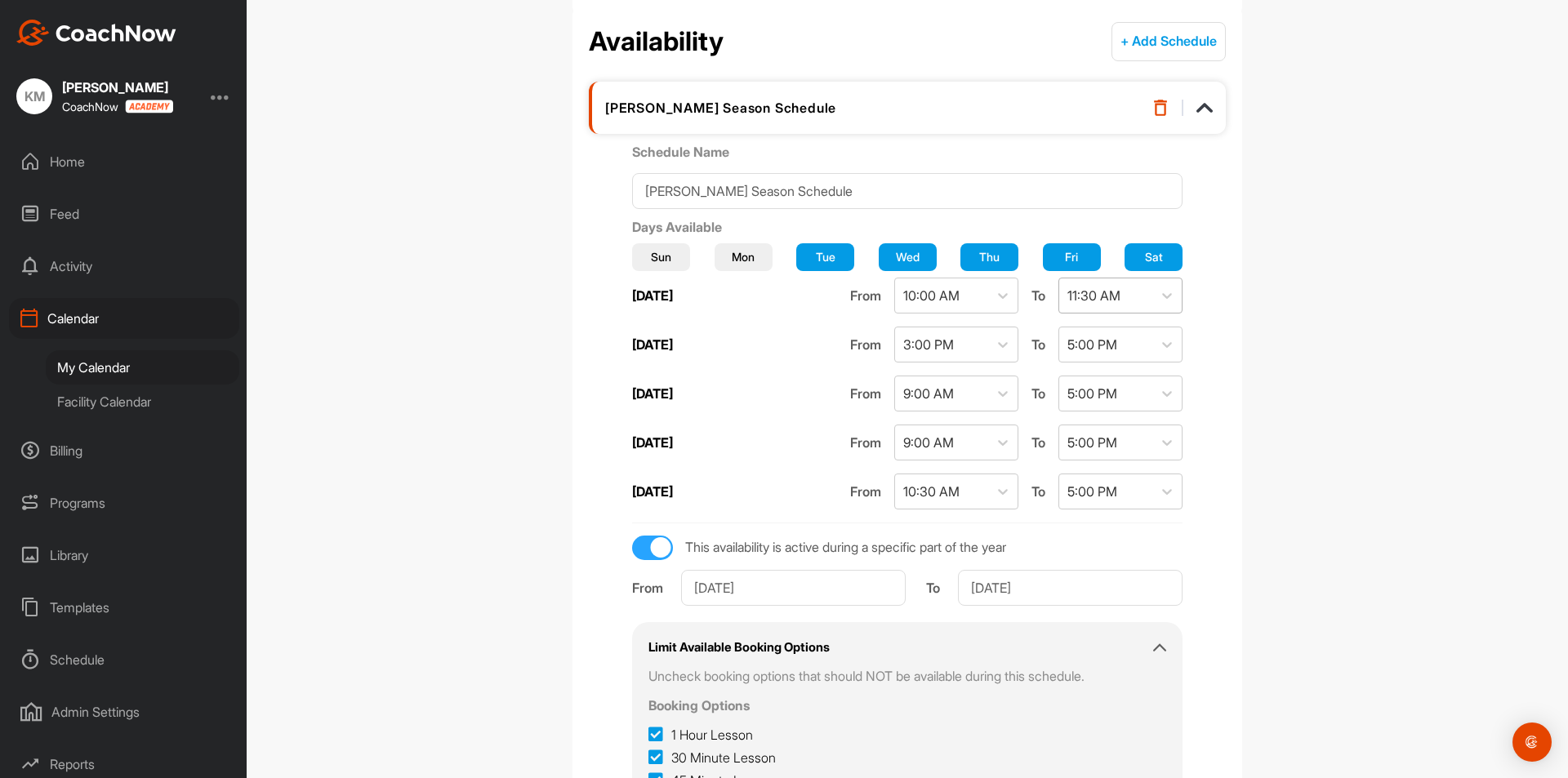
scroll to position [245, 0]
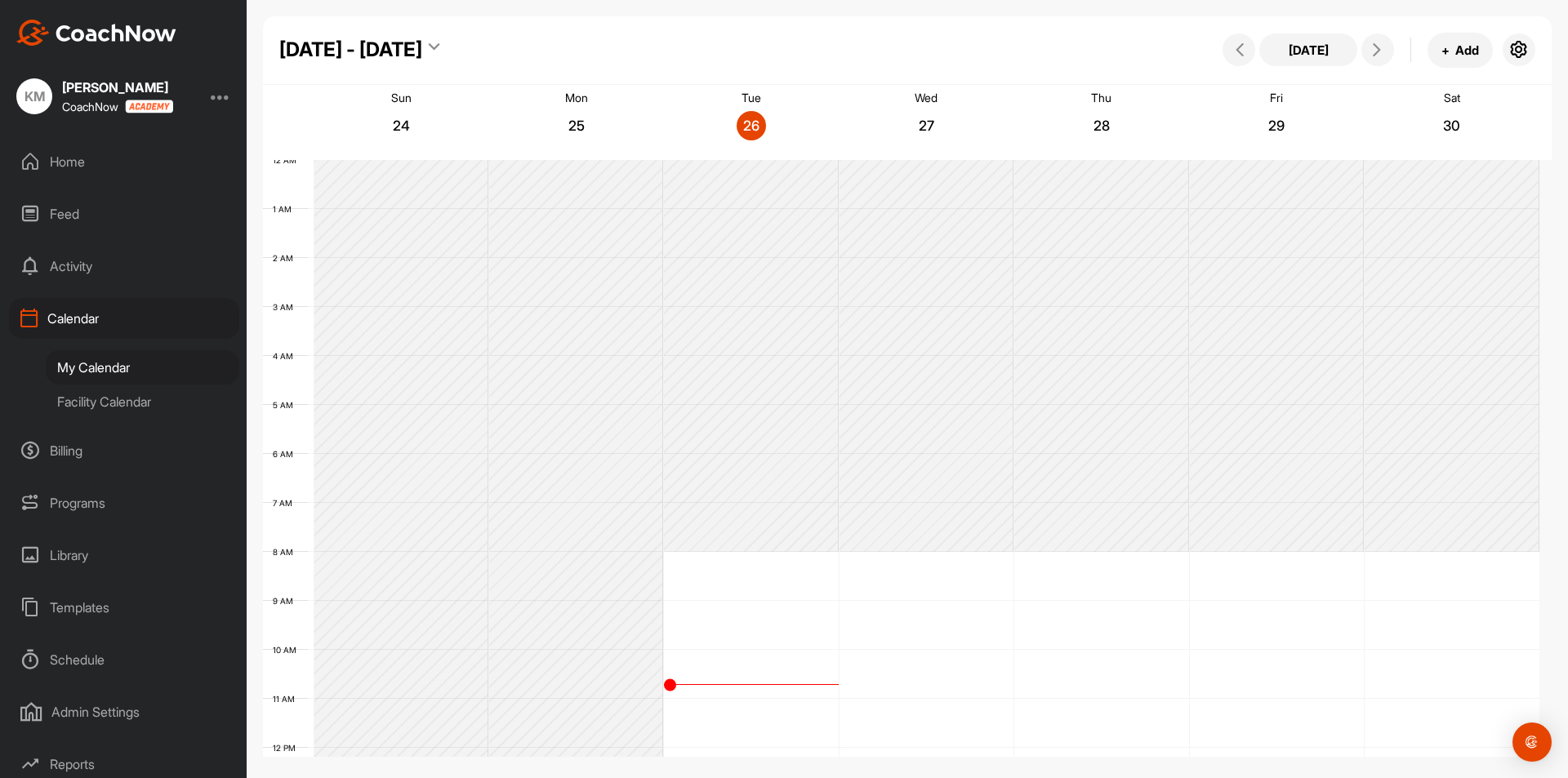
scroll to position [283, 0]
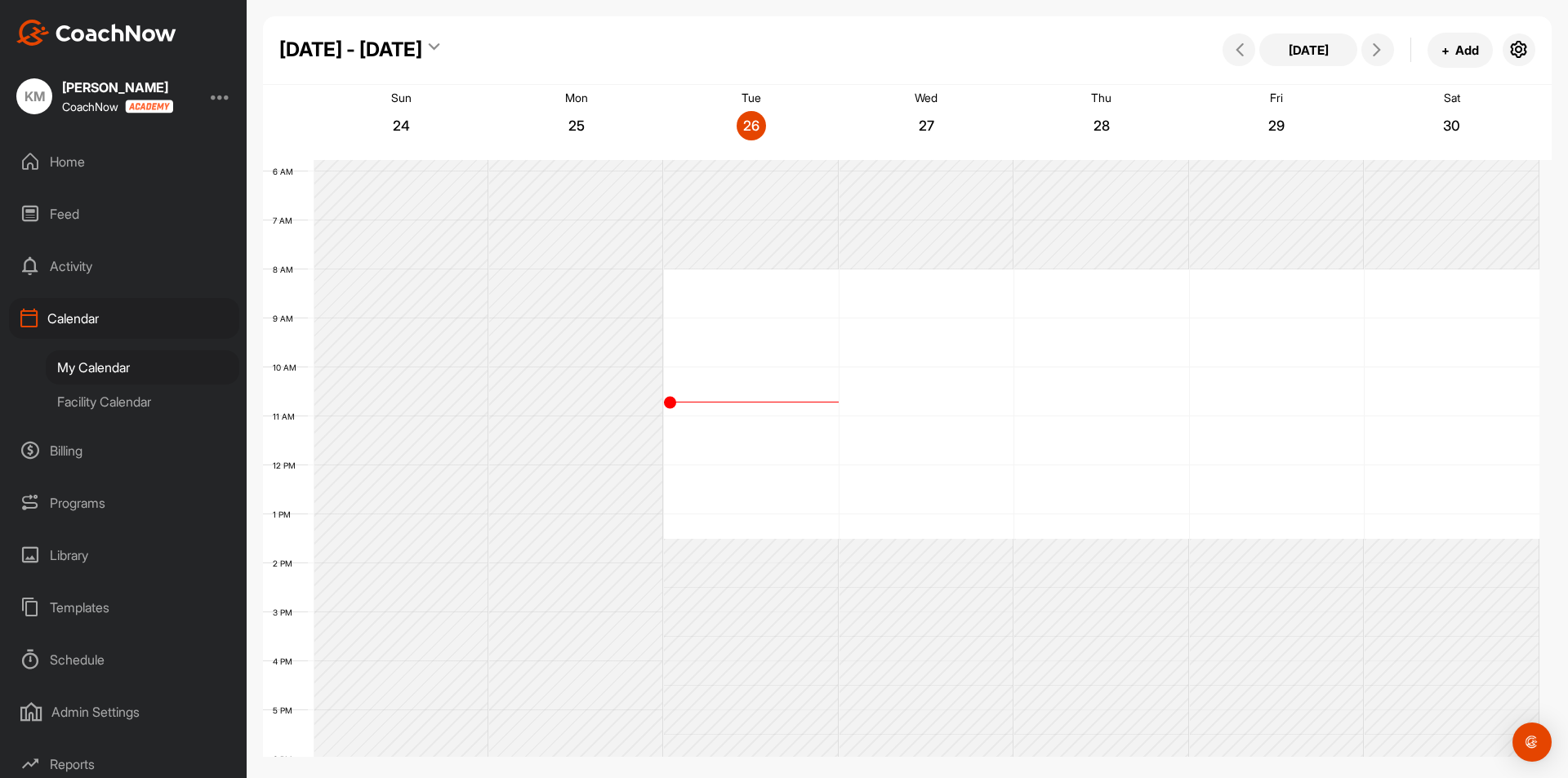
click at [441, 33] on div "[DATE] - [DATE] [DATE] + Add" at bounding box center [907, 51] width 1289 height 68
click at [430, 41] on div "[DATE] - [DATE]" at bounding box center [359, 50] width 160 height 30
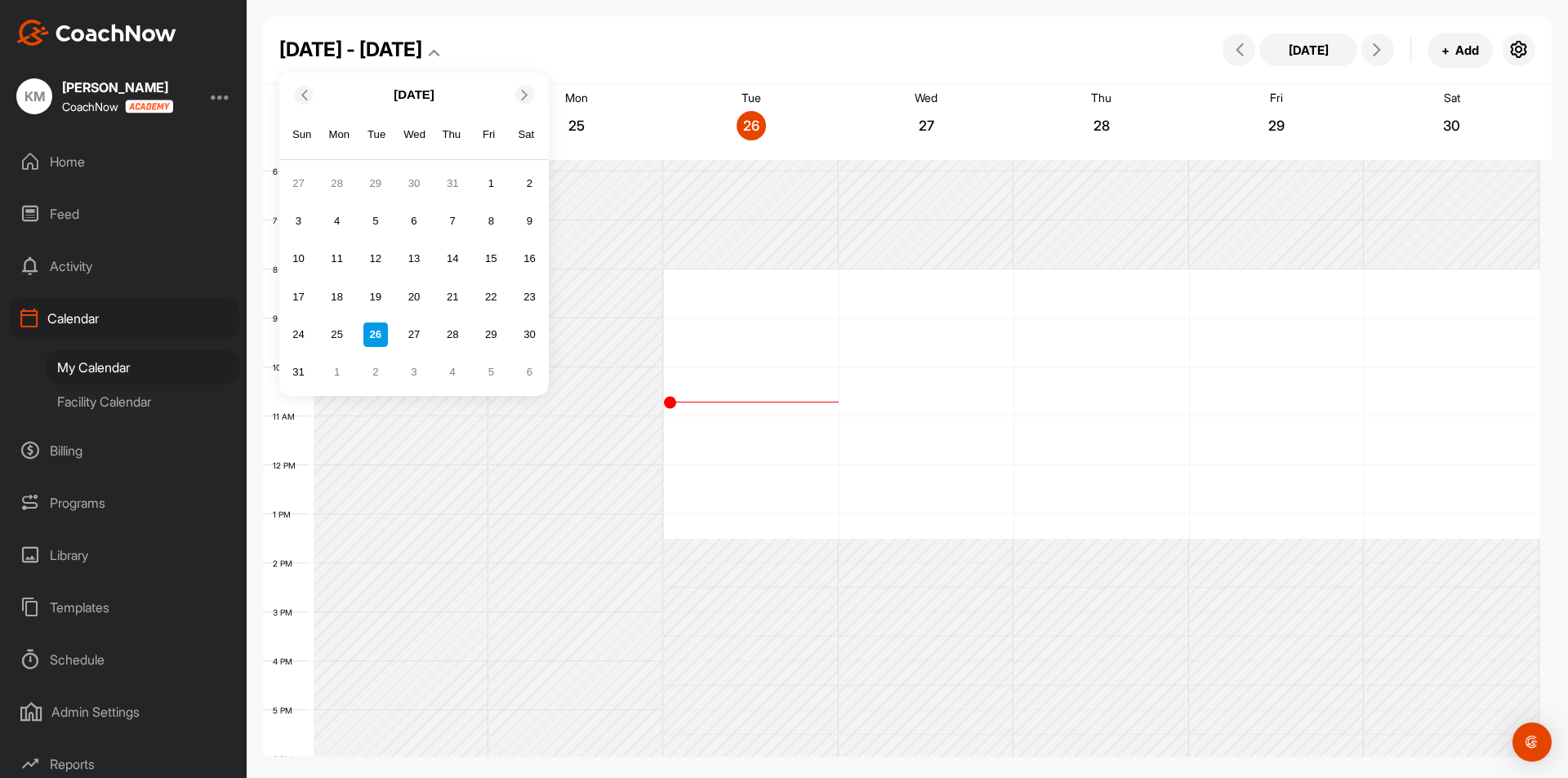
click at [521, 103] on div "[DATE]" at bounding box center [413, 95] width 269 height 31
click at [521, 96] on icon at bounding box center [524, 93] width 10 height 10
click at [521, 95] on icon at bounding box center [524, 93] width 10 height 10
click at [410, 299] on div "24" at bounding box center [414, 296] width 24 height 24
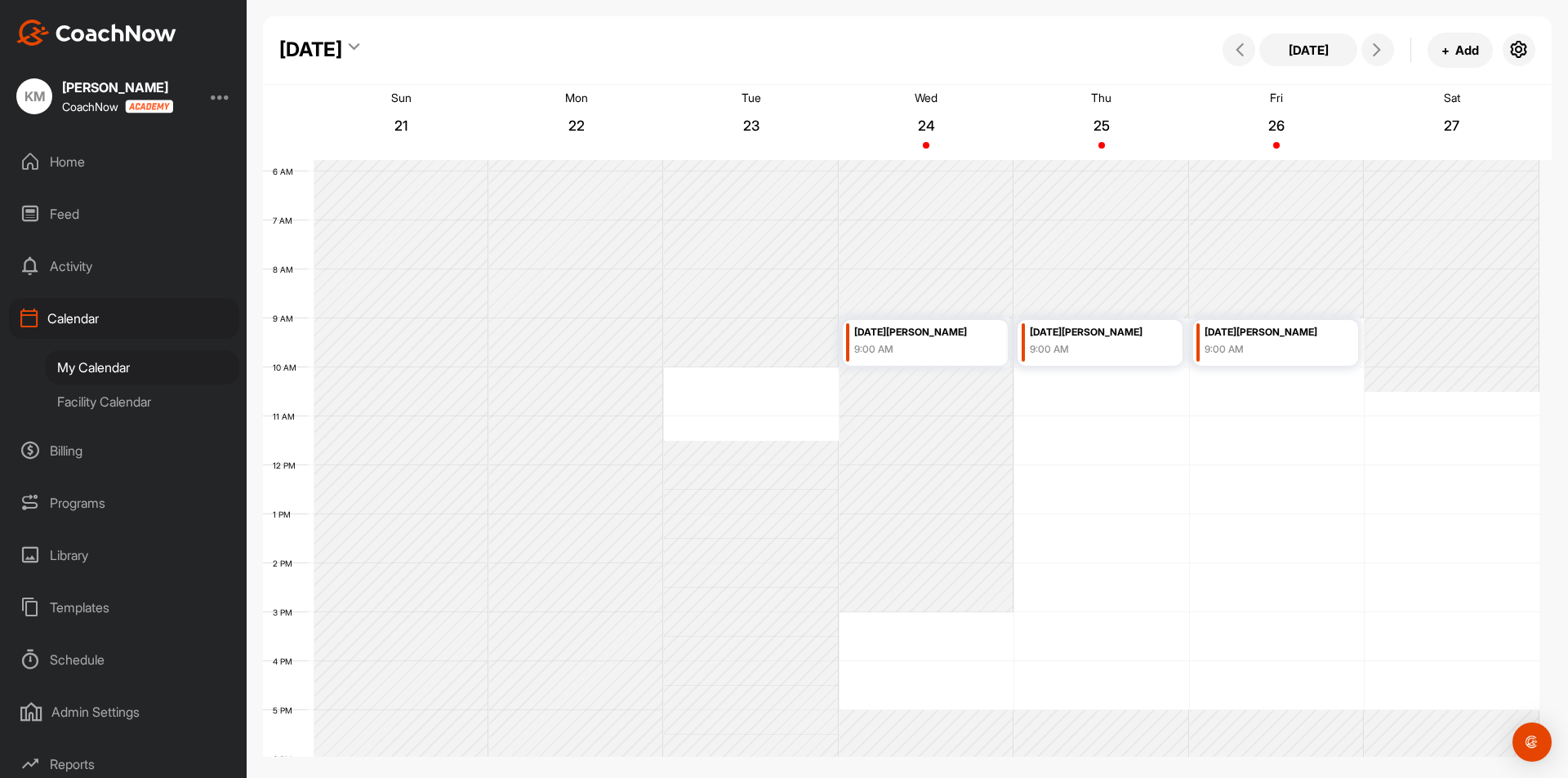
click at [53, 164] on div "Home" at bounding box center [124, 162] width 230 height 41
